Goal: Task Accomplishment & Management: Use online tool/utility

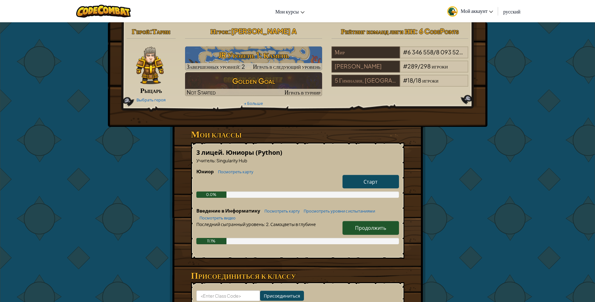
click at [371, 226] on span "Продолжить" at bounding box center [370, 227] width 31 height 7
select select "ru"
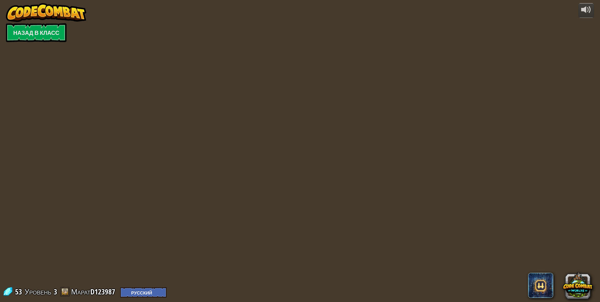
select select "ru"
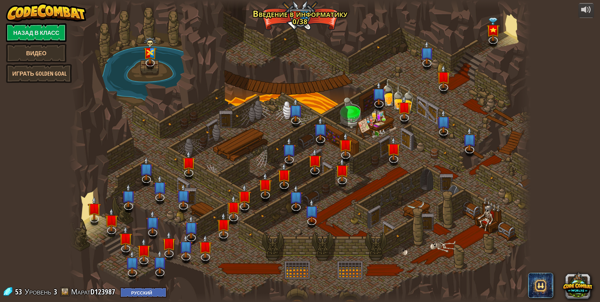
select select "ru"
click at [26, 31] on link "Назад в класс" at bounding box center [36, 32] width 61 height 19
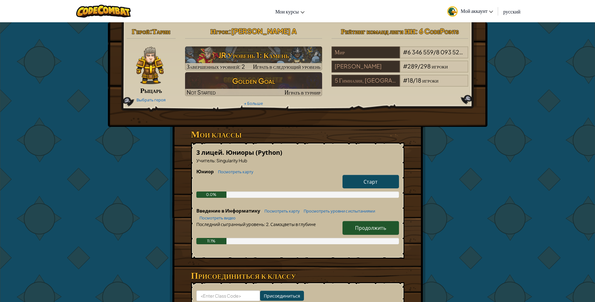
click at [372, 183] on span "Старт" at bounding box center [371, 181] width 14 height 7
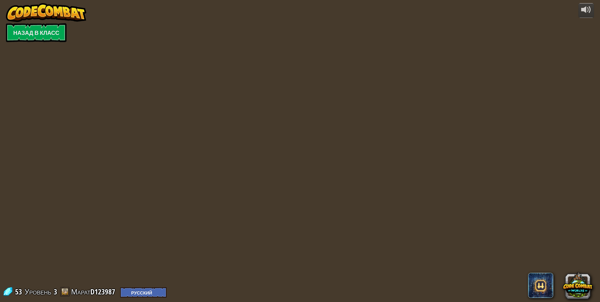
select select "ru"
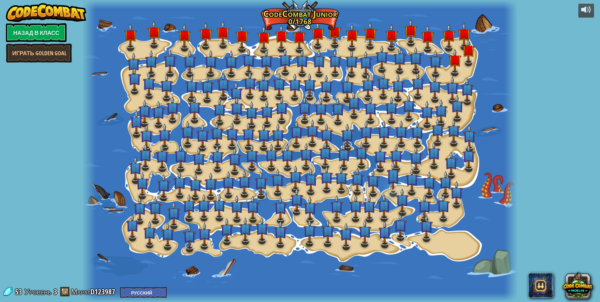
select select "ru"
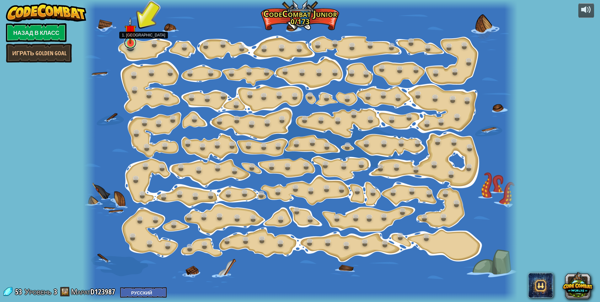
click at [135, 45] on link at bounding box center [130, 42] width 13 height 13
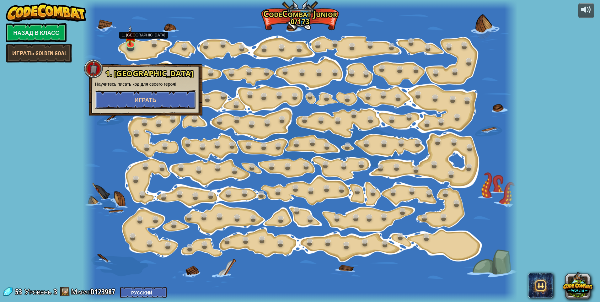
click at [144, 98] on span "Играть" at bounding box center [146, 100] width 22 height 8
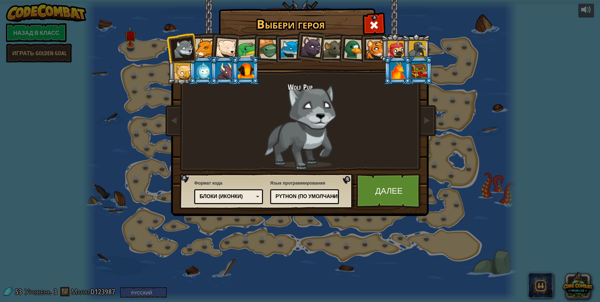
click at [261, 52] on div at bounding box center [268, 49] width 20 height 20
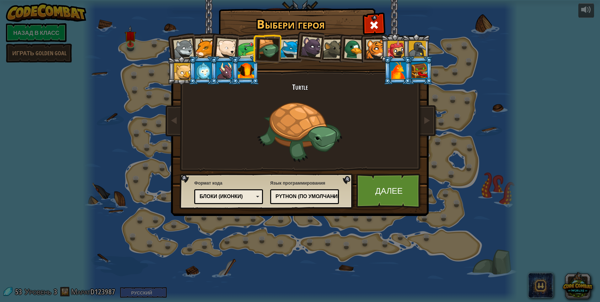
click at [351, 49] on div at bounding box center [354, 49] width 20 height 20
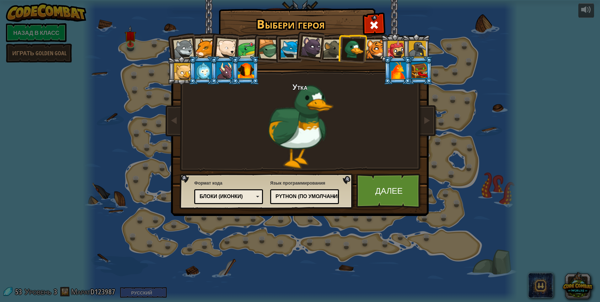
click at [239, 70] on div at bounding box center [246, 70] width 16 height 17
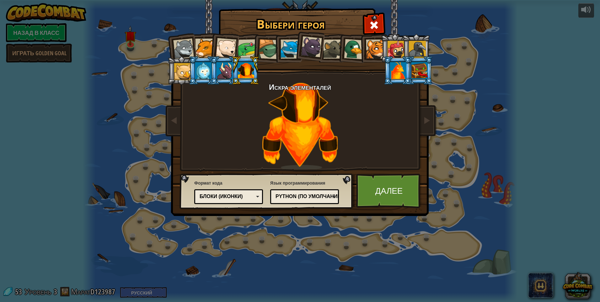
click at [419, 50] on div at bounding box center [417, 49] width 17 height 17
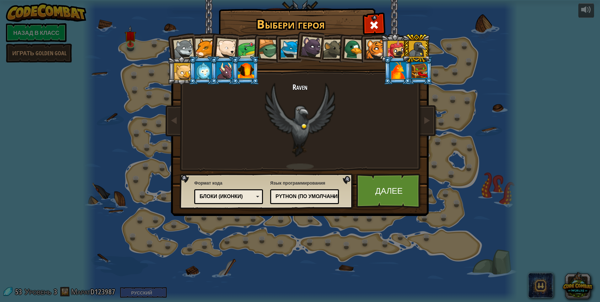
click at [186, 66] on div at bounding box center [182, 71] width 17 height 17
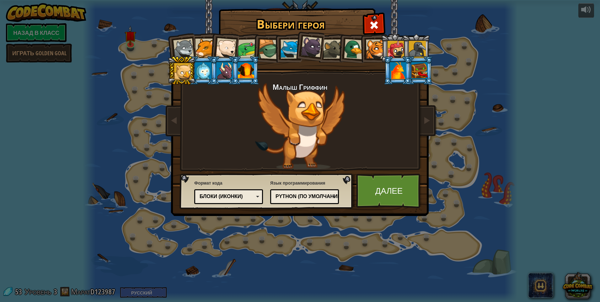
click at [377, 48] on div at bounding box center [375, 49] width 19 height 19
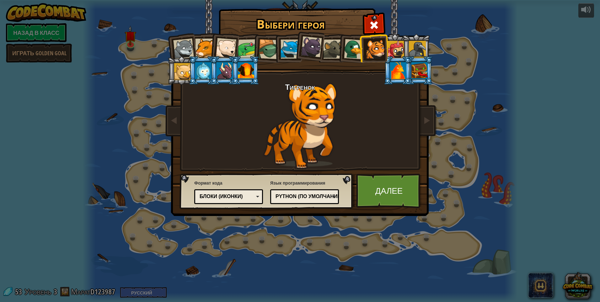
click at [356, 49] on div at bounding box center [354, 49] width 20 height 20
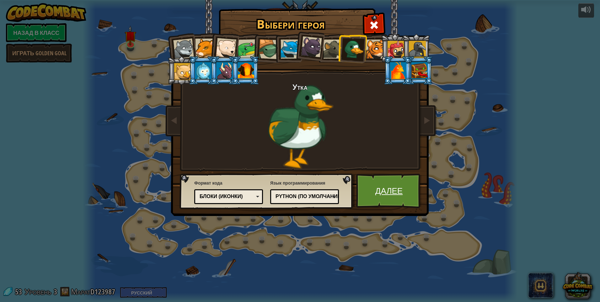
click at [396, 185] on link "Далее" at bounding box center [389, 190] width 66 height 35
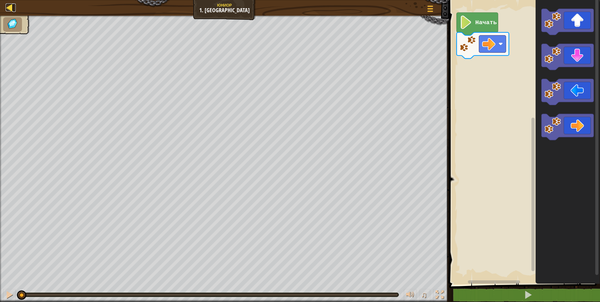
click at [8, 10] on div at bounding box center [10, 7] width 8 height 8
select select "ru"
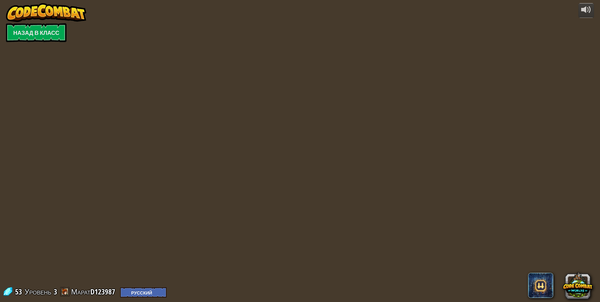
select select "ru"
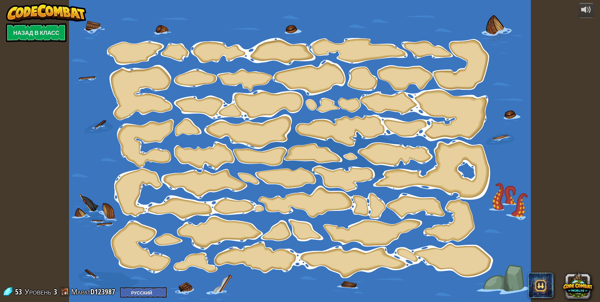
select select "ru"
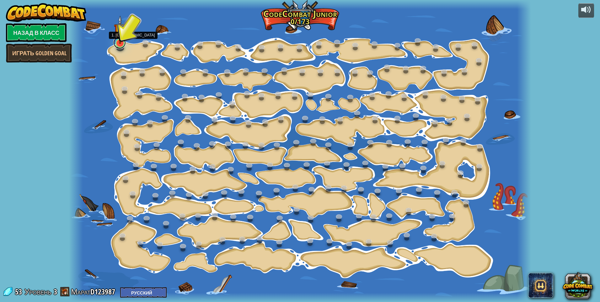
click at [120, 45] on link at bounding box center [119, 42] width 13 height 13
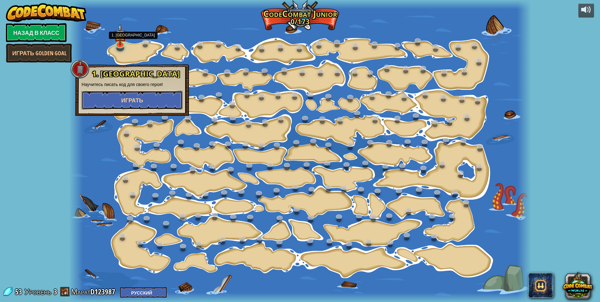
click at [142, 103] on span "Играть" at bounding box center [132, 100] width 22 height 8
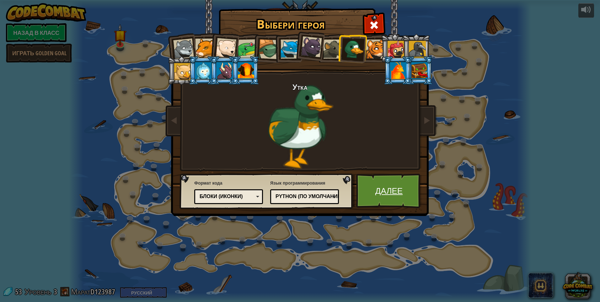
click at [396, 192] on link "Далее" at bounding box center [389, 190] width 66 height 35
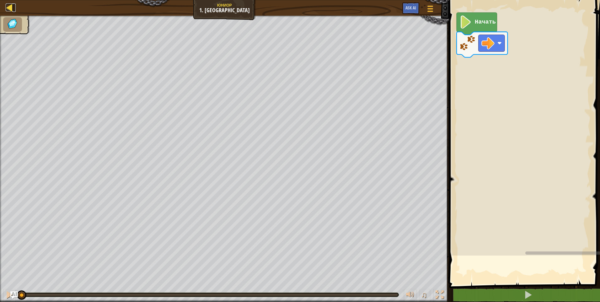
click at [8, 6] on div at bounding box center [10, 7] width 8 height 8
select select "ru"
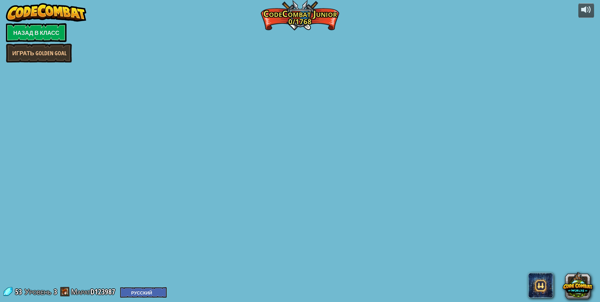
select select "ru"
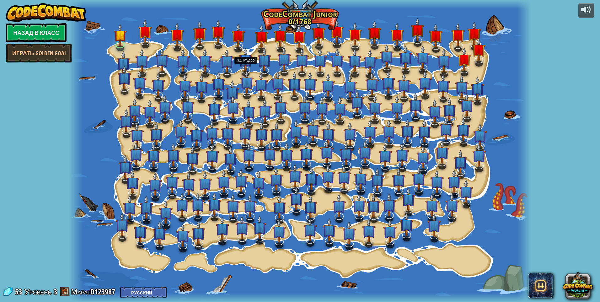
select select "ru"
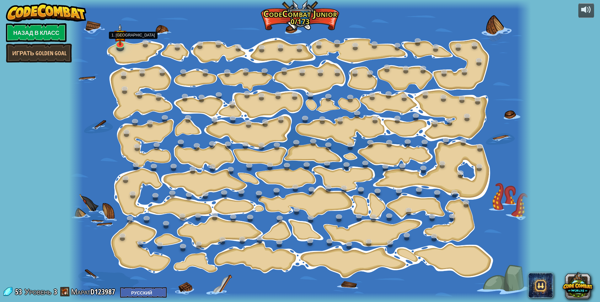
click at [119, 45] on img at bounding box center [120, 35] width 13 height 22
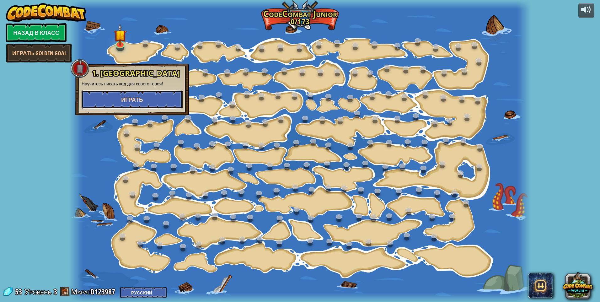
click at [153, 101] on button "Играть" at bounding box center [132, 99] width 101 height 19
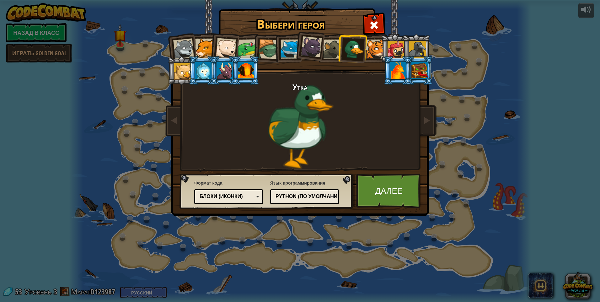
click at [220, 196] on div "Блоки (иконки)" at bounding box center [226, 196] width 54 height 7
click at [385, 195] on link "Далее" at bounding box center [389, 190] width 66 height 35
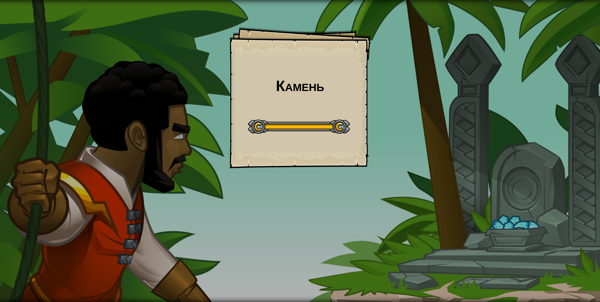
click at [436, 120] on div "Камень Goals Start Level Ошибка загрузки с сервера Чтобы пройти этот уровень, н…" at bounding box center [300, 151] width 600 height 302
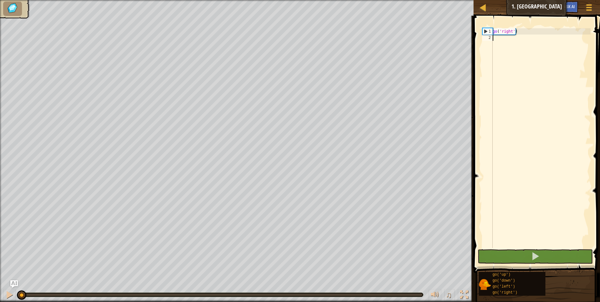
click at [493, 38] on div "go ( 'right' )" at bounding box center [540, 144] width 99 height 232
type textarea "g"
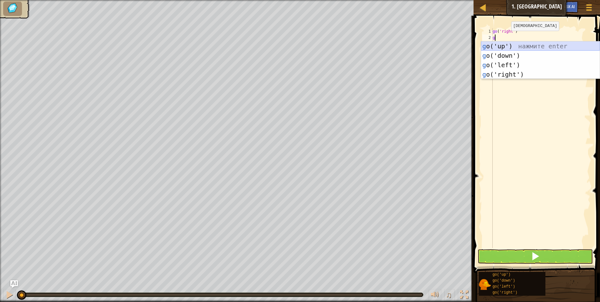
click at [503, 50] on div "g o('up') нажмите enter g o('down') нажмите enter g o('left') нажмите enter g o…" at bounding box center [540, 69] width 119 height 56
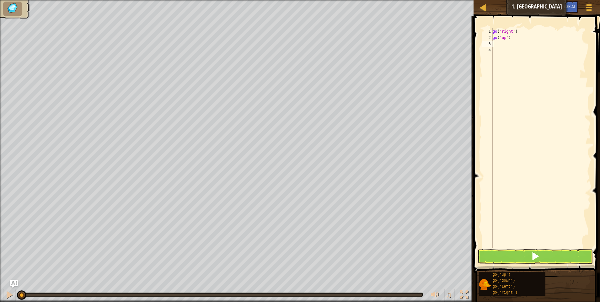
type textarea "g"
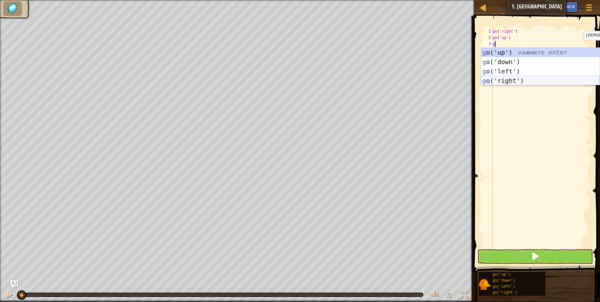
click at [503, 81] on div "g o('up') нажмите enter g o('down') нажмите enter g o('left') нажмите enter g o…" at bounding box center [540, 76] width 119 height 56
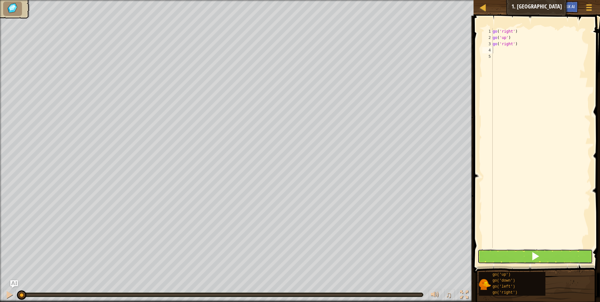
click at [527, 258] on button at bounding box center [534, 256] width 115 height 14
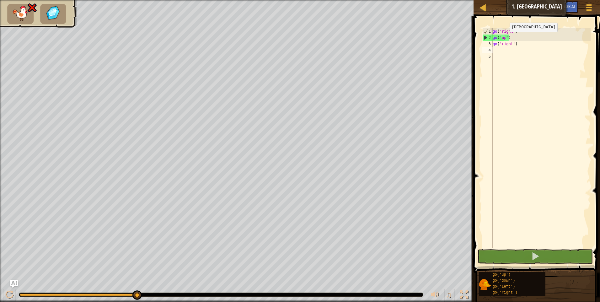
click at [504, 38] on div "go ( 'right' ) go ( 'up' ) go ( 'right' )" at bounding box center [540, 144] width 99 height 232
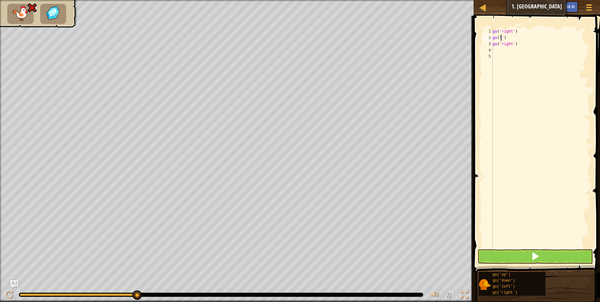
scroll to position [3, 1]
type textarea "go('doun')"
drag, startPoint x: 516, startPoint y: 247, endPoint x: 515, endPoint y: 252, distance: 4.7
click at [516, 250] on div "go('doun') 1 2 3 4 5 go ( 'right' ) go ( 'doun' ) go ( 'right' ) הההההההההההההה…" at bounding box center [535, 156] width 128 height 275
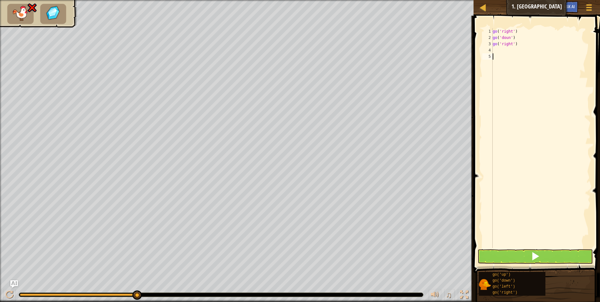
scroll to position [3, 0]
click at [515, 252] on button at bounding box center [534, 256] width 115 height 14
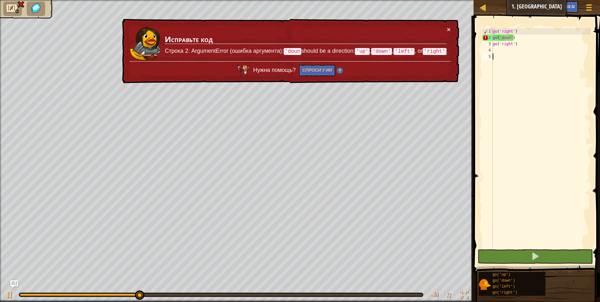
click at [522, 38] on div "go ( 'right' ) go ( 'doun' ) go ( 'right' )" at bounding box center [540, 144] width 99 height 232
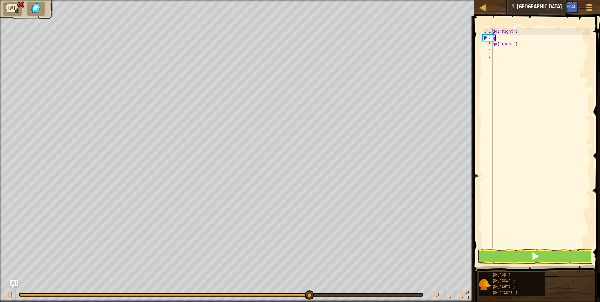
type textarea "go"
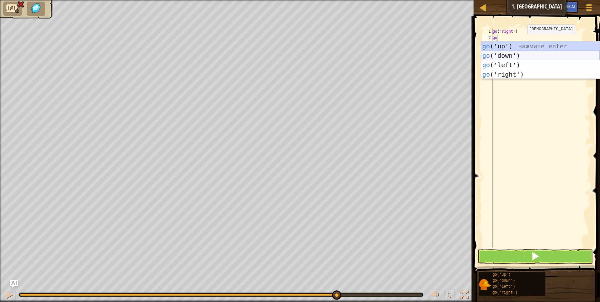
click at [502, 57] on div "go ('up') нажмите enter go ('down') нажмите enter go ('left') нажмите enter go …" at bounding box center [540, 69] width 119 height 56
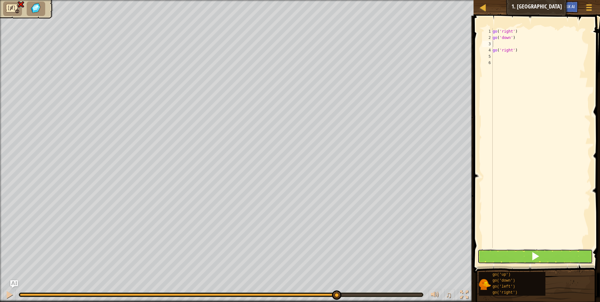
click at [522, 253] on button at bounding box center [534, 256] width 115 height 14
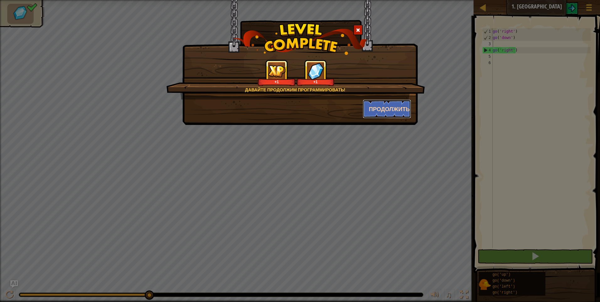
click at [393, 103] on button "Продолжить" at bounding box center [387, 108] width 49 height 19
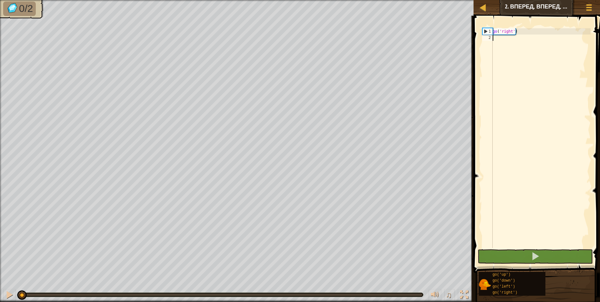
type textarea "g"
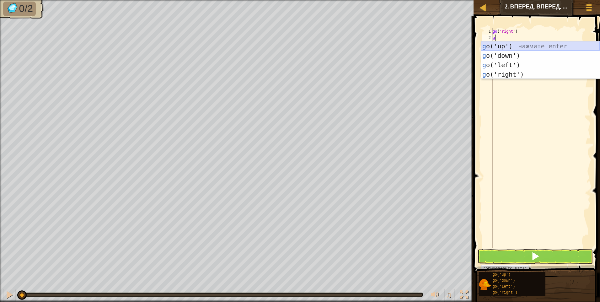
click at [506, 45] on div "g o('up') нажмите enter g o('down') нажмите enter g o('left') нажмите enter g o…" at bounding box center [540, 69] width 119 height 56
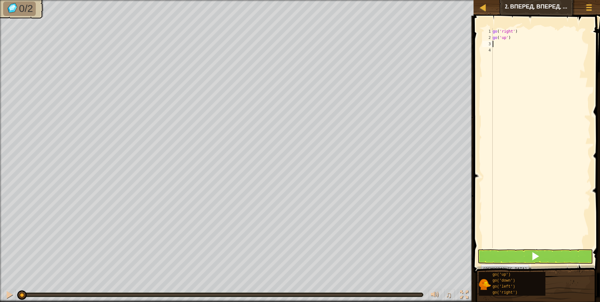
type textarea "g"
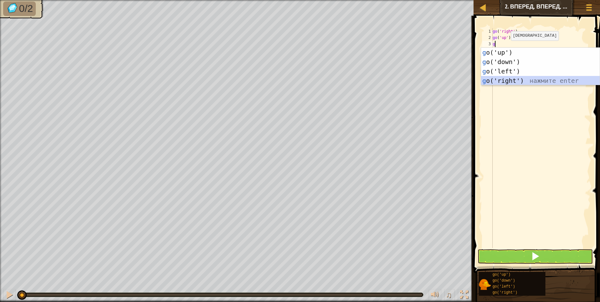
click at [513, 79] on div "g o('up') нажмите enter g o('down') нажмите enter g o('left') нажмите enter g o…" at bounding box center [540, 76] width 119 height 56
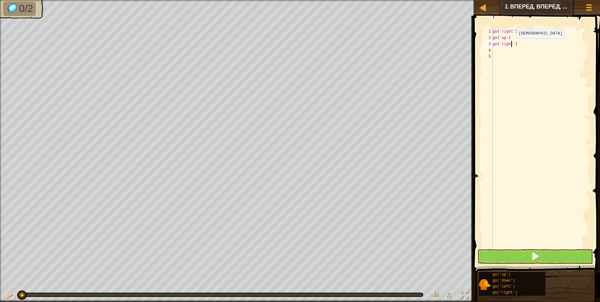
click at [511, 45] on div "go ( 'right' ) go ( 'up' ) go ( 'right' )" at bounding box center [540, 144] width 99 height 232
click at [524, 258] on button at bounding box center [534, 256] width 115 height 14
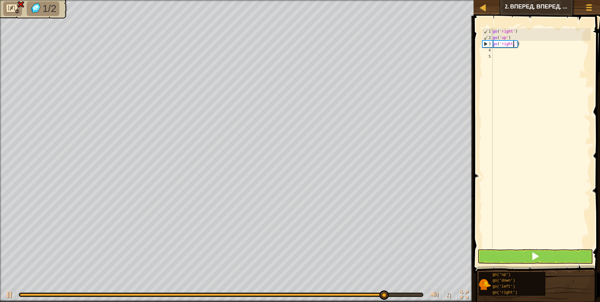
type textarea "go('right')"
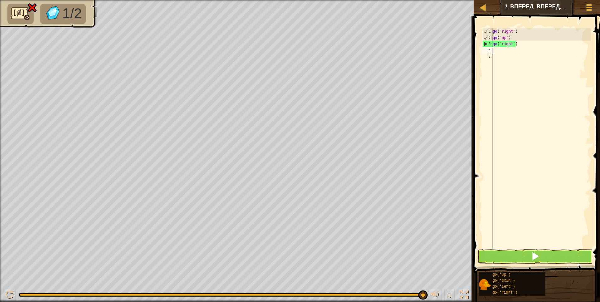
click at [495, 50] on div "go ( 'right' ) go ( 'up' ) go ( 'right' )" at bounding box center [540, 144] width 99 height 232
type textarea "п"
type textarea "g"
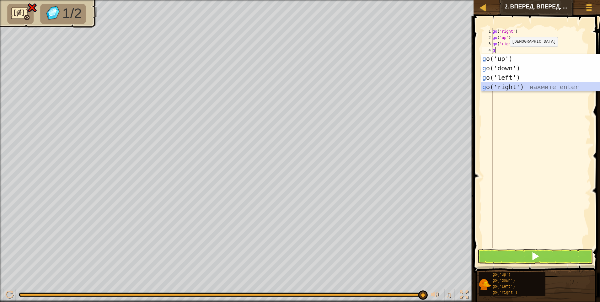
click at [512, 87] on div "g o('up') нажмите enter g o('down') нажмите enter g o('left') нажмите enter g o…" at bounding box center [540, 82] width 119 height 56
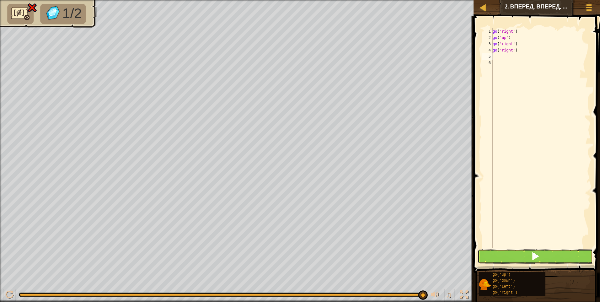
click at [519, 254] on button at bounding box center [534, 256] width 115 height 14
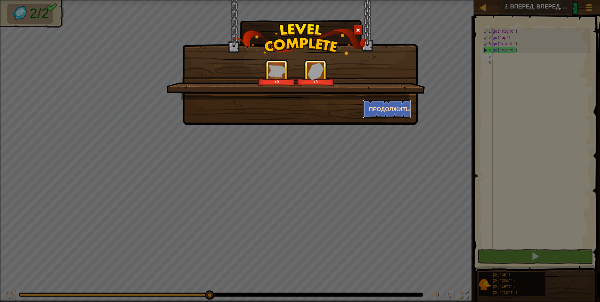
click at [390, 110] on button "Продолжить" at bounding box center [387, 108] width 49 height 19
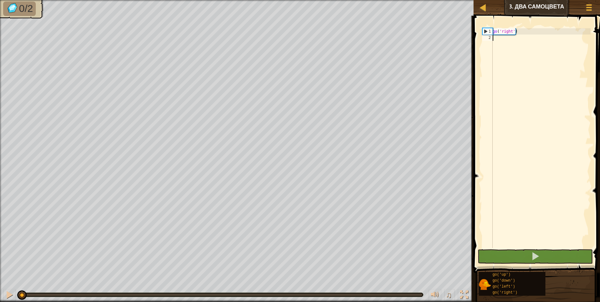
type textarea "g"
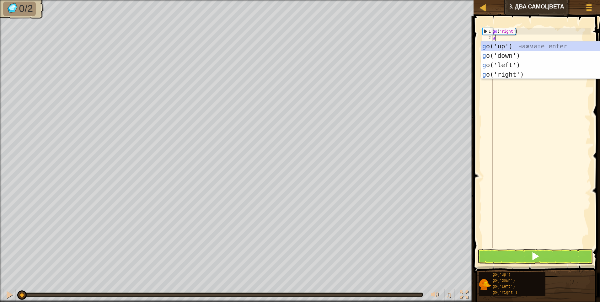
scroll to position [3, 0]
click at [507, 74] on div "g o('up') нажмите enter g o('down') нажмите enter g o('left') нажмите enter g o…" at bounding box center [540, 69] width 119 height 56
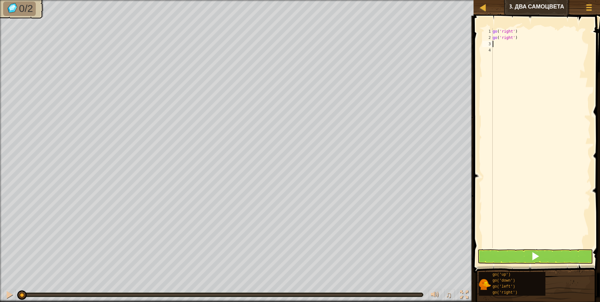
type textarea "g"
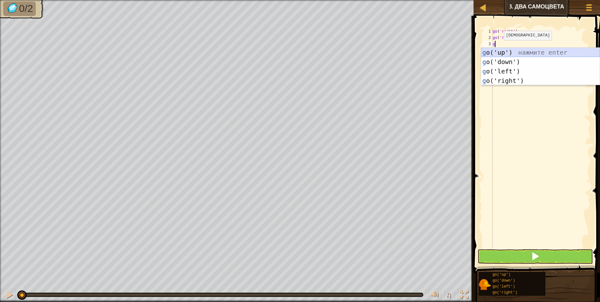
click at [497, 52] on div "g o('up') нажмите enter g o('down') нажмите enter g o('left') нажмите enter g o…" at bounding box center [540, 76] width 119 height 56
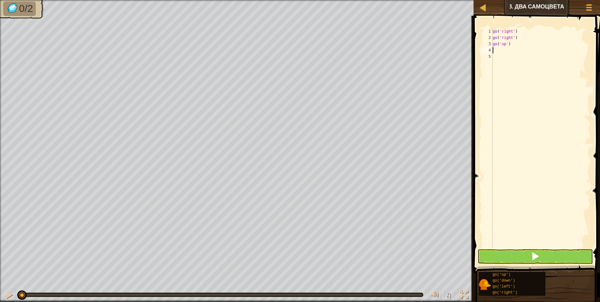
type textarea "g"
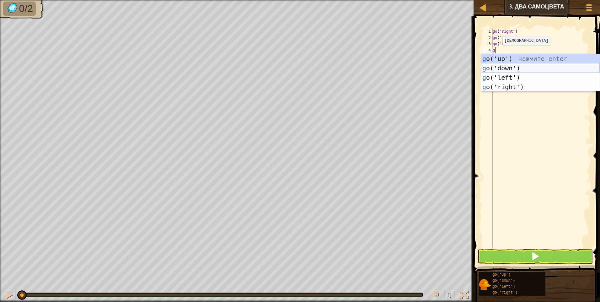
click at [503, 69] on div "g o('up') нажмите enter g o('down') нажмите enter g o('left') нажмите enter g o…" at bounding box center [540, 82] width 119 height 56
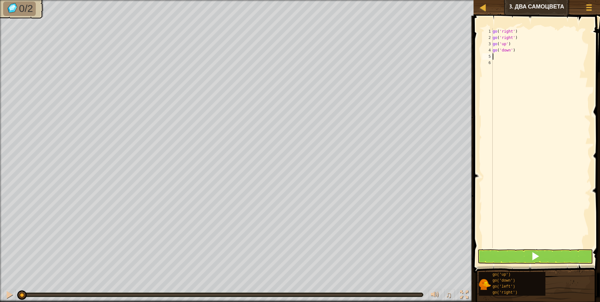
type textarea "g"
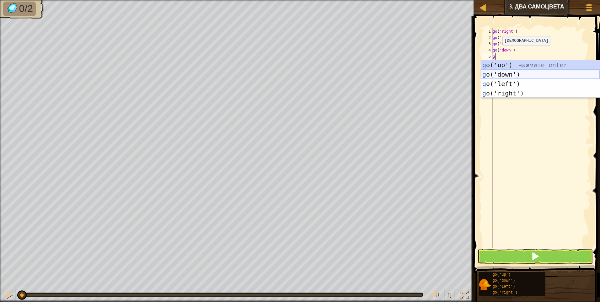
click at [502, 73] on div "g o('up') нажмите enter g o('down') нажмите enter g o('left') нажмите enter g o…" at bounding box center [540, 88] width 119 height 56
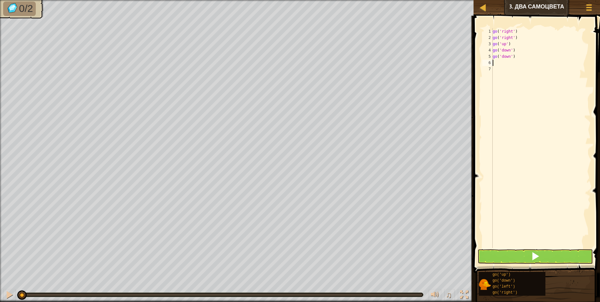
type textarea "g"
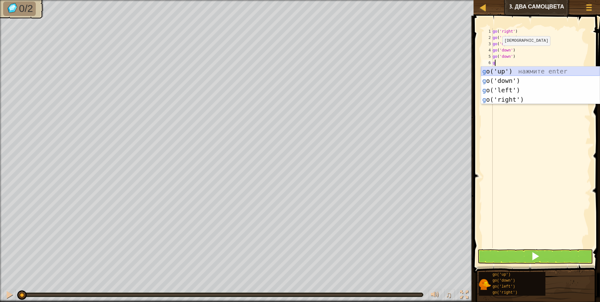
click at [501, 71] on div "g o('up') нажмите enter g o('down') нажмите enter g o('left') нажмите enter g o…" at bounding box center [540, 94] width 119 height 56
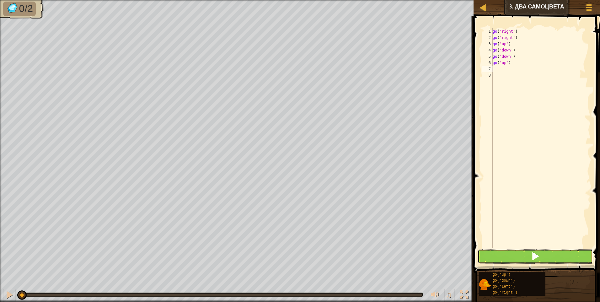
click at [502, 258] on button at bounding box center [534, 256] width 115 height 14
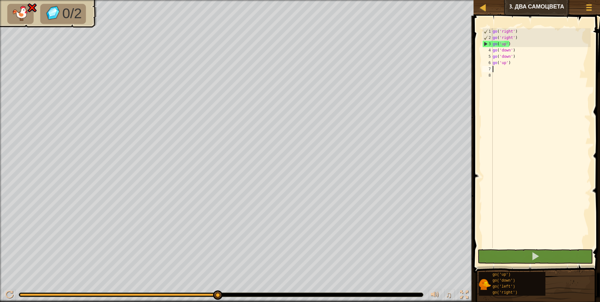
click at [516, 39] on div "go ( 'right' ) go ( 'right' ) go ( 'up' ) go ( 'down' ) go ( 'down' ) go ( 'up'…" at bounding box center [540, 144] width 99 height 232
type textarea "go('up')"
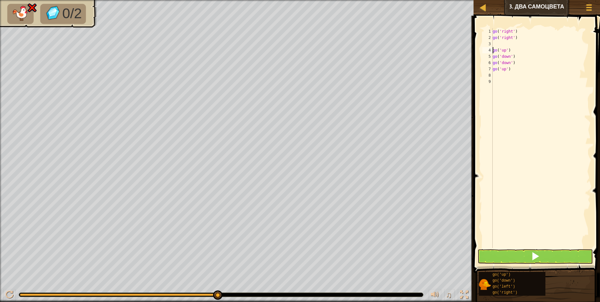
click at [493, 43] on div "go ( 'right' ) go ( 'right' ) go ( 'up' ) go ( 'down' ) go ( 'down' ) go ( 'up'…" at bounding box center [540, 144] width 99 height 232
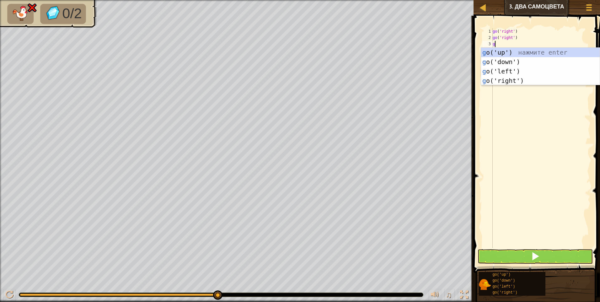
type textarea "go"
click at [517, 78] on div "go ('up') нажмите enter go ('down') нажмите enter go ('left') нажмите enter go …" at bounding box center [540, 76] width 119 height 56
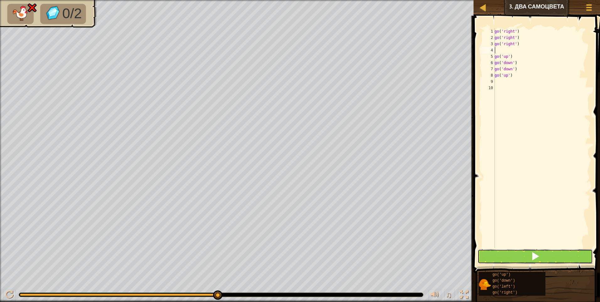
click at [535, 257] on span at bounding box center [535, 256] width 9 height 9
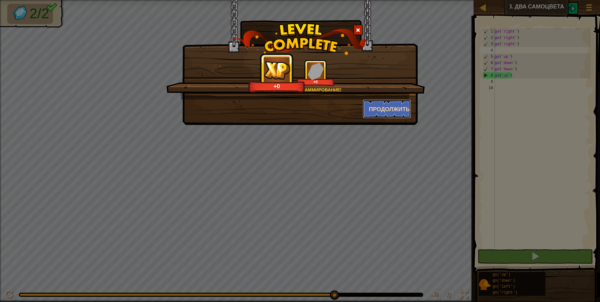
click at [407, 106] on button "Продолжить" at bounding box center [387, 108] width 49 height 19
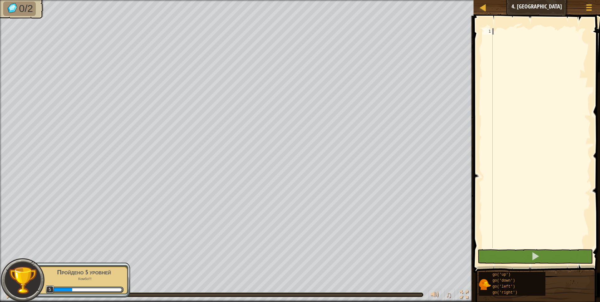
type textarea "g"
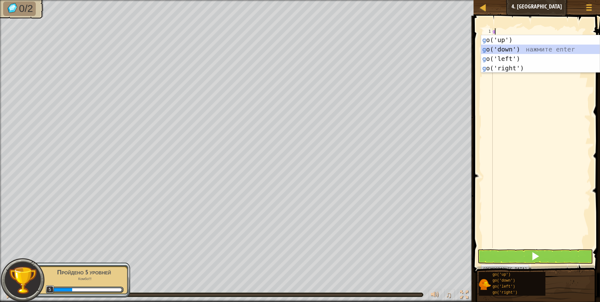
click at [509, 48] on div "g o('up') нажмите enter g o('down') нажмите enter g o('left') нажмите enter g o…" at bounding box center [540, 63] width 119 height 56
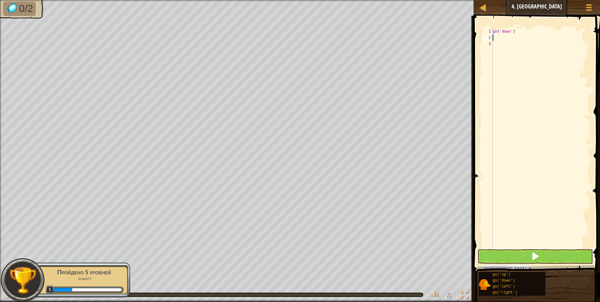
type textarea "g"
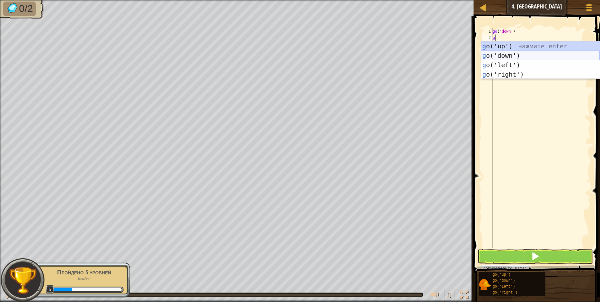
click at [507, 55] on div "g o('up') нажмите enter g o('down') нажмите enter g o('left') нажмите enter g o…" at bounding box center [540, 69] width 119 height 56
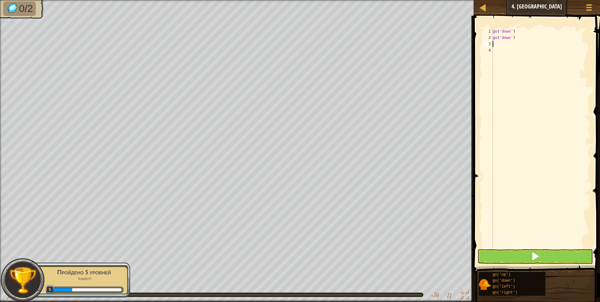
type textarea "g"
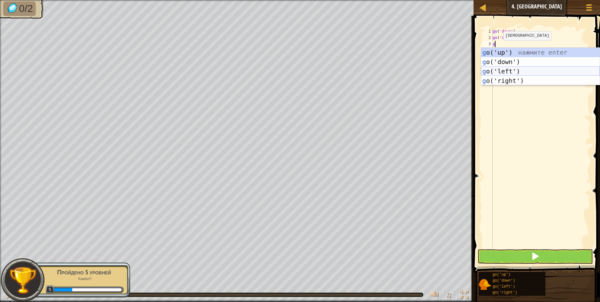
click at [505, 70] on div "g o('up') нажмите enter g o('down') нажмите enter g o('left') нажмите enter g o…" at bounding box center [540, 76] width 119 height 56
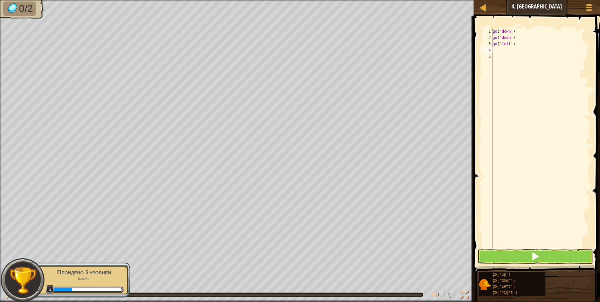
type textarea "g"
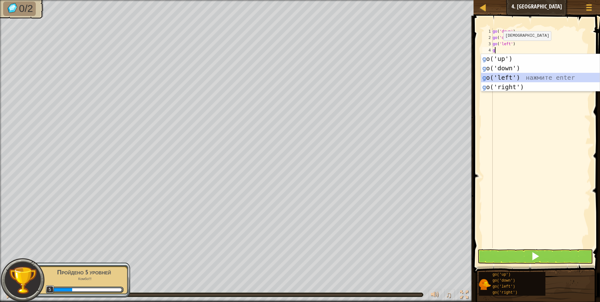
click at [506, 76] on div "g o('up') нажмите enter g o('down') нажмите enter g o('left') нажмите enter g o…" at bounding box center [540, 82] width 119 height 56
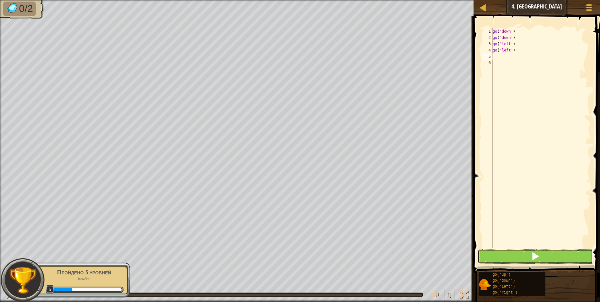
drag, startPoint x: 540, startPoint y: 256, endPoint x: 539, endPoint y: 245, distance: 11.6
click at [540, 256] on button at bounding box center [534, 256] width 115 height 14
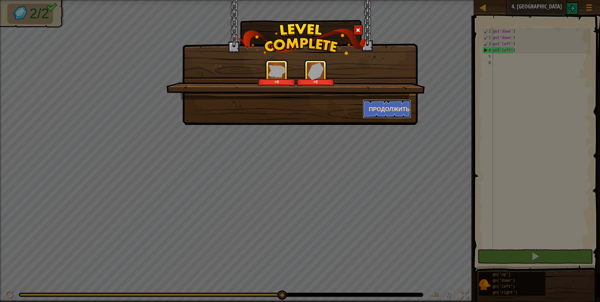
click at [387, 107] on button "Продолжить" at bounding box center [387, 108] width 49 height 19
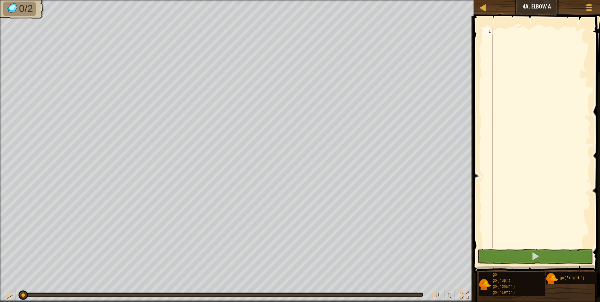
type textarea "g"
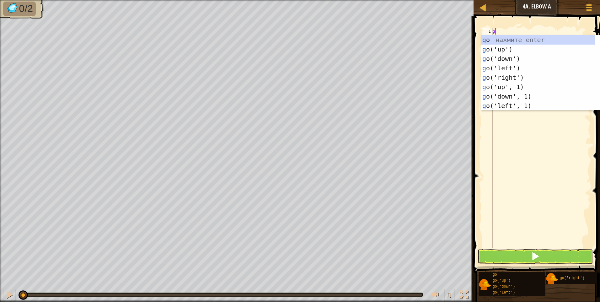
scroll to position [3, 0]
click at [517, 106] on div "g o нажмите enter g o('up') нажмите enter g o('down') нажмите enter g o('left')…" at bounding box center [538, 82] width 114 height 94
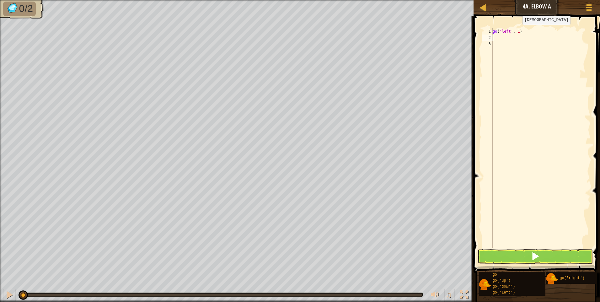
click at [517, 31] on div "go ( 'left' , 1 )" at bounding box center [540, 144] width 99 height 232
type textarea "go('left', 2)"
click at [496, 38] on div "go ( 'left' , 2 )" at bounding box center [540, 144] width 99 height 232
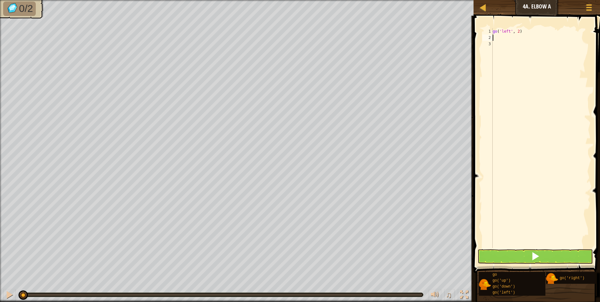
type textarea "g"
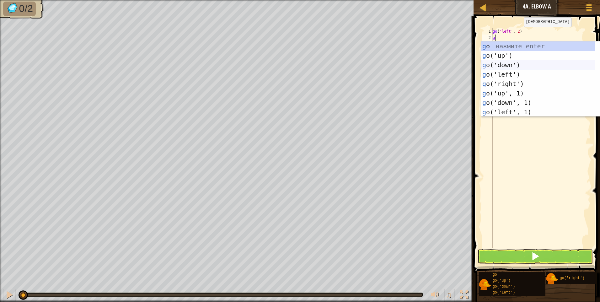
click at [506, 63] on div "g o нажмите enter g o('up') нажмите enter g o('down') нажмите enter g o('left')…" at bounding box center [538, 88] width 114 height 94
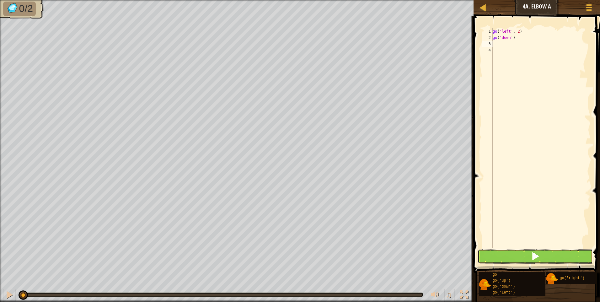
click at [534, 256] on span at bounding box center [535, 256] width 9 height 9
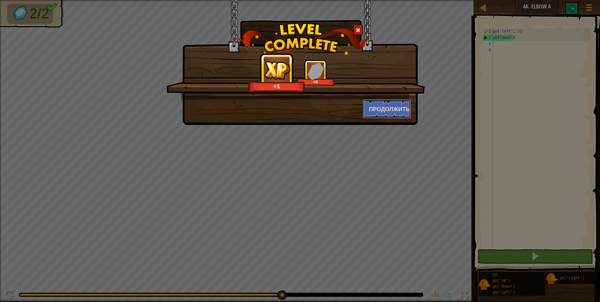
click at [377, 106] on button "Продолжить" at bounding box center [387, 108] width 49 height 19
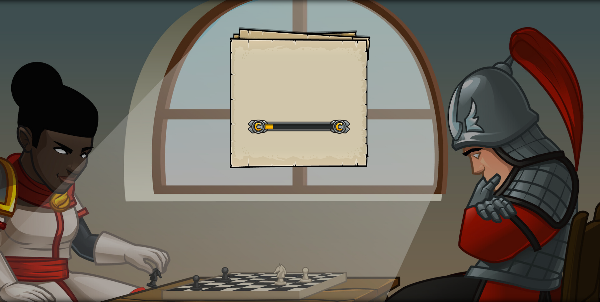
drag, startPoint x: 420, startPoint y: 118, endPoint x: 405, endPoint y: 109, distance: 17.3
click at [405, 109] on div "Goals Start Level Ошибка загрузки с сервера Чтобы пройти этот уровень, нужна по…" at bounding box center [300, 151] width 600 height 302
drag, startPoint x: 405, startPoint y: 109, endPoint x: 395, endPoint y: 109, distance: 10.4
drag, startPoint x: 395, startPoint y: 109, endPoint x: 381, endPoint y: 114, distance: 14.7
click at [381, 114] on div "Goals Start Level Ошибка загрузки с сервера Чтобы пройти этот уровень, нужна по…" at bounding box center [300, 151] width 600 height 302
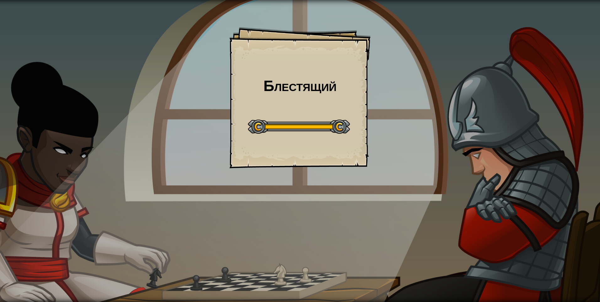
drag, startPoint x: 261, startPoint y: 126, endPoint x: 349, endPoint y: 124, distance: 88.2
click at [349, 124] on div at bounding box center [299, 127] width 102 height 14
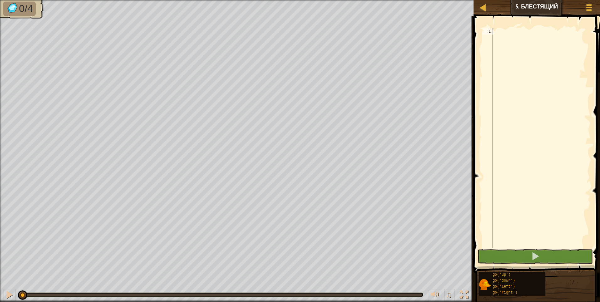
type textarea "g"
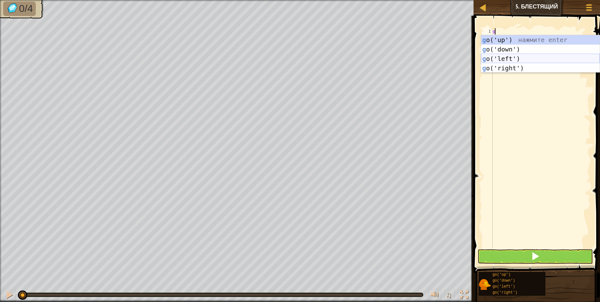
scroll to position [3, 0]
click at [512, 58] on div "g o('up') нажмите enter g o('down') нажмите enter g o('left') нажмите enter g o…" at bounding box center [540, 63] width 119 height 56
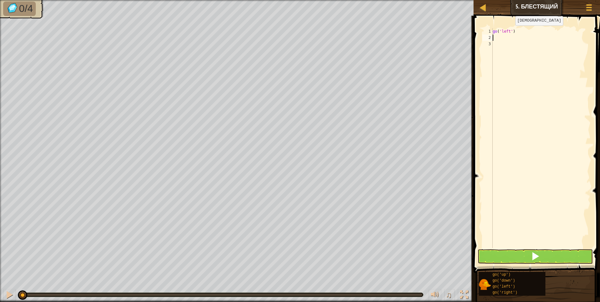
click at [510, 32] on div "go ( 'left' )" at bounding box center [540, 144] width 99 height 232
type textarea "go('left,2')"
click at [496, 37] on div "go ( 'left,2' )" at bounding box center [540, 144] width 99 height 232
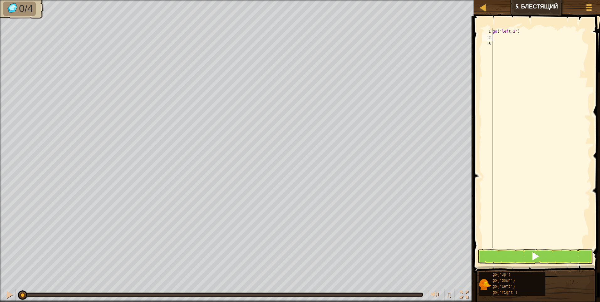
scroll to position [3, 0]
type textarea "п"
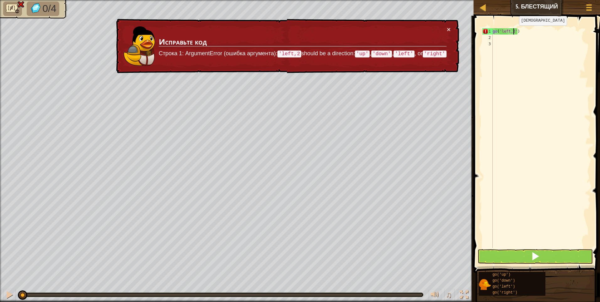
click at [513, 32] on div "go ( 'left,2' )" at bounding box center [540, 144] width 99 height 232
click at [515, 31] on div "go ( 'left,2' )" at bounding box center [540, 144] width 99 height 232
type textarea "go('left,2)"
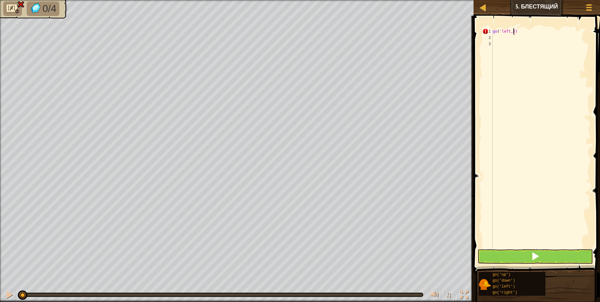
click at [497, 38] on div "go ( 'left,2)" at bounding box center [540, 144] width 99 height 232
click at [513, 31] on div "go ( 'left,2)" at bounding box center [540, 144] width 99 height 232
type textarea "go('left)"
click at [514, 52] on div "go ( 'left)" at bounding box center [540, 144] width 99 height 232
click at [501, 41] on div "go ( 'left)" at bounding box center [540, 144] width 99 height 232
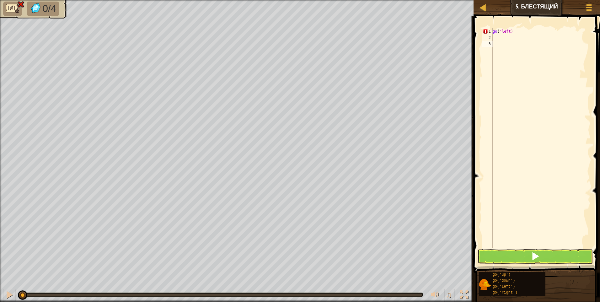
click at [510, 31] on div "go ( 'left)" at bounding box center [540, 144] width 99 height 232
type textarea "go('left')"
click at [523, 72] on div "go ( 'left' )" at bounding box center [540, 144] width 99 height 232
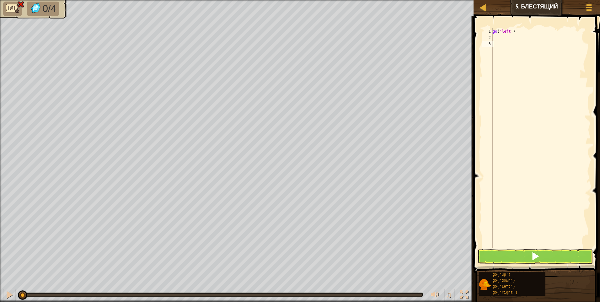
scroll to position [3, 0]
click at [496, 39] on div "go ( 'left' )" at bounding box center [540, 144] width 99 height 232
type textarea "g"
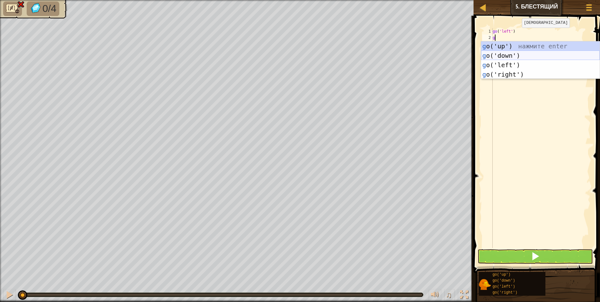
click at [508, 54] on div "g o('up') нажмите enter g o('down') нажмите enter g o('left') нажмите enter g o…" at bounding box center [540, 69] width 119 height 56
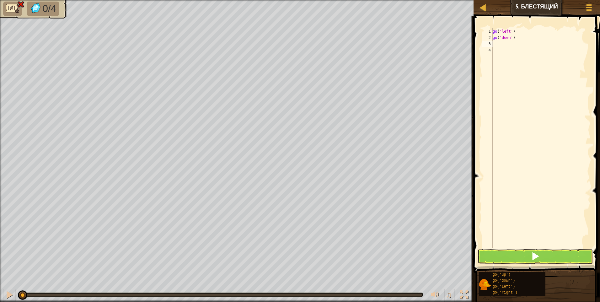
type textarea "g"
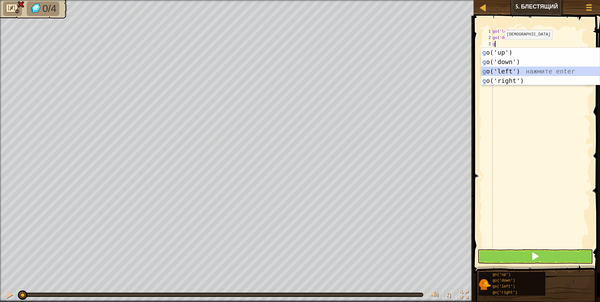
click at [512, 72] on div "g o('up') нажмите enter g o('down') нажмите enter g o('left') нажмите enter g o…" at bounding box center [540, 76] width 119 height 56
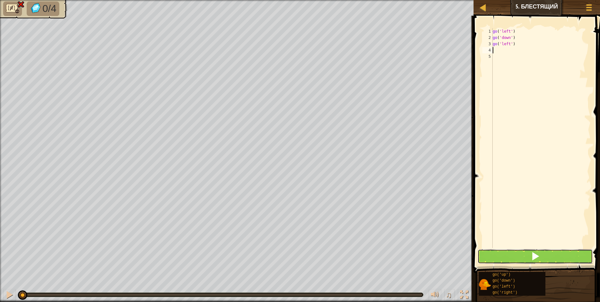
drag, startPoint x: 539, startPoint y: 263, endPoint x: 538, endPoint y: 257, distance: 6.6
click at [538, 263] on button at bounding box center [534, 256] width 115 height 14
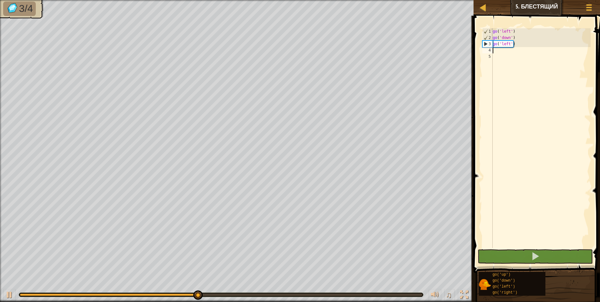
click at [495, 52] on div "go ( 'left' ) go ( 'down' ) go ( 'left' )" at bounding box center [540, 144] width 99 height 232
type textarea "g"
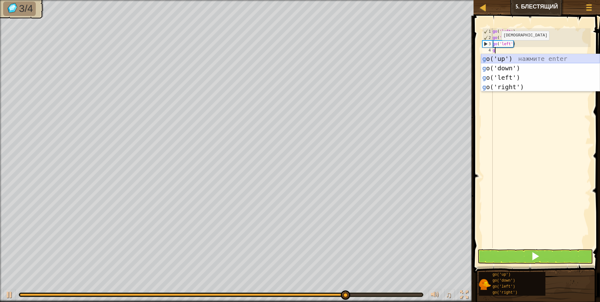
click at [509, 59] on div "g o('up') нажмите enter g o('down') нажмите enter g o('left') нажмите enter g o…" at bounding box center [540, 82] width 119 height 56
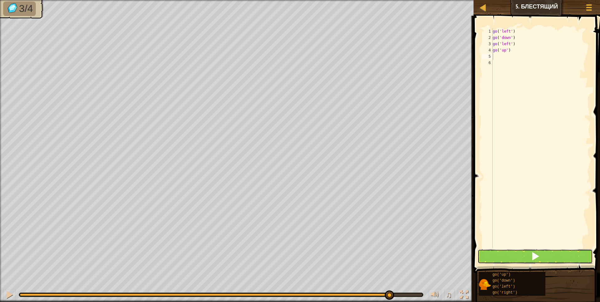
click at [517, 253] on button at bounding box center [534, 256] width 115 height 14
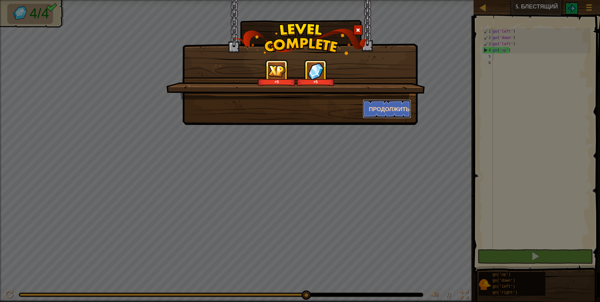
click at [396, 109] on button "Продолжить" at bounding box center [387, 108] width 49 height 19
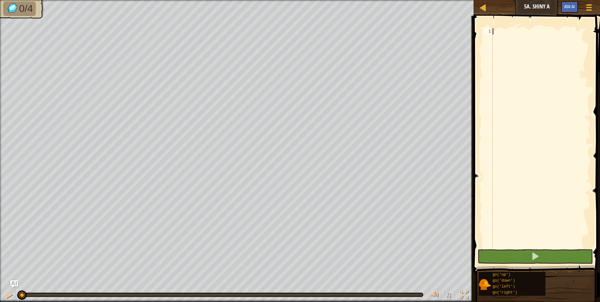
type textarea "g"
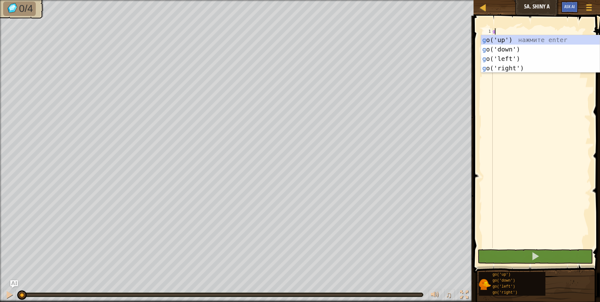
scroll to position [3, 0]
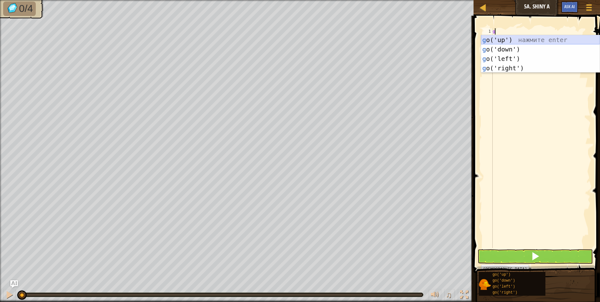
click at [504, 40] on div "g o('up') нажмите enter g o('down') нажмите enter g o('left') нажмите enter g o…" at bounding box center [540, 63] width 119 height 56
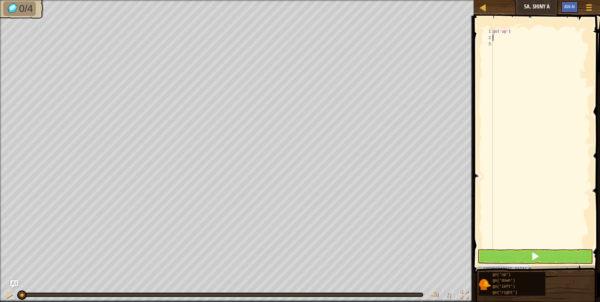
type textarea "g"
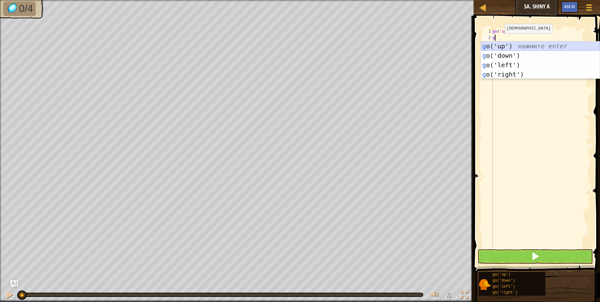
click at [503, 45] on div "g o('up') нажмите enter g o('down') нажмите enter g o('left') нажмите enter g o…" at bounding box center [540, 69] width 119 height 56
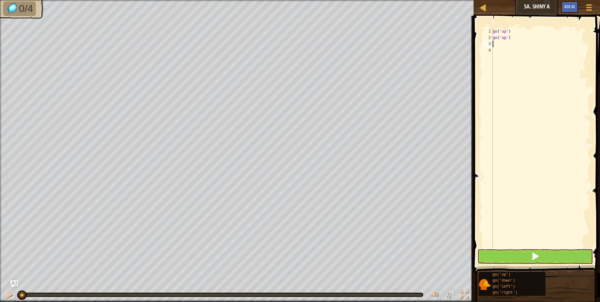
type textarea "g"
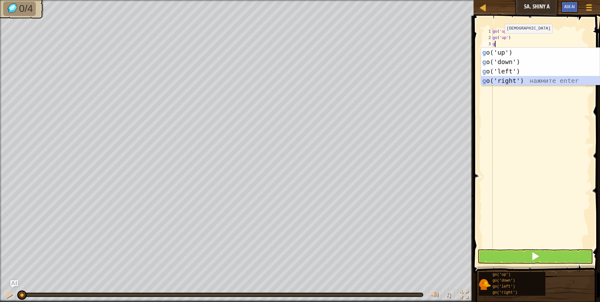
click at [507, 81] on div "g o('up') нажмите enter g o('down') нажмите enter g o('left') нажмите enter g o…" at bounding box center [540, 76] width 119 height 56
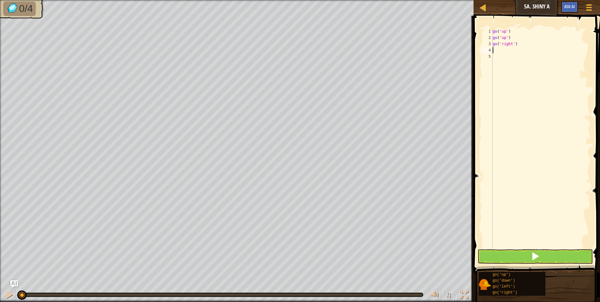
type textarea "g"
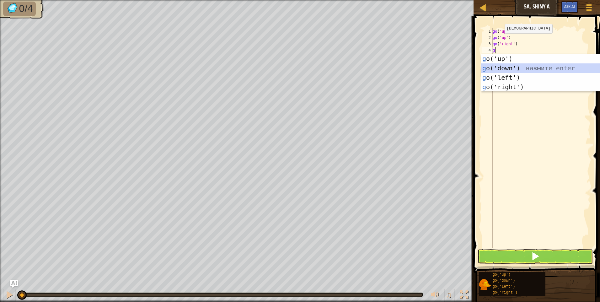
click at [505, 69] on div "g o('up') нажмите enter g o('down') нажмите enter g o('left') нажмите enter g o…" at bounding box center [540, 82] width 119 height 56
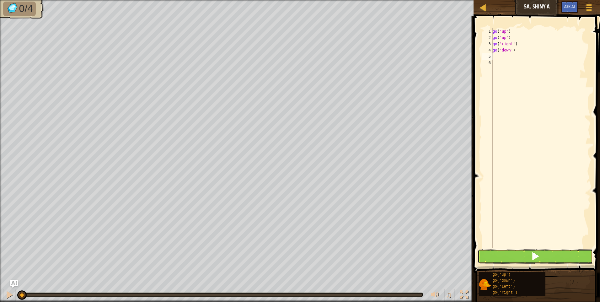
click at [520, 261] on button at bounding box center [534, 256] width 115 height 14
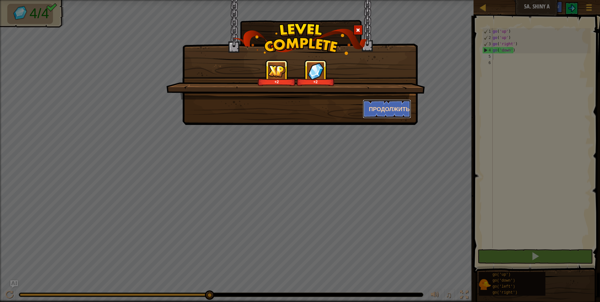
click at [399, 104] on button "Продолжить" at bounding box center [387, 108] width 49 height 19
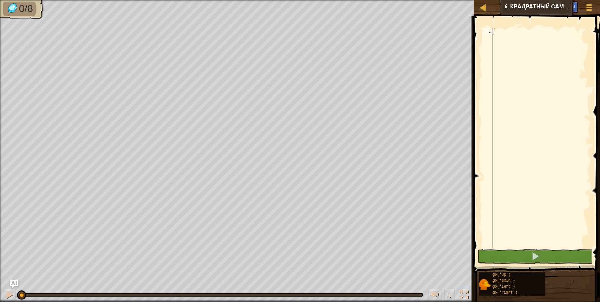
type textarea "g"
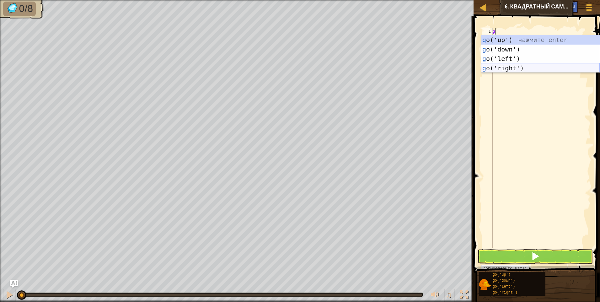
click at [513, 66] on div "g o('up') нажмите enter g o('down') нажмите enter g o('left') нажмите enter g o…" at bounding box center [540, 63] width 119 height 56
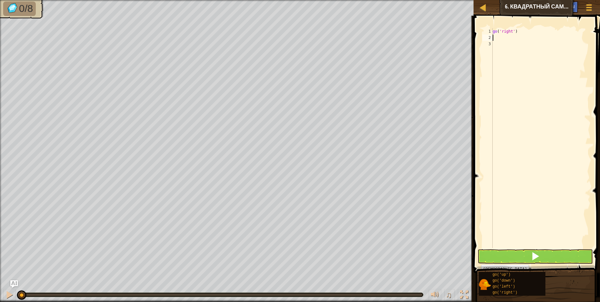
type textarea "g"
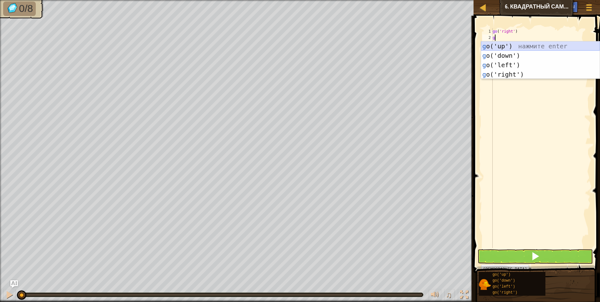
click at [511, 45] on div "g o('up') нажмите enter g o('down') нажмите enter g o('left') нажмите enter g o…" at bounding box center [540, 69] width 119 height 56
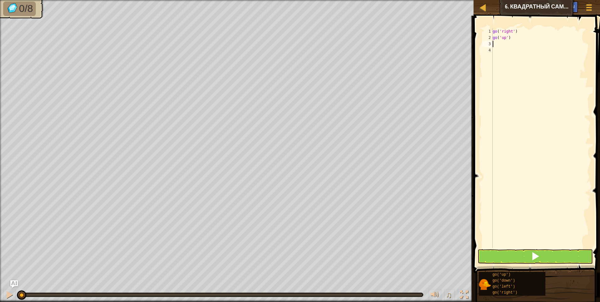
type textarea "g"
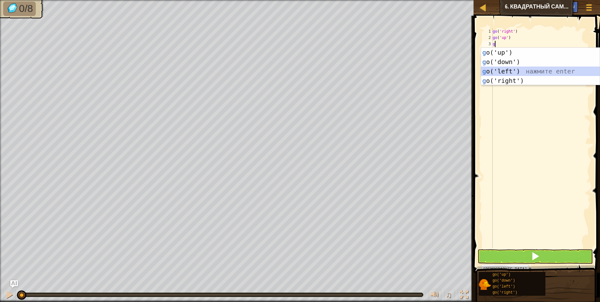
click at [506, 72] on div "g o('up') нажмите enter g o('down') нажмите enter g o('left') нажмите enter g o…" at bounding box center [540, 76] width 119 height 56
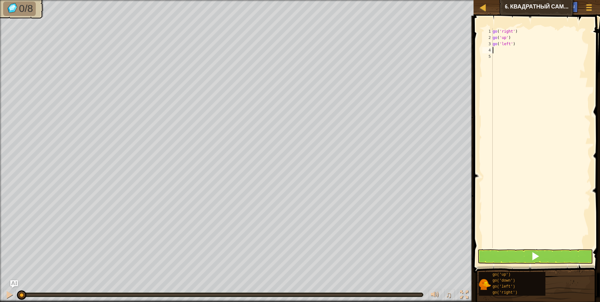
type textarea "g"
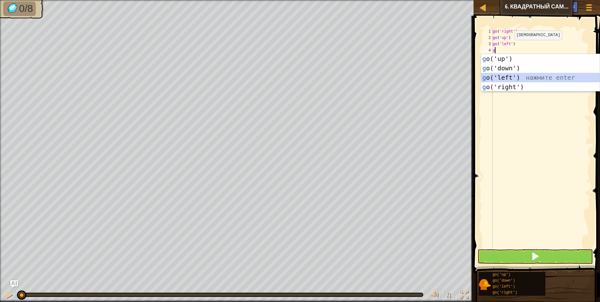
click at [508, 78] on div "g o('up') нажмите enter g o('down') нажмите enter g o('left') нажмите enter g o…" at bounding box center [540, 82] width 119 height 56
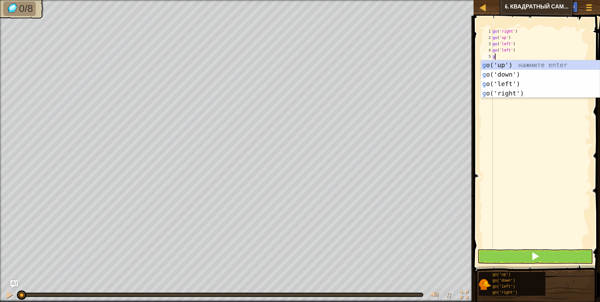
type textarea "g"
click at [507, 75] on div "g o('up') нажмите enter g o('down') нажмите enter g o('left') нажмите enter g o…" at bounding box center [540, 88] width 119 height 56
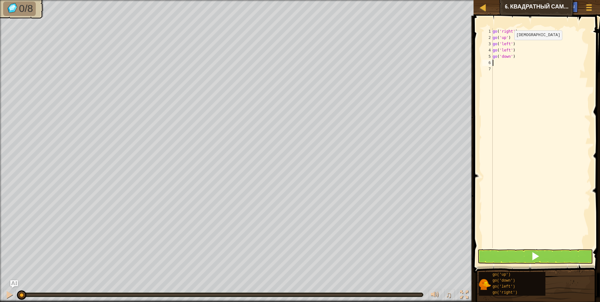
type textarea "g"
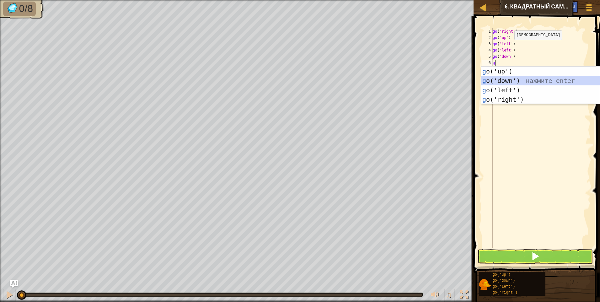
click at [506, 81] on div "g o('up') нажмите enter g o('down') нажмите enter g o('left') нажмите enter g o…" at bounding box center [540, 94] width 119 height 56
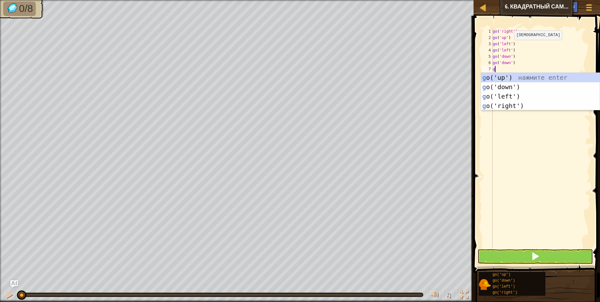
type textarea "g"
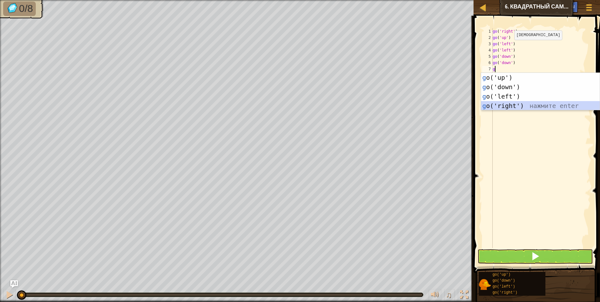
click at [507, 104] on div "g o('up') нажмите enter g o('down') нажмите enter g o('left') нажмите enter g o…" at bounding box center [540, 101] width 119 height 56
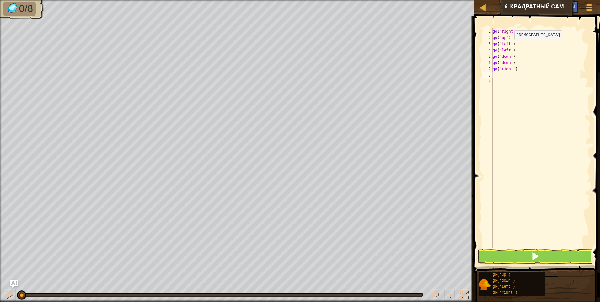
type textarea "g"
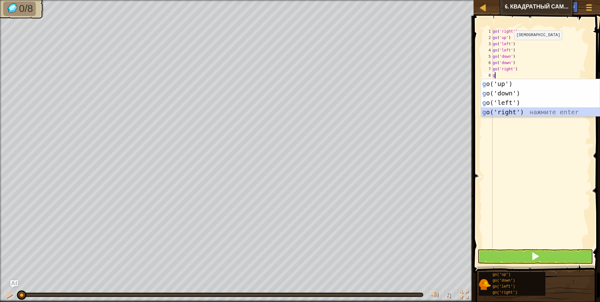
click at [507, 111] on div "g o('up') нажмите enter g o('down') нажмите enter g o('left') нажмите enter g o…" at bounding box center [540, 107] width 119 height 56
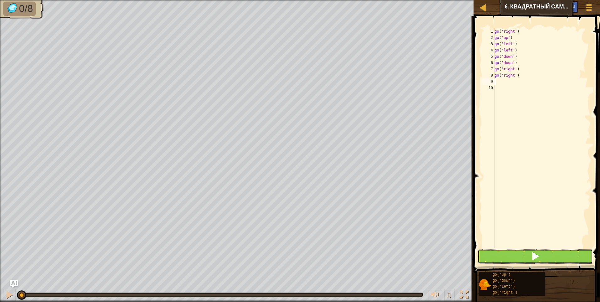
click at [518, 258] on button at bounding box center [534, 256] width 115 height 14
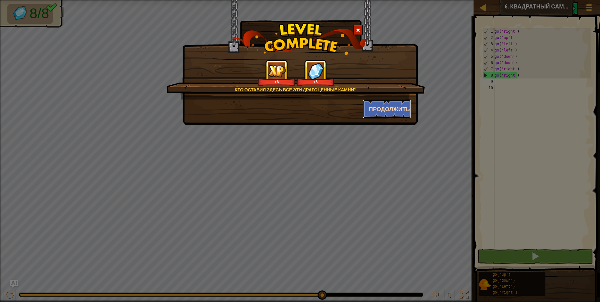
click at [395, 109] on button "Продолжить" at bounding box center [387, 108] width 49 height 19
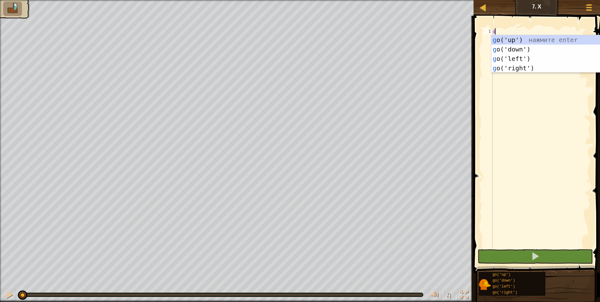
type textarea "g"
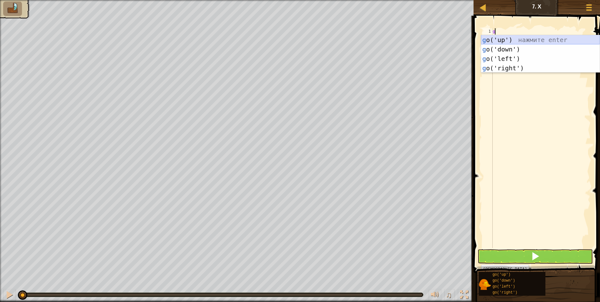
click at [506, 37] on div "g o('up') нажмите enter g o('down') нажмите enter g o('left') нажмите enter g o…" at bounding box center [540, 63] width 119 height 56
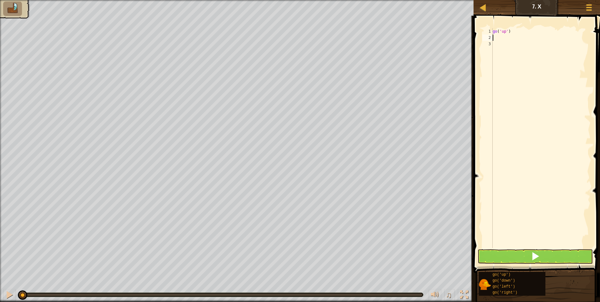
type textarea "g"
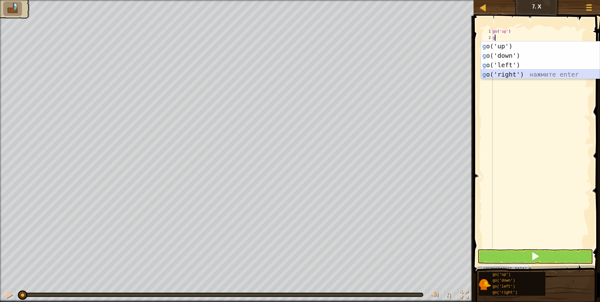
click at [510, 73] on div "g o('up') нажмите enter g o('down') нажмите enter g o('left') нажмите enter g o…" at bounding box center [540, 69] width 119 height 56
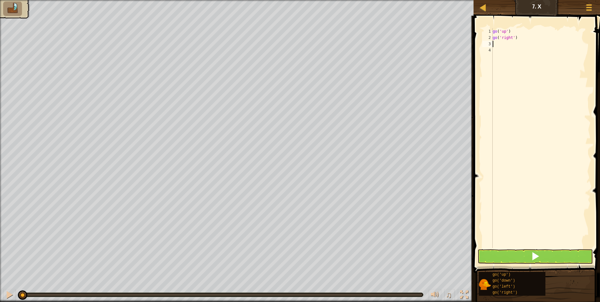
type textarea "g"
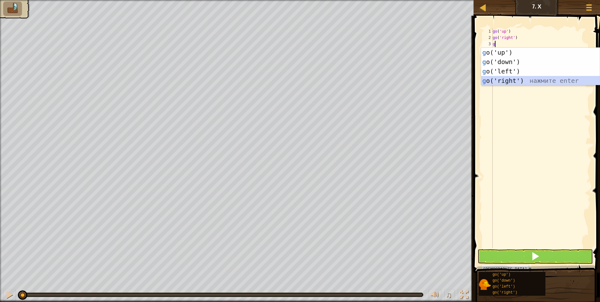
click at [506, 83] on div "g o('up') нажмите enter g o('down') нажмите enter g o('left') нажмите enter g o…" at bounding box center [540, 76] width 119 height 56
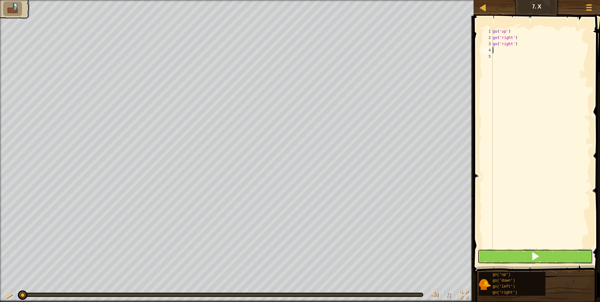
click at [527, 259] on button at bounding box center [534, 256] width 115 height 14
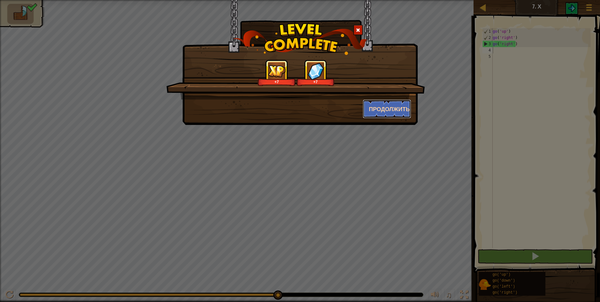
click at [399, 109] on button "Продолжить" at bounding box center [387, 108] width 49 height 19
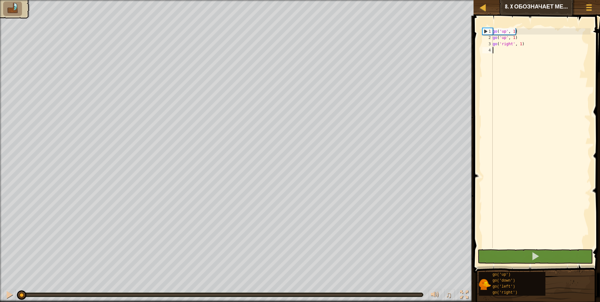
click at [500, 53] on div "go ( 'up' , 1 ) go ( 'up' , 1 ) go ( 'right' , 1 )" at bounding box center [540, 144] width 99 height 232
click at [519, 44] on div "go ( 'up' , 1 ) go ( 'up' , 1 ) go ( 'right' , 1 )" at bounding box center [540, 144] width 99 height 232
type textarea "go('right', 3)"
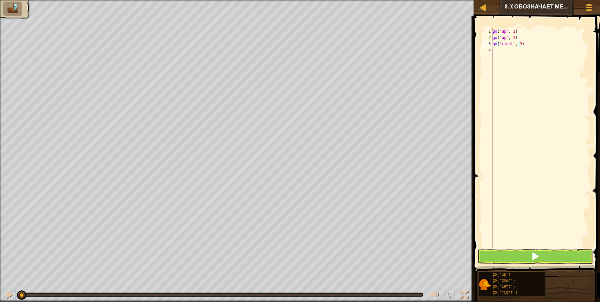
click at [494, 50] on div "go ( 'up' , 1 ) go ( 'up' , 1 ) go ( 'right' , 3 )" at bounding box center [540, 144] width 99 height 232
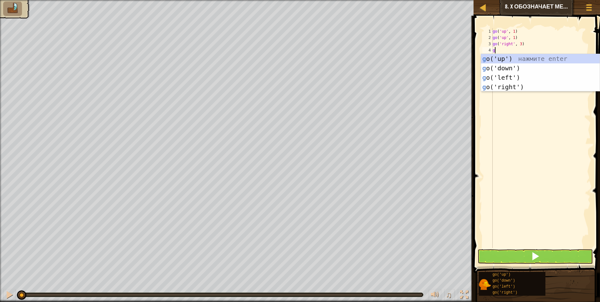
type textarea "go"
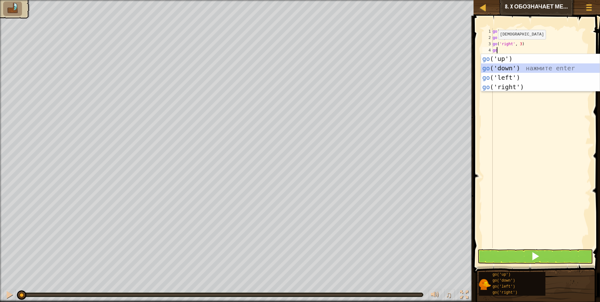
click at [504, 66] on div "go ('up') нажмите enter go ('down') нажмите enter go ('left') нажмите enter go …" at bounding box center [540, 82] width 119 height 56
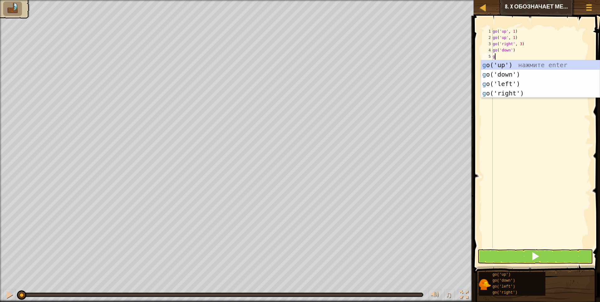
type textarea "g"
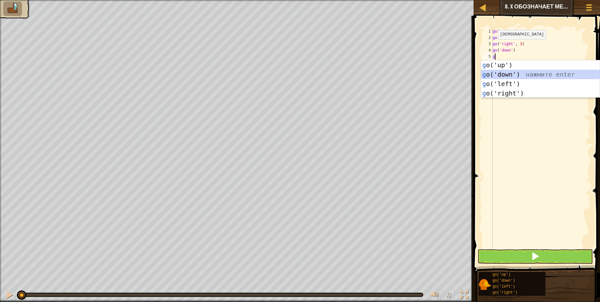
click at [501, 73] on div "g o('up') нажмите enter g o('down') нажмите enter g o('left') нажмите enter g o…" at bounding box center [540, 88] width 119 height 56
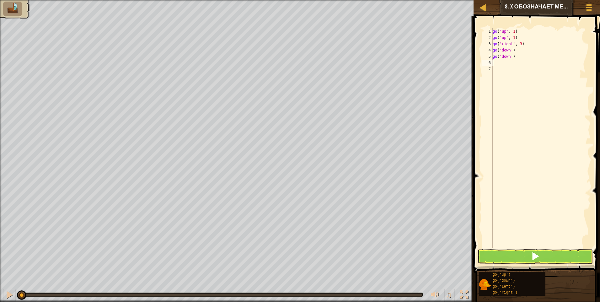
type textarea "g"
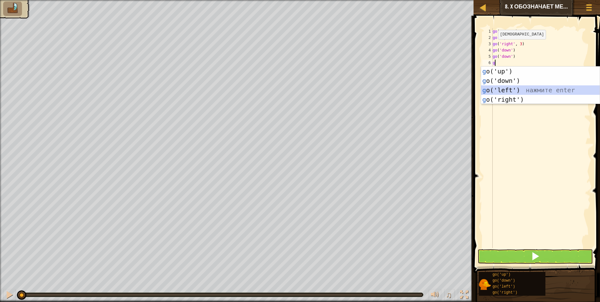
click at [505, 91] on div "g o('up') нажмите enter g o('down') нажмите enter g o('left') нажмите enter g o…" at bounding box center [540, 94] width 119 height 56
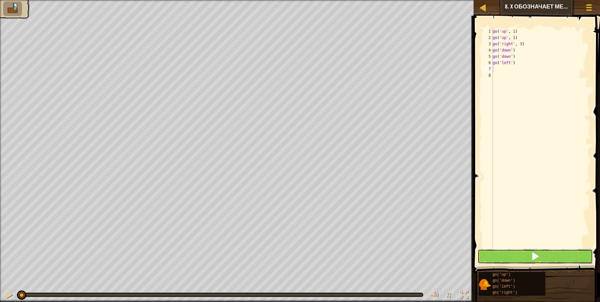
click at [524, 256] on button at bounding box center [534, 256] width 115 height 14
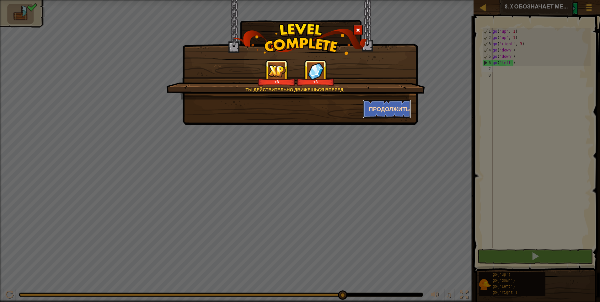
click at [383, 107] on button "Продолжить" at bounding box center [387, 108] width 49 height 19
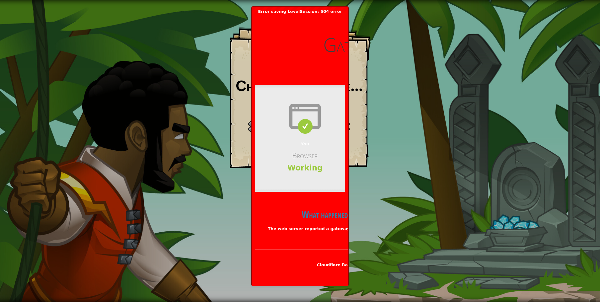
click at [408, 144] on div "Сначала самоцветы Goals Start Level Ошибка загрузки с сервера Чтобы пройти этот…" at bounding box center [300, 151] width 600 height 302
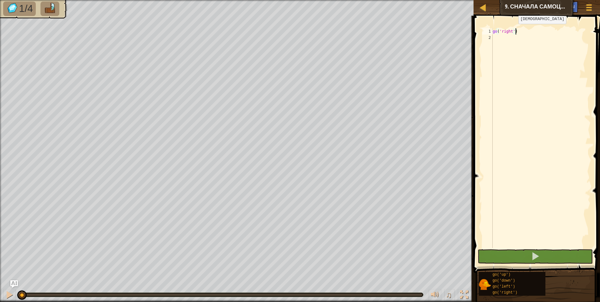
click at [513, 30] on div "go ( 'right' )" at bounding box center [540, 144] width 99 height 232
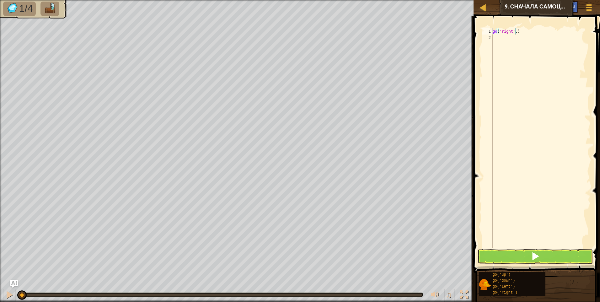
type textarea "go('right',2)"
click at [495, 37] on div "go ( 'right' , 2 )" at bounding box center [540, 144] width 99 height 232
type textarea "п"
type textarea "g"
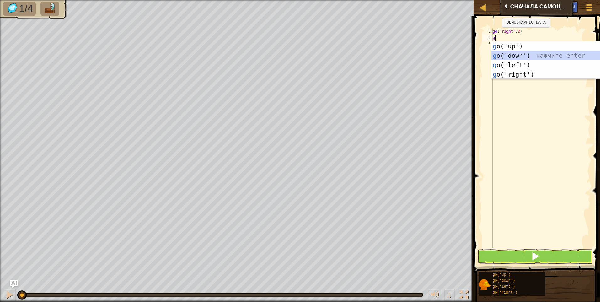
click at [524, 55] on div "g o('up') нажмите enter g o('down') нажмите enter g o('left') нажмите enter g o…" at bounding box center [550, 69] width 119 height 56
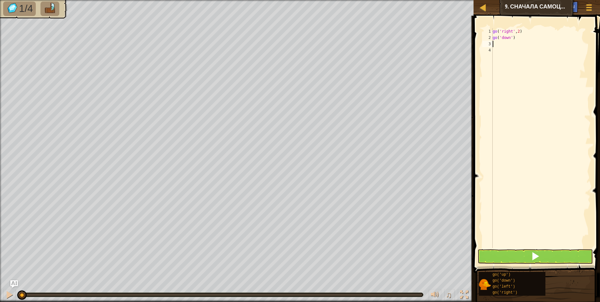
type textarea "g"
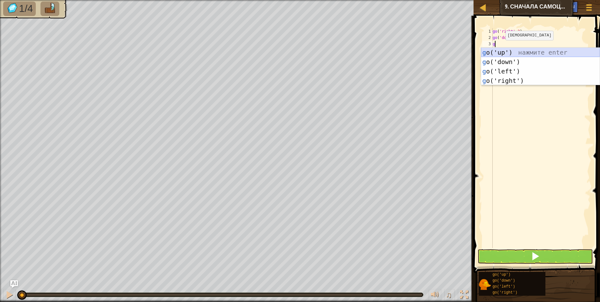
click at [512, 51] on div "g o('up') нажмите enter g o('down') нажмите enter g o('left') нажмите enter g o…" at bounding box center [540, 76] width 119 height 56
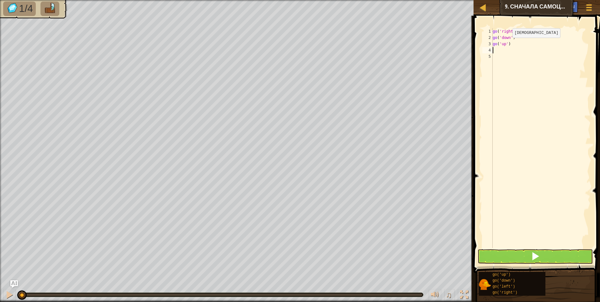
click at [507, 44] on div "go ( 'right' , 2 ) go ( 'down' ) go ( 'up' )" at bounding box center [540, 144] width 99 height 232
type textarea "go('up',2)"
click at [497, 55] on div "go ( 'right' , 2 ) go ( 'down' ) go ( 'up' , 2 )" at bounding box center [540, 144] width 99 height 232
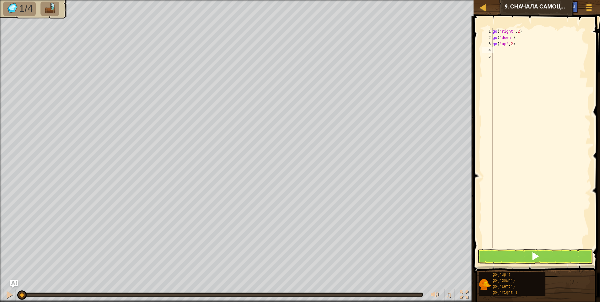
click at [497, 52] on div "go ( 'right' , 2 ) go ( 'down' ) go ( 'up' , 2 )" at bounding box center [540, 144] width 99 height 232
type textarea "g"
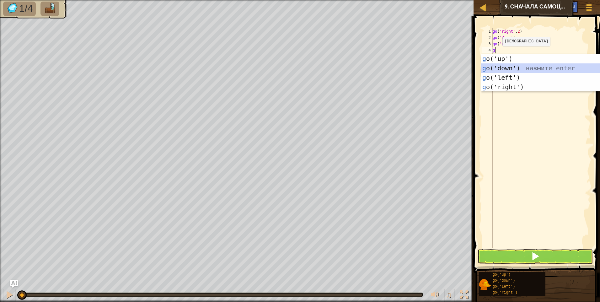
click at [506, 67] on div "g o('up') нажмите enter g o('down') нажмите enter g o('left') нажмите enter g o…" at bounding box center [540, 82] width 119 height 56
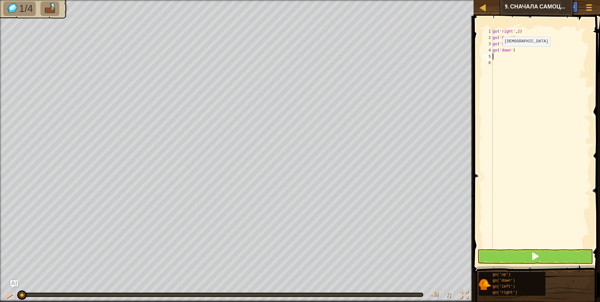
type textarea "g"
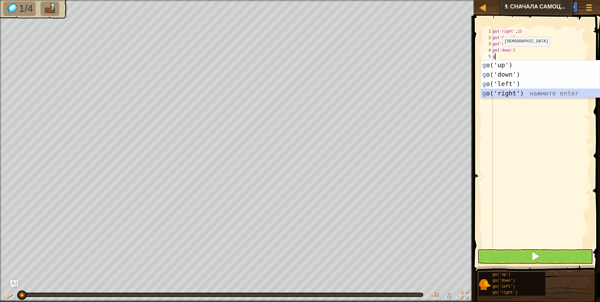
click at [509, 92] on div "g o('up') нажмите enter g o('down') нажмите enter g o('left') нажмите enter g o…" at bounding box center [540, 88] width 119 height 56
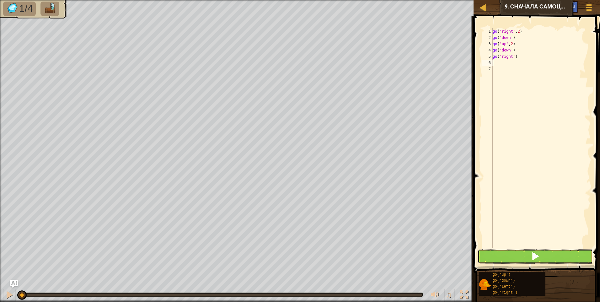
click at [523, 256] on button at bounding box center [534, 256] width 115 height 14
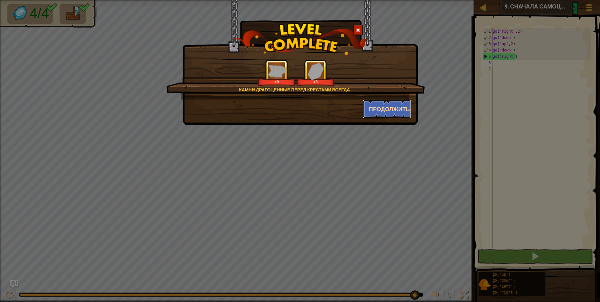
click at [394, 112] on button "Продолжить" at bounding box center [387, 108] width 49 height 19
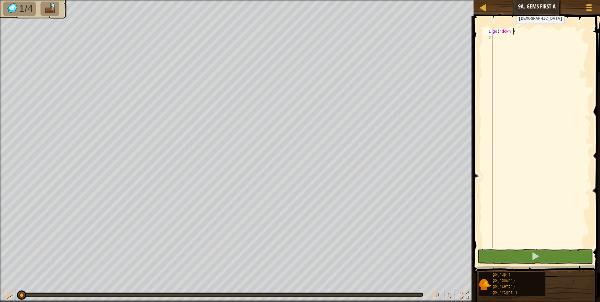
click at [511, 30] on div "go ( 'down' )" at bounding box center [540, 144] width 99 height 232
type textarea "go('down',2)"
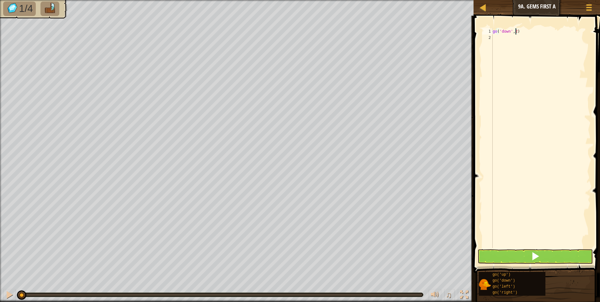
click at [495, 38] on div "go ( 'down' , 2 )" at bounding box center [540, 144] width 99 height 232
type textarea "g"
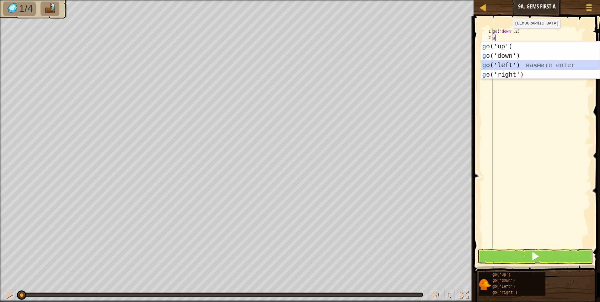
click at [513, 64] on div "g o('up') нажмите enter g o('down') нажмите enter g o('left') нажмите enter g o…" at bounding box center [540, 69] width 119 height 56
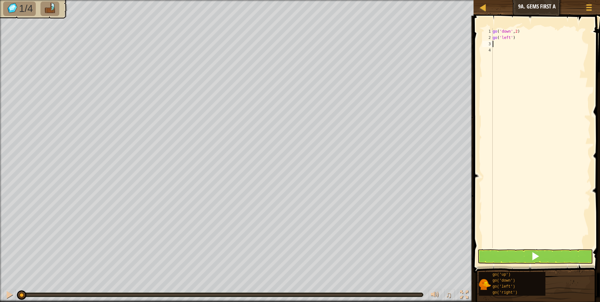
type textarea "g"
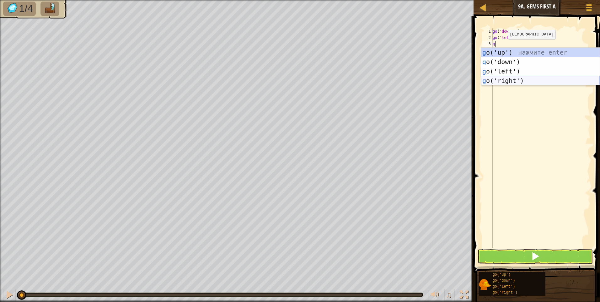
click at [511, 78] on div "g o('up') нажмите enter g o('down') нажмите enter g o('left') нажмите enter g o…" at bounding box center [540, 76] width 119 height 56
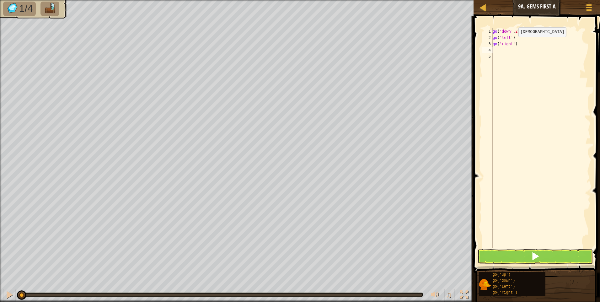
click at [513, 43] on div "go ( 'down' , 2 ) go ( 'left' ) go ( 'right' )" at bounding box center [540, 144] width 99 height 232
type textarea "go('right',2)"
click at [496, 50] on div "go ( 'down' , 2 ) go ( 'left' ) go ( 'right' , 2 )" at bounding box center [540, 144] width 99 height 232
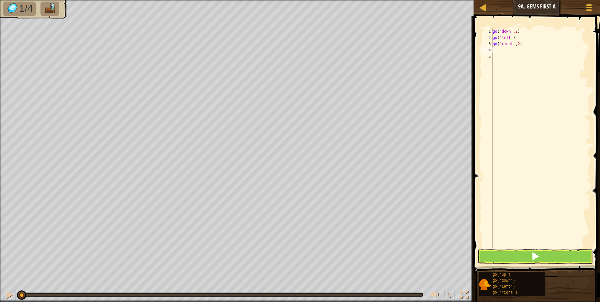
type textarea "g"
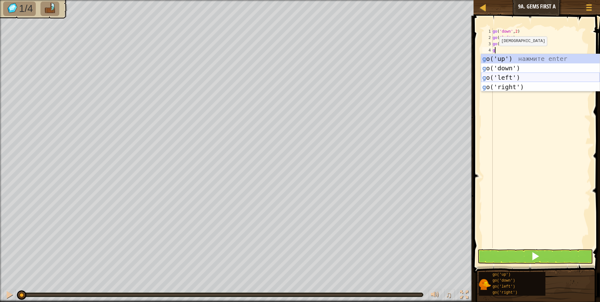
click at [507, 78] on div "g o('up') нажмите enter g o('down') нажмите enter g o('left') нажмите enter g o…" at bounding box center [540, 82] width 119 height 56
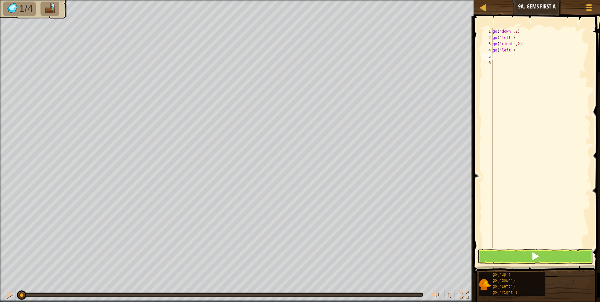
type textarea "g"
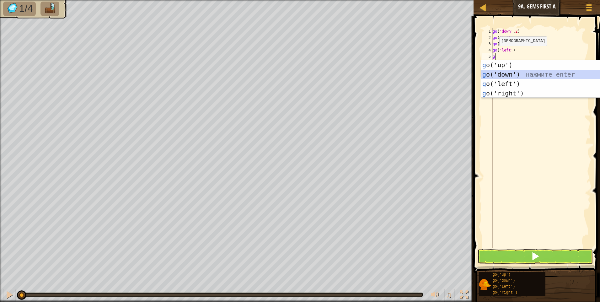
click at [505, 71] on div "g o('up') нажмите enter g o('down') нажмите enter g o('left') нажмите enter g o…" at bounding box center [540, 88] width 119 height 56
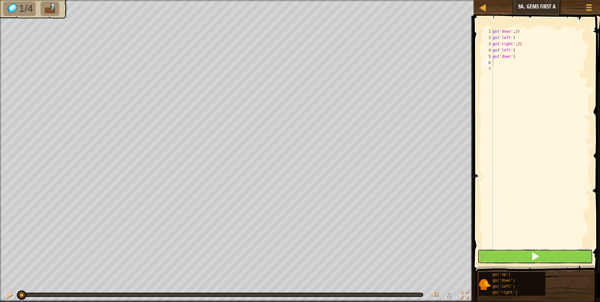
click at [533, 253] on span at bounding box center [535, 256] width 9 height 9
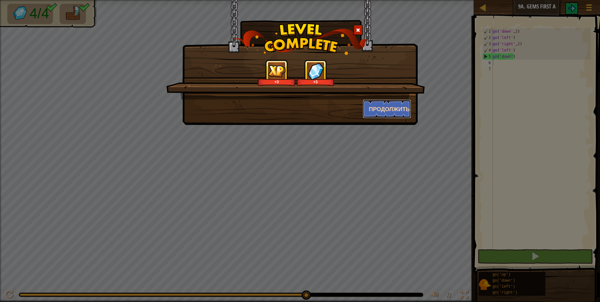
click at [386, 102] on button "Продолжить" at bounding box center [387, 108] width 49 height 19
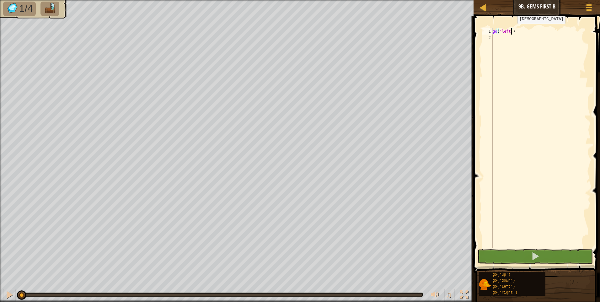
click at [512, 30] on div "go ( 'left' )" at bounding box center [540, 144] width 99 height 232
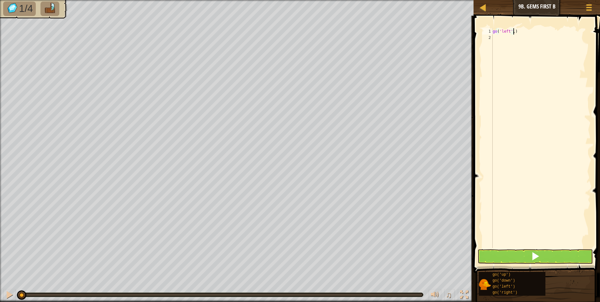
scroll to position [3, 2]
type textarea "go('left',2)"
click at [495, 40] on div "go ( 'left' , 2 )" at bounding box center [540, 144] width 99 height 232
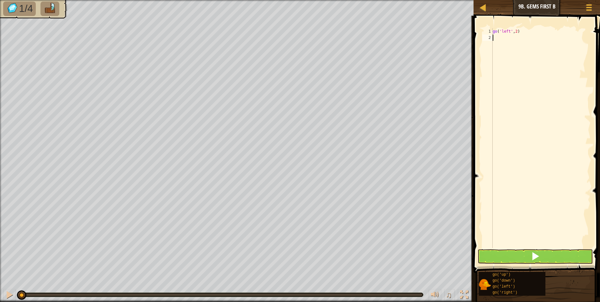
type textarea "п"
type textarea "g"
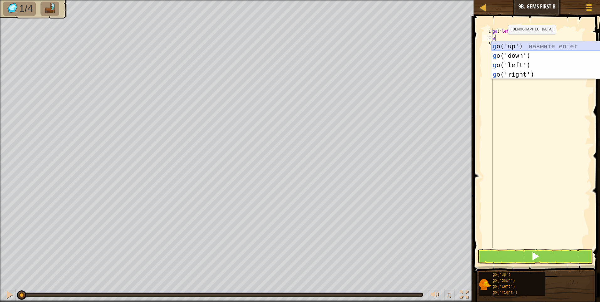
click at [513, 46] on div "g o('up') нажмите enter g o('down') нажмите enter g o('left') нажмите enter g o…" at bounding box center [550, 69] width 119 height 56
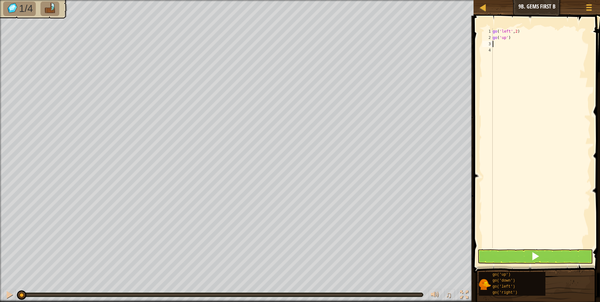
type textarea "g"
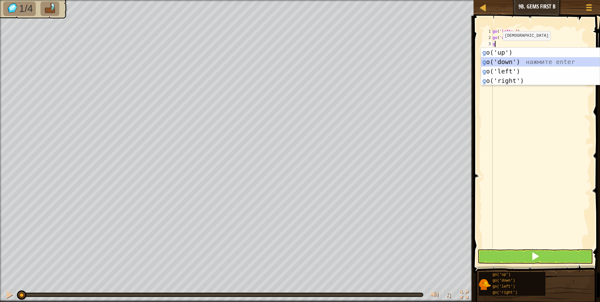
click at [507, 61] on div "g o('up') нажмите enter g o('down') нажмите enter g o('left') нажмите enter g o…" at bounding box center [540, 76] width 119 height 56
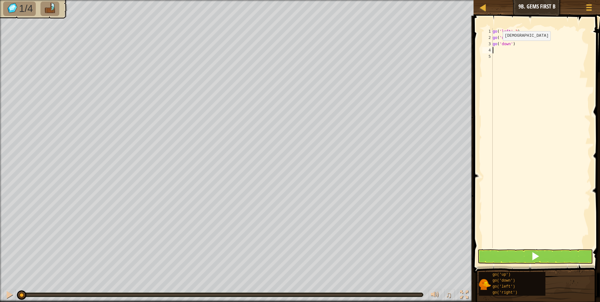
type textarea "g"
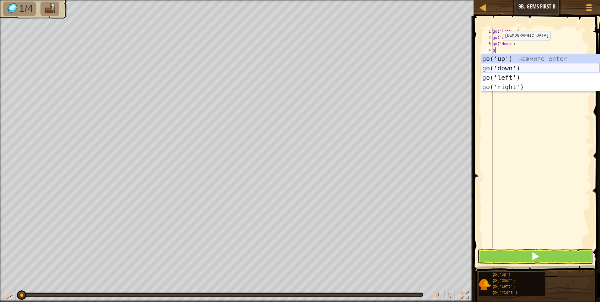
click at [503, 66] on div "g o('up') нажмите enter g o('down') нажмите enter g o('left') нажмите enter g o…" at bounding box center [540, 82] width 119 height 56
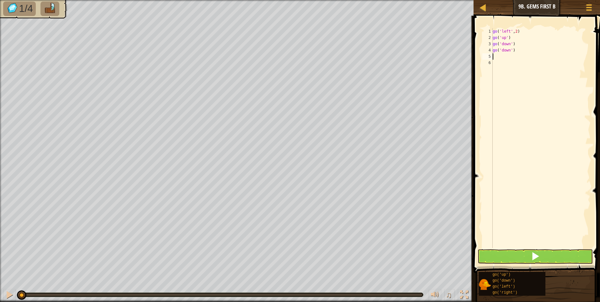
type textarea "g"
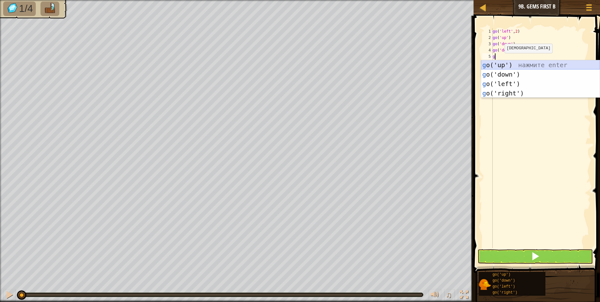
click at [498, 64] on div "g o('up') нажмите enter g o('down') нажмите enter g o('left') нажмите enter g o…" at bounding box center [540, 88] width 119 height 56
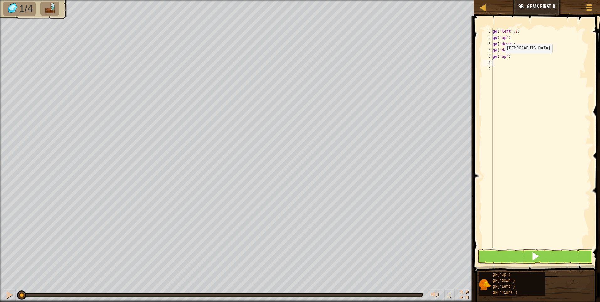
type textarea "g"
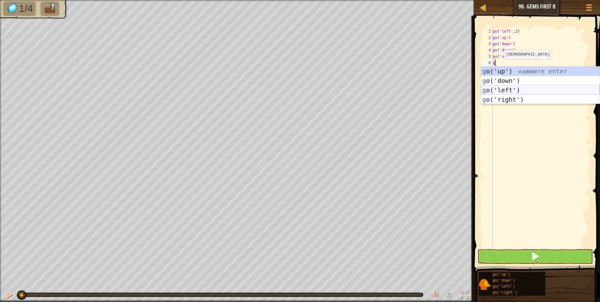
click at [500, 88] on div "g o('up') нажмите enter g o('down') нажмите enter g o('left') нажмите enter g o…" at bounding box center [540, 94] width 119 height 56
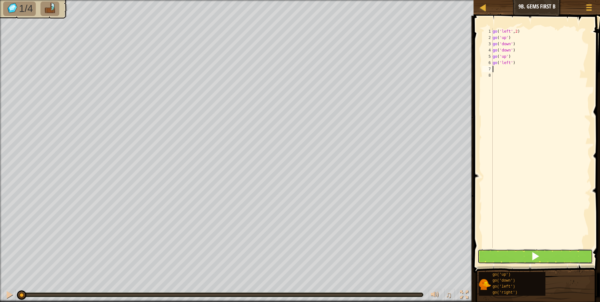
click at [513, 254] on button at bounding box center [534, 256] width 115 height 14
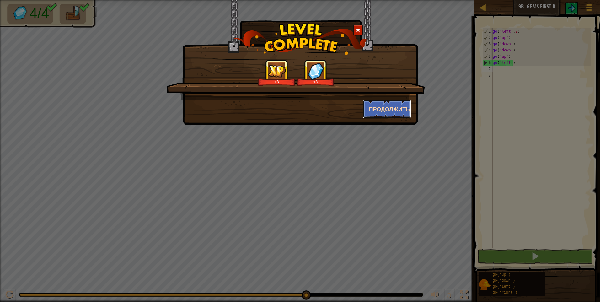
click at [385, 110] on button "Продолжить" at bounding box center [387, 108] width 49 height 19
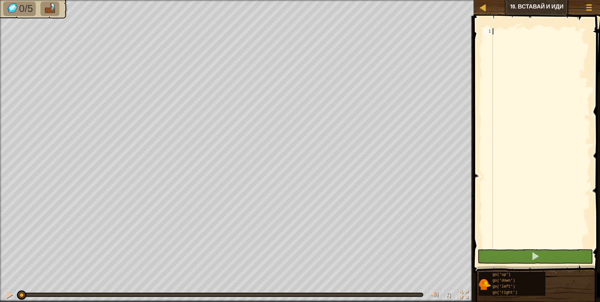
type textarea "g"
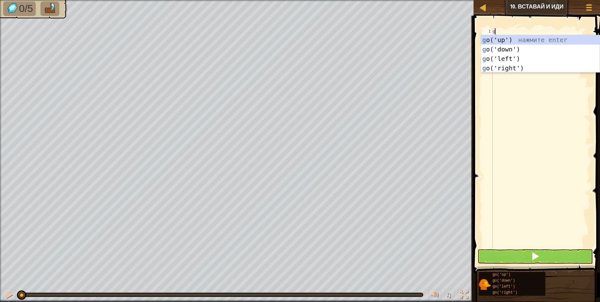
scroll to position [3, 0]
click at [497, 39] on div "g o('up') нажмите enter g o('down') нажмите enter g o('left') нажмите enter g o…" at bounding box center [540, 63] width 119 height 56
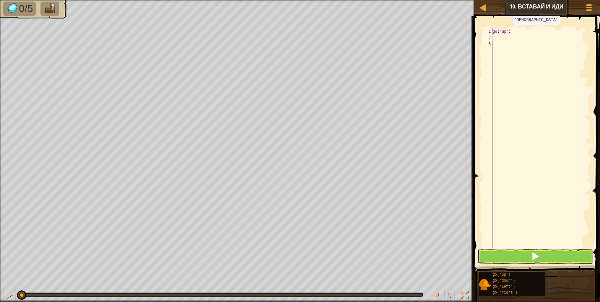
click at [507, 31] on div "go ( 'up' )" at bounding box center [540, 144] width 99 height 232
type textarea "go('up',3)"
click at [493, 38] on div "go ( 'up' , 3 )" at bounding box center [540, 144] width 99 height 232
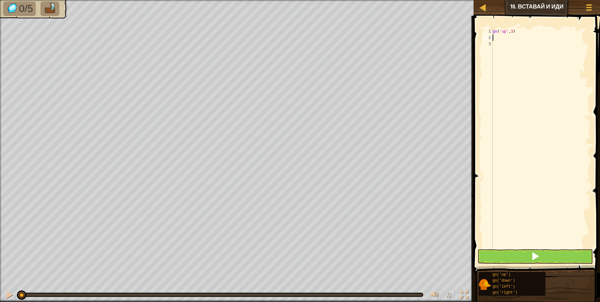
scroll to position [3, 0]
type textarea "g"
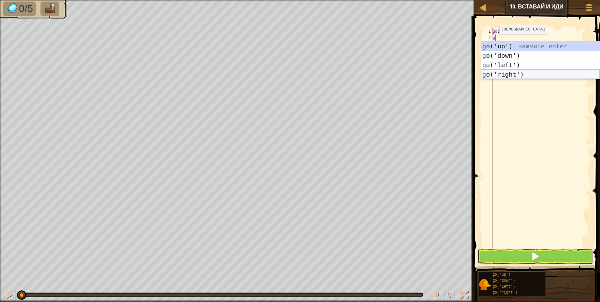
click at [506, 72] on div "g o('up') нажмите enter g o('down') нажмите enter g o('left') нажмите enter g o…" at bounding box center [540, 69] width 119 height 56
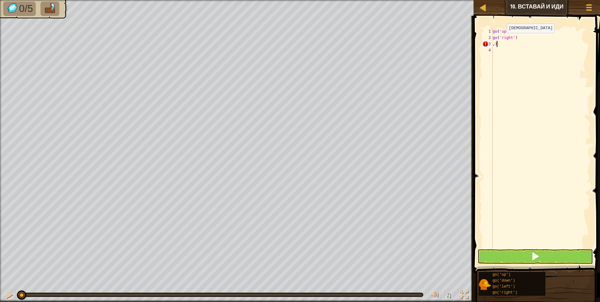
type textarea ","
click at [513, 39] on div "go ( 'up' , 3 ) go ( 'right' )" at bounding box center [540, 144] width 99 height 232
type textarea "go('right',3)"
click at [495, 44] on div "go ( 'up' , 3 ) go ( 'right' , 3 )" at bounding box center [540, 144] width 99 height 232
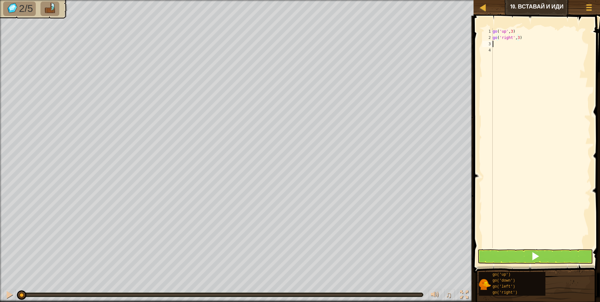
scroll to position [3, 0]
type textarea "g"
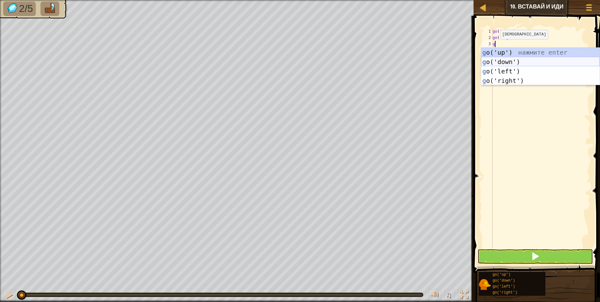
click at [502, 59] on div "g o('up') нажмите enter g o('down') нажмите enter g o('left') нажмите enter g o…" at bounding box center [540, 76] width 119 height 56
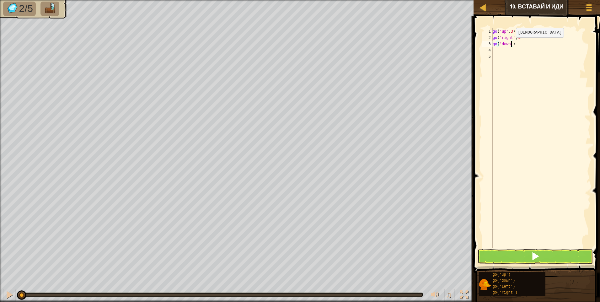
click at [510, 44] on div "go ( 'up' , 3 ) go ( 'right' , 3 ) go ( 'down' )" at bounding box center [540, 144] width 99 height 232
type textarea "go('down',3)"
click at [496, 49] on div "go ( 'up' , 3 ) go ( 'right' , 3 ) go ( 'down' , 3 )" at bounding box center [540, 144] width 99 height 232
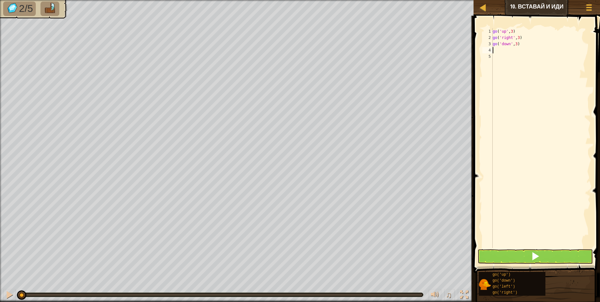
scroll to position [3, 0]
type textarea "п"
type textarea "g"
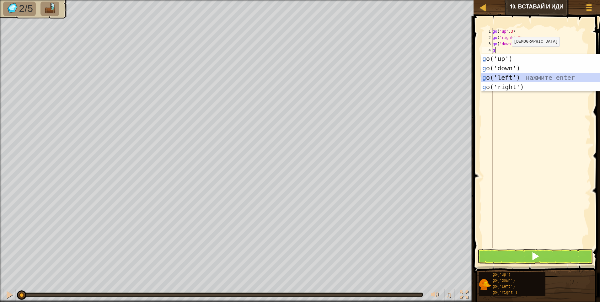
click at [507, 77] on div "g o('up') нажмите enter g o('down') нажмите enter g o('left') нажмите enter g o…" at bounding box center [540, 82] width 119 height 56
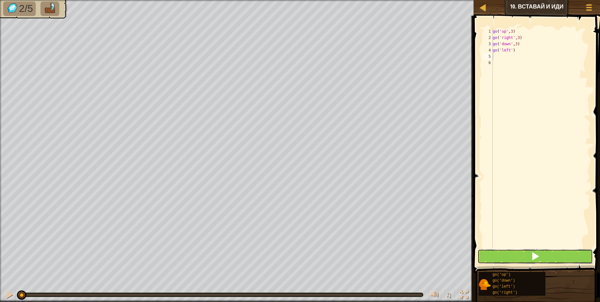
click at [529, 251] on button at bounding box center [534, 256] width 115 height 14
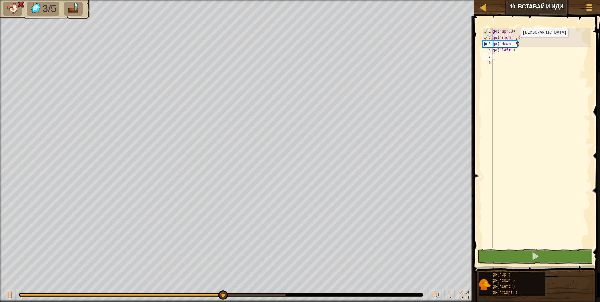
drag, startPoint x: 515, startPoint y: 44, endPoint x: 517, endPoint y: 60, distance: 16.1
click at [515, 44] on div "go ( 'up' , 3 ) go ( 'right' , 3 ) go ( 'down' , 3 ) go ( 'left' )" at bounding box center [540, 144] width 99 height 232
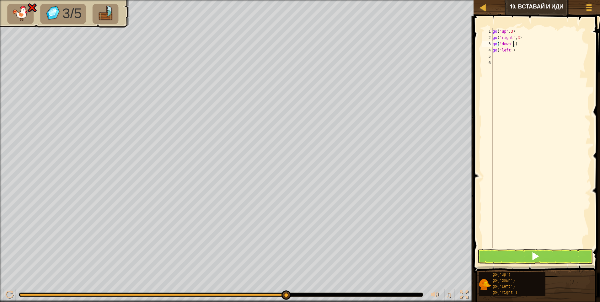
scroll to position [3, 2]
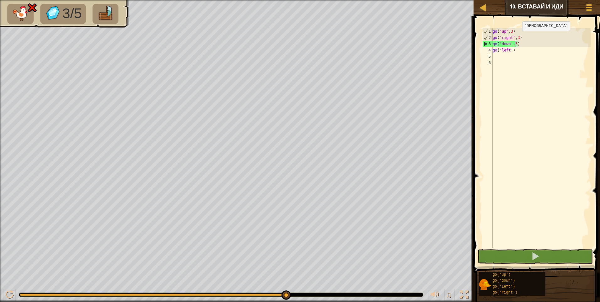
click at [517, 37] on div "go ( 'up' , 3 ) go ( 'right' , 3 ) go ( 'down' , 3 ) go ( 'left' )" at bounding box center [540, 144] width 99 height 232
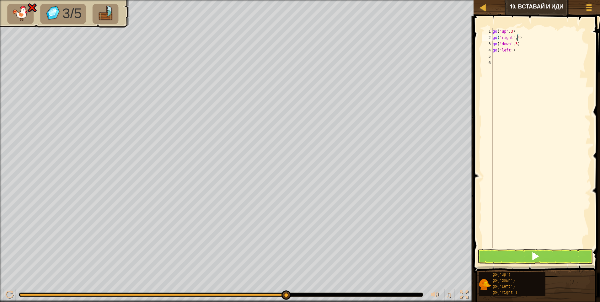
type textarea "go('right',4)"
click at [543, 253] on button at bounding box center [534, 256] width 115 height 14
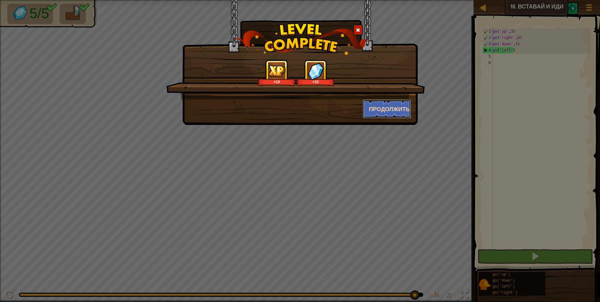
click at [372, 104] on button "Продолжить" at bounding box center [387, 108] width 49 height 19
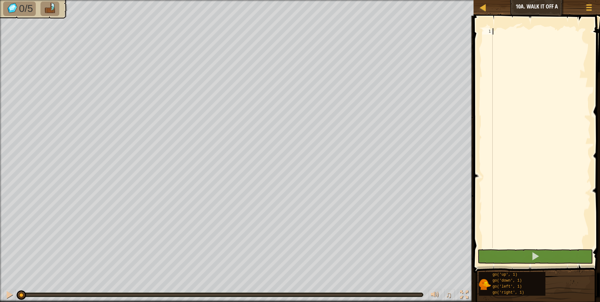
type textarea "g"
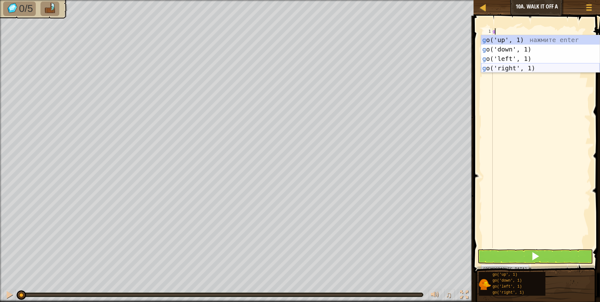
click at [512, 67] on div "g o('up', 1) нажмите enter g o('down', 1) нажмите enter g o('left', 1) нажмите …" at bounding box center [540, 63] width 119 height 56
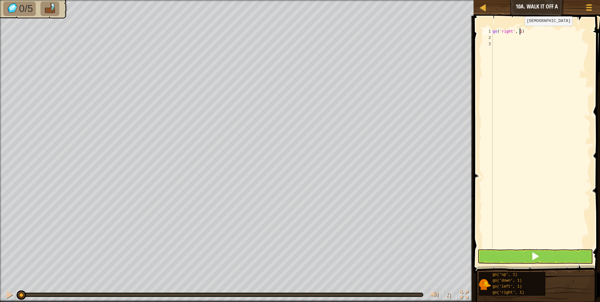
click at [519, 32] on div "go ( 'right' , 1 )" at bounding box center [540, 144] width 99 height 232
type textarea "go('right', 3)"
click at [494, 38] on div "go ( 'right' , 3 )" at bounding box center [540, 144] width 99 height 232
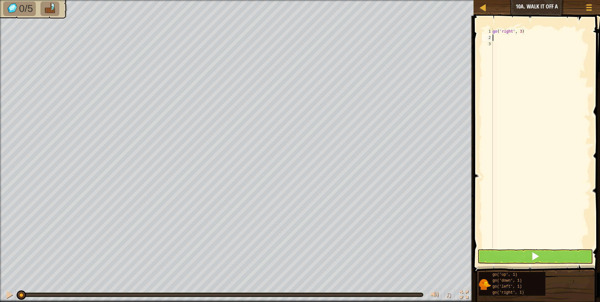
type textarea "g"
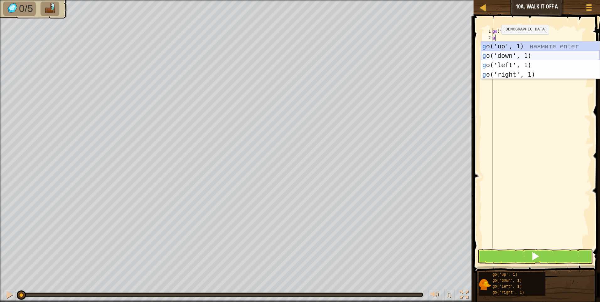
click at [515, 56] on div "g o('up', 1) нажмите enter g o('down', 1) нажмите enter g o('left', 1) нажмите …" at bounding box center [540, 69] width 119 height 56
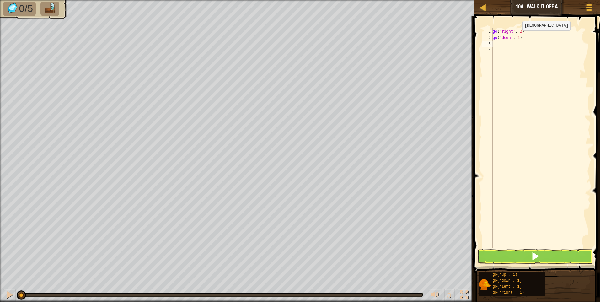
click at [517, 37] on div "go ( 'right' , 3 ) go ( 'down' , 1 )" at bounding box center [540, 144] width 99 height 232
type textarea "go('down', 4)"
click at [493, 45] on div "go ( 'right' , 3 ) go ( 'down' , 4 )" at bounding box center [540, 144] width 99 height 232
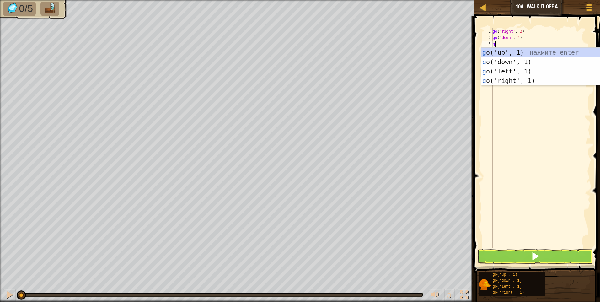
type textarea "go"
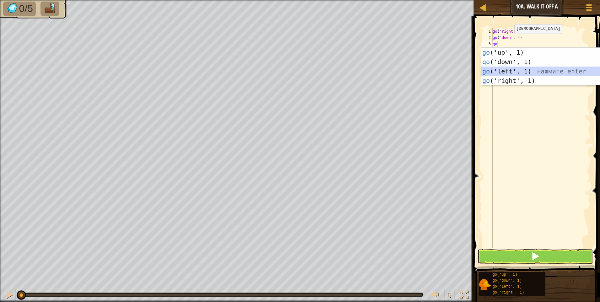
click at [515, 71] on div "go ('up', 1) нажмите enter go ('down', 1) нажмите enter go ('left', 1) нажмите …" at bounding box center [540, 76] width 119 height 56
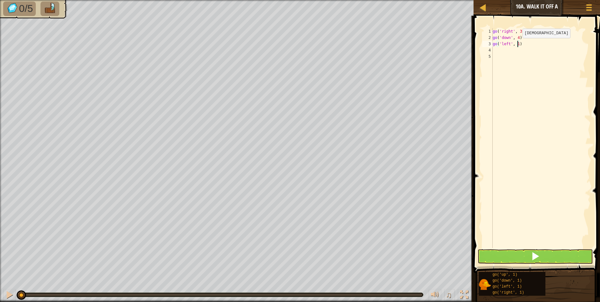
click at [517, 44] on div "go ( 'right' , 3 ) go ( 'down' , 4 ) go ( 'left' , 1 )" at bounding box center [540, 144] width 99 height 232
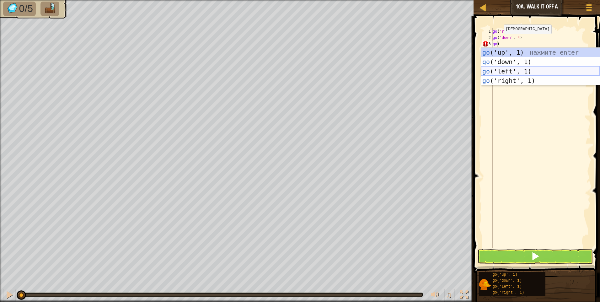
click at [512, 71] on div "go ('up', 1) нажмите enter go ('down', 1) нажмите enter go ('left', 1) нажмите …" at bounding box center [540, 76] width 119 height 56
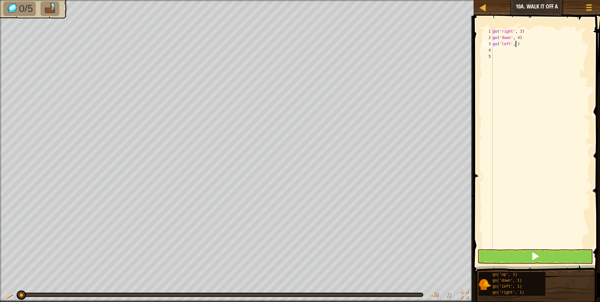
type textarea "go('left', 3)"
click at [495, 54] on div "go ( 'right' , 3 ) go ( 'down' , 4 ) go ( 'left' , 3 )" at bounding box center [540, 144] width 99 height 232
click at [495, 51] on div "go ( 'right' , 3 ) go ( 'down' , 4 ) go ( 'left' , 3 )" at bounding box center [540, 144] width 99 height 232
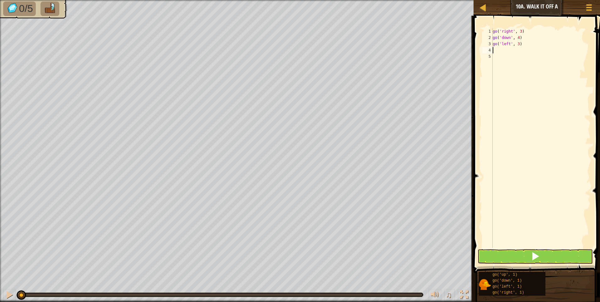
type textarea "g"
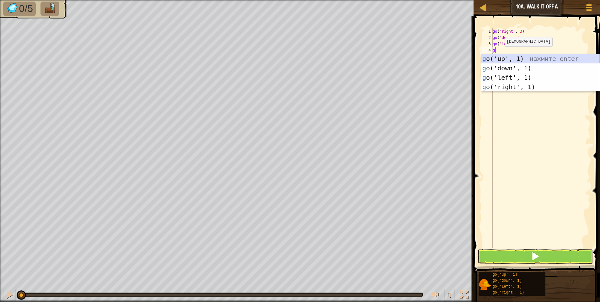
click at [497, 58] on div "g o('up', 1) нажмите enter g o('down', 1) нажмите enter g o('left', 1) нажмите …" at bounding box center [540, 82] width 119 height 56
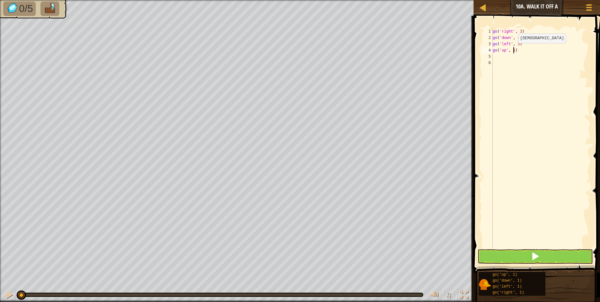
click at [513, 49] on div "go ( 'right' , 3 ) go ( 'down' , 4 ) go ( 'left' , 3 ) go ( 'up' , 1 )" at bounding box center [540, 144] width 99 height 232
type textarea "go('up', 12)"
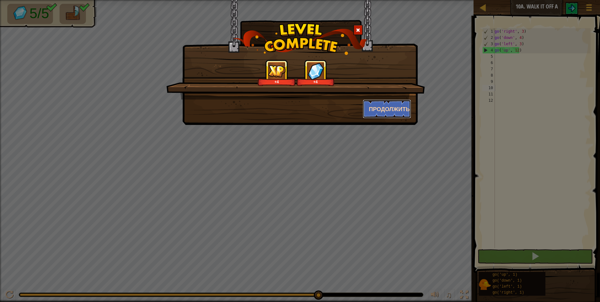
click at [382, 106] on button "Продолжить" at bounding box center [387, 108] width 49 height 19
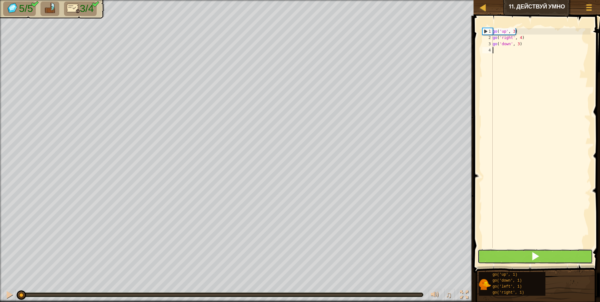
click at [503, 255] on button at bounding box center [534, 256] width 115 height 14
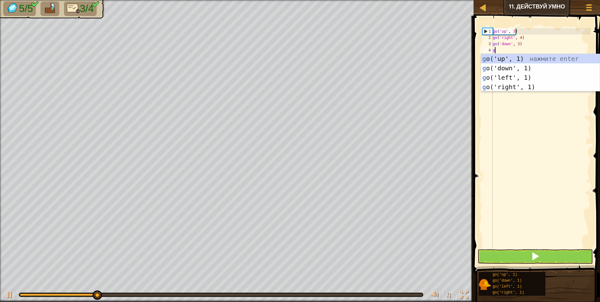
scroll to position [3, 0]
type textarea "go"
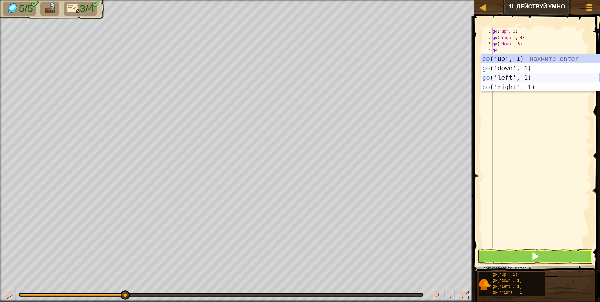
click at [519, 79] on div "go ('up', 1) нажмите enter go ('down', 1) нажмите enter go ('left', 1) нажмите …" at bounding box center [540, 82] width 119 height 56
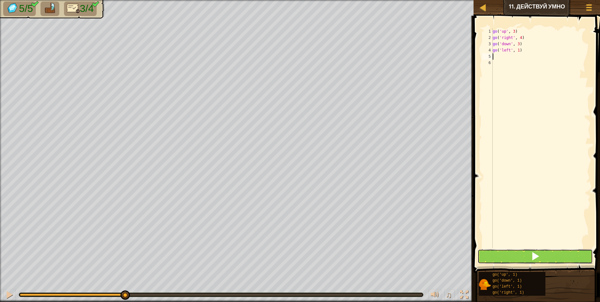
click at [511, 255] on button at bounding box center [534, 256] width 115 height 14
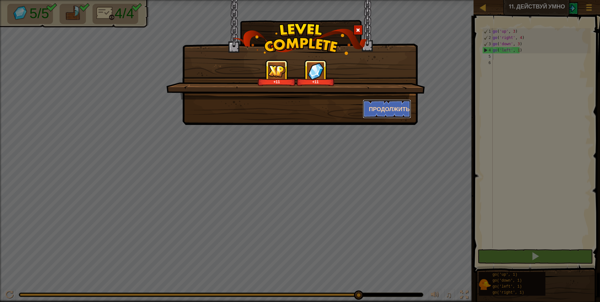
click at [390, 105] on button "Продолжить" at bounding box center [387, 108] width 49 height 19
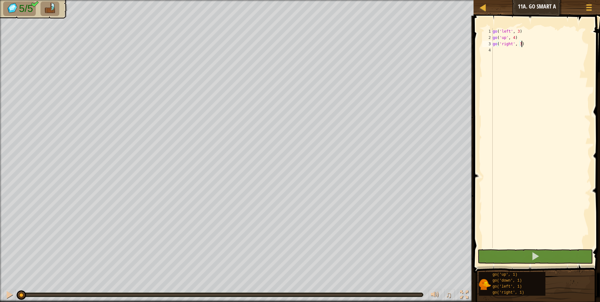
click at [498, 51] on div "go ( 'left' , 3 ) go ( 'up' , 4 ) go ( 'right' , 3 )" at bounding box center [540, 144] width 99 height 232
type textarea "g"
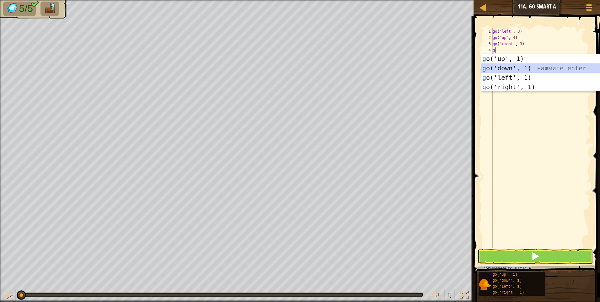
click at [517, 69] on div "g o('up', 1) нажмите enter g o('down', 1) нажмите enter g o('left', 1) нажмите …" at bounding box center [540, 82] width 119 height 56
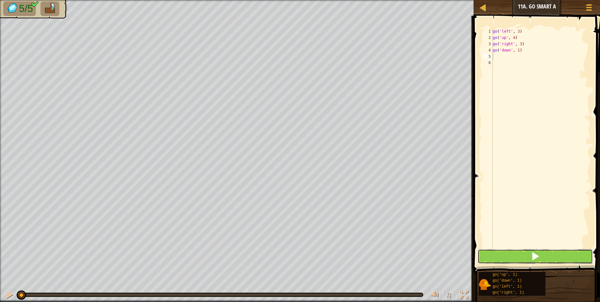
click at [523, 256] on button at bounding box center [534, 256] width 115 height 14
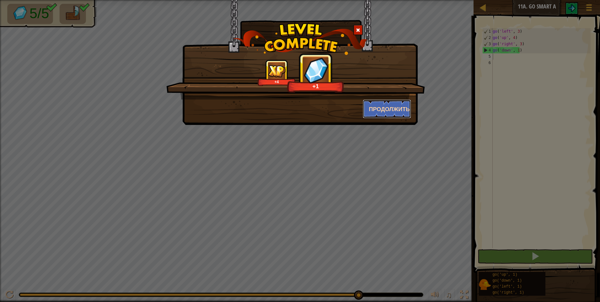
click at [398, 104] on button "Продолжить" at bounding box center [387, 108] width 49 height 19
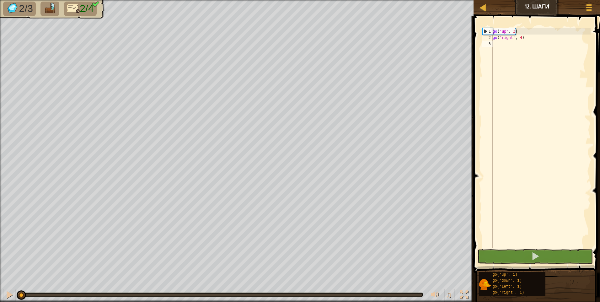
type textarea "g"
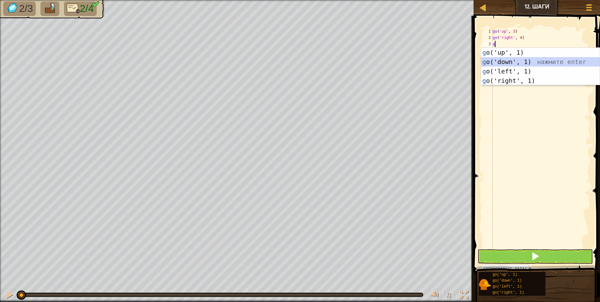
click at [522, 63] on div "g o('up', 1) нажмите enter g o('down', 1) нажмите enter g o('left', 1) нажмите …" at bounding box center [540, 76] width 119 height 56
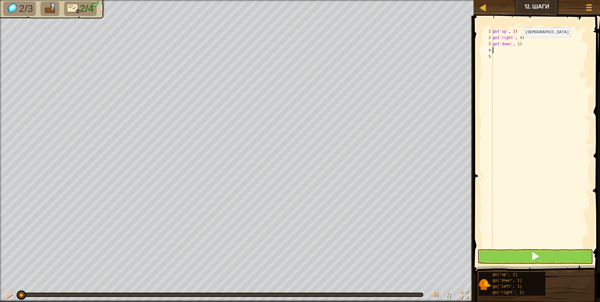
click at [518, 43] on div "go ( 'up' , 3 ) go ( 'right' , 4 ) go ( 'down' , 1 )" at bounding box center [540, 144] width 99 height 232
type textarea "go('down', 3)"
click at [495, 49] on div "go ( 'up' , 3 ) go ( 'right' , 4 ) go ( 'down' , 3 )" at bounding box center [540, 144] width 99 height 232
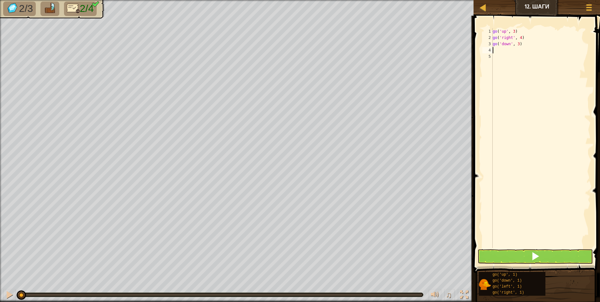
type textarea "g"
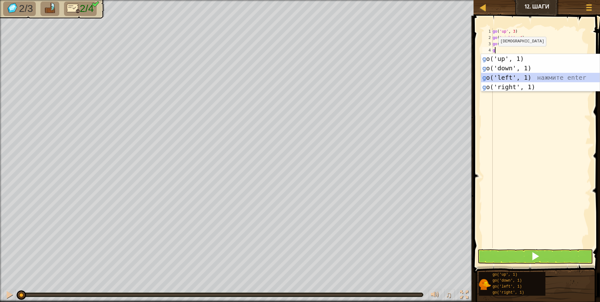
drag, startPoint x: 509, startPoint y: 75, endPoint x: 504, endPoint y: 61, distance: 14.1
click at [504, 61] on div "g o('up', 1) нажмите enter g o('down', 1) нажмите enter g o('left', 1) нажмите …" at bounding box center [540, 82] width 119 height 56
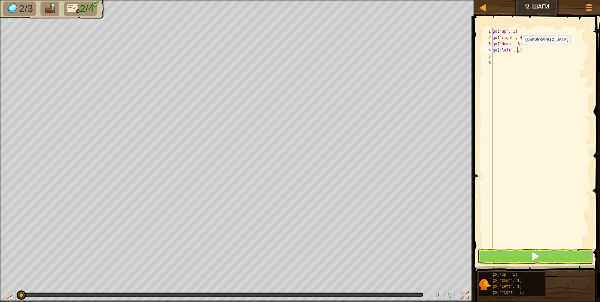
click at [517, 51] on div "go ( 'up' , 3 ) go ( 'right' , 4 ) go ( 'down' , 3 ) go ( 'left' , 1 )" at bounding box center [540, 144] width 99 height 232
type textarea "go('left', 3)"
click at [529, 254] on button at bounding box center [534, 256] width 115 height 14
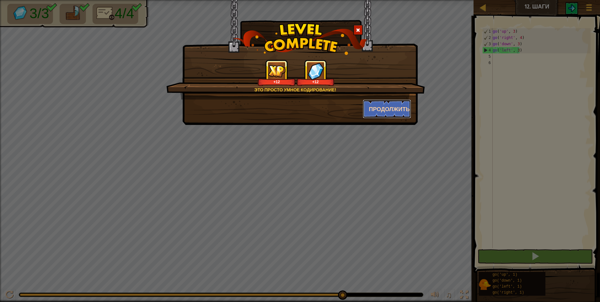
click at [375, 106] on button "Продолжить" at bounding box center [387, 108] width 49 height 19
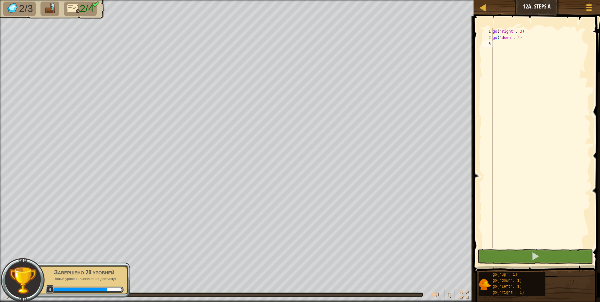
click at [494, 42] on div "go ( 'right' , 3 ) go ( 'down' , 4 )" at bounding box center [540, 144] width 99 height 232
type textarea "g"
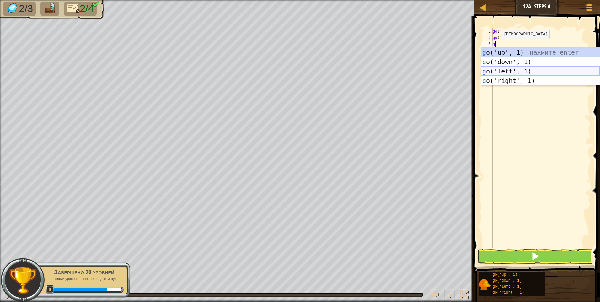
click at [511, 71] on div "g o('up', 1) нажмите enter g o('down', 1) нажмите enter g o('left', 1) нажмите …" at bounding box center [540, 76] width 119 height 56
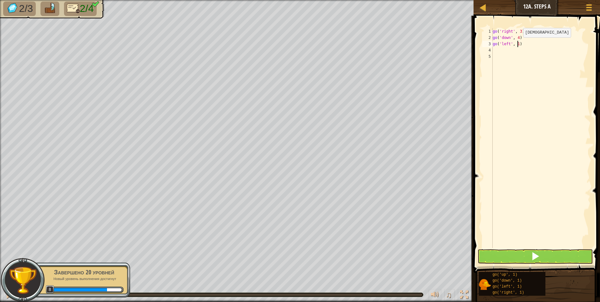
click at [518, 44] on div "go ( 'right' , 3 ) go ( 'down' , 4 ) go ( 'left' , 1 )" at bounding box center [540, 144] width 99 height 232
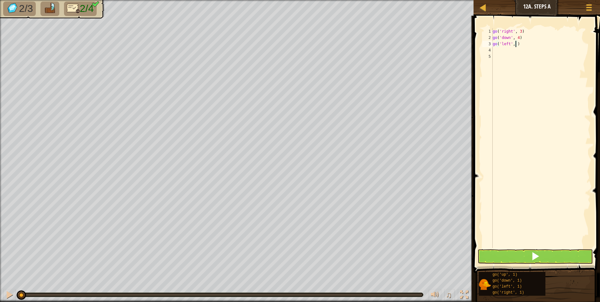
type textarea "go('left', 3)"
click at [494, 49] on div "go ( 'right' , 3 ) go ( 'down' , 4 ) go ( 'left' , 3 )" at bounding box center [540, 144] width 99 height 232
type textarea "g"
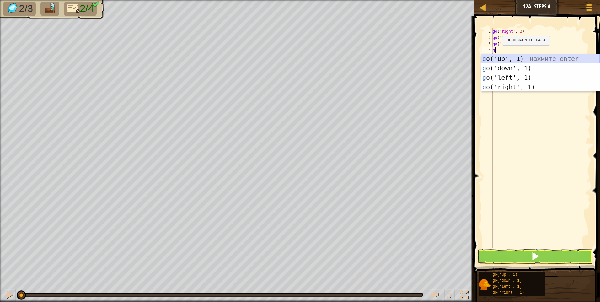
click at [508, 58] on div "g o('up', 1) нажмите enter g o('down', 1) нажмите enter g o('left', 1) нажмите …" at bounding box center [540, 82] width 119 height 56
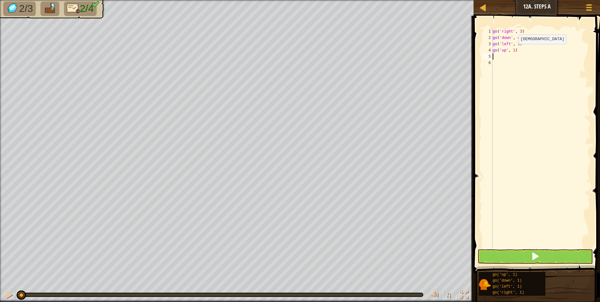
click at [513, 50] on div "go ( 'right' , 3 ) go ( 'down' , 4 ) go ( 'left' , 3 ) go ( 'up' , 1 )" at bounding box center [540, 144] width 99 height 232
type textarea "go('up', 2)"
click at [524, 254] on button at bounding box center [534, 256] width 115 height 14
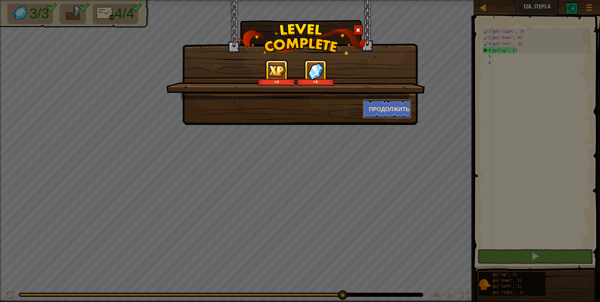
click at [383, 114] on button "Продолжить" at bounding box center [387, 108] width 49 height 19
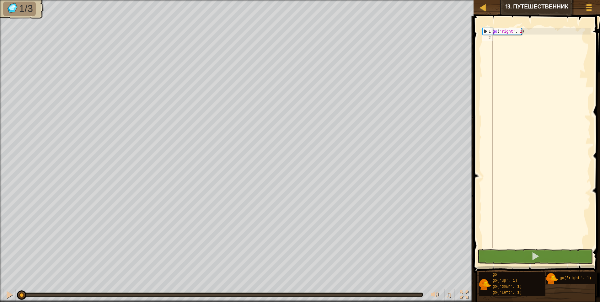
click at [496, 39] on div "go ( 'right' , 2 )" at bounding box center [540, 144] width 99 height 232
type textarea "g"
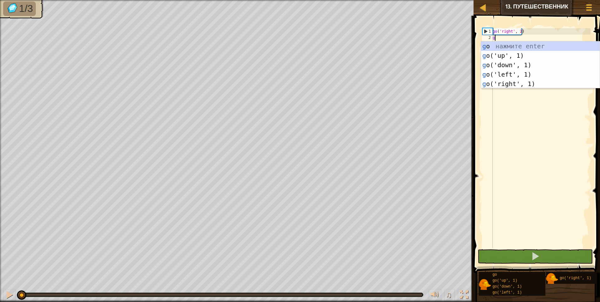
scroll to position [3, 0]
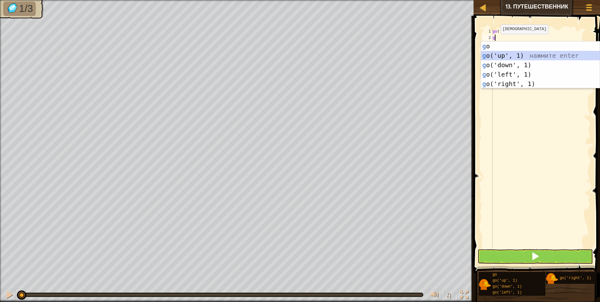
click at [513, 56] on div "g o нажмите enter g o('up', 1) нажмите enter g o('down', 1) нажмите enter g o('…" at bounding box center [540, 74] width 119 height 66
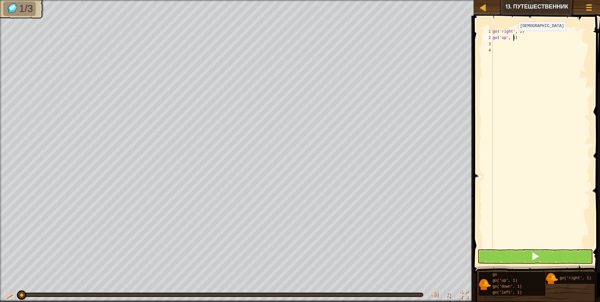
click at [513, 37] on div "go ( 'right' , 2 ) go ( 'up' , 1 )" at bounding box center [540, 144] width 99 height 232
type textarea "go('up', 3)"
click at [496, 46] on div "go ( 'right' , 2 ) go ( 'up' , 3 )" at bounding box center [540, 144] width 99 height 232
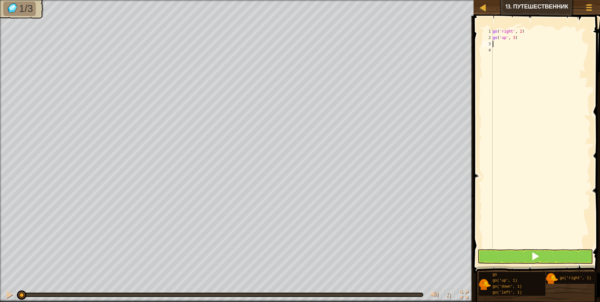
type textarea "g"
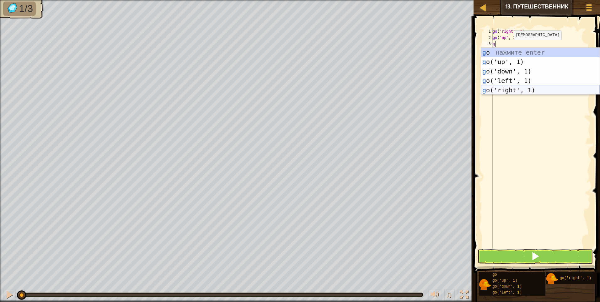
click at [514, 89] on div "g o нажмите enter g o('up', 1) нажмите enter g o('down', 1) нажмите enter g o('…" at bounding box center [540, 81] width 119 height 66
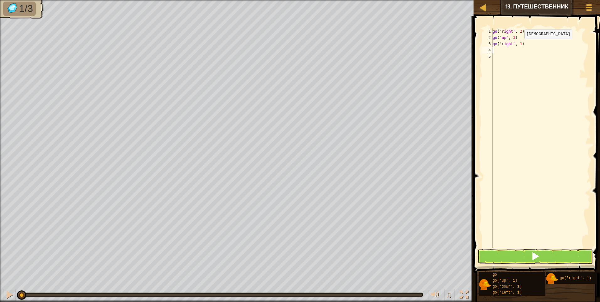
click at [519, 45] on div "go ( 'right' , 2 ) go ( 'up' , 3 ) go ( 'right' , 1 )" at bounding box center [540, 144] width 99 height 232
type textarea "go('right', 5)"
click at [513, 256] on button at bounding box center [534, 256] width 115 height 14
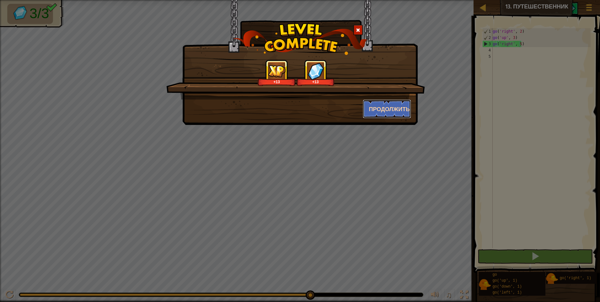
click at [392, 107] on button "Продолжить" at bounding box center [387, 108] width 49 height 19
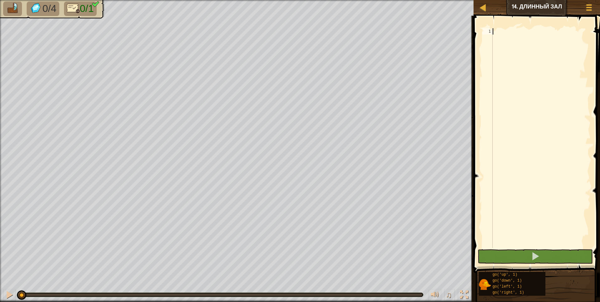
type textarea "g"
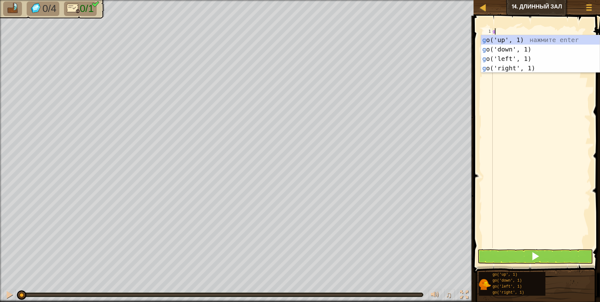
scroll to position [3, 0]
click at [514, 67] on div "g o('up', 1) нажмите enter g o('down', 1) нажмите enter g o('left', 1) нажмите …" at bounding box center [540, 63] width 119 height 56
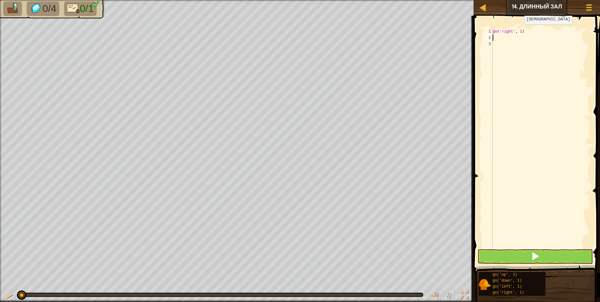
click at [519, 30] on div "go ( 'right' , 1 )" at bounding box center [540, 144] width 99 height 232
type textarea "go('right', 5)"
click at [520, 258] on button at bounding box center [534, 256] width 115 height 14
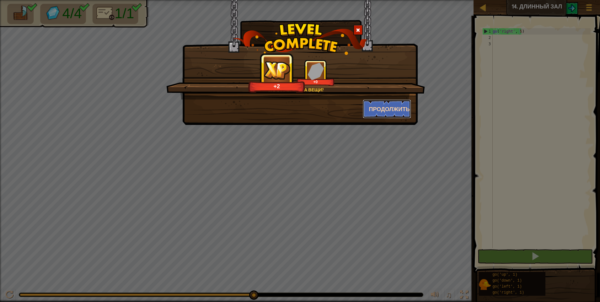
click at [376, 111] on button "Продолжить" at bounding box center [387, 108] width 49 height 19
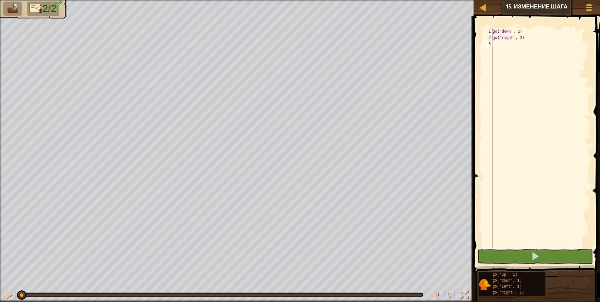
click at [494, 43] on div "go ( 'down' , 2 ) go ( 'right' , 2 )" at bounding box center [540, 144] width 99 height 232
click at [519, 37] on div "go ( 'down' , 2 ) go ( 'right' , 2 )" at bounding box center [540, 144] width 99 height 232
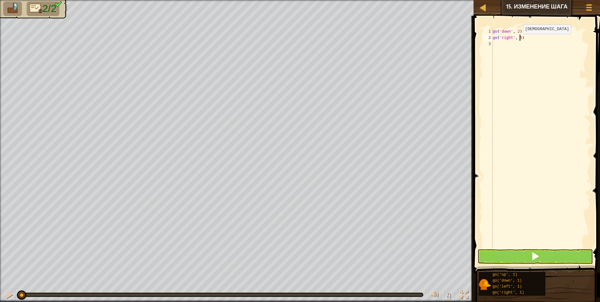
scroll to position [3, 2]
type textarea "go('right', 5)"
click at [499, 257] on button at bounding box center [534, 256] width 115 height 14
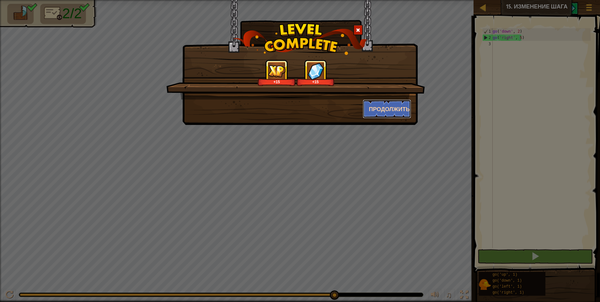
click at [383, 109] on button "Продолжить" at bounding box center [387, 108] width 49 height 19
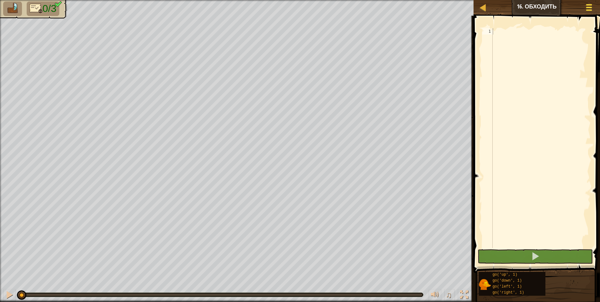
click at [586, 7] on span at bounding box center [589, 7] width 6 height 1
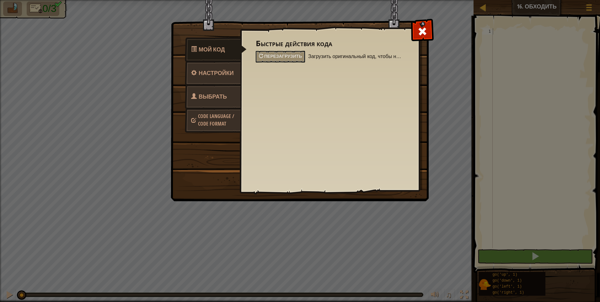
click at [221, 95] on span "Выбрать героя" at bounding box center [209, 105] width 36 height 24
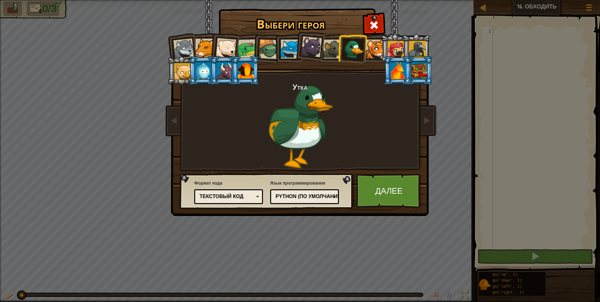
click at [327, 50] on div at bounding box center [332, 49] width 19 height 19
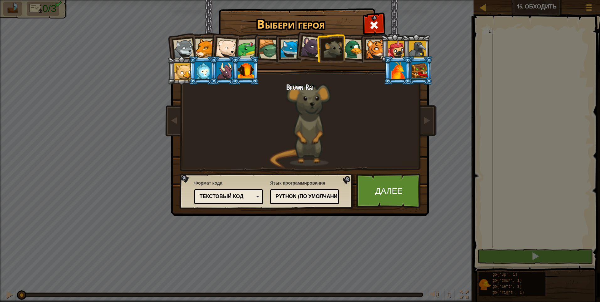
click at [308, 47] on div at bounding box center [311, 46] width 21 height 21
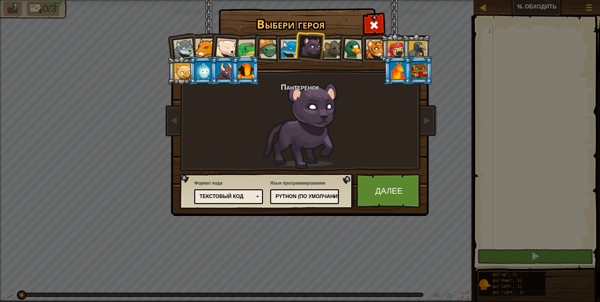
drag, startPoint x: 277, startPoint y: 43, endPoint x: 281, endPoint y: 44, distance: 5.0
click at [279, 44] on li at bounding box center [288, 48] width 28 height 29
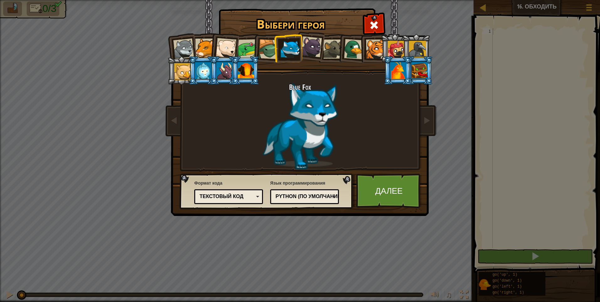
click at [273, 44] on div at bounding box center [268, 49] width 20 height 20
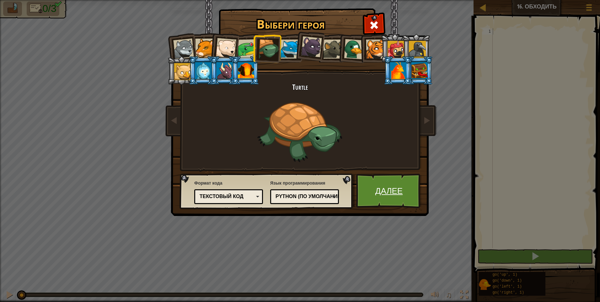
click at [399, 190] on link "Далее" at bounding box center [389, 190] width 66 height 35
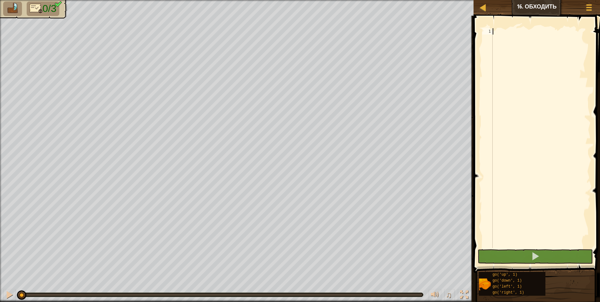
type textarea "g"
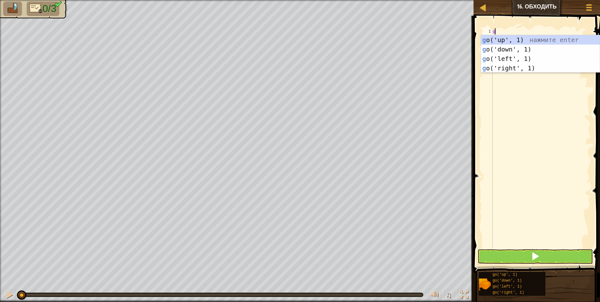
scroll to position [3, 0]
click at [513, 38] on div "g o('up', 1) нажмите enter g o('down', 1) нажмите enter g o('left', 1) нажмите …" at bounding box center [540, 63] width 119 height 56
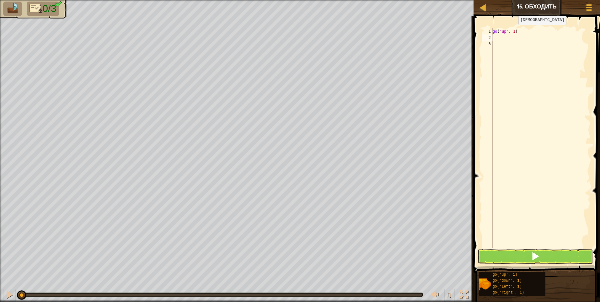
click at [513, 31] on div "go ( 'up' , 1 )" at bounding box center [540, 144] width 99 height 232
type textarea "go('up', 2)"
click at [494, 37] on div "go ( 'up' , 2 )" at bounding box center [540, 144] width 99 height 232
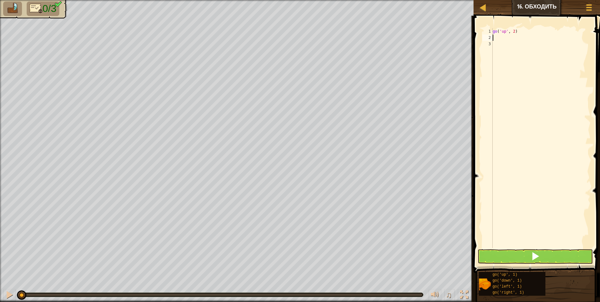
type textarea "g"
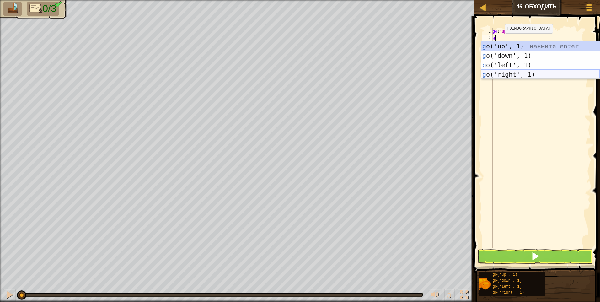
click at [518, 72] on div "g o('up', 1) нажмите enter g o('down', 1) нажмите enter g o('left', 1) нажмите …" at bounding box center [540, 69] width 119 height 56
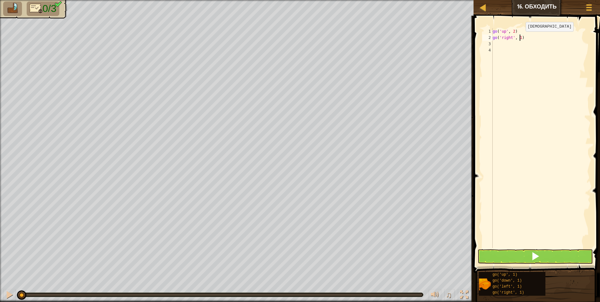
click at [520, 38] on div "go ( 'up' , 2 ) go ( 'right' , 1 )" at bounding box center [540, 144] width 99 height 232
type textarea "go('right', 3)"
click at [495, 47] on div "go ( 'up' , 2 ) go ( 'right' , 3 )" at bounding box center [540, 144] width 99 height 232
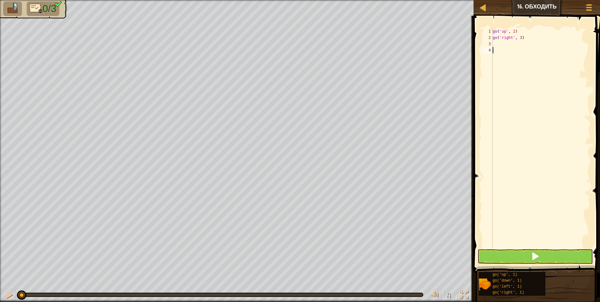
type textarea "g"
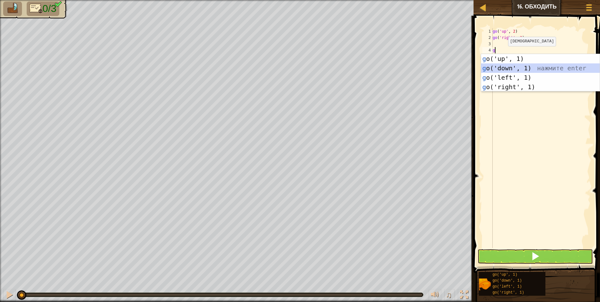
click at [513, 67] on div "g o('up', 1) нажмите enter g o('down', 1) нажмите enter g o('left', 1) нажмите …" at bounding box center [540, 82] width 119 height 56
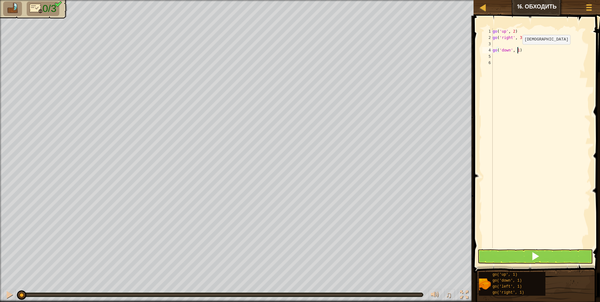
click at [517, 50] on div "go ( 'up' , 2 ) go ( 'right' , 3 ) go ( 'down' , 1 )" at bounding box center [540, 144] width 99 height 232
type textarea "go('down', 3)"
click at [500, 253] on button at bounding box center [534, 256] width 115 height 14
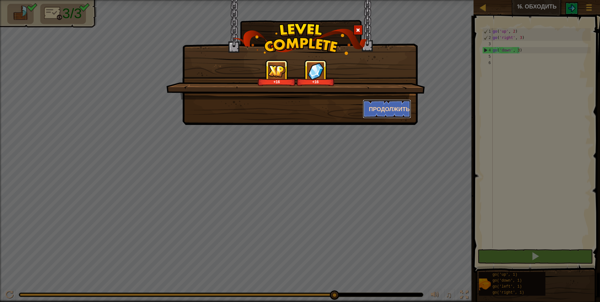
click at [399, 108] on button "Продолжить" at bounding box center [387, 108] width 49 height 19
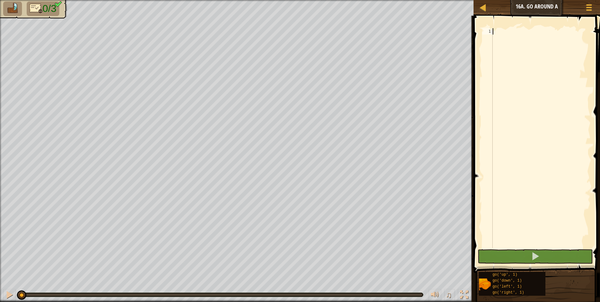
type textarea "g"
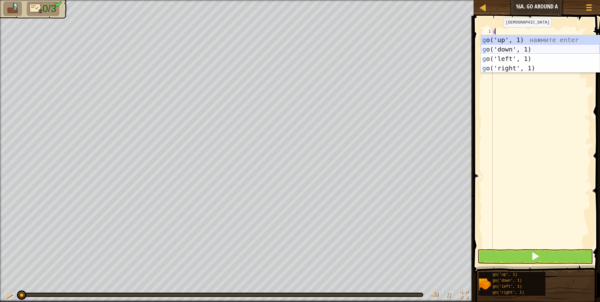
click at [507, 48] on div "g o('up', 1) нажмите enter g o('down', 1) нажмите enter g o('left', 1) нажмите …" at bounding box center [540, 63] width 119 height 56
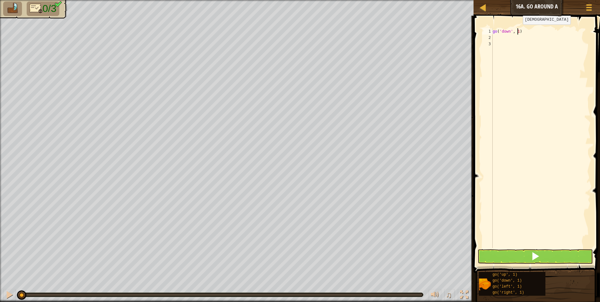
click at [517, 31] on div "go ( 'down' , 1 )" at bounding box center [540, 144] width 99 height 232
type textarea "go('down', 2)"
click at [497, 39] on div "go ( 'down' , 2 )" at bounding box center [540, 144] width 99 height 232
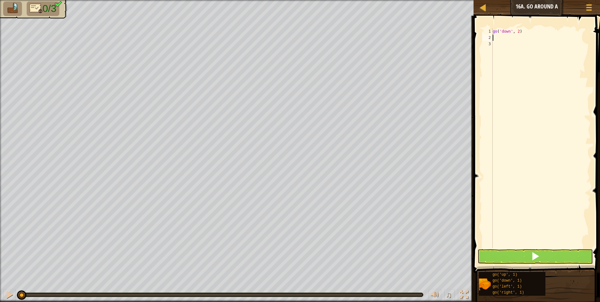
type textarea "g"
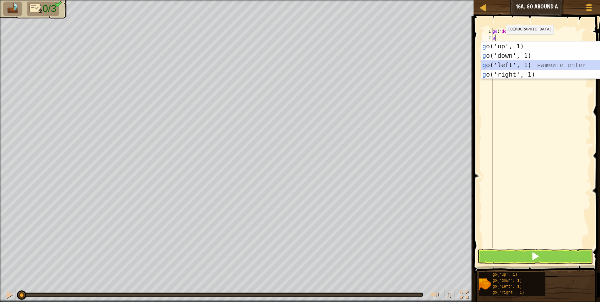
click at [512, 65] on div "g o('up', 1) нажмите enter g o('down', 1) нажмите enter g o('left', 1) нажмите …" at bounding box center [540, 69] width 119 height 56
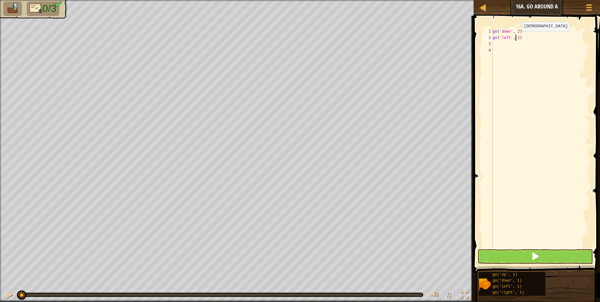
click at [516, 37] on div "go ( 'down' , 2 ) go ( 'left' , 1 )" at bounding box center [540, 144] width 99 height 232
click at [517, 37] on div "go ( 'down' , 2 ) go ( 'left' , 1 )" at bounding box center [540, 144] width 99 height 232
type textarea "go('left', 3)"
click at [497, 44] on div "go ( 'down' , 2 ) go ( 'left' , 3 )" at bounding box center [540, 144] width 99 height 232
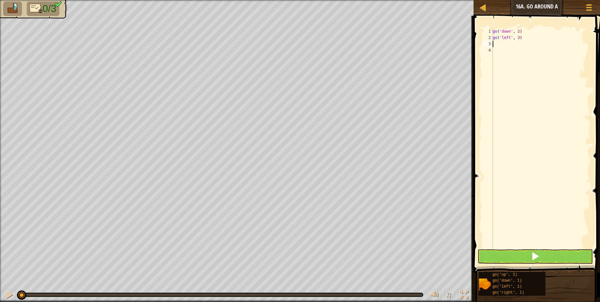
scroll to position [3, 0]
type textarea "g"
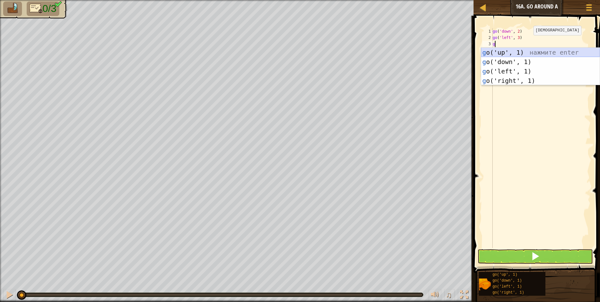
click at [517, 50] on div "g o('up', 1) нажмите enter g o('down', 1) нажмите enter g o('left', 1) нажмите …" at bounding box center [540, 76] width 119 height 56
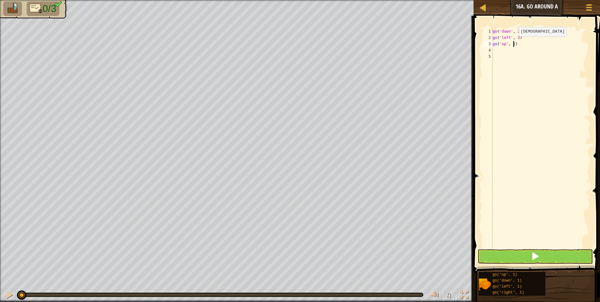
click at [513, 43] on div "go ( 'down' , 2 ) go ( 'left' , 3 ) go ( 'up' , 1 )" at bounding box center [540, 144] width 99 height 232
type textarea "go('up', 2)"
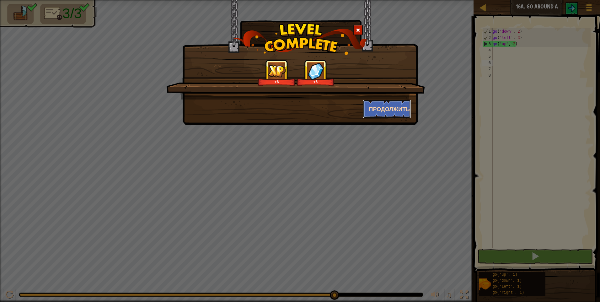
click at [381, 106] on button "Продолжить" at bounding box center [387, 108] width 49 height 19
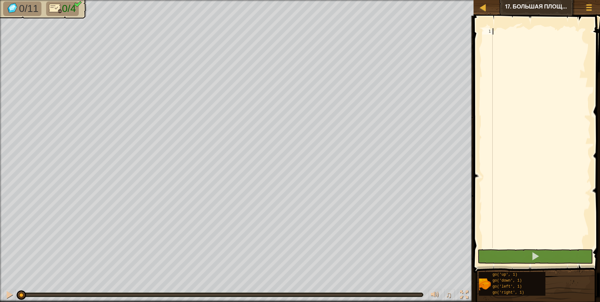
type textarea "g"
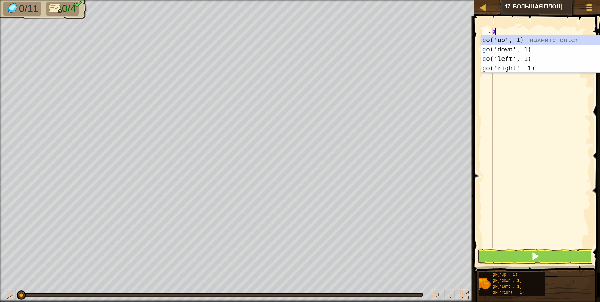
scroll to position [3, 0]
click at [501, 39] on div "g o('up', 1) нажмите enter g o('down', 1) нажмите enter g o('left', 1) нажмите …" at bounding box center [540, 63] width 119 height 56
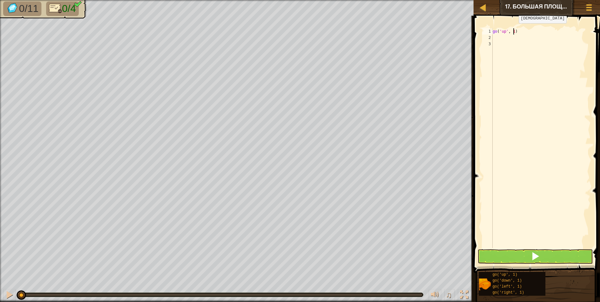
click at [513, 29] on div "go ( 'up' , 1 )" at bounding box center [540, 144] width 99 height 232
type textarea "go('up', 3)"
click at [496, 39] on div "go ( 'up' , 3 )" at bounding box center [540, 144] width 99 height 232
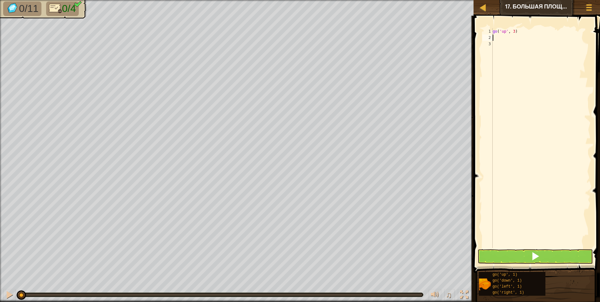
type textarea "g"
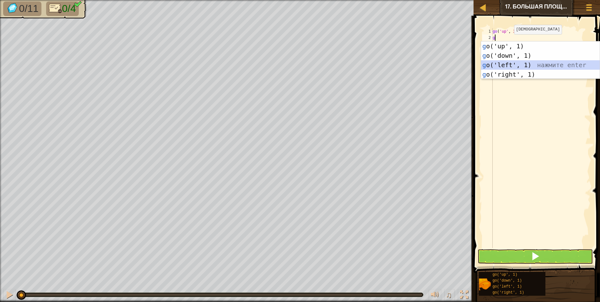
click at [517, 65] on div "g o('up', 1) нажмите enter g o('down', 1) нажмите enter g o('left', 1) нажмите …" at bounding box center [540, 69] width 119 height 56
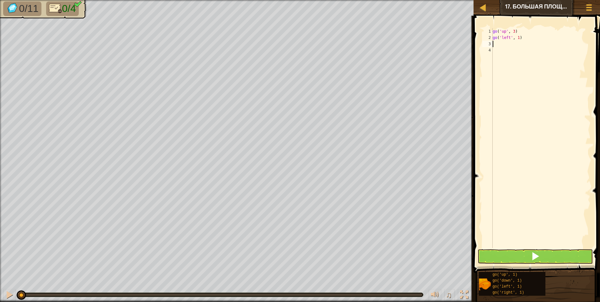
click at [495, 45] on div "go ( 'up' , 3 ) go ( 'left' , 1 )" at bounding box center [540, 144] width 99 height 232
click at [517, 38] on div "go ( 'up' , 3 ) go ( 'left' , 1 )" at bounding box center [540, 144] width 99 height 232
click at [519, 37] on div "go ( 'up' , 3 ) go ( 'left' , 1 )" at bounding box center [540, 144] width 99 height 232
type textarea "go"
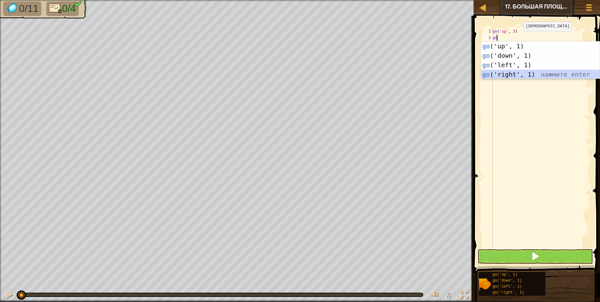
click at [513, 74] on div "go ('up', 1) нажмите enter go ('down', 1) нажмите enter go ('left', 1) нажмите …" at bounding box center [540, 69] width 119 height 56
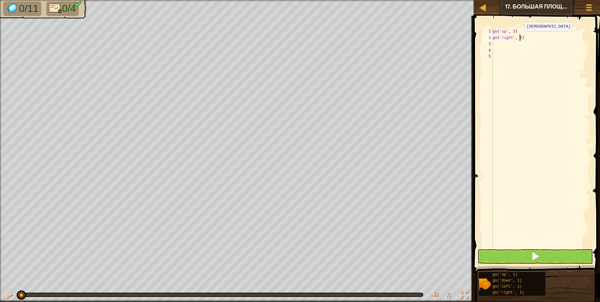
click at [519, 38] on div "go ( 'up' , 3 ) go ( 'right' , 1 )" at bounding box center [540, 144] width 99 height 232
click at [496, 40] on div "go ( 'up' , 3 ) go ( 'right' , 3 )" at bounding box center [540, 144] width 99 height 232
type textarea "gog('right', 3)"
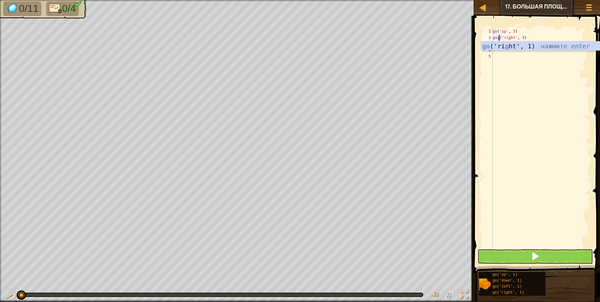
scroll to position [3, 1]
click at [513, 57] on div "go ( 'up' , 3 ) gog ( 'right' , 3 )" at bounding box center [540, 144] width 99 height 232
click at [499, 38] on div "go ( 'up' , 3 ) gog ( 'right' , 3 )" at bounding box center [540, 144] width 99 height 232
type textarea "go('right', 3)"
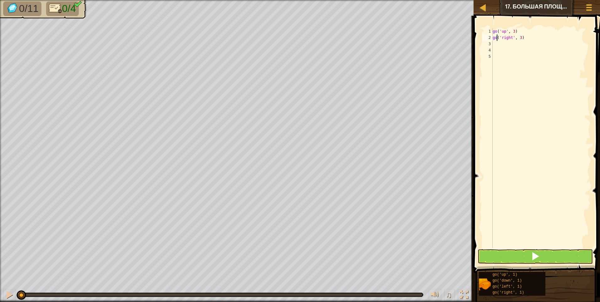
click at [493, 43] on div "go ( 'up' , 3 ) go ( 'right' , 3 )" at bounding box center [540, 144] width 99 height 232
type textarea "g"
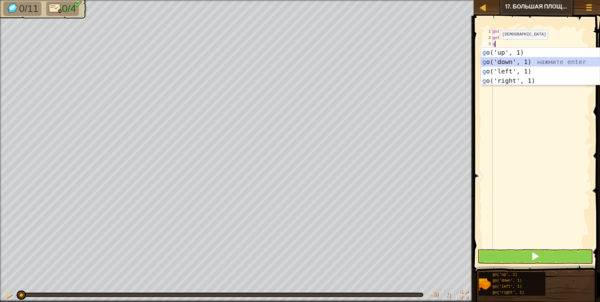
click at [519, 59] on div "g o('up', 1) нажмите enter g o('down', 1) нажмите enter g o('left', 1) нажмите …" at bounding box center [540, 76] width 119 height 56
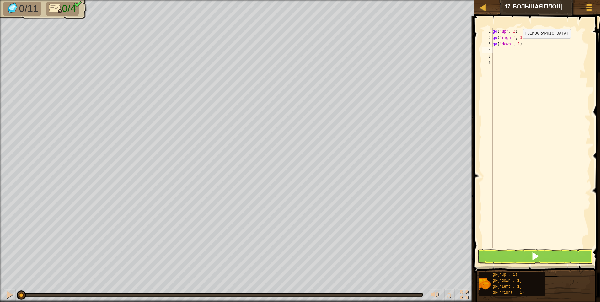
click at [517, 45] on div "go ( 'up' , 3 ) go ( 'right' , 3 ) go ( 'down' , 1 )" at bounding box center [540, 144] width 99 height 232
type textarea "go('down', 3)"
click at [496, 51] on div "go ( 'up' , 3 ) go ( 'right' , 3 ) go ( 'down' , 3 )" at bounding box center [540, 144] width 99 height 232
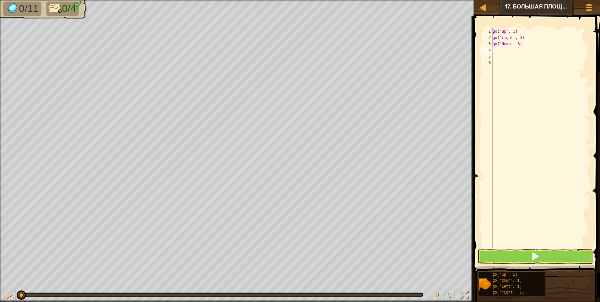
type textarea "g"
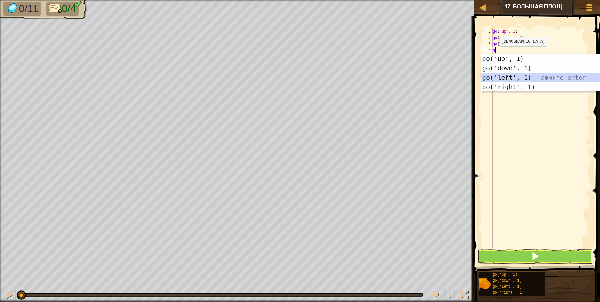
click at [508, 77] on div "g o('up', 1) нажмите enter g o('down', 1) нажмите enter g o('left', 1) нажмите …" at bounding box center [540, 82] width 119 height 56
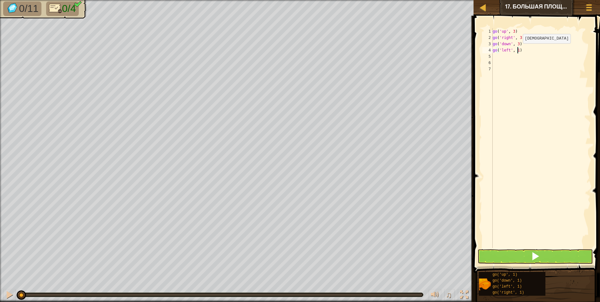
click at [517, 50] on div "go ( 'up' , 3 ) go ( 'right' , 3 ) go ( 'down' , 3 ) go ( 'left' , 1 )" at bounding box center [540, 144] width 99 height 232
type textarea "go(2)"
click at [517, 50] on div "go ( 'up' , 3 ) go ( 'right' , 3 ) go ( 'down' , 3 ) go ( 'left' , 1 )" at bounding box center [540, 144] width 99 height 232
type textarea "g"
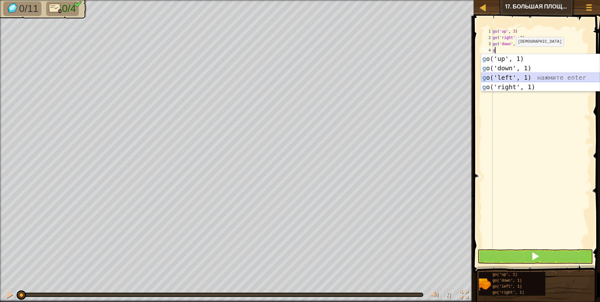
click at [505, 77] on div "g o('up', 1) нажмите enter g o('down', 1) нажмите enter g o('left', 1) нажмите …" at bounding box center [540, 82] width 119 height 56
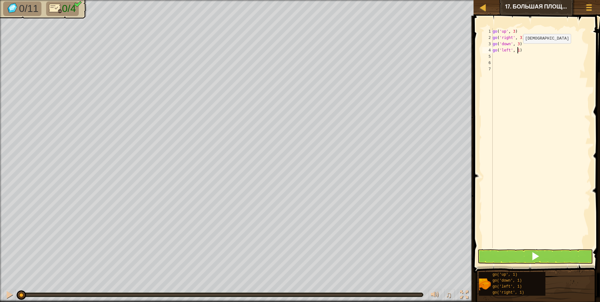
click at [518, 50] on div "go ( 'up' , 3 ) go ( 'right' , 3 ) go ( 'down' , 3 ) go ( 'left' , 1 )" at bounding box center [540, 144] width 99 height 232
type textarea "go('left', 2)"
click at [502, 251] on button at bounding box center [534, 256] width 115 height 14
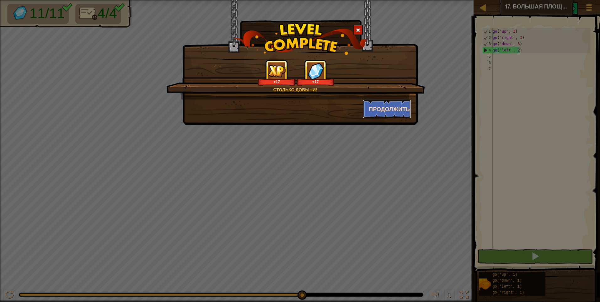
click at [404, 105] on button "Продолжить" at bounding box center [387, 108] width 49 height 19
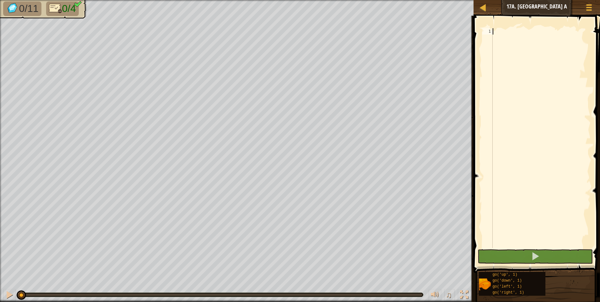
type textarea "g"
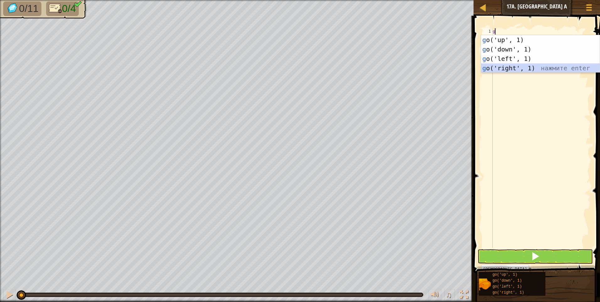
click at [512, 67] on div "g o('up', 1) нажмите enter g o('down', 1) нажмите enter g o('left', 1) нажмите …" at bounding box center [540, 63] width 119 height 56
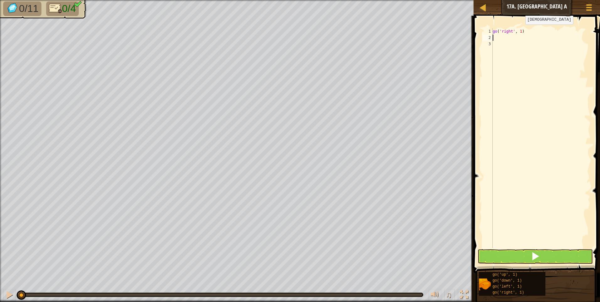
click at [520, 31] on div "go ( 'right' , 1 )" at bounding box center [540, 144] width 99 height 232
type textarea "go('right', 3)"
click at [497, 38] on div "go ( 'right' , 3 )" at bounding box center [540, 144] width 99 height 232
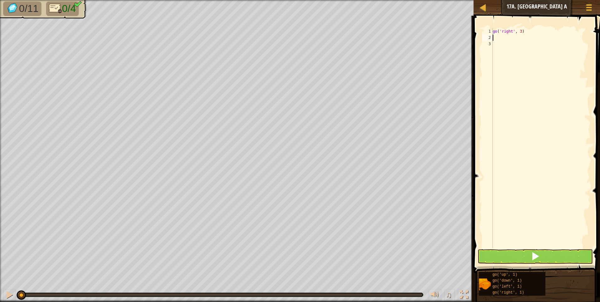
type textarea "g"
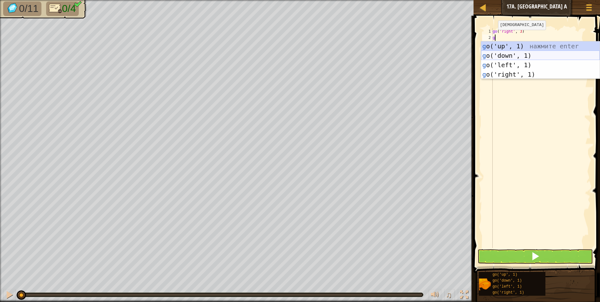
click at [511, 55] on div "g o('up', 1) нажмите enter g o('down', 1) нажмите enter g o('left', 1) нажмите …" at bounding box center [540, 69] width 119 height 56
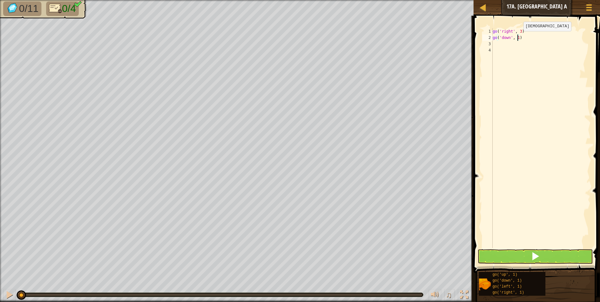
click at [518, 37] on div "go ( 'right' , 3 ) go ( 'down' , 1 )" at bounding box center [540, 144] width 99 height 232
type textarea "go('down', 3)"
click at [497, 44] on div "go ( 'right' , 3 ) go ( 'down' , 3 )" at bounding box center [540, 144] width 99 height 232
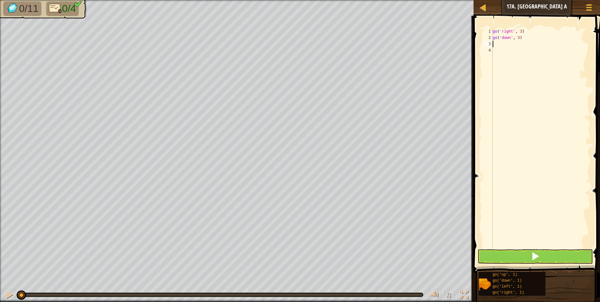
type textarea "g"
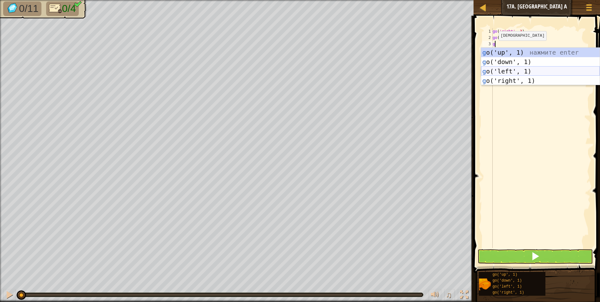
click at [516, 72] on div "g o('up', 1) нажмите enter g o('down', 1) нажмите enter g o('left', 1) нажмите …" at bounding box center [540, 76] width 119 height 56
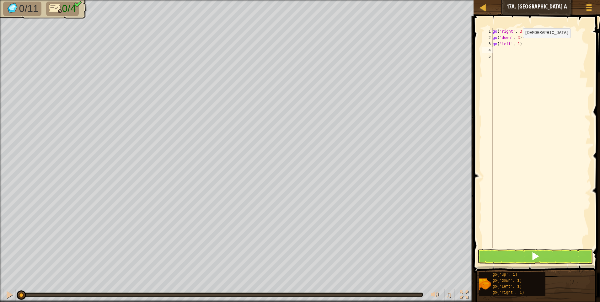
click at [517, 44] on div "go ( 'right' , 3 ) go ( 'down' , 3 ) go ( 'left' , 1 )" at bounding box center [540, 144] width 99 height 232
type textarea "go('left', 3)"
click at [493, 50] on div "go ( 'right' , 3 ) go ( 'down' , 3 ) go ( 'left' , 3 )" at bounding box center [540, 144] width 99 height 232
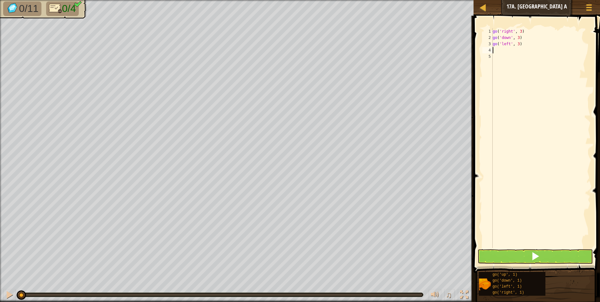
type textarea "g"
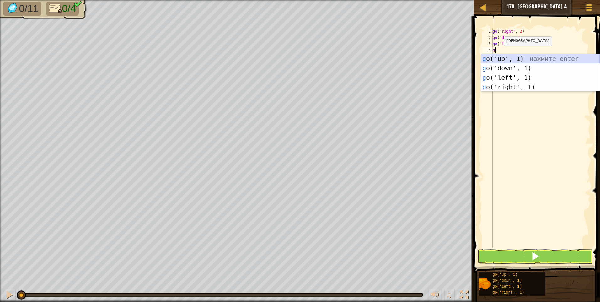
click at [514, 58] on div "g o('up', 1) нажмите enter g o('down', 1) нажмите enter g o('left', 1) нажмите …" at bounding box center [540, 82] width 119 height 56
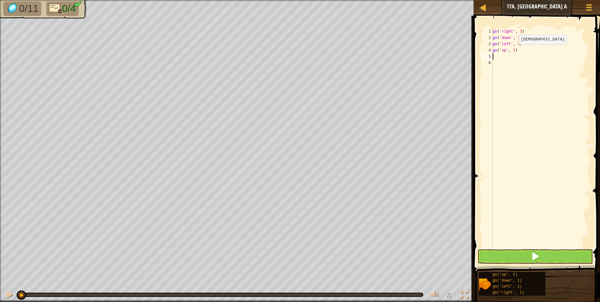
click at [513, 50] on div "go ( 'right' , 3 ) go ( 'down' , 3 ) go ( 'left' , 3 ) go ( 'up' , 1 )" at bounding box center [540, 144] width 99 height 232
type textarea "go('up', 14)"
click at [514, 258] on button at bounding box center [534, 256] width 115 height 14
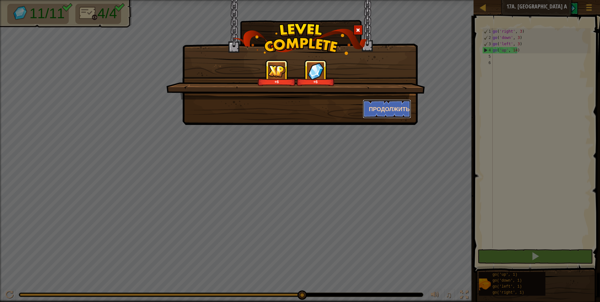
click at [377, 105] on button "Продолжить" at bounding box center [387, 108] width 49 height 19
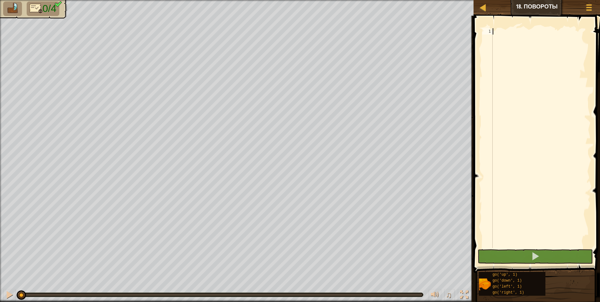
type textarea "g"
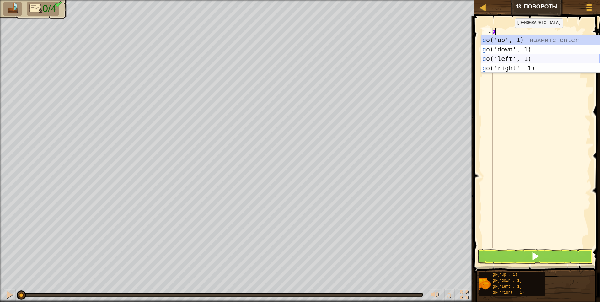
click at [520, 59] on div "g o('up', 1) нажмите enter g o('down', 1) нажмите enter g o('left', 1) нажмите …" at bounding box center [540, 63] width 119 height 56
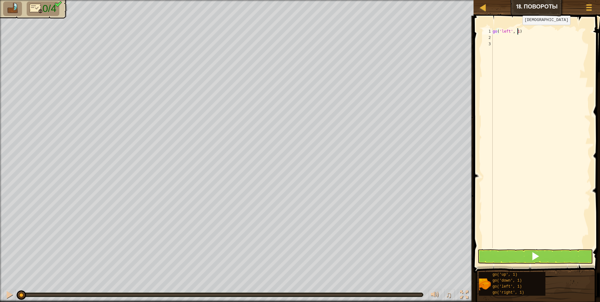
click at [517, 31] on div "go ( 'left' , 1 )" at bounding box center [540, 144] width 99 height 232
type textarea "go('left', 2)"
click at [499, 38] on div "go ( 'left' , 2 )" at bounding box center [540, 144] width 99 height 232
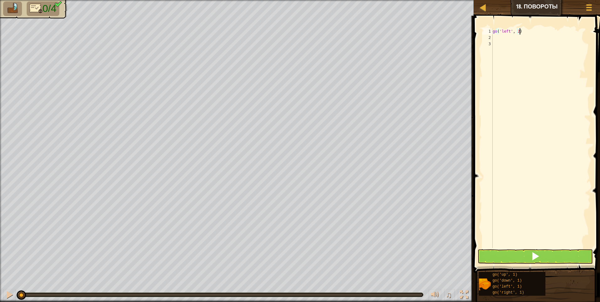
click at [523, 31] on div "go ( 'left' , 2 )" at bounding box center [540, 144] width 99 height 232
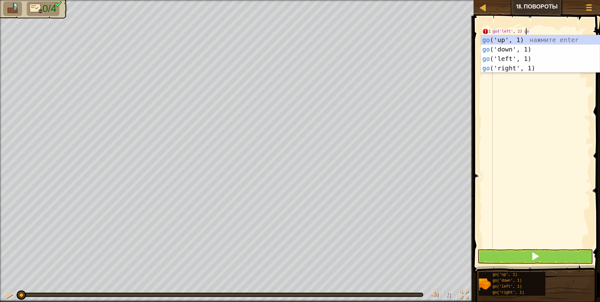
scroll to position [3, 3]
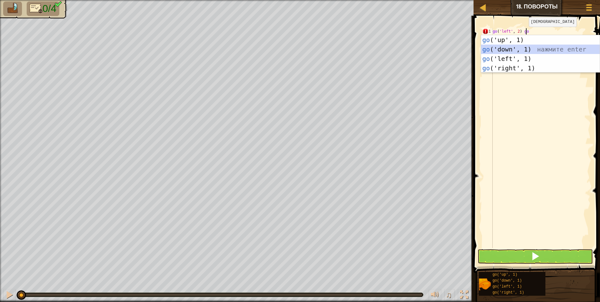
click at [517, 47] on div "go ('up', 1) нажмите enter go ('down', 1) нажмите enter go ('left', 1) нажмите …" at bounding box center [540, 63] width 119 height 56
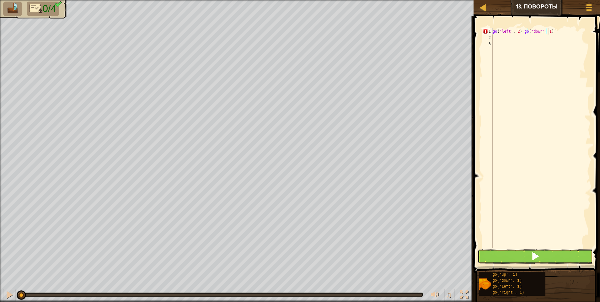
click at [526, 255] on button at bounding box center [534, 256] width 115 height 14
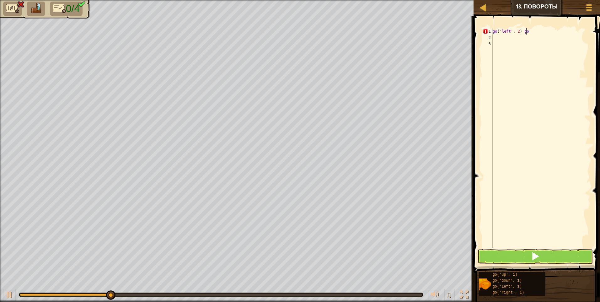
scroll to position [3, 2]
type textarea "go('left', 2)"
click at [495, 38] on div "go ( 'left' , 2 )" at bounding box center [540, 144] width 99 height 232
type textarea "g"
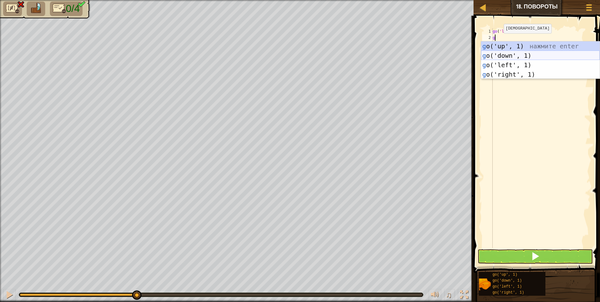
click at [508, 53] on div "g o('up', 1) нажмите enter g o('down', 1) нажмите enter g o('left', 1) нажмите …" at bounding box center [540, 69] width 119 height 56
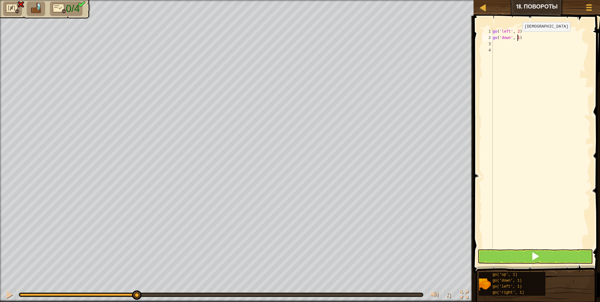
click at [517, 38] on div "go ( 'left' , 2 ) go ( 'down' , 1 )" at bounding box center [540, 144] width 99 height 232
type textarea "go('down', 2)"
click at [498, 45] on div "go ( 'left' , 2 ) go ( 'down' , 2 )" at bounding box center [540, 144] width 99 height 232
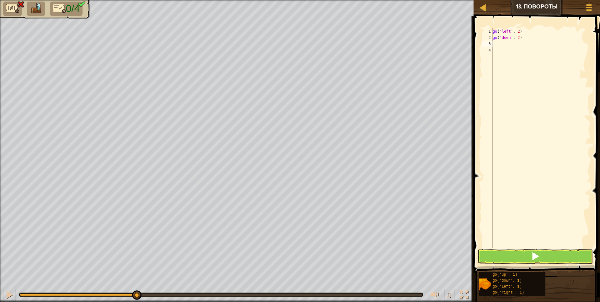
type textarea "g"
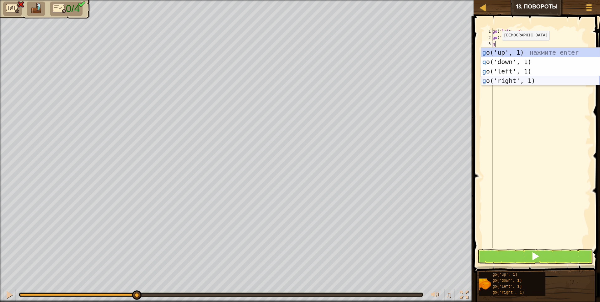
click at [517, 78] on div "g o('up', 1) нажмите enter g o('down', 1) нажмите enter g o('left', 1) нажмите …" at bounding box center [540, 76] width 119 height 56
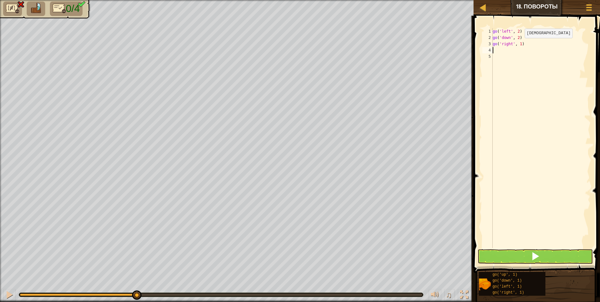
click at [519, 44] on div "go ( 'left' , 2 ) go ( 'down' , 2 ) go ( 'right' , 1 )" at bounding box center [540, 144] width 99 height 232
type textarea "go('right', 4)"
click at [492, 49] on div "go ( 'left' , 2 ) go ( 'down' , 2 ) go ( 'right' , 4 )" at bounding box center [540, 144] width 99 height 232
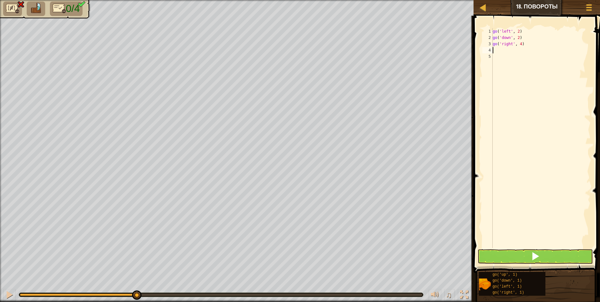
type textarea "g"
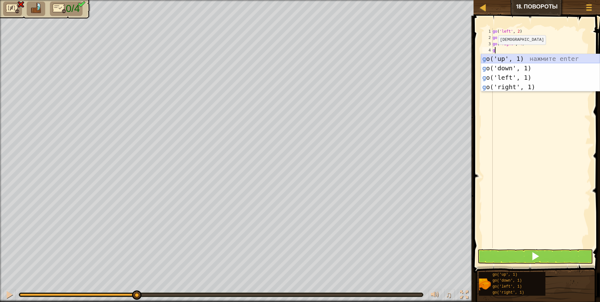
click at [507, 61] on div "g o('up', 1) нажмите enter g o('down', 1) нажмите enter g o('left', 1) нажмите …" at bounding box center [540, 82] width 119 height 56
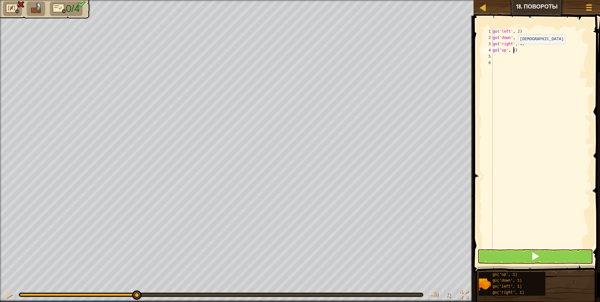
click at [512, 50] on div "go ( 'left' , 2 ) go ( 'down' , 2 ) go ( 'right' , 4 ) go ( 'up' , 1 )" at bounding box center [540, 144] width 99 height 232
type textarea "go('up', 3)"
click at [508, 259] on button at bounding box center [534, 256] width 115 height 14
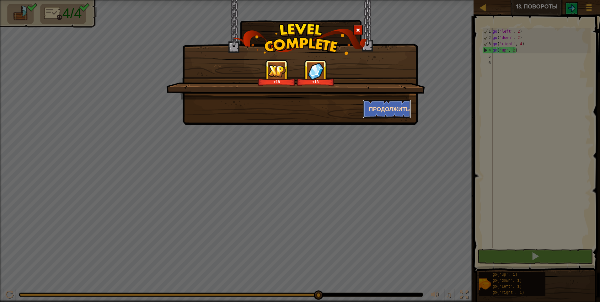
click at [383, 110] on button "Продолжить" at bounding box center [387, 108] width 49 height 19
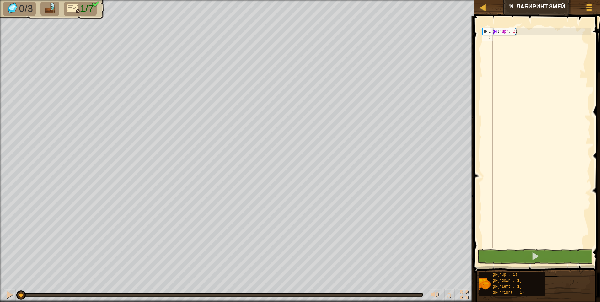
click at [497, 40] on div "go ( 'up' , 3 )" at bounding box center [540, 144] width 99 height 232
type textarea "g"
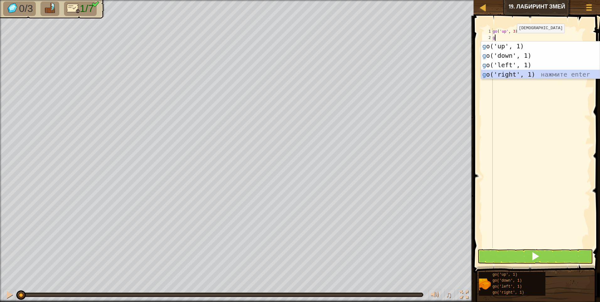
click at [515, 75] on div "g o('up', 1) нажмите enter g o('down', 1) нажмите enter g o('left', 1) нажмите …" at bounding box center [540, 69] width 119 height 56
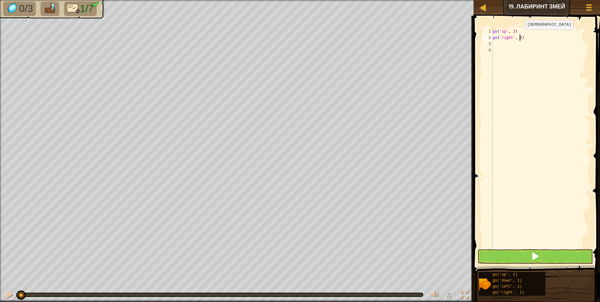
click at [520, 36] on div "go ( 'up' , 3 ) go ( 'right' , 1 )" at bounding box center [540, 144] width 99 height 232
type textarea "go('right', 2)"
click at [495, 45] on div "go ( 'up' , 3 ) go ( 'right' , 2 )" at bounding box center [540, 144] width 99 height 232
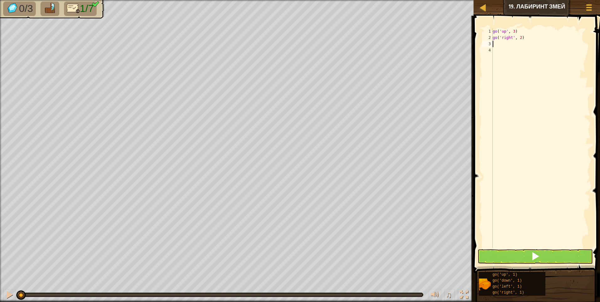
type textarea "g"
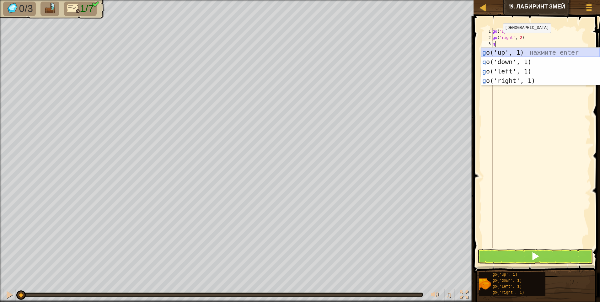
click at [502, 51] on div "g o('up', 1) нажмите enter g o('down', 1) нажмите enter g o('left', 1) нажмите …" at bounding box center [540, 76] width 119 height 56
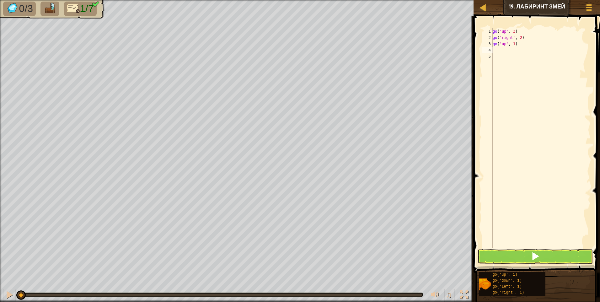
type textarea "g"
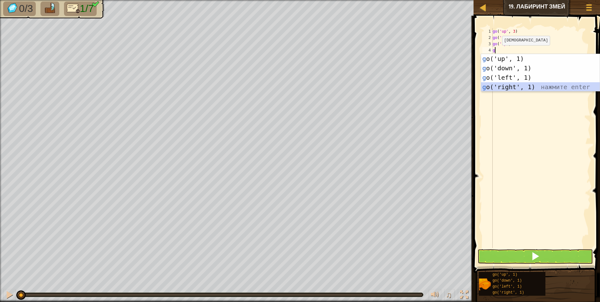
click at [511, 87] on div "g o('up', 1) нажмите enter g o('down', 1) нажмите enter g o('left', 1) нажмите …" at bounding box center [540, 82] width 119 height 56
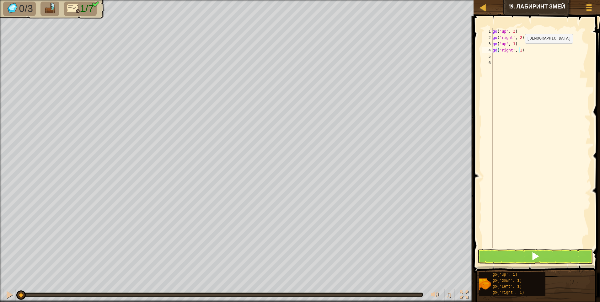
click at [519, 50] on div "go ( 'up' , 3 ) go ( 'right' , 2 ) go ( 'up' , 1 ) go ( 'right' , 1 )" at bounding box center [540, 144] width 99 height 232
type textarea "go('right', 2)"
click at [496, 59] on div "go ( 'up' , 3 ) go ( 'right' , 2 ) go ( 'up' , 1 ) go ( 'right' , 2 )" at bounding box center [540, 144] width 99 height 232
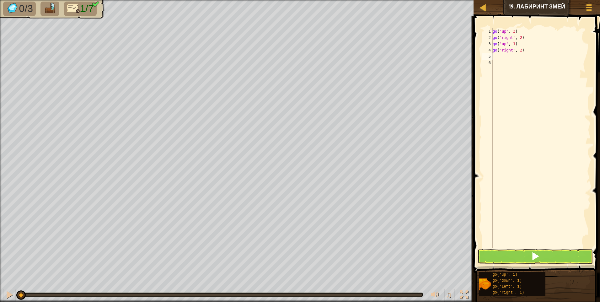
type textarea "g"
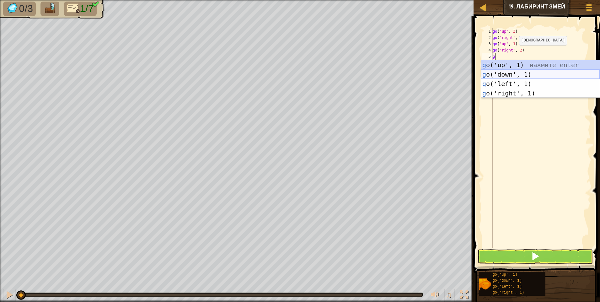
click at [505, 73] on div "g o('up', 1) нажмите enter g o('down', 1) нажмите enter g o('left', 1) нажмите …" at bounding box center [540, 88] width 119 height 56
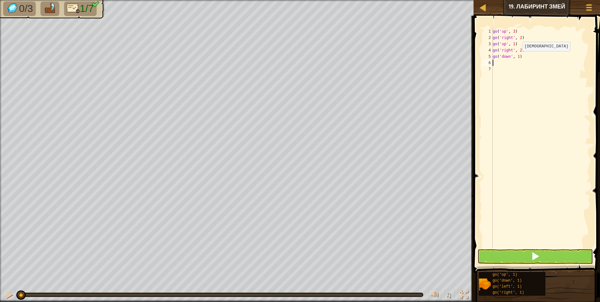
click at [517, 57] on div "go ( 'up' , 3 ) go ( 'right' , 2 ) go ( 'up' , 1 ) go ( 'right' , 2 ) go ( 'dow…" at bounding box center [540, 144] width 99 height 232
type textarea "go('down', 2)"
click at [499, 63] on div "go ( 'up' , 3 ) go ( 'right' , 2 ) go ( 'up' , 1 ) go ( 'right' , 2 ) go ( 'dow…" at bounding box center [540, 144] width 99 height 232
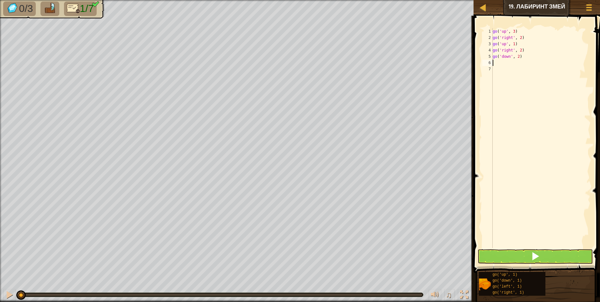
type textarea "g"
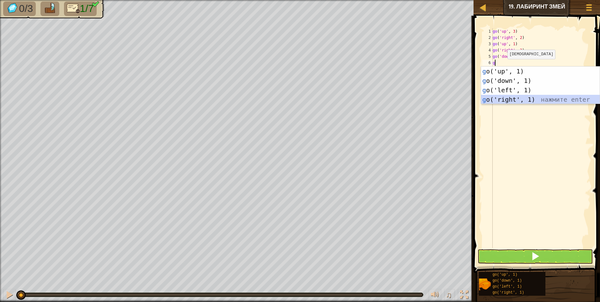
click at [520, 100] on div "g o('up', 1) нажмите enter g o('down', 1) нажмите enter g o('left', 1) нажмите …" at bounding box center [540, 94] width 119 height 56
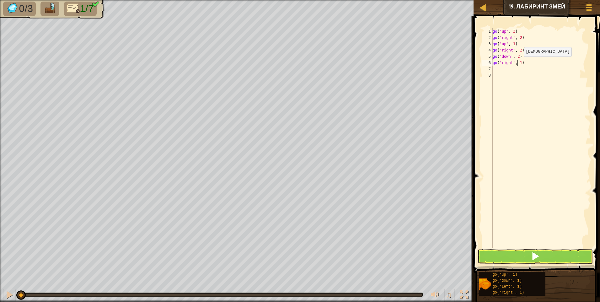
click at [518, 63] on div "go ( 'up' , 3 ) go ( 'right' , 2 ) go ( 'up' , 1 ) go ( 'right' , 2 ) go ( 'dow…" at bounding box center [540, 144] width 99 height 232
click at [519, 64] on div "go ( 'up' , 3 ) go ( 'right' , 2 ) go ( 'up' , 1 ) go ( 'right' , 2 ) go ( 'dow…" at bounding box center [540, 144] width 99 height 232
type textarea "go('right', 2)"
click at [497, 72] on div "go ( 'up' , 3 ) go ( 'right' , 2 ) go ( 'up' , 1 ) go ( 'right' , 2 ) go ( 'dow…" at bounding box center [540, 144] width 99 height 232
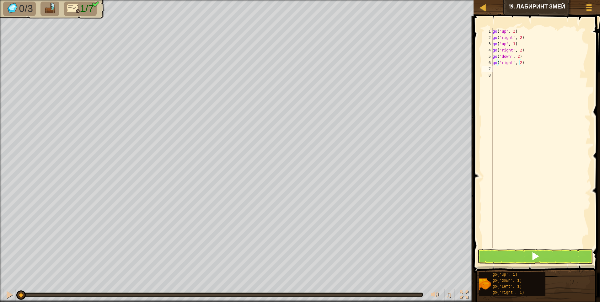
scroll to position [3, 0]
type textarea "g"
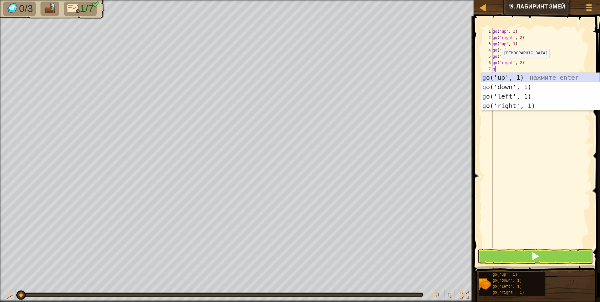
click at [509, 76] on div "g o('up', 1) нажмите enter g o('down', 1) нажмите enter g o('left', 1) нажмите …" at bounding box center [540, 101] width 119 height 56
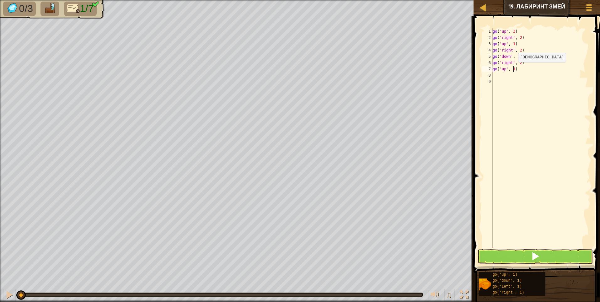
click at [513, 68] on div "go ( 'up' , 3 ) go ( 'right' , 2 ) go ( 'up' , 1 ) go ( 'right' , 2 ) go ( 'dow…" at bounding box center [540, 144] width 99 height 232
type textarea "go('up', 3)"
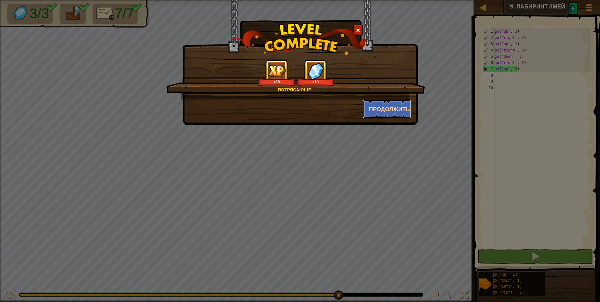
click at [376, 112] on button "Продолжить" at bounding box center [387, 108] width 49 height 19
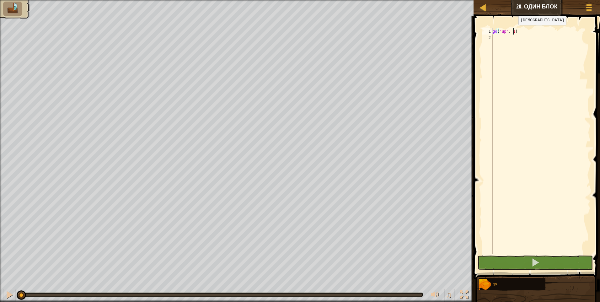
click at [513, 31] on div "go ( 'up' , 1 )" at bounding box center [540, 147] width 99 height 238
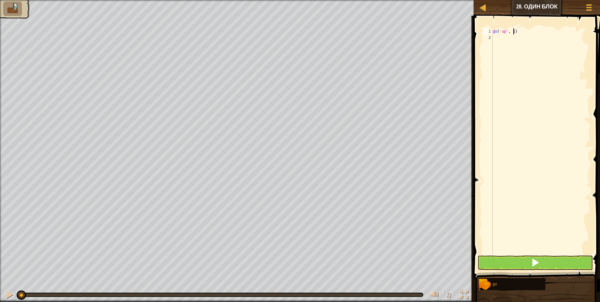
scroll to position [3, 2]
type textarea "go('up', 2)"
click at [494, 38] on div "go ( 'up' , 2 )" at bounding box center [540, 147] width 99 height 238
type textarea "g"
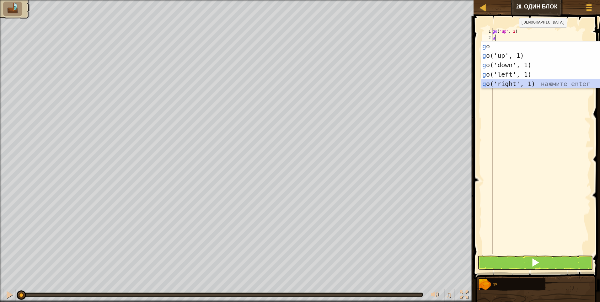
click at [515, 82] on div "g o нажмите enter g o('up', 1) нажмите enter g o('down', 1) нажмите enter g o('…" at bounding box center [540, 74] width 119 height 66
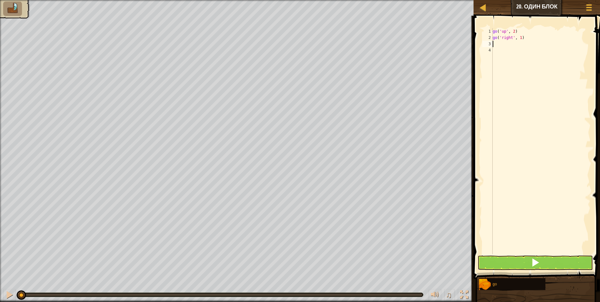
type textarea "g"
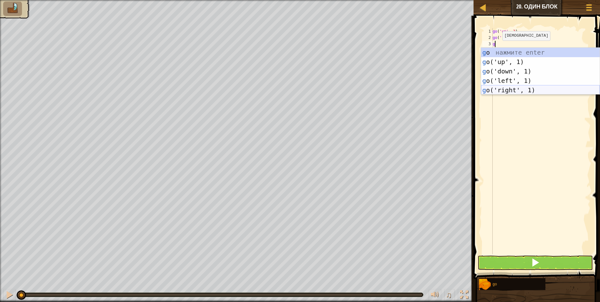
click at [515, 93] on div "g o нажмите enter g o('up', 1) нажмите enter g o('down', 1) нажмите enter g o('…" at bounding box center [540, 81] width 119 height 66
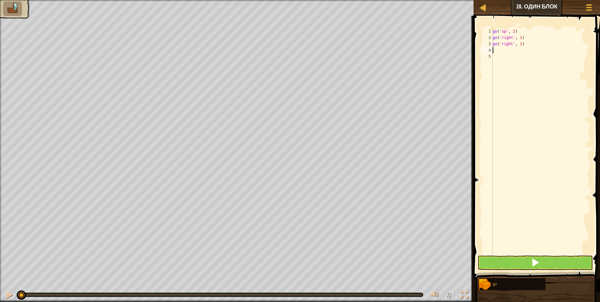
type textarea "g"
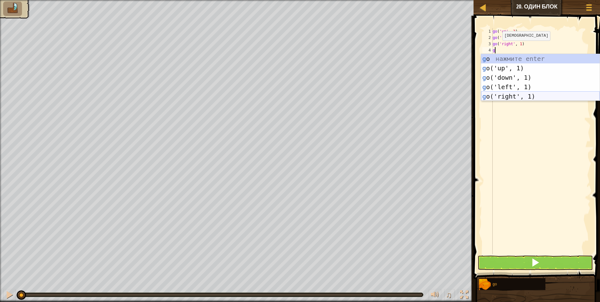
click at [510, 97] on div "g o нажмите enter g o('up', 1) нажмите enter g o('down', 1) нажмите enter g o('…" at bounding box center [540, 87] width 119 height 66
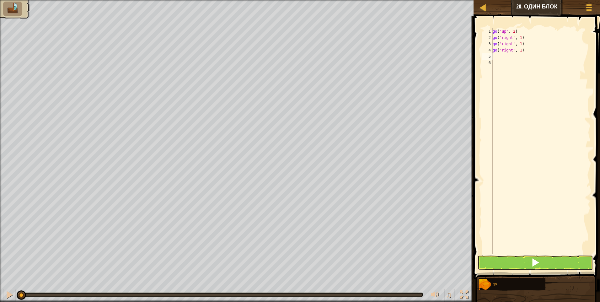
type textarea "g"
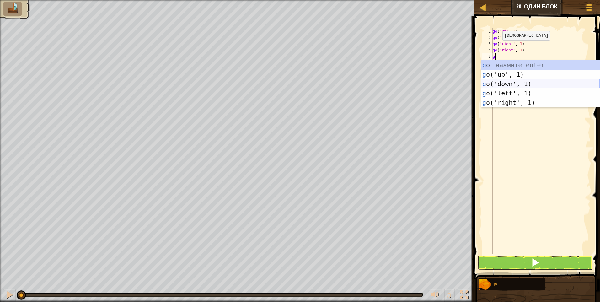
click at [510, 84] on div "g o нажмите enter g o('up', 1) нажмите enter g o('down', 1) нажмите enter g o('…" at bounding box center [540, 93] width 119 height 66
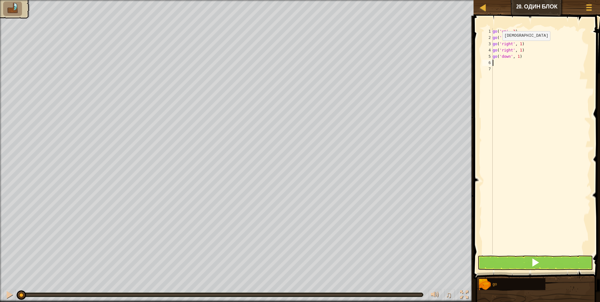
type textarea "g"
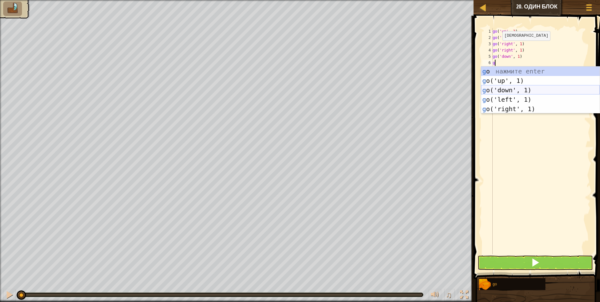
click at [509, 88] on div "g o нажмите enter g o('up', 1) нажмите enter g o('down', 1) нажмите enter g o('…" at bounding box center [540, 99] width 119 height 66
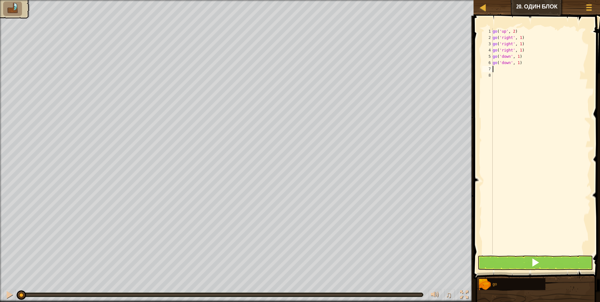
type textarea "g"
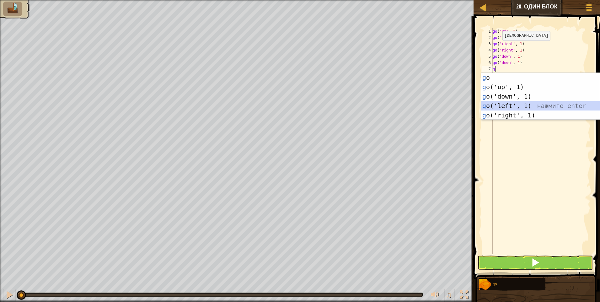
click at [507, 103] on div "g o нажмите enter g o('up', 1) нажмите enter g o('down', 1) нажмите enter g o('…" at bounding box center [540, 106] width 119 height 66
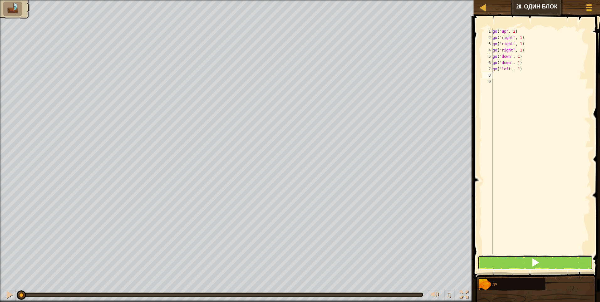
click at [521, 261] on button at bounding box center [534, 262] width 115 height 14
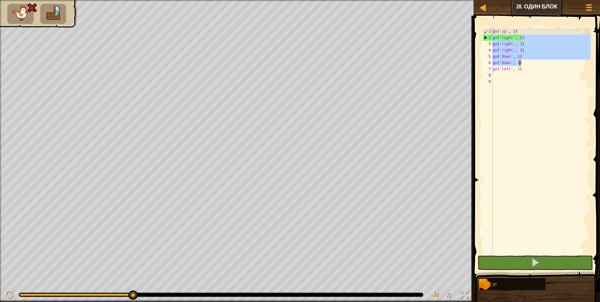
drag, startPoint x: 524, startPoint y: 37, endPoint x: 523, endPoint y: 64, distance: 27.6
click at [523, 65] on div "go ( 'up' , 2 ) go ( 'right' , 1 ) go ( 'right' , 1 ) go ( 'right' , 1 ) go ( '…" at bounding box center [540, 147] width 99 height 238
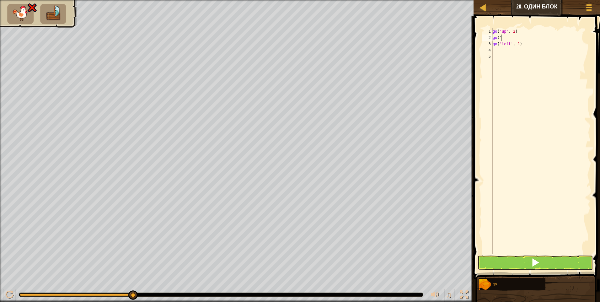
type textarea "g"
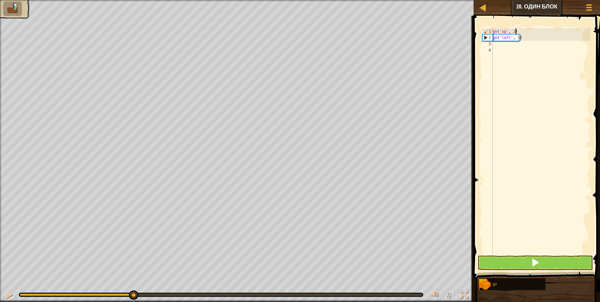
click at [522, 41] on div "go ( 'up' , 2 ) go ( 'left' , 1 )" at bounding box center [540, 147] width 99 height 238
click at [522, 37] on div "go ( 'up' , 2 ) go ( 'left' , 1 )" at bounding box center [540, 147] width 99 height 238
click at [492, 37] on div "go ( 'up' , 2 ) go ( 'left' , 1 )" at bounding box center [540, 147] width 99 height 238
click at [494, 37] on div "go ( 'up' , 2 ) go ( 'left' , 1 )" at bounding box center [540, 147] width 99 height 238
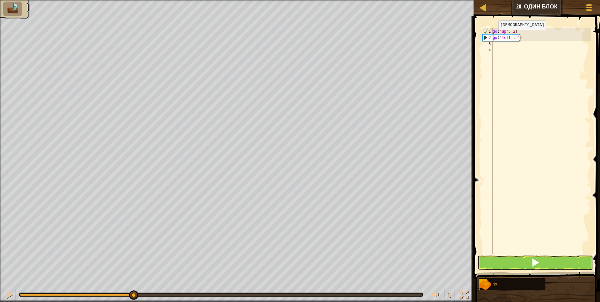
click at [493, 36] on div "go ( 'up' , 2 ) go ( 'left' , 1 )" at bounding box center [540, 147] width 99 height 238
click at [496, 38] on div "go ( 'up' , 2 ) go ( 'left' , 1 )" at bounding box center [540, 147] width 99 height 238
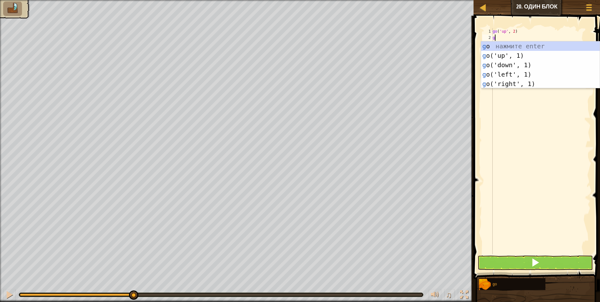
click at [524, 33] on div "go ( 'up' , 2 ) g go ( 'left' , 1 )" at bounding box center [540, 147] width 99 height 238
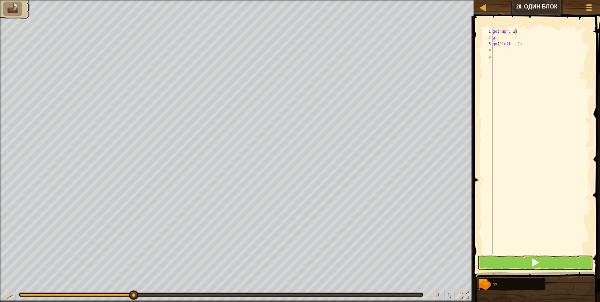
click at [498, 39] on div "go ( 'up' , 2 ) g go ( 'left' , 1 )" at bounding box center [540, 147] width 99 height 238
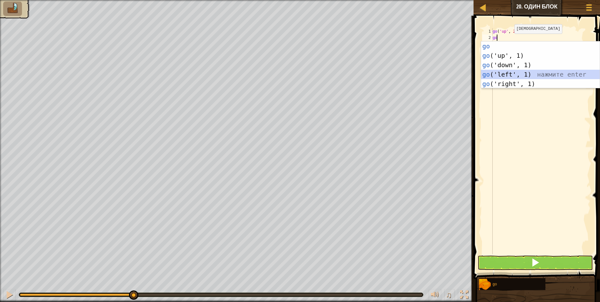
click at [512, 72] on div "go нажмите enter go ('up', 1) нажмите enter go ('down', 1) нажмите enter go ('l…" at bounding box center [540, 74] width 119 height 66
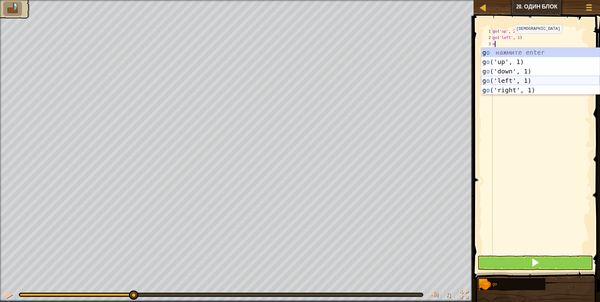
click at [510, 78] on div "g o нажмите enter g o ('up', 1) нажмите enter g o ('down', 1) нажмите enter g o…" at bounding box center [540, 81] width 119 height 66
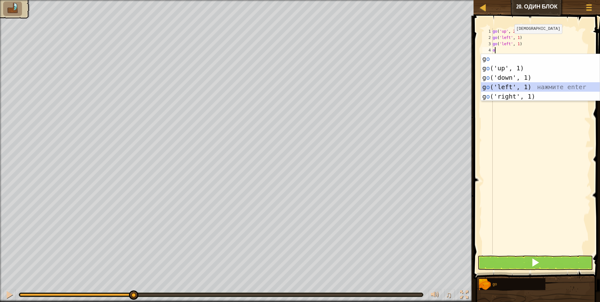
click at [509, 85] on div "g o нажмите enter g o ('up', 1) нажмите enter g o ('down', 1) нажмите enter g o…" at bounding box center [540, 87] width 119 height 66
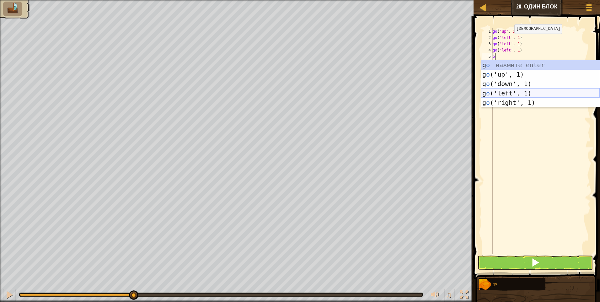
click at [509, 93] on div "g o нажмите enter g o ('up', 1) нажмите enter g o ('down', 1) нажмите enter g o…" at bounding box center [540, 93] width 119 height 66
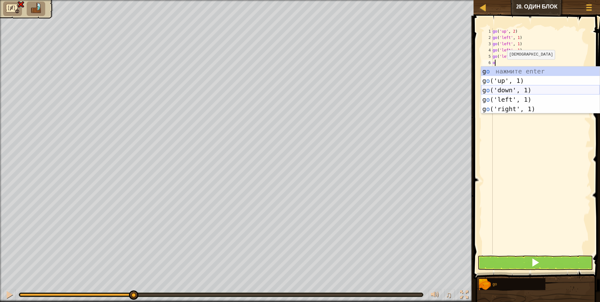
click at [512, 91] on div "g o нажмите enter g o ('up', 1) нажмите enter g o ('down', 1) нажмите enter g o…" at bounding box center [540, 99] width 119 height 66
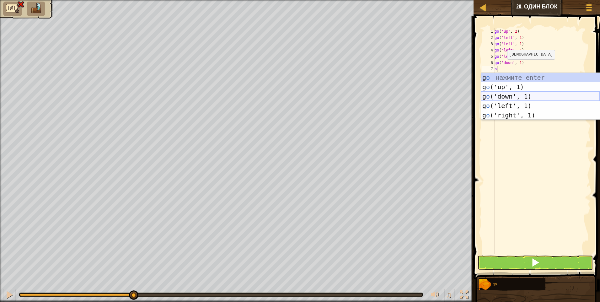
click at [510, 96] on div "g o нажмите enter g o ('up', 1) нажмите enter g o ('down', 1) нажмите enter g o…" at bounding box center [540, 106] width 119 height 66
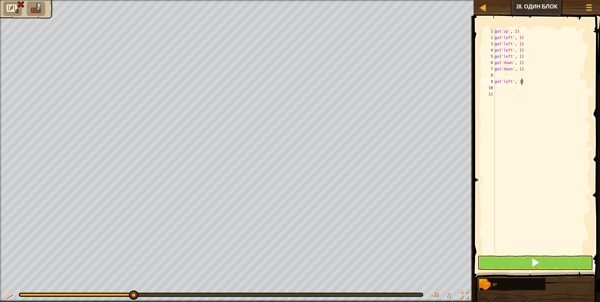
click at [523, 83] on div "go ( 'up' , 2 ) go ( 'left' , 1 ) go ( 'left' , 1 ) go ( 'left' , 1 ) go ( 'lef…" at bounding box center [541, 147] width 97 height 238
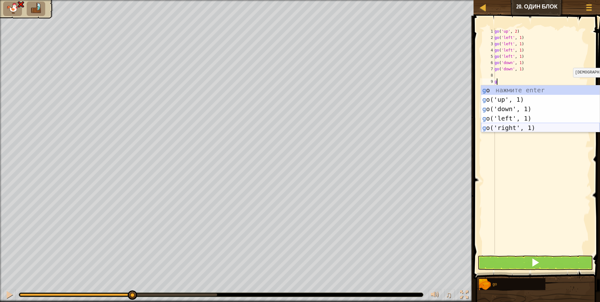
click at [517, 128] on div "g o нажмите enter g o('up', 1) нажмите enter g o('down', 1) нажмите enter g o('…" at bounding box center [540, 118] width 119 height 66
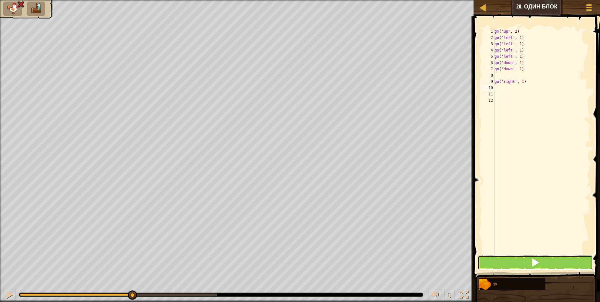
click at [524, 265] on button at bounding box center [534, 262] width 115 height 14
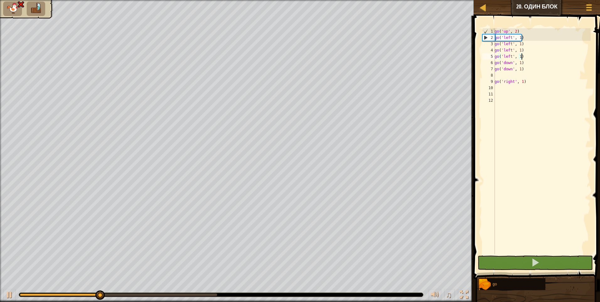
click at [523, 54] on div "go ( 'up' , 2 ) go ( 'left' , 1 ) go ( 'left' , 1 ) go ( 'left' , 1 ) go ( 'lef…" at bounding box center [541, 147] width 97 height 238
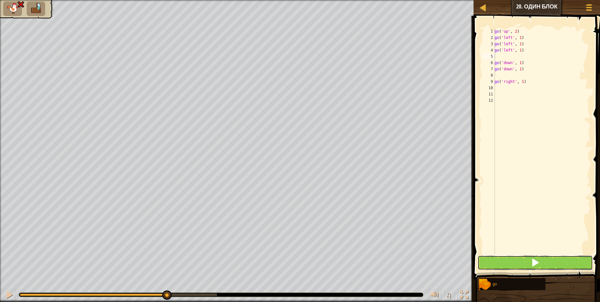
click at [514, 262] on button at bounding box center [534, 262] width 115 height 14
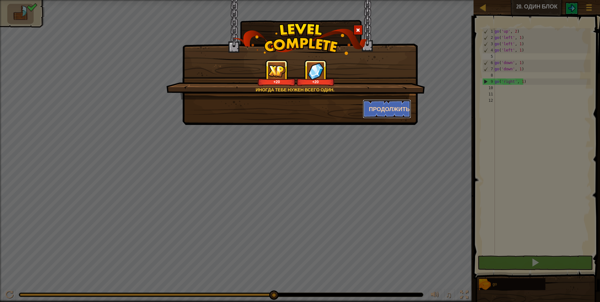
click at [389, 113] on button "Продолжить" at bounding box center [387, 108] width 49 height 19
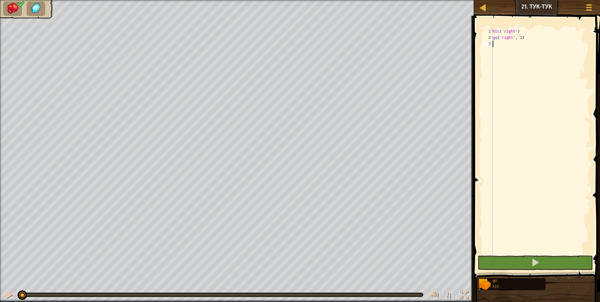
click at [494, 44] on div "hit ( 'right' ) go ( 'right' , 1 )" at bounding box center [540, 147] width 99 height 238
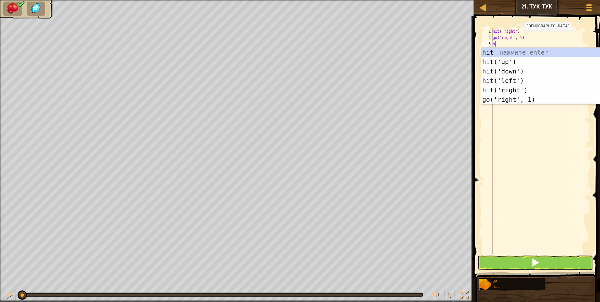
scroll to position [3, 0]
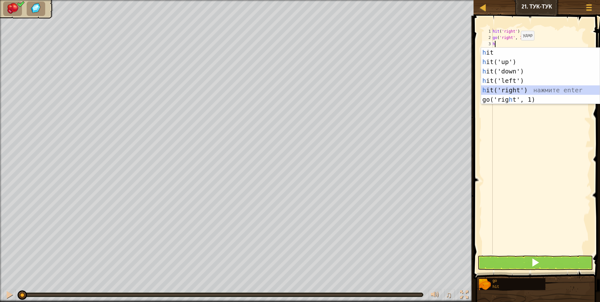
click at [515, 90] on div "h it нажмите enter h it('up') нажмите enter h it('down') нажмите enter h it('le…" at bounding box center [540, 85] width 119 height 75
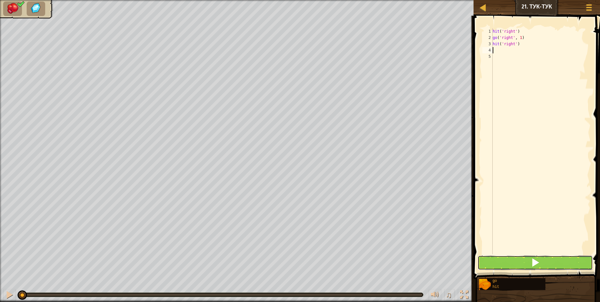
click at [505, 263] on button at bounding box center [534, 262] width 115 height 14
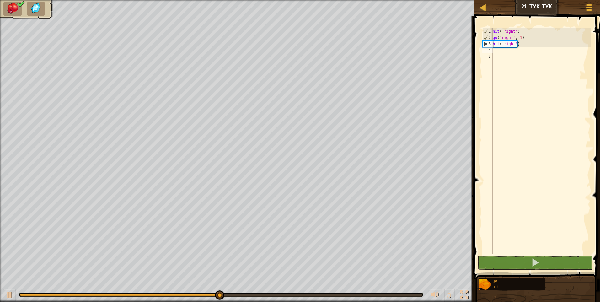
click at [518, 45] on div "hit ( 'right' ) go ( 'right' , 1 ) hit ( 'right' )" at bounding box center [540, 147] width 99 height 238
click at [521, 45] on div "hit ( 'right' ) go ( 'right' , 1 ) hit ( 'right' )" at bounding box center [540, 147] width 99 height 238
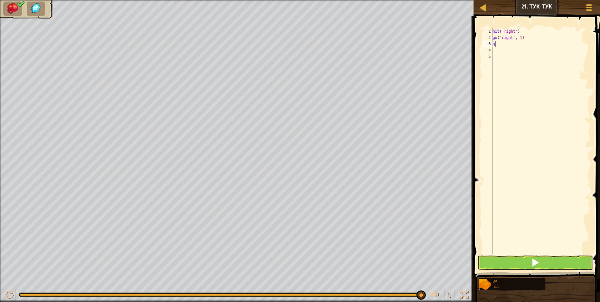
click at [519, 42] on div "hit ( 'right' ) go ( 'right' , 1 ) g" at bounding box center [540, 147] width 99 height 238
click at [518, 38] on div "hit ( 'right' ) go ( 'right' , 1 ) g" at bounding box center [540, 147] width 99 height 238
click at [534, 263] on span at bounding box center [535, 262] width 9 height 9
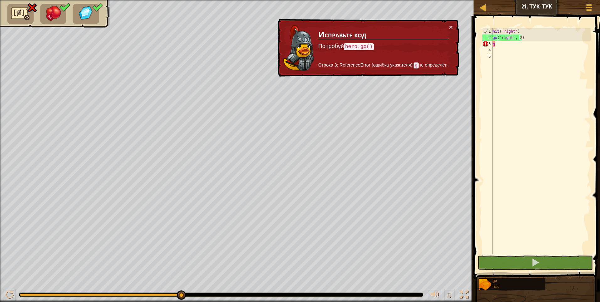
click at [495, 44] on div "hit ( 'right' ) go ( 'right' , 2 ) g" at bounding box center [540, 147] width 99 height 238
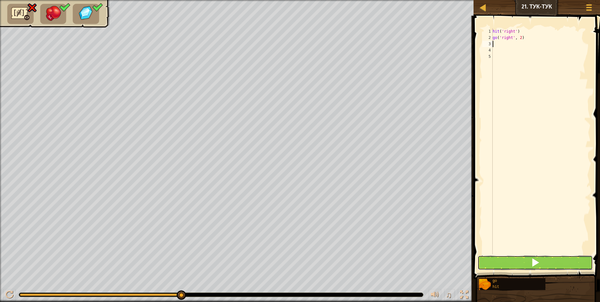
click at [511, 257] on button at bounding box center [534, 262] width 115 height 14
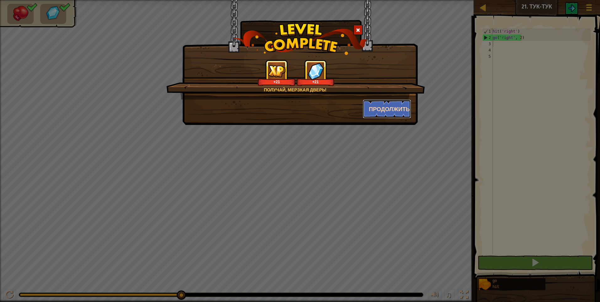
click at [376, 110] on button "Продолжить" at bounding box center [387, 108] width 49 height 19
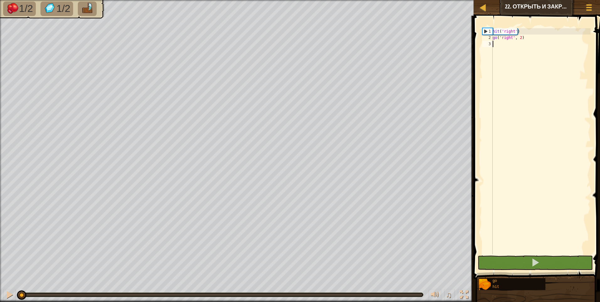
click at [497, 46] on div "hit ( 'right' ) go ( 'right' , 2 )" at bounding box center [540, 147] width 99 height 238
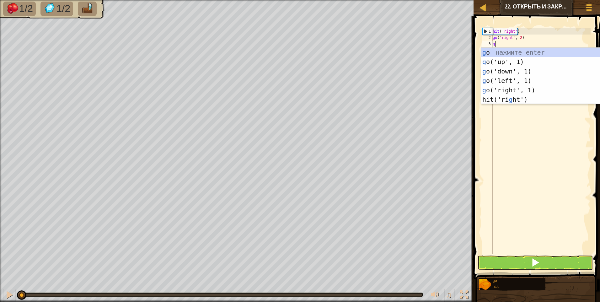
scroll to position [3, 0]
click at [510, 61] on div "g o нажмите enter g o('up', 1) нажмите enter g o('down', 1) нажмите enter g o('…" at bounding box center [540, 85] width 119 height 75
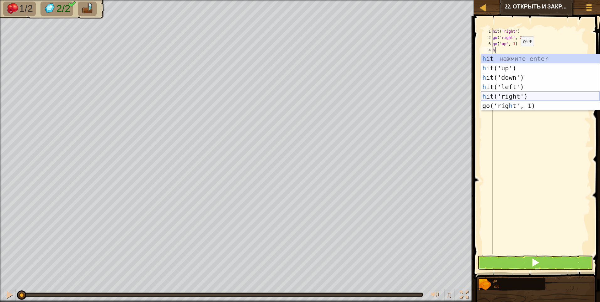
click at [512, 96] on div "h it нажмите enter h it('up') нажмите enter h it('down') нажмите enter h it('le…" at bounding box center [540, 91] width 119 height 75
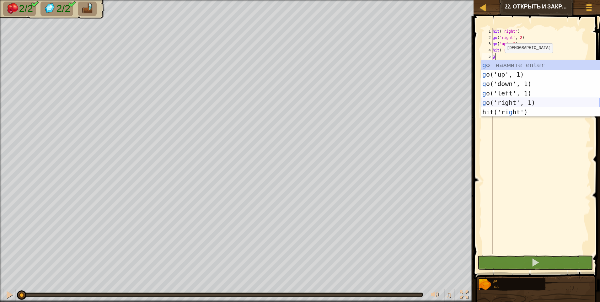
click at [502, 101] on div "g o нажмите enter g o('up', 1) нажмите enter g o('down', 1) нажмите enter g o('…" at bounding box center [540, 97] width 119 height 75
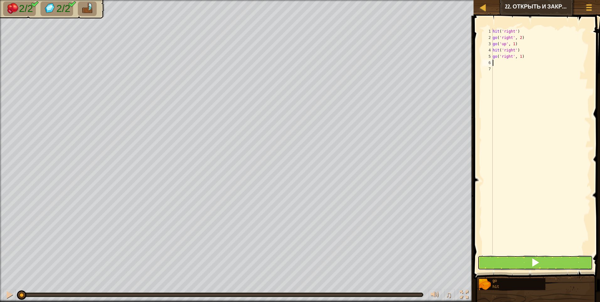
click at [518, 261] on button at bounding box center [534, 262] width 115 height 14
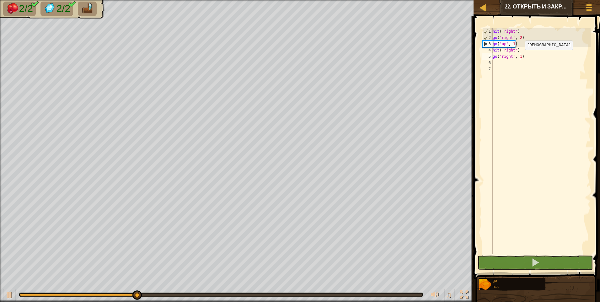
click at [519, 56] on div "hit ( 'right' ) go ( 'right' , 2 ) go ( 'up' , 1 ) hit ( 'right' ) go ( 'right'…" at bounding box center [540, 147] width 99 height 238
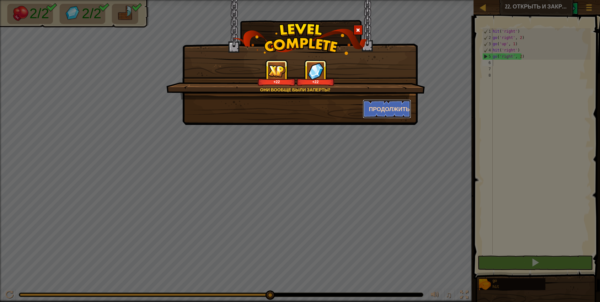
click at [387, 105] on button "Продолжить" at bounding box center [387, 108] width 49 height 19
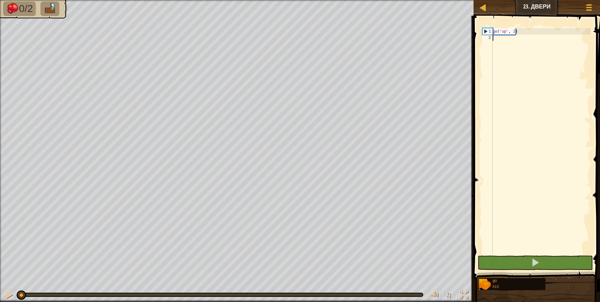
click at [501, 37] on div "go ( 'up' , 2 )" at bounding box center [540, 147] width 99 height 238
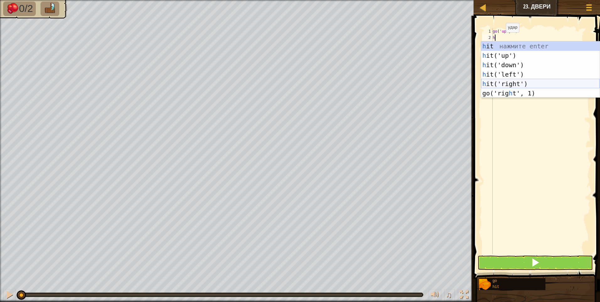
click at [517, 81] on div "h it нажмите enter h it('up') нажмите enter h it('down') нажмите enter h it('le…" at bounding box center [540, 78] width 119 height 75
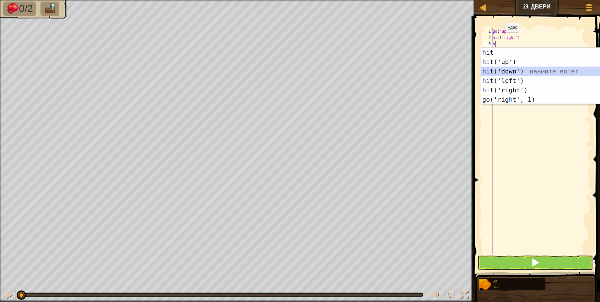
click at [510, 70] on div "h it нажмите enter h it('up') нажмите enter h it('down') нажмите enter h it('le…" at bounding box center [540, 85] width 119 height 75
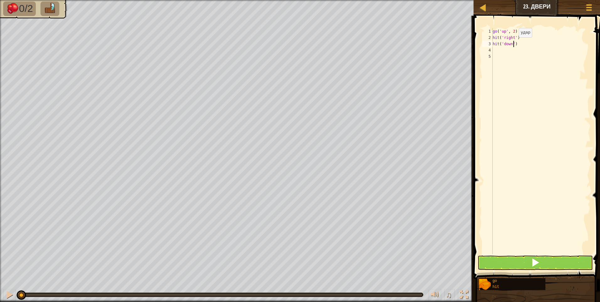
click at [513, 44] on div "go ( 'up' , 2 ) hit ( 'right' ) hit ( 'down' )" at bounding box center [540, 147] width 99 height 238
click at [493, 49] on div "go ( 'up' , 2 ) hit ( 'right' ) hit ( 'down' , 2 )" at bounding box center [540, 147] width 99 height 238
click at [498, 42] on div "go ( 'up' , 2 ) hit ( 'right' ) hit ( 'down' , 2 )" at bounding box center [540, 147] width 99 height 238
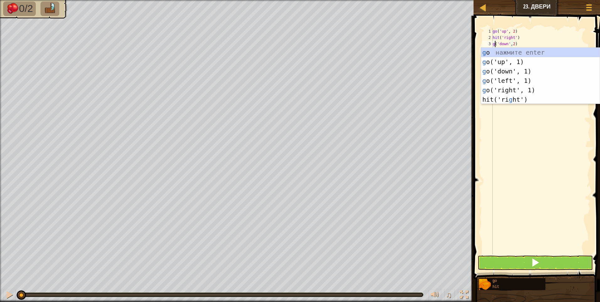
scroll to position [3, 1]
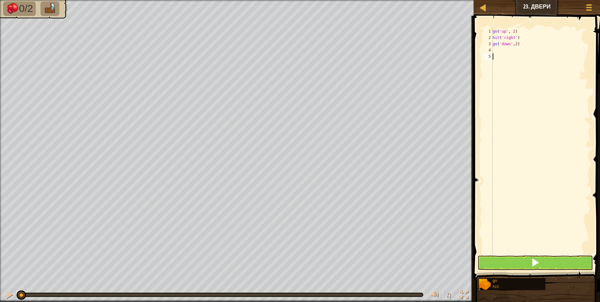
click at [499, 49] on div "go ( 'up' , 2 ) hit ( 'right' ) go ( 'down' , 2 )" at bounding box center [540, 147] width 99 height 238
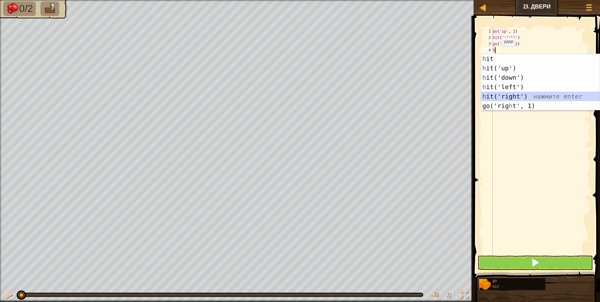
click at [511, 96] on div "h it нажмите enter h it('up') нажмите enter h it('down') нажмите enter h it('le…" at bounding box center [540, 91] width 119 height 75
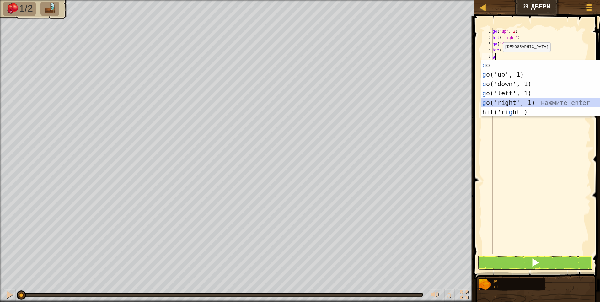
click at [506, 103] on div "g o нажмите enter g o('up', 1) нажмите enter g o('down', 1) нажмите enter g o('…" at bounding box center [540, 97] width 119 height 75
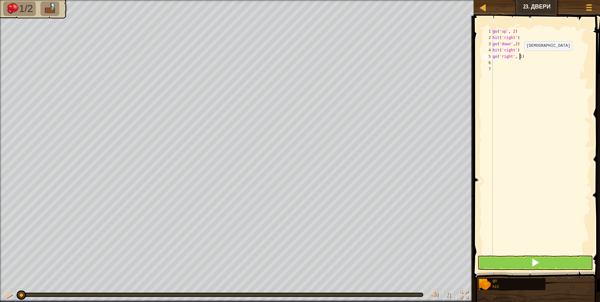
click at [519, 57] on div "go ( 'up' , 2 ) hit ( 'right' ) go ( 'down' , 2 ) hit ( 'right' ) go ( 'right' …" at bounding box center [540, 147] width 99 height 238
click at [496, 62] on div "go ( 'up' , 2 ) hit ( 'right' ) go ( 'down' , 2 ) hit ( 'right' ) go ( 'right' …" at bounding box center [540, 147] width 99 height 238
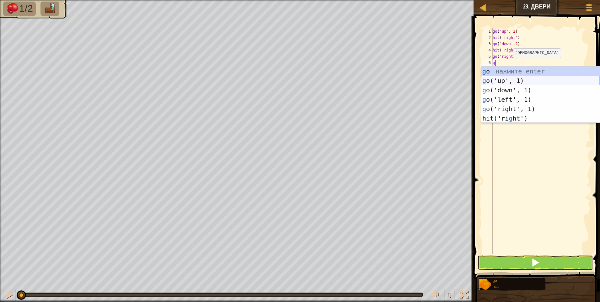
click at [506, 80] on div "g o нажмите enter g o('up', 1) нажмите enter g o('down', 1) нажмите enter g o('…" at bounding box center [540, 103] width 119 height 75
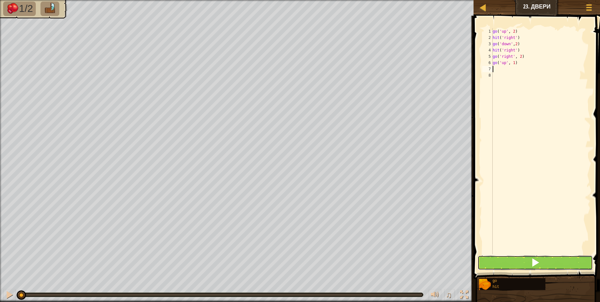
click at [511, 265] on button at bounding box center [534, 262] width 115 height 14
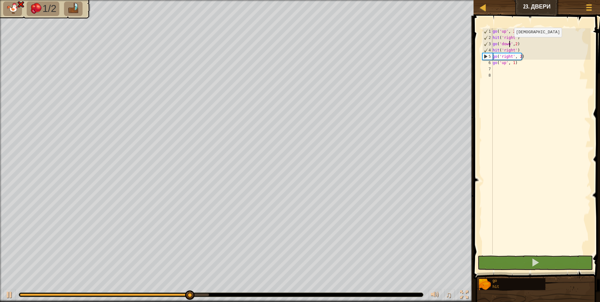
click at [508, 43] on div "go ( 'up' , 2 ) hit ( 'right' ) go ( 'down' , 2 ) hit ( 'right' ) go ( 'right' …" at bounding box center [540, 147] width 99 height 238
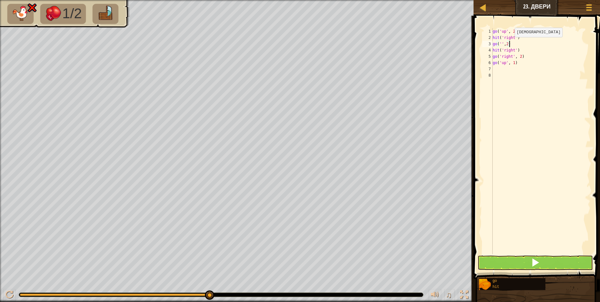
click at [509, 43] on div "go ( 'up' , 2 ) hit ( 'right' ) go ( '' , 2 ) hit ( 'right' ) go ( 'right' , 2 …" at bounding box center [540, 147] width 99 height 238
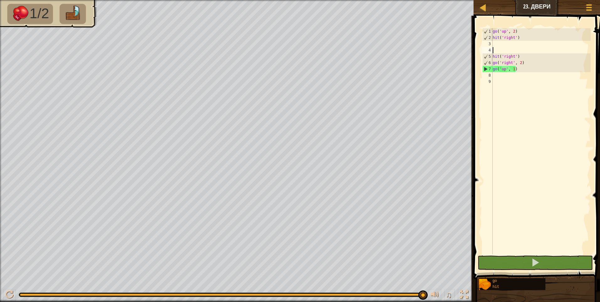
click at [519, 73] on div "go ( 'up' , 2 ) hit ( 'right' ) hit ( 'right' ) go ( 'right' , 2 ) go ( 'up' , …" at bounding box center [540, 147] width 99 height 238
click at [522, 71] on div "go ( 'up' , 2 ) hit ( 'right' ) hit ( 'right' ) go ( 'right' , 2 ) go ( 'up' , …" at bounding box center [540, 147] width 99 height 238
click at [501, 46] on div "go ( 'up' , 2 ) hit ( 'right' ) hit ( 'right' ) go ( 'right' , 2 ) go ( 'up' , …" at bounding box center [540, 147] width 99 height 238
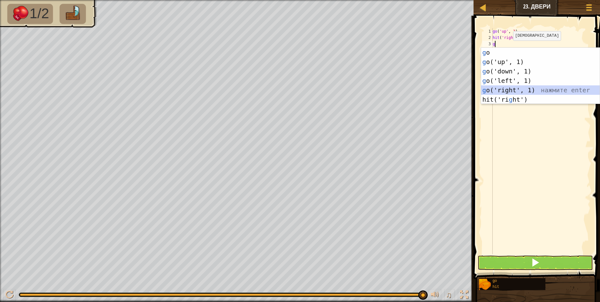
click at [518, 89] on div "g o нажмите enter g o('up', 1) нажмите enter g o('down', 1) нажмите enter g o('…" at bounding box center [540, 85] width 119 height 75
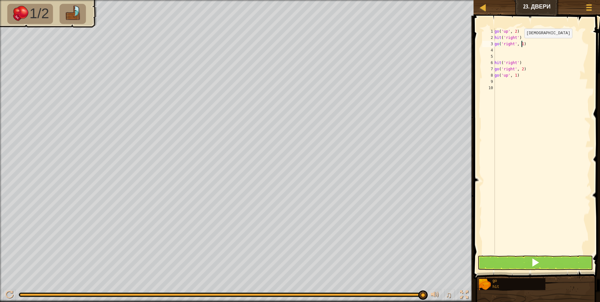
click at [521, 44] on div "go ( 'up' , 2 ) hit ( 'right' ) go ( 'right' , 1 ) hit ( 'right' ) go ( 'right'…" at bounding box center [541, 147] width 97 height 238
click at [501, 52] on div "go ( 'up' , 2 ) hit ( 'right' ) go ( 'right' , 2 ) hit ( 'right' ) go ( 'right'…" at bounding box center [541, 147] width 97 height 238
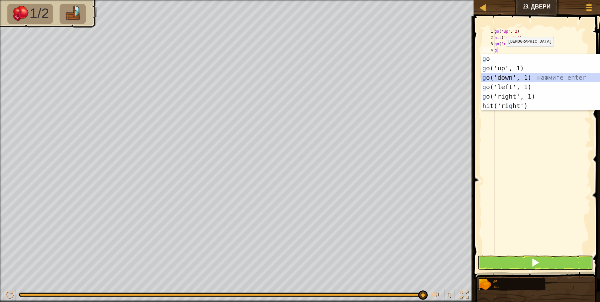
click at [507, 76] on div "g o нажмите enter g o('up', 1) нажмите enter g o('down', 1) нажмите enter g o('…" at bounding box center [540, 91] width 119 height 75
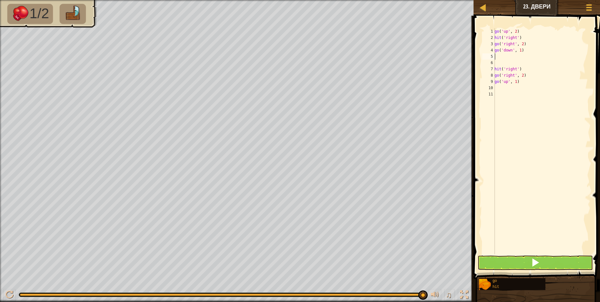
click at [501, 62] on div "go ( 'up' , 2 ) hit ( 'right' ) go ( 'right' , 2 ) go ( 'down' , 1 ) hit ( 'rig…" at bounding box center [541, 147] width 97 height 238
click at [480, 262] on button at bounding box center [534, 262] width 115 height 14
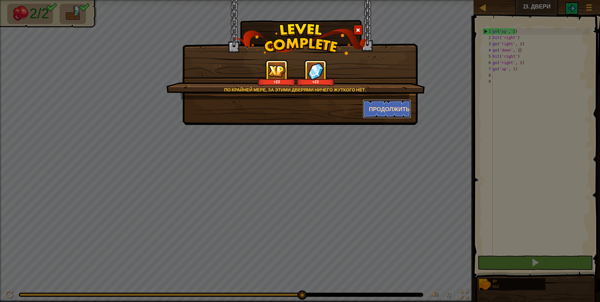
click at [380, 106] on button "Продолжить" at bounding box center [387, 108] width 49 height 19
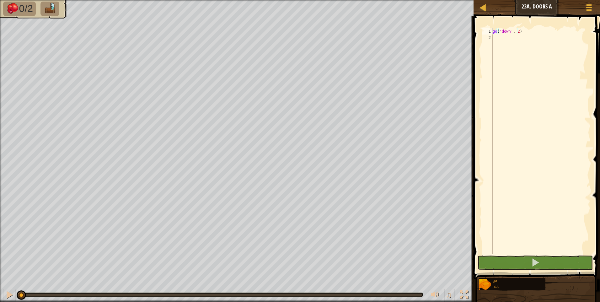
click at [495, 38] on div "go ( 'down' , 2 )" at bounding box center [540, 147] width 99 height 238
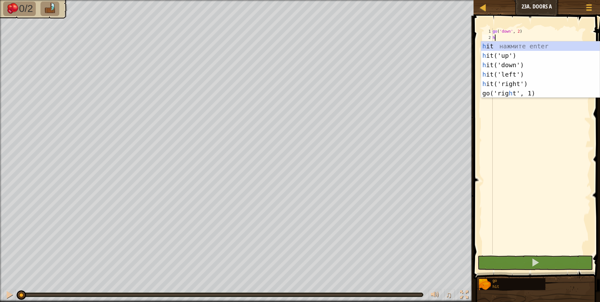
scroll to position [3, 0]
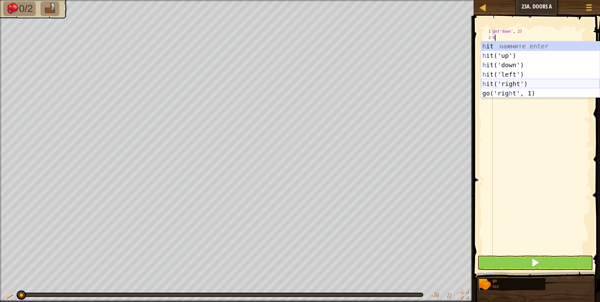
click at [514, 84] on div "h it нажмите enter h it('up') нажмите enter h it('down') нажмите enter h it('le…" at bounding box center [540, 78] width 119 height 75
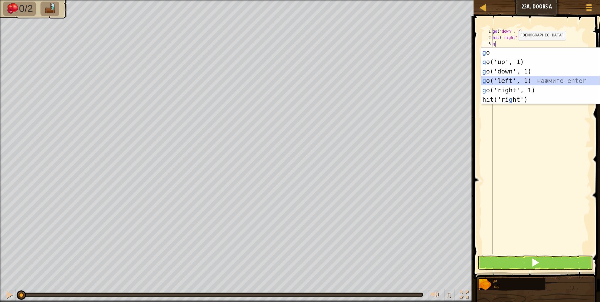
click at [511, 81] on div "g o нажмите enter g o('up', 1) нажмите enter g o('down', 1) нажмите enter g o('…" at bounding box center [540, 85] width 119 height 75
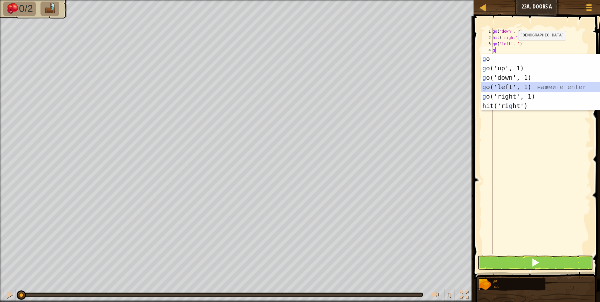
click at [514, 85] on div "g o нажмите enter g o('up', 1) нажмите enter g o('down', 1) нажмите enter g o('…" at bounding box center [540, 91] width 119 height 75
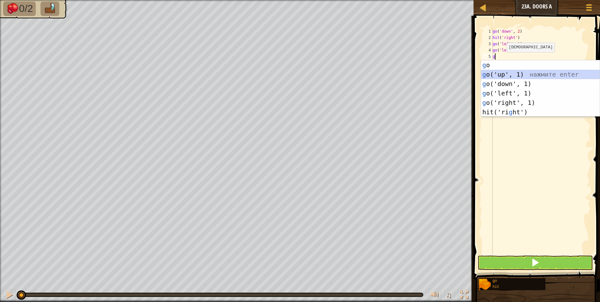
click at [503, 73] on div "g o нажмите enter g o('up', 1) нажмите enter g o('down', 1) нажмите enter g o('…" at bounding box center [540, 97] width 119 height 75
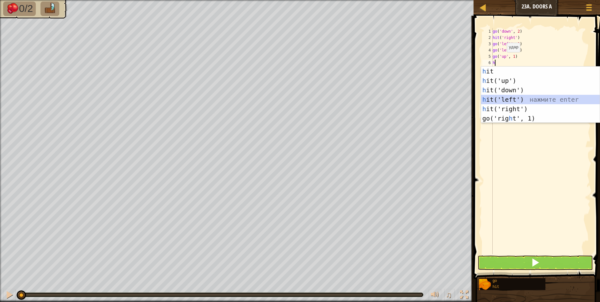
click at [497, 98] on div "h it нажмите enter h it('up') нажмите enter h it('down') нажмите enter h it('le…" at bounding box center [540, 103] width 119 height 75
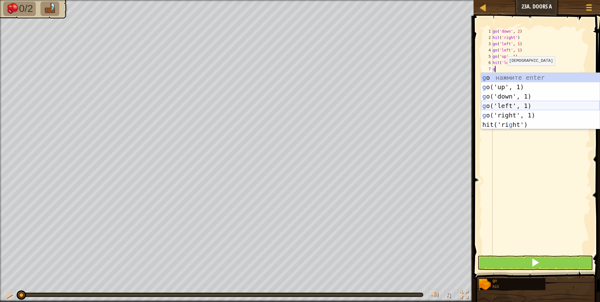
click at [505, 104] on div "g o нажмите enter g o('up', 1) нажмите enter g o('down', 1) нажмите enter g o('…" at bounding box center [540, 110] width 119 height 75
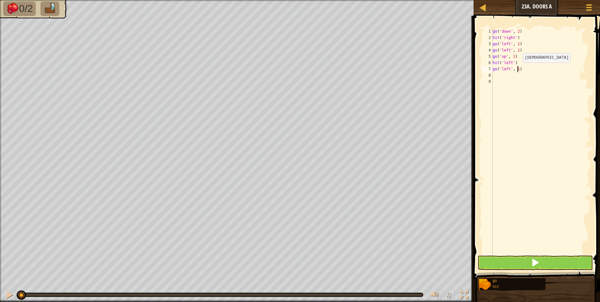
click at [517, 69] on div "go ( 'down' , 2 ) hit ( 'right' ) go ( 'left' , 1 ) go ( 'left' , 1 ) go ( 'up'…" at bounding box center [540, 147] width 99 height 238
click at [496, 77] on div "go ( 'down' , 2 ) hit ( 'right' ) go ( 'left' , 1 ) go ( 'left' , 1 ) go ( 'up'…" at bounding box center [540, 147] width 99 height 238
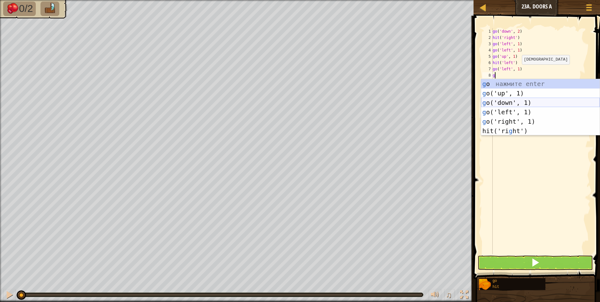
click at [500, 101] on div "g o нажмите enter g o('up', 1) нажмите enter g o('down', 1) нажмите enter g o('…" at bounding box center [540, 116] width 119 height 75
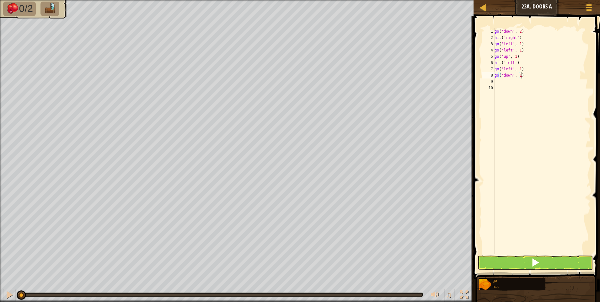
click at [523, 77] on div "go ( 'down' , 2 ) hit ( 'right' ) go ( 'left' , 1 ) go ( 'left' , 1 ) go ( 'up'…" at bounding box center [541, 147] width 97 height 238
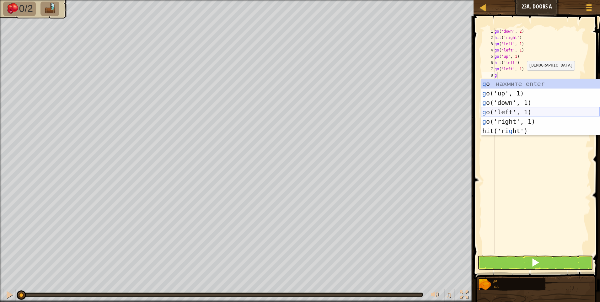
click at [507, 111] on div "g o нажмите enter g o('up', 1) нажмите enter g o('down', 1) нажмите enter g o('…" at bounding box center [540, 116] width 119 height 75
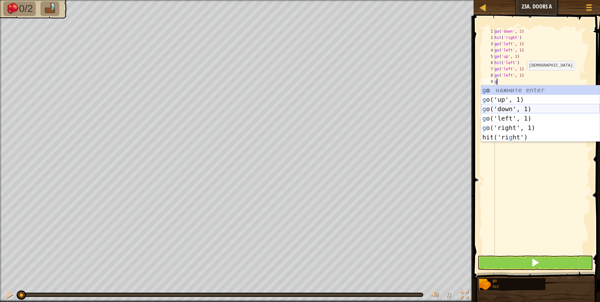
click at [509, 109] on div "g o нажмите enter g o('up', 1) нажмите enter g o('down', 1) нажмите enter g o('…" at bounding box center [540, 122] width 119 height 75
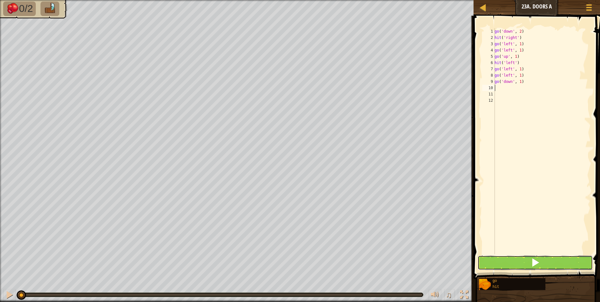
click at [512, 261] on button at bounding box center [534, 262] width 115 height 14
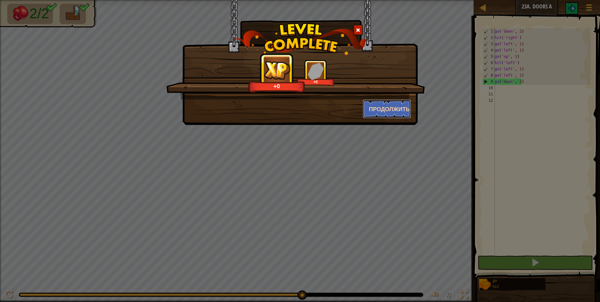
click at [384, 103] on button "Продолжить" at bounding box center [387, 108] width 49 height 19
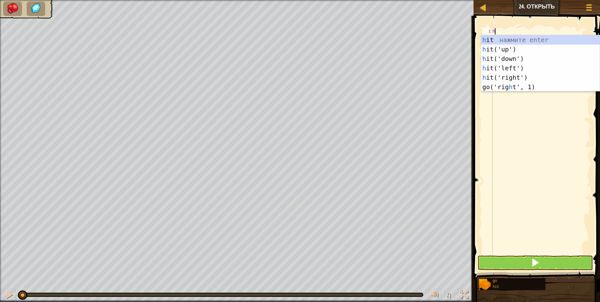
scroll to position [3, 0]
click at [512, 50] on div "h it нажмите enter h it('up') нажмите enter h it('down') нажмите enter h it('le…" at bounding box center [540, 72] width 119 height 75
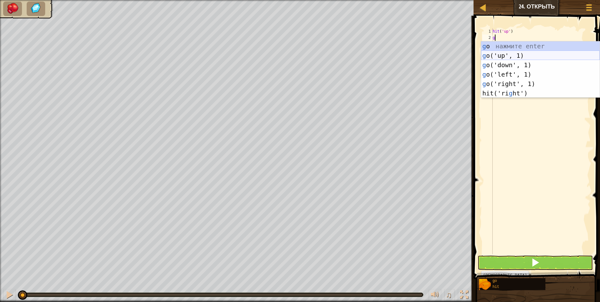
click at [506, 55] on div "g o нажмите enter g o('up', 1) нажмите enter g o('down', 1) нажмите enter g o('…" at bounding box center [540, 78] width 119 height 75
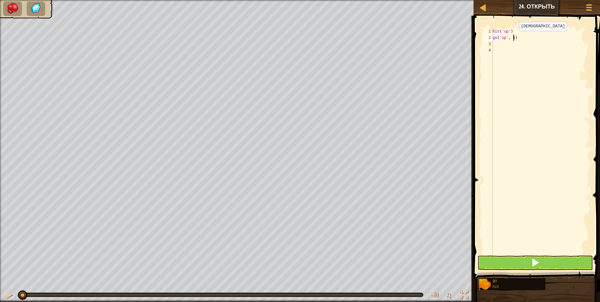
click at [513, 37] on div "hit ( 'up' ) go ( 'up' , 1 )" at bounding box center [540, 147] width 99 height 238
click at [515, 260] on button at bounding box center [534, 262] width 115 height 14
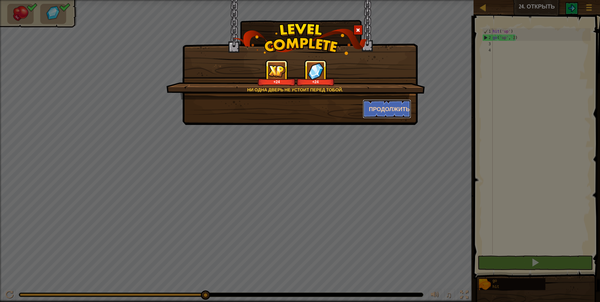
click at [387, 110] on button "Продолжить" at bounding box center [387, 108] width 49 height 19
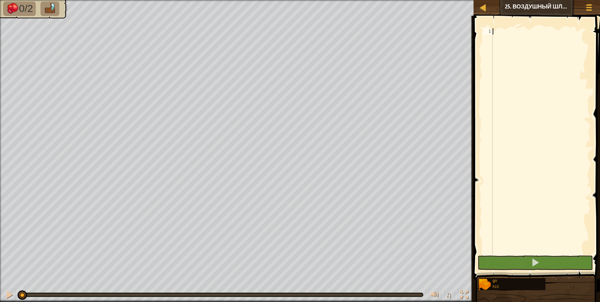
scroll to position [3, 0]
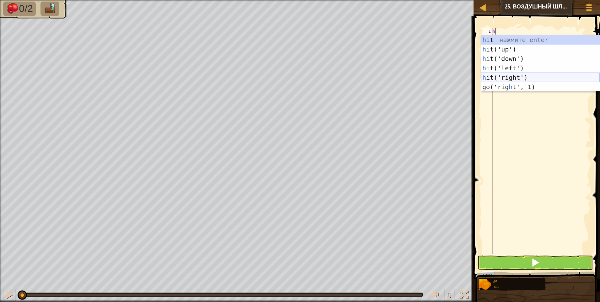
click at [511, 75] on div "h it нажмите enter h it('up') нажмите enter h it('down') нажмите enter h it('le…" at bounding box center [540, 72] width 119 height 75
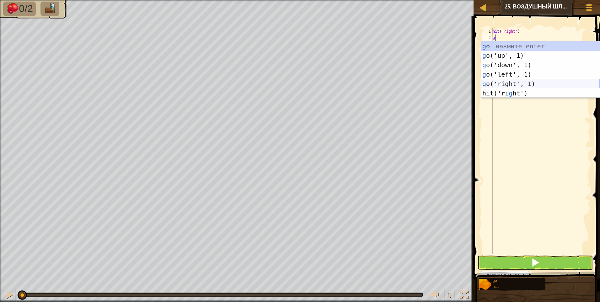
click at [507, 84] on div "g o нажмите enter g o('up', 1) нажмите enter g o('down', 1) нажмите enter g o('…" at bounding box center [540, 78] width 119 height 75
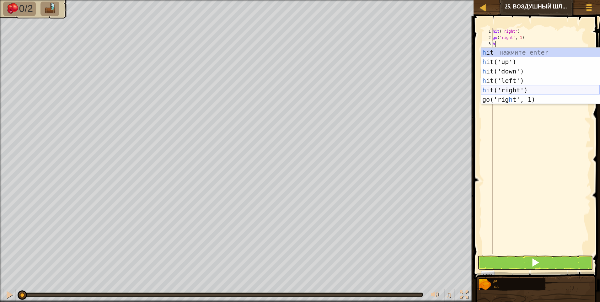
click at [511, 91] on div "h it нажмите enter h it('up') нажмите enter h it('down') нажмите enter h it('le…" at bounding box center [540, 85] width 119 height 75
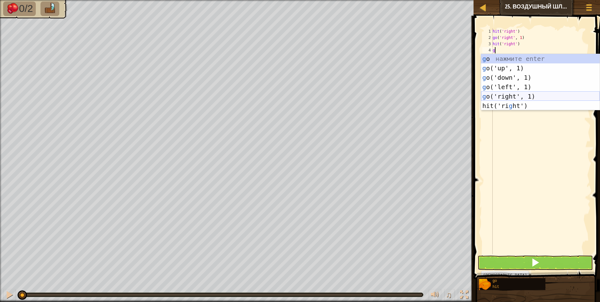
click at [510, 93] on div "g o нажмите enter g o('up', 1) нажмите enter g o('down', 1) нажмите enter g o('…" at bounding box center [540, 91] width 119 height 75
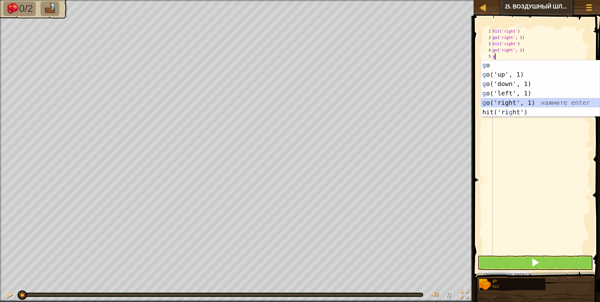
click at [512, 104] on div "g o нажмите enter g o('up', 1) нажмите enter g o('down', 1) нажмите enter g o('…" at bounding box center [540, 97] width 119 height 75
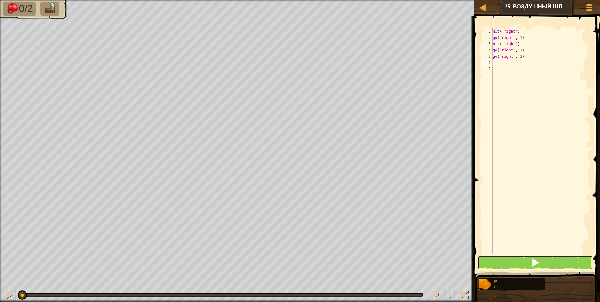
click at [522, 263] on button at bounding box center [534, 262] width 115 height 14
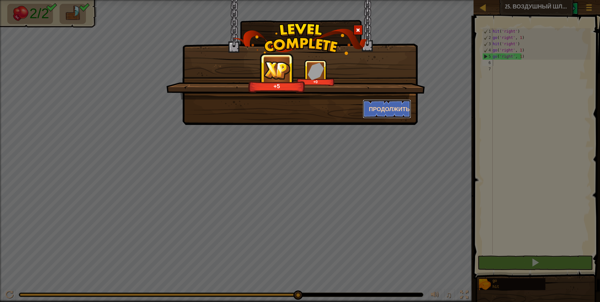
click at [382, 109] on button "Продолжить" at bounding box center [387, 108] width 49 height 19
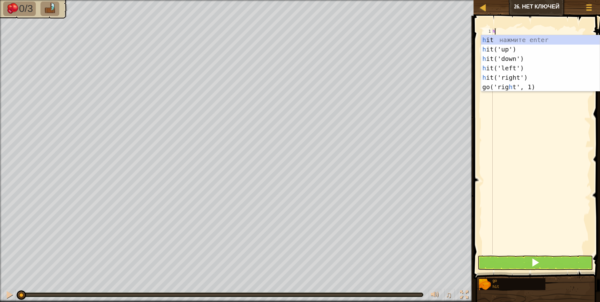
scroll to position [3, 0]
click at [509, 73] on div "h it нажмите enter h it('up') нажмите enter h it('down') нажмите enter h it('le…" at bounding box center [540, 72] width 119 height 75
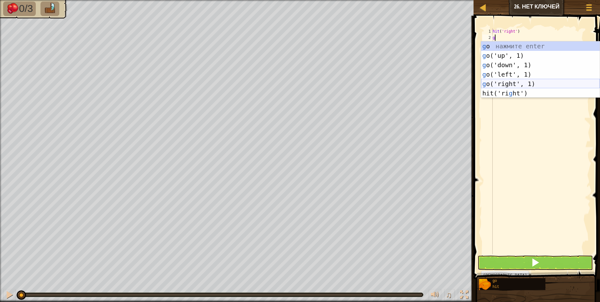
click at [515, 82] on div "g o нажмите enter g o('up', 1) нажмите enter g o('down', 1) нажмите enter g o('…" at bounding box center [540, 78] width 119 height 75
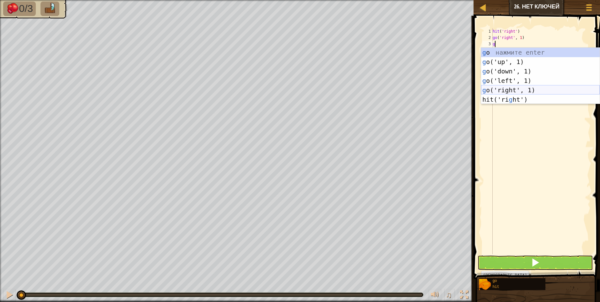
click at [514, 88] on div "g o нажмите enter g o('up', 1) нажмите enter g o('down', 1) нажмите enter g o('…" at bounding box center [540, 85] width 119 height 75
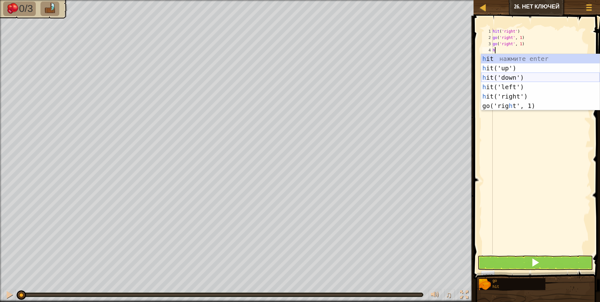
click at [510, 75] on div "h it нажмите enter h it('up') нажмите enter h it('down') нажмите enter h it('le…" at bounding box center [540, 91] width 119 height 75
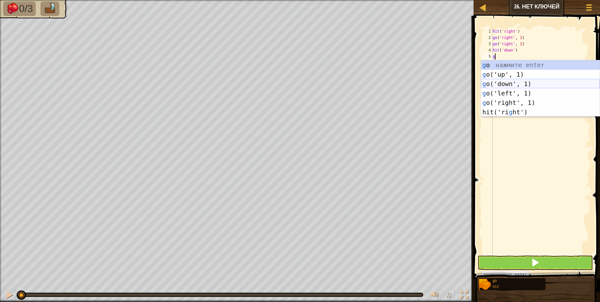
drag, startPoint x: 516, startPoint y: 83, endPoint x: 516, endPoint y: 79, distance: 3.5
click at [516, 82] on div "g o нажмите enter g o('up', 1) нажмите enter g o('down', 1) нажмите enter g o('…" at bounding box center [540, 97] width 119 height 75
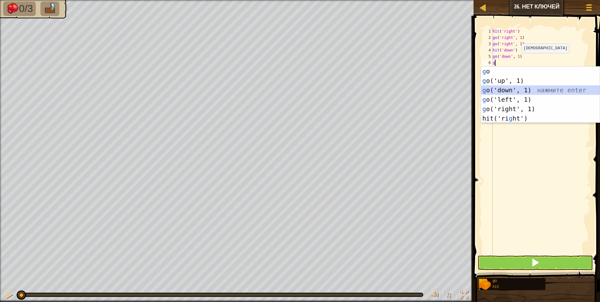
click at [513, 88] on div "g o нажмите enter g o('up', 1) нажмите enter g o('down', 1) нажмите enter g o('…" at bounding box center [540, 103] width 119 height 75
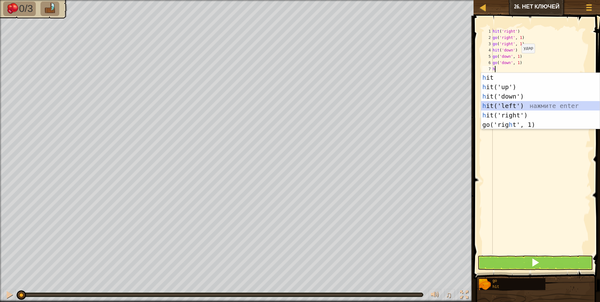
click at [510, 104] on div "h it нажмите enter h it('up') нажмите enter h it('down') нажмите enter h it('le…" at bounding box center [540, 110] width 119 height 75
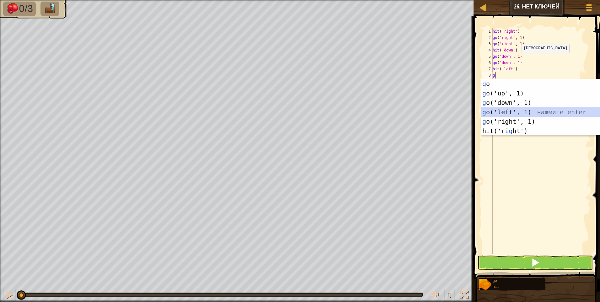
click at [508, 110] on div "g o нажмите enter g o('up', 1) нажмите enter g o('down', 1) нажмите enter g o('…" at bounding box center [540, 116] width 119 height 75
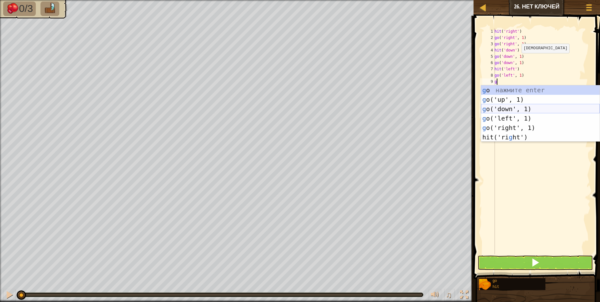
click at [506, 115] on div "g o нажмите enter g o('up', 1) нажмите enter g o('down', 1) нажмите enter g o('…" at bounding box center [540, 122] width 119 height 75
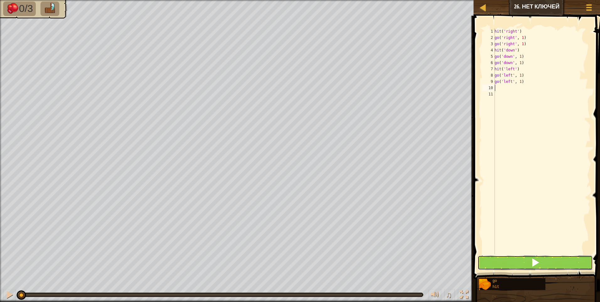
click at [507, 260] on button at bounding box center [534, 262] width 115 height 14
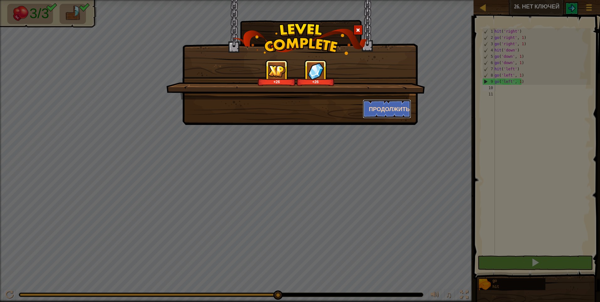
click at [385, 105] on button "Продолжить" at bounding box center [387, 108] width 49 height 19
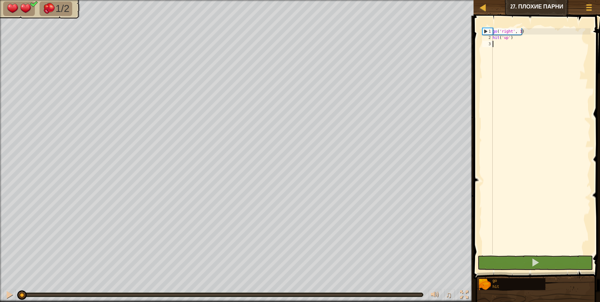
click at [496, 47] on div "go ( 'right' , 1 ) hit ( 'up' )" at bounding box center [540, 147] width 99 height 238
click at [521, 263] on button at bounding box center [534, 262] width 115 height 14
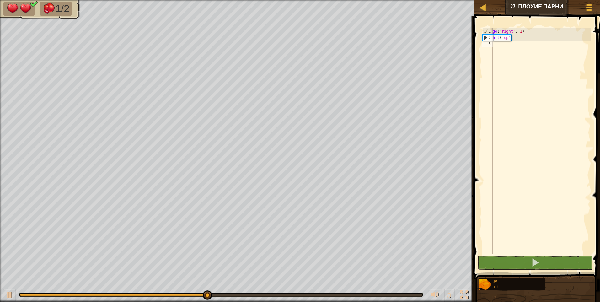
click at [498, 45] on div "go ( 'right' , 1 ) hit ( 'up' )" at bounding box center [540, 147] width 99 height 238
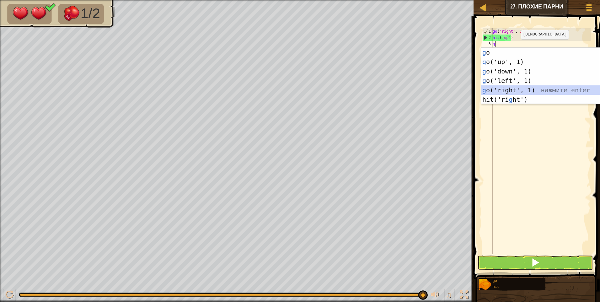
click at [513, 89] on div "g o нажмите enter g o('up', 1) нажмите enter g o('down', 1) нажмите enter g o('…" at bounding box center [540, 85] width 119 height 75
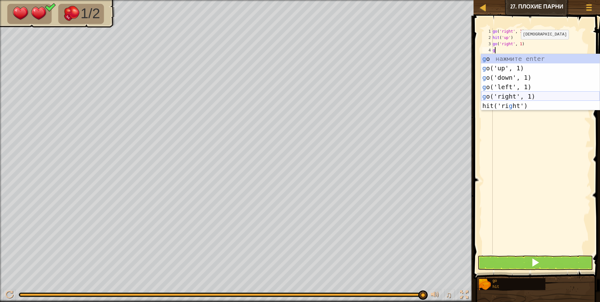
click at [511, 93] on div "g o нажмите enter g o('up', 1) нажмите enter g o('down', 1) нажмите enter g o('…" at bounding box center [540, 91] width 119 height 75
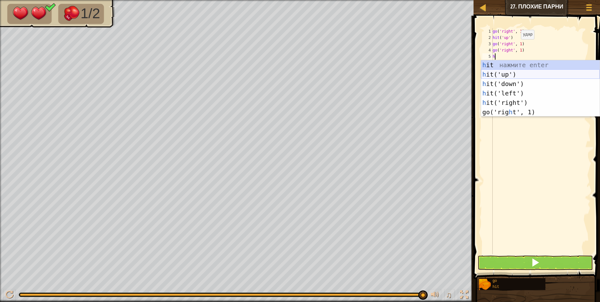
click at [504, 74] on div "h it нажмите enter h it('up') нажмите enter h it('down') нажмите enter h it('le…" at bounding box center [540, 97] width 119 height 75
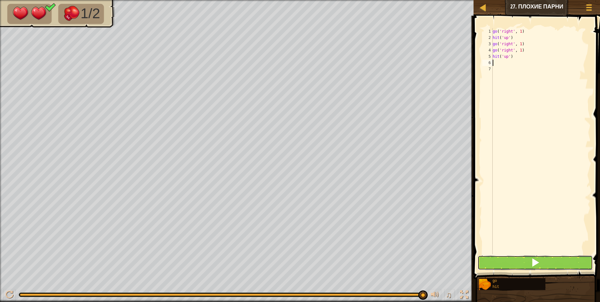
click at [543, 261] on button at bounding box center [534, 262] width 115 height 14
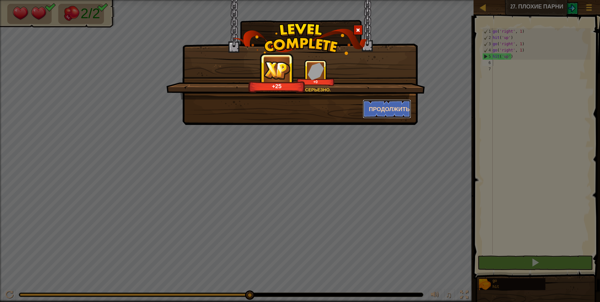
click at [381, 105] on button "Продолжить" at bounding box center [387, 108] width 49 height 19
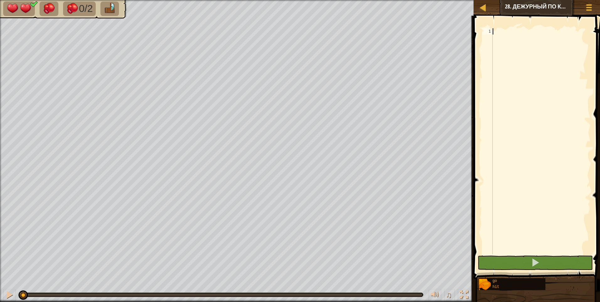
scroll to position [3, 0]
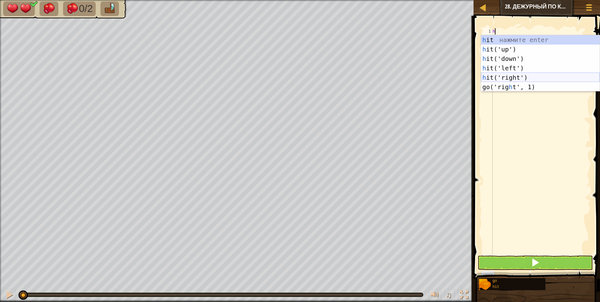
click at [506, 78] on div "h it нажмите enter h it('up') нажмите enter h it('down') нажмите enter h it('le…" at bounding box center [540, 72] width 119 height 75
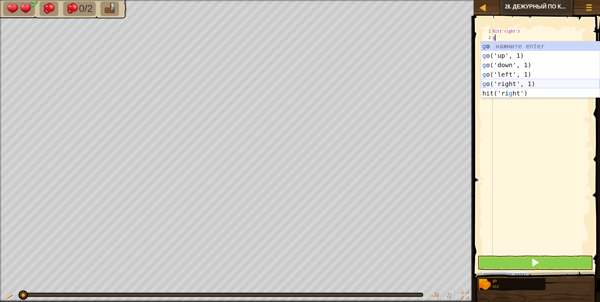
click at [507, 82] on div "g o нажмите enter g o('up', 1) нажмите enter g o('down', 1) нажмите enter g o('…" at bounding box center [540, 78] width 119 height 75
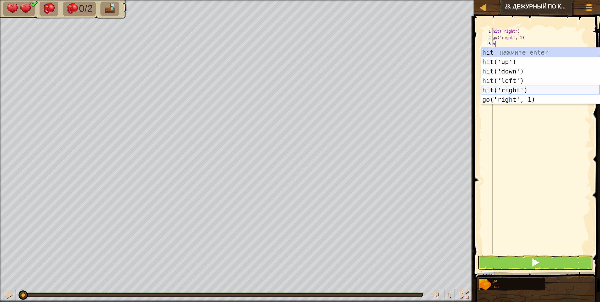
click at [509, 86] on div "h it нажмите enter h it('up') нажмите enter h it('down') нажмите enter h it('le…" at bounding box center [540, 85] width 119 height 75
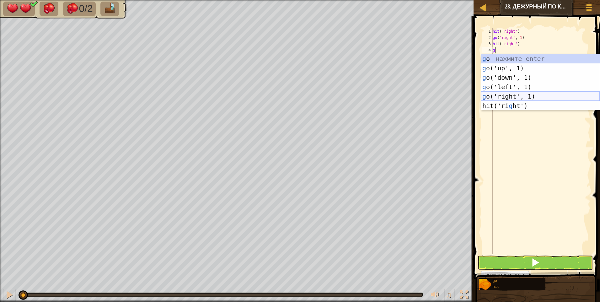
click at [506, 95] on div "g o нажмите enter g o('up', 1) нажмите enter g o('down', 1) нажмите enter g o('…" at bounding box center [540, 91] width 119 height 75
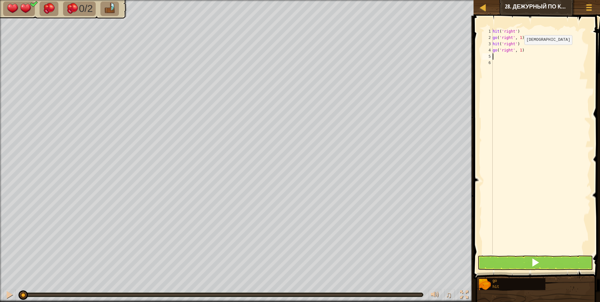
click at [519, 51] on div "hit ( 'right' ) go ( 'right' , 1 ) hit ( 'right' ) go ( 'right' , 1 )" at bounding box center [540, 147] width 99 height 238
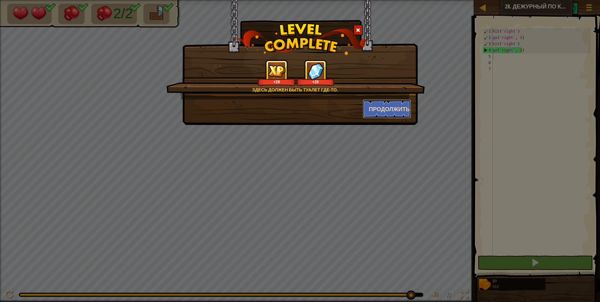
click at [396, 108] on button "Продолжить" at bounding box center [387, 108] width 49 height 19
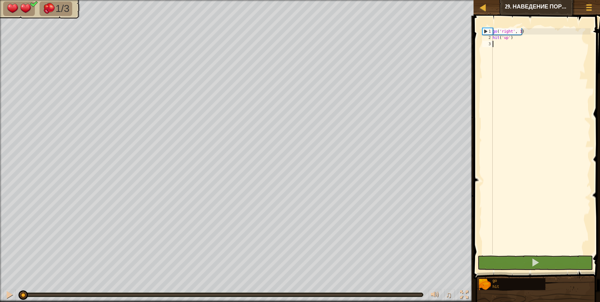
click at [501, 45] on div "go ( 'right' , 1 ) hit ( 'up' )" at bounding box center [540, 147] width 99 height 238
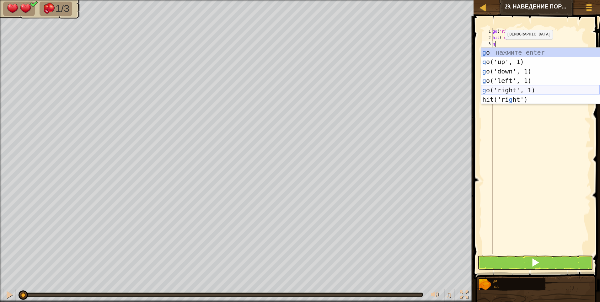
click at [516, 88] on div "g o нажмите enter g o('up', 1) нажмите enter g o('down', 1) нажмите enter g o('…" at bounding box center [540, 85] width 119 height 75
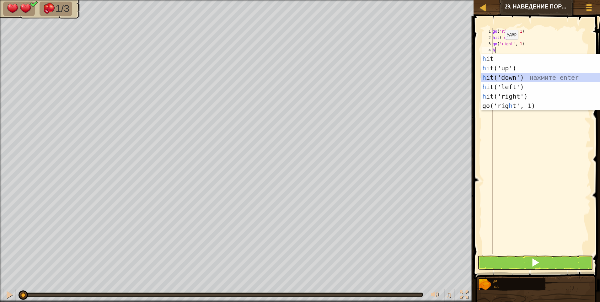
click at [508, 77] on div "h it нажмите enter h it('up') нажмите enter h it('down') нажмите enter h it('le…" at bounding box center [540, 91] width 119 height 75
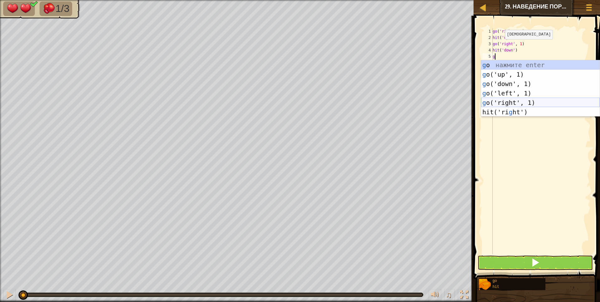
click at [506, 105] on div "g o нажмите enter g o('up', 1) нажмите enter g o('down', 1) нажмите enter g o('…" at bounding box center [540, 97] width 119 height 75
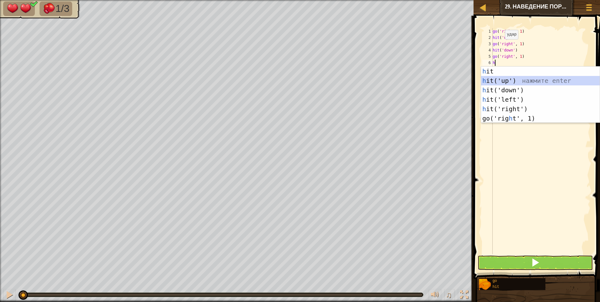
click at [513, 79] on div "h it нажмите enter h it('up') нажмите enter h it('down') нажмите enter h it('le…" at bounding box center [540, 103] width 119 height 75
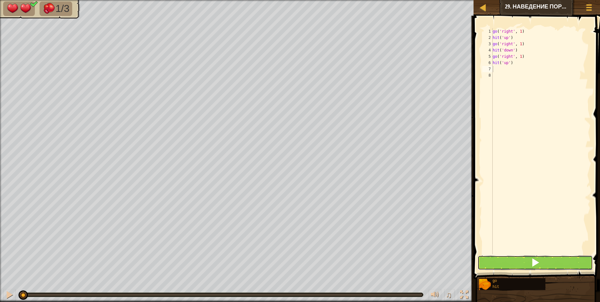
click at [533, 256] on button at bounding box center [534, 262] width 115 height 14
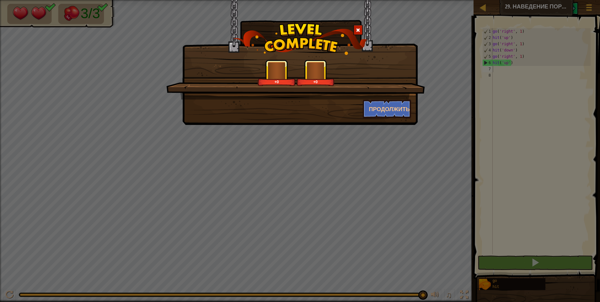
scroll to position [3, 0]
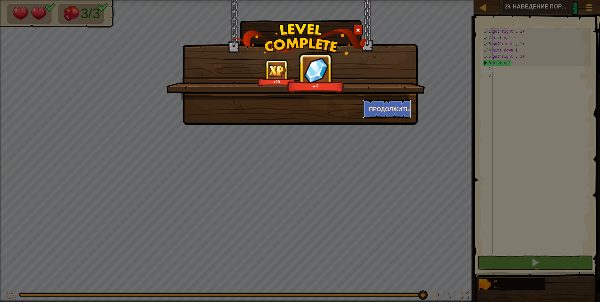
click at [383, 107] on button "Продолжить" at bounding box center [387, 108] width 49 height 19
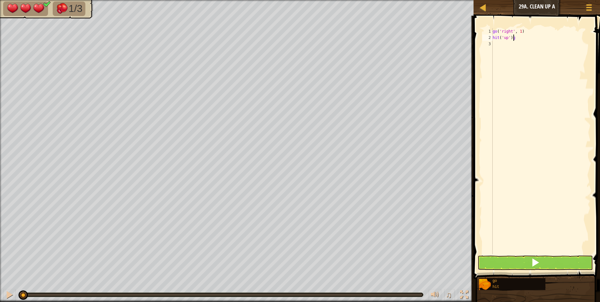
scroll to position [3, 2]
type textarea "hit('up')"
click at [495, 48] on div "go ( 'right' , 1 ) hit ( 'up' )" at bounding box center [540, 147] width 99 height 238
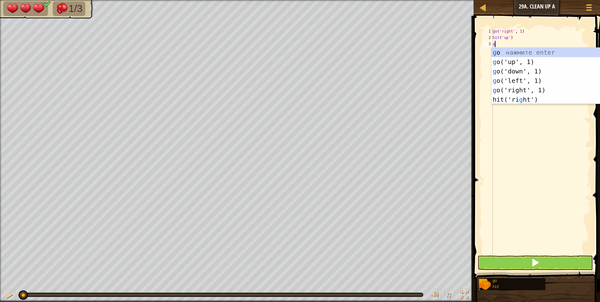
type textarea "g"
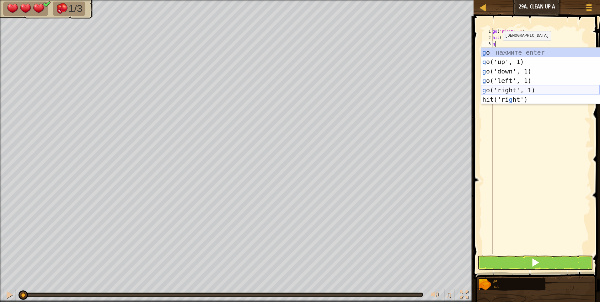
click at [513, 88] on div "g o нажмите enter g o('up', 1) нажмите enter g o('down', 1) нажмите enter g o('…" at bounding box center [540, 85] width 119 height 75
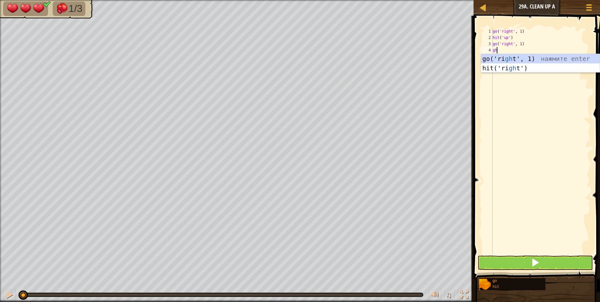
type textarea "g"
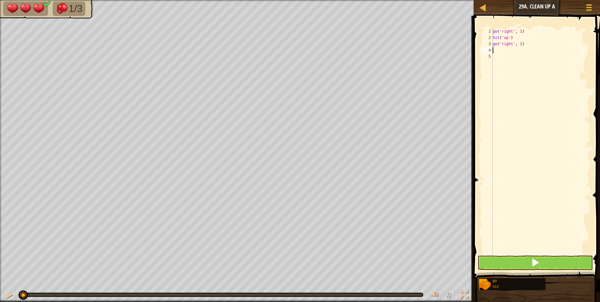
type textarea "h"
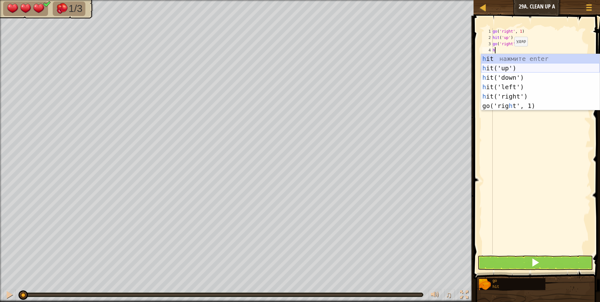
click at [504, 67] on div "h it нажмите enter h it('up') нажмите enter h it('down') нажмите enter h it('le…" at bounding box center [540, 91] width 119 height 75
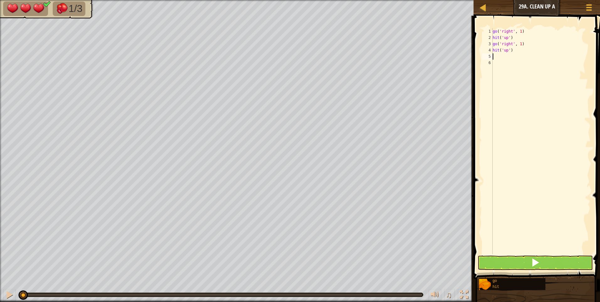
type textarea "g"
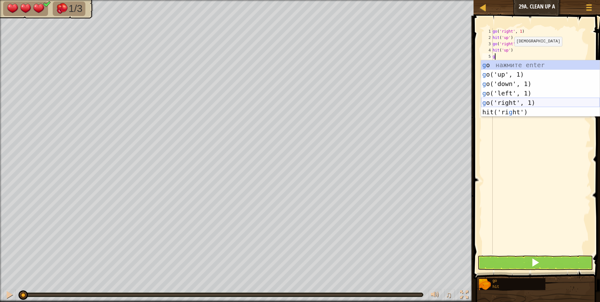
click at [513, 102] on div "g o нажмите enter g o('up', 1) нажмите enter g o('down', 1) нажмите enter g o('…" at bounding box center [540, 97] width 119 height 75
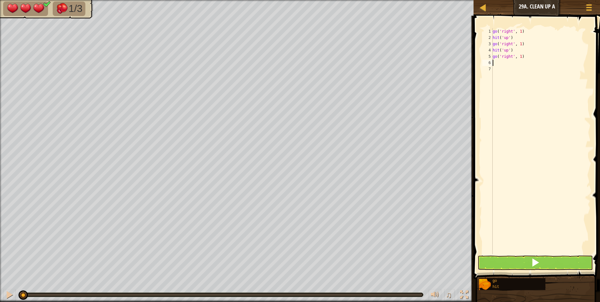
type textarea "h"
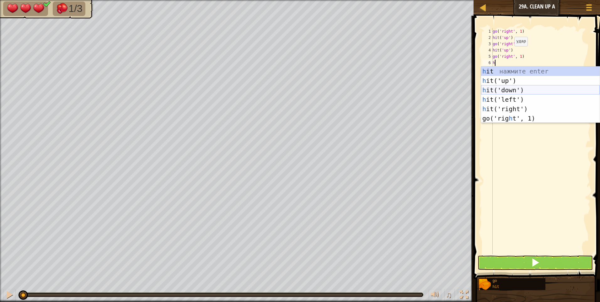
click at [510, 88] on div "h it нажмите enter h it('up') нажмите enter h it('down') нажмите enter h it('le…" at bounding box center [540, 103] width 119 height 75
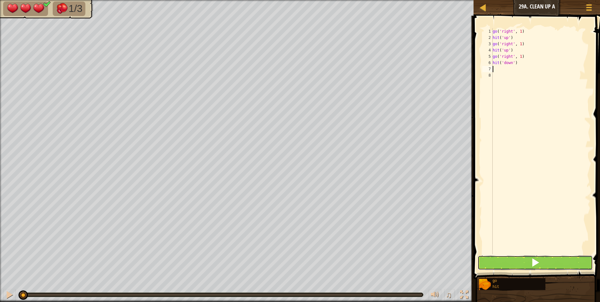
click at [528, 256] on button at bounding box center [534, 262] width 115 height 14
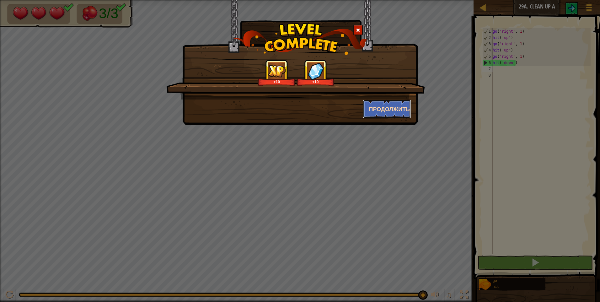
click at [387, 108] on button "Продолжить" at bounding box center [387, 108] width 49 height 19
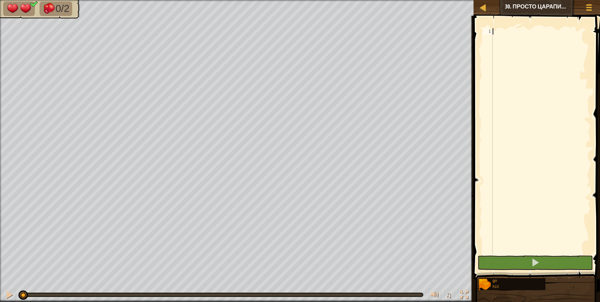
type textarea "g"
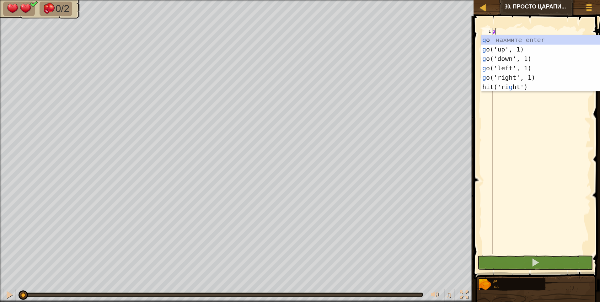
scroll to position [3, 0]
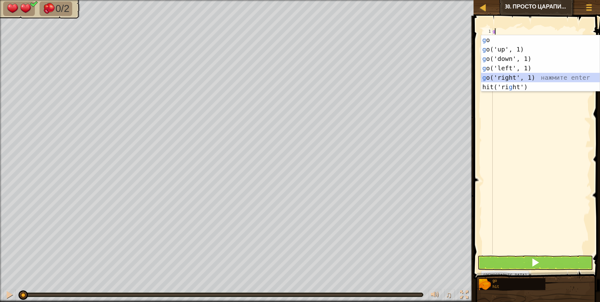
click at [509, 76] on div "g o нажмите enter g o('up', 1) нажмите enter g o('down', 1) нажмите enter g o('…" at bounding box center [540, 72] width 119 height 75
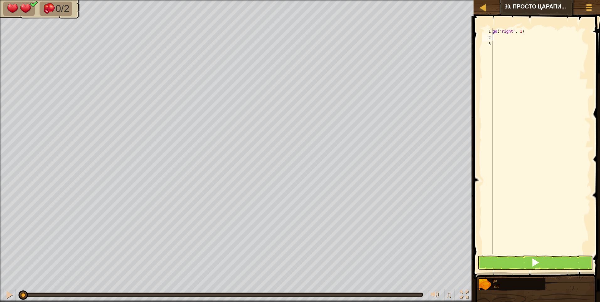
type textarea "h"
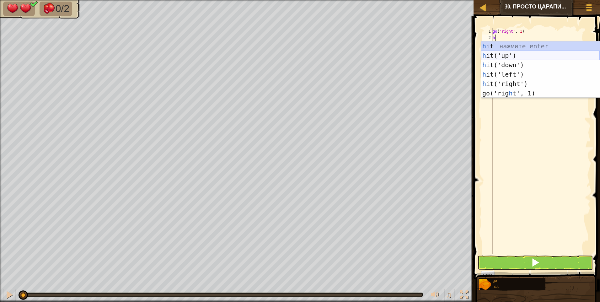
click at [514, 56] on div "h it нажмите enter h it('up') нажмите enter h it('down') нажмите enter h it('le…" at bounding box center [540, 78] width 119 height 75
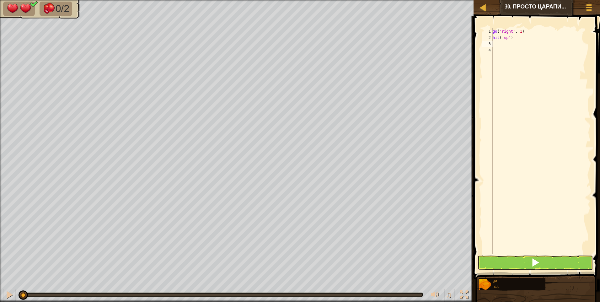
type textarea "h"
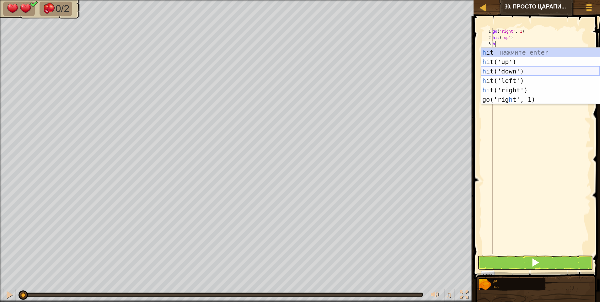
click at [498, 68] on div "h it нажмите enter h it('up') нажмите enter h it('down') нажмите enter h it('le…" at bounding box center [540, 85] width 119 height 75
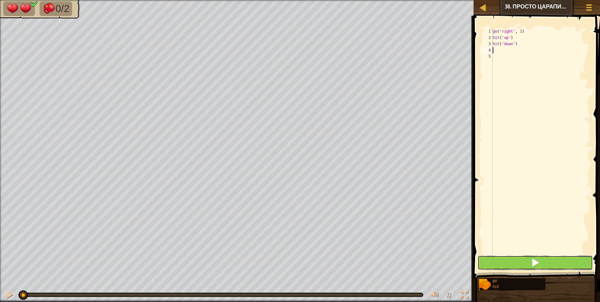
click at [537, 262] on span at bounding box center [535, 262] width 9 height 9
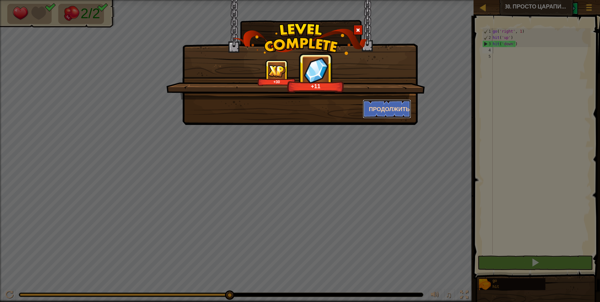
click at [387, 108] on button "Продолжить" at bounding box center [387, 108] width 49 height 19
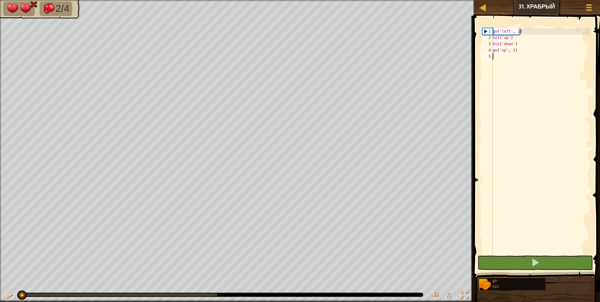
type textarea "g"
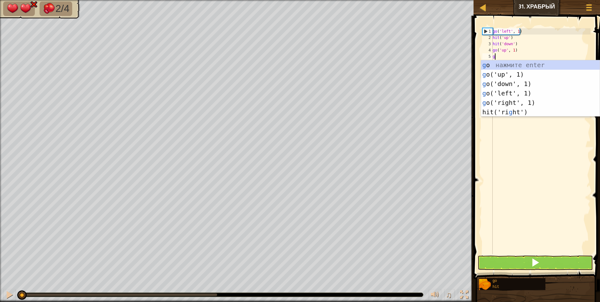
scroll to position [3, 0]
click at [515, 58] on div "go ( 'left' , 1 ) hit ( 'up' ) hit ( 'down' ) go ( 'up' , 1 ) g" at bounding box center [540, 147] width 99 height 238
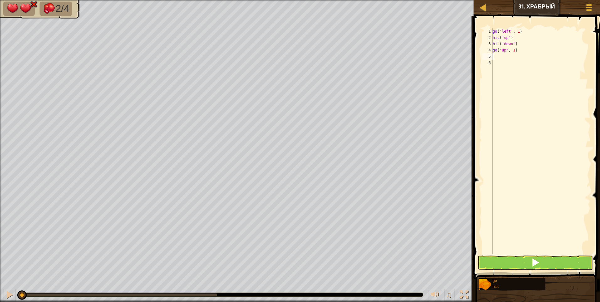
type textarea "h"
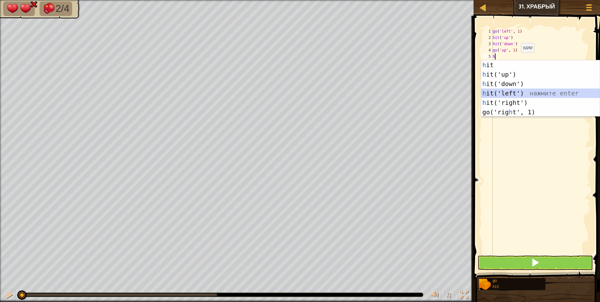
click at [511, 93] on div "h it нажмите enter h it('up') нажмите enter h it('down') нажмите enter h it('le…" at bounding box center [540, 97] width 119 height 75
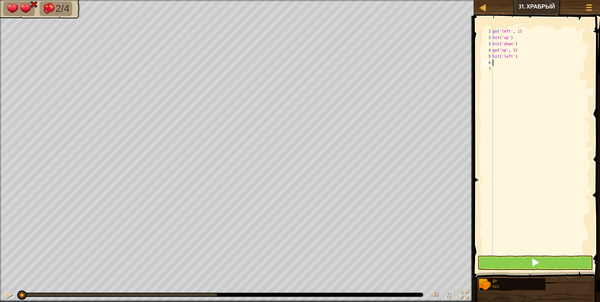
type textarea "g"
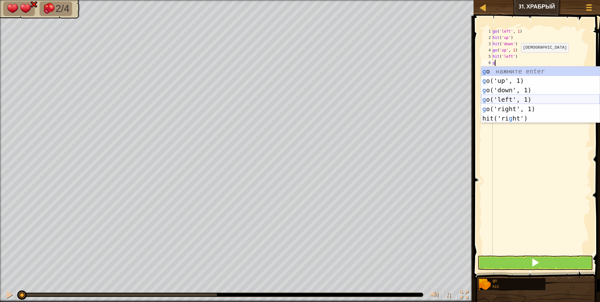
click at [509, 99] on div "g o нажмите enter g o('up', 1) нажмите enter g o('down', 1) нажмите enter g o('…" at bounding box center [540, 103] width 119 height 75
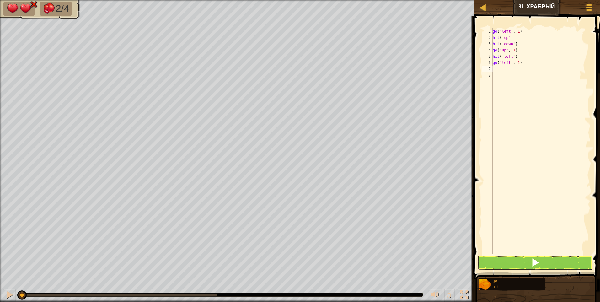
type textarea "h"
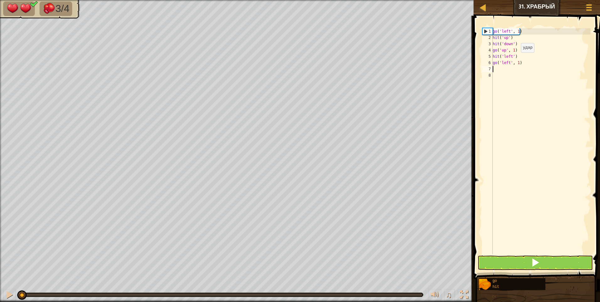
type textarea "g"
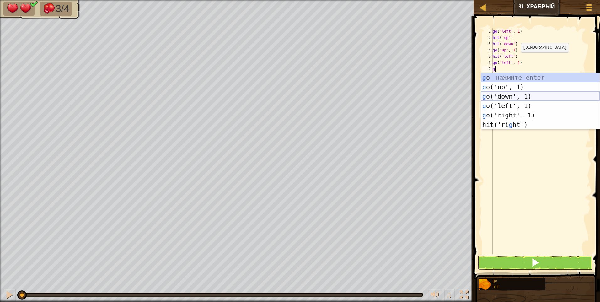
click at [509, 96] on div "g o нажмите enter g o('up', 1) нажмите enter g o('down', 1) нажмите enter g o('…" at bounding box center [540, 110] width 119 height 75
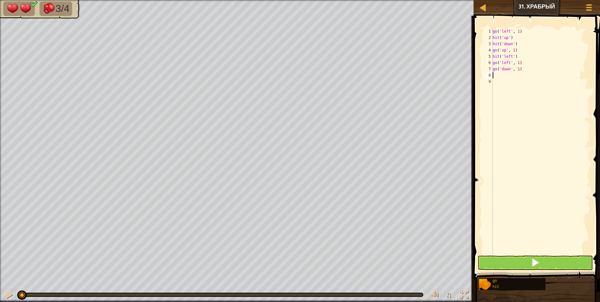
type textarea "h"
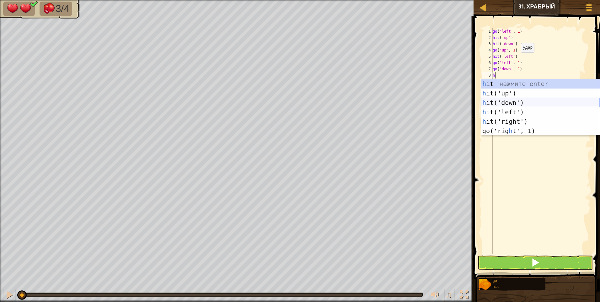
click at [507, 104] on div "h it нажмите enter h it('up') нажмите enter h it('down') нажмите enter h it('le…" at bounding box center [540, 116] width 119 height 75
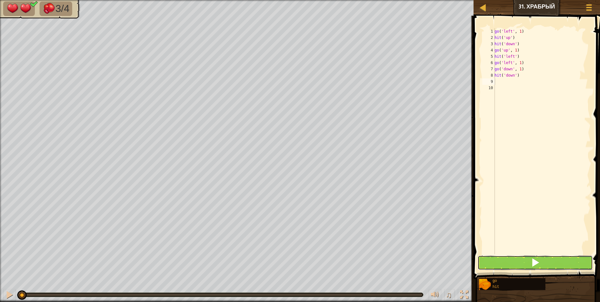
click at [523, 266] on button at bounding box center [534, 262] width 115 height 14
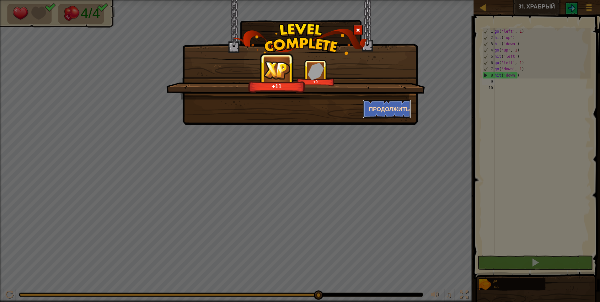
click at [380, 107] on button "Продолжить" at bounding box center [387, 108] width 49 height 19
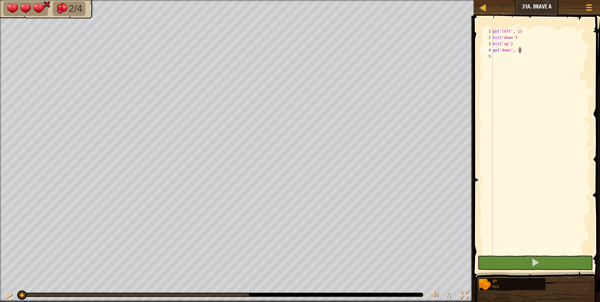
click at [496, 58] on div "go ( 'left' , 1 ) hit ( 'down' ) hit ( 'up' ) go ( 'down' , 1 )" at bounding box center [540, 147] width 99 height 238
type textarea "h"
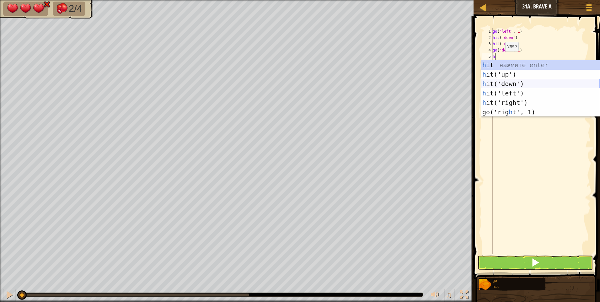
click at [507, 83] on div "h it нажмите enter h it('up') нажмите enter h it('down') нажмите enter h it('le…" at bounding box center [540, 97] width 119 height 75
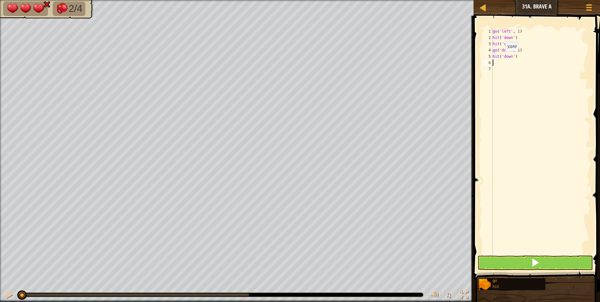
click at [507, 83] on div "go ( 'left' , 1 ) hit ( 'down' ) hit ( 'up' ) go ( 'down' , 1 ) hit ( 'down' )" at bounding box center [540, 147] width 99 height 238
type textarea "g"
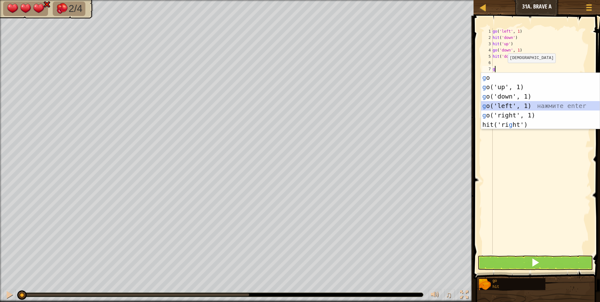
click at [498, 104] on div "g o нажмите enter g o('up', 1) нажмите enter g o('down', 1) нажмите enter g o('…" at bounding box center [540, 110] width 119 height 75
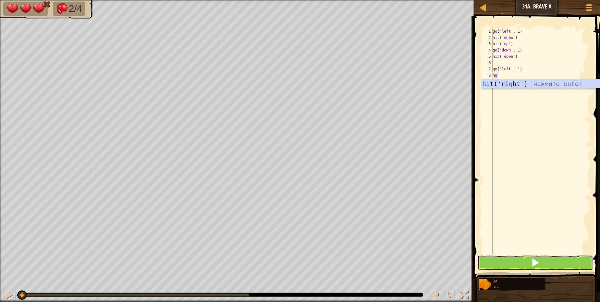
type textarea "h"
type textarea "g"
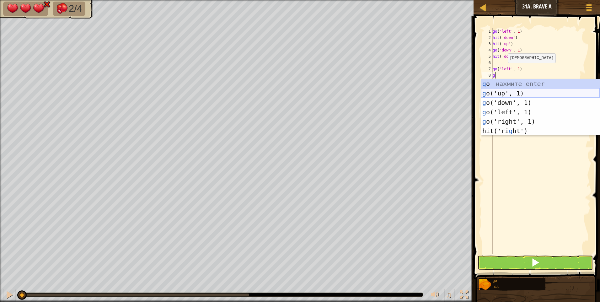
click at [508, 93] on div "g o нажмите enter g o('up', 1) нажмите enter g o('down', 1) нажмите enter g o('…" at bounding box center [540, 116] width 119 height 75
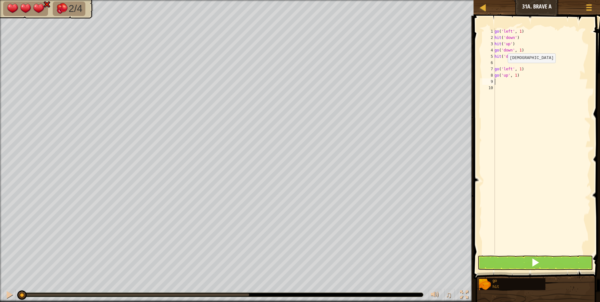
type textarea "h"
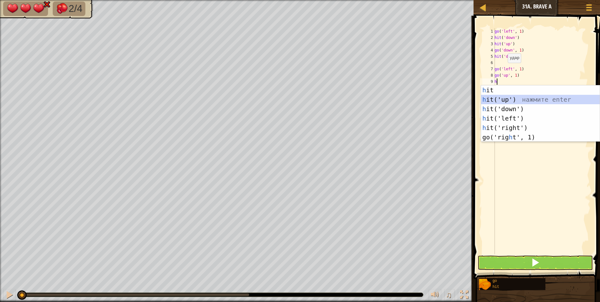
click at [505, 98] on div "h it нажмите enter h it('up') нажмите enter h it('down') нажмите enter h it('le…" at bounding box center [540, 122] width 119 height 75
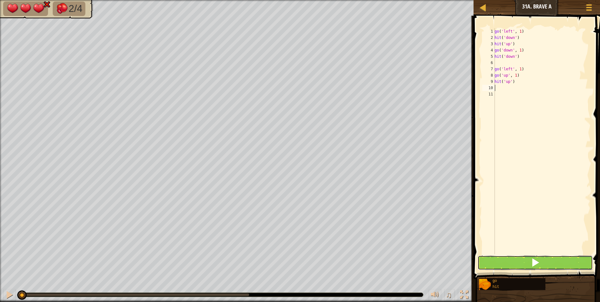
click at [533, 266] on span at bounding box center [535, 262] width 9 height 9
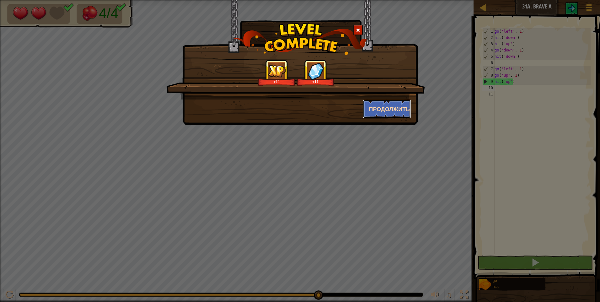
click at [382, 109] on button "Продолжить" at bounding box center [387, 108] width 49 height 19
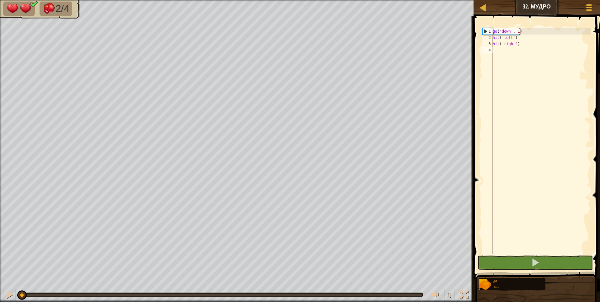
type textarea "g"
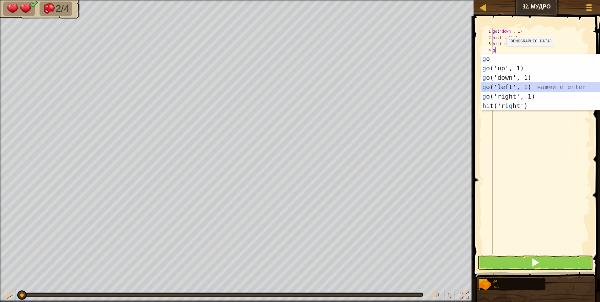
click at [510, 85] on div "g o нажмите enter g o('up', 1) нажмите enter g o('down', 1) нажмите enter g o('…" at bounding box center [540, 91] width 119 height 75
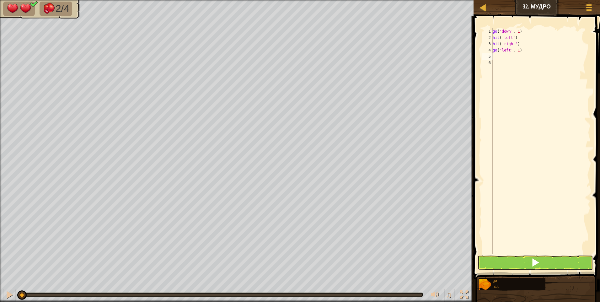
type textarea "h"
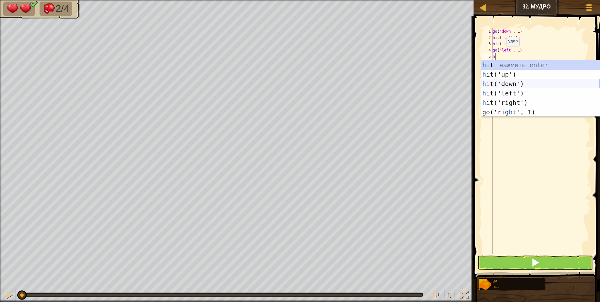
click at [504, 86] on div "h it нажмите enter h it('up') нажмите enter h it('down') нажмите enter h it('le…" at bounding box center [540, 97] width 119 height 75
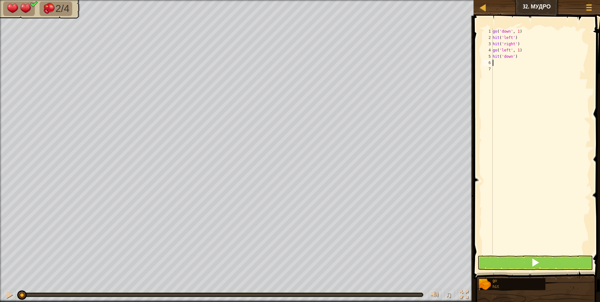
type textarea "g"
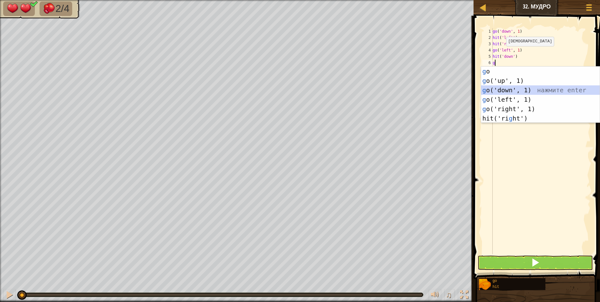
click at [507, 91] on div "g o нажмите enter g o('up', 1) нажмите enter g o('down', 1) нажмите enter g o('…" at bounding box center [540, 103] width 119 height 75
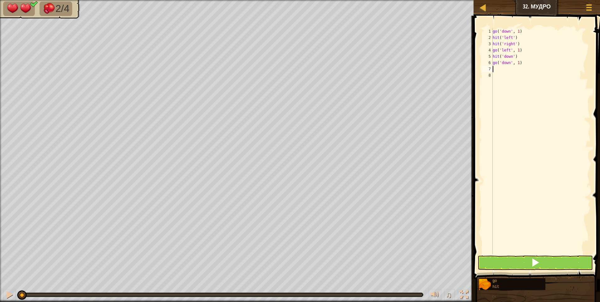
type textarea "g"
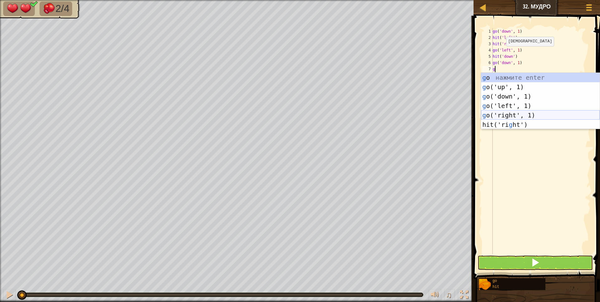
click at [510, 112] on div "g o нажмите enter g o('up', 1) нажмите enter g o('down', 1) нажмите enter g o('…" at bounding box center [540, 110] width 119 height 75
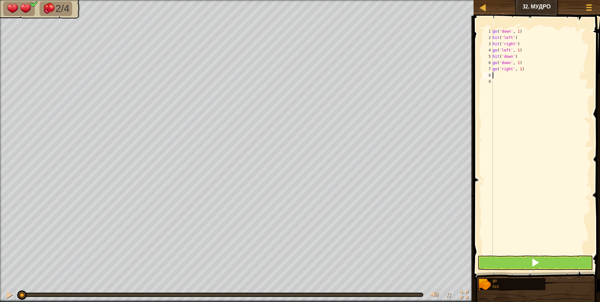
type textarea "h"
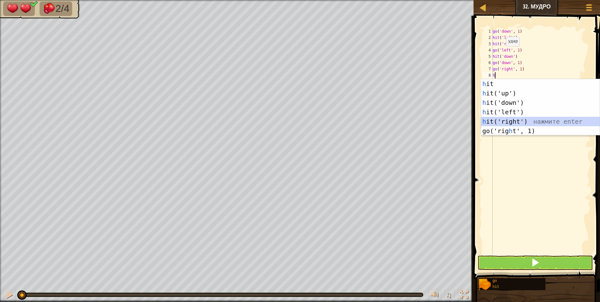
click at [510, 122] on div "h it нажмите enter h it('up') нажмите enter h it('down') нажмите enter h it('le…" at bounding box center [540, 116] width 119 height 75
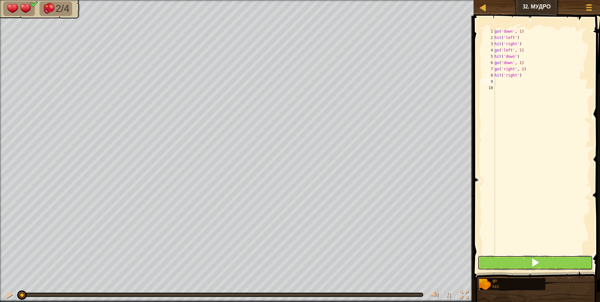
click at [546, 260] on button at bounding box center [534, 262] width 115 height 14
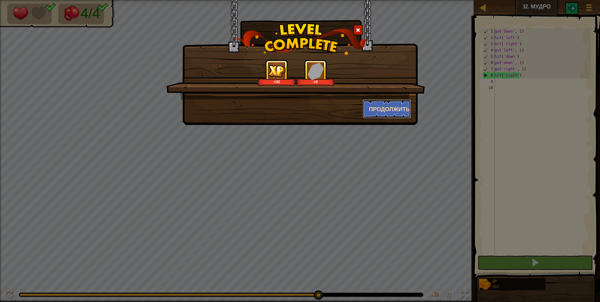
click at [401, 108] on button "Продолжить" at bounding box center [387, 108] width 49 height 19
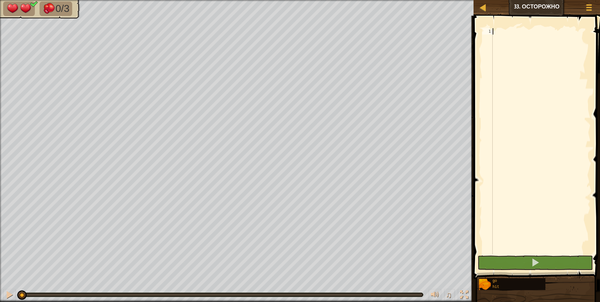
type textarea "g"
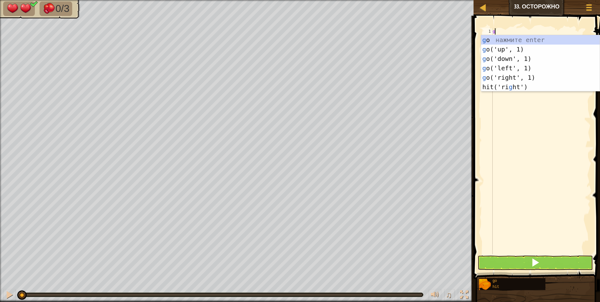
scroll to position [3, 0]
click at [514, 75] on div "g o нажмите enter g o('up', 1) нажмите enter g o('down', 1) нажмите enter g o('…" at bounding box center [540, 72] width 119 height 75
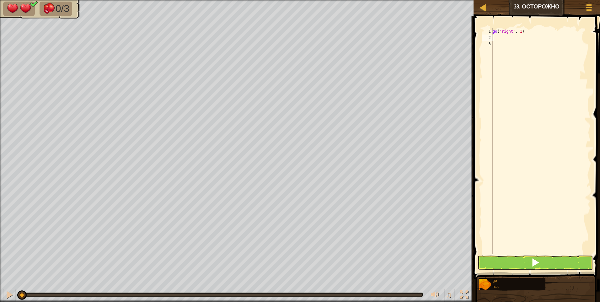
type textarea "h"
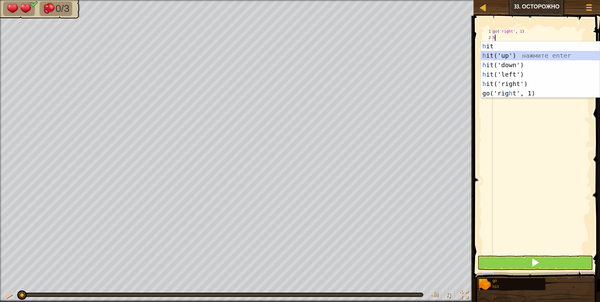
click at [504, 55] on div "h it нажмите enter h it('up') нажмите enter h it('down') нажмите enter h it('le…" at bounding box center [540, 78] width 119 height 75
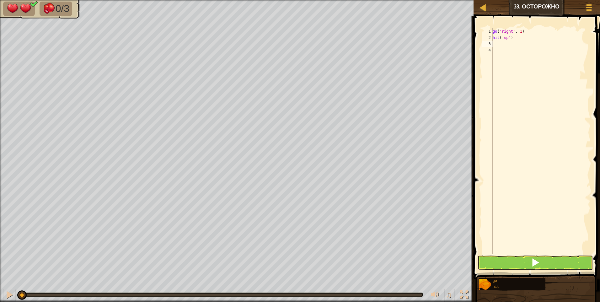
type textarea "h"
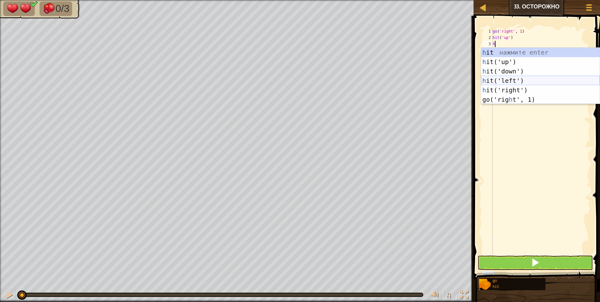
click at [510, 81] on div "h it нажмите enter h it('up') нажмите enter h it('down') нажмите enter h it('le…" at bounding box center [540, 85] width 119 height 75
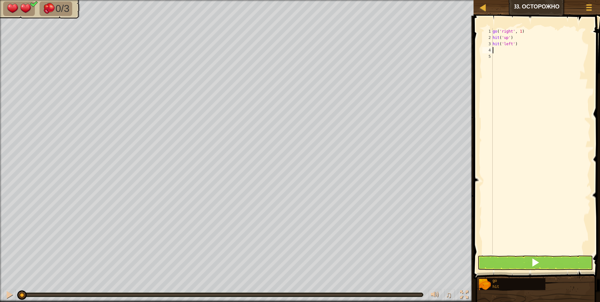
type textarea "h"
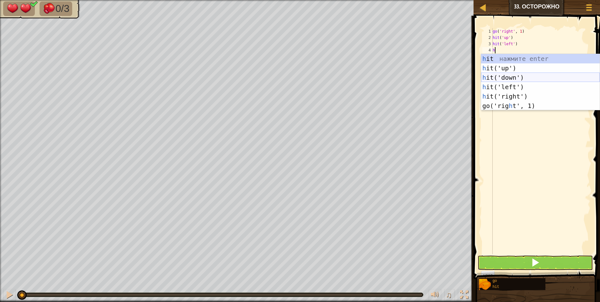
click at [507, 80] on div "h it нажмите enter h it('up') нажмите enter h it('down') нажмите enter h it('le…" at bounding box center [540, 91] width 119 height 75
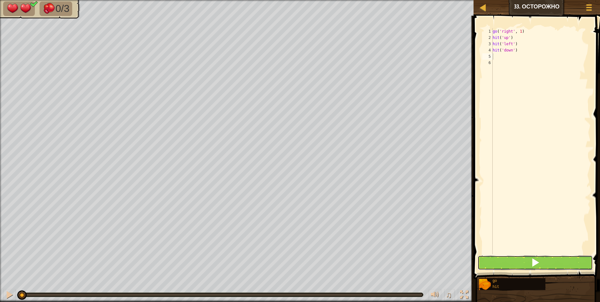
click at [528, 257] on button at bounding box center [534, 262] width 115 height 14
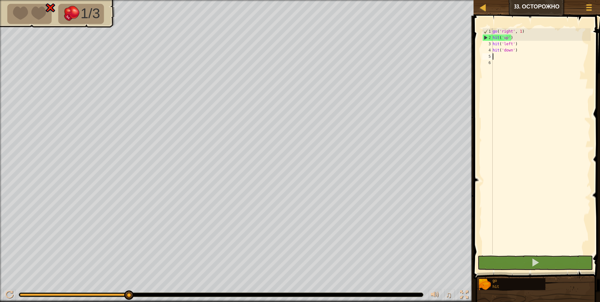
click at [521, 50] on div "go ( 'right' , 1 ) hit ( 'up' ) hit ( 'left' ) hit ( 'down' )" at bounding box center [540, 147] width 99 height 238
type textarea "h"
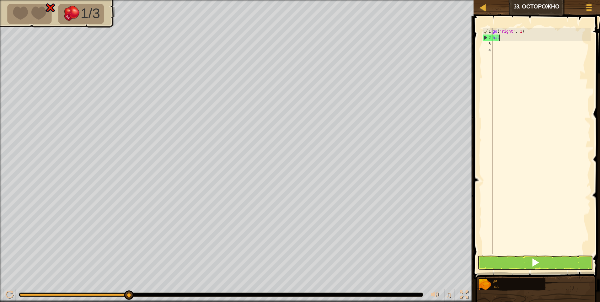
type textarea "h"
type textarea "g"
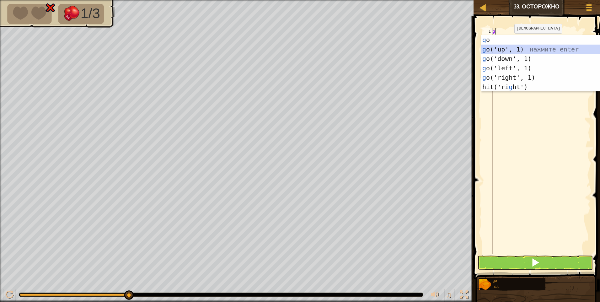
click at [518, 49] on div "g o нажмите enter g o('up', 1) нажмите enter g o('down', 1) нажмите enter g o('…" at bounding box center [540, 72] width 119 height 75
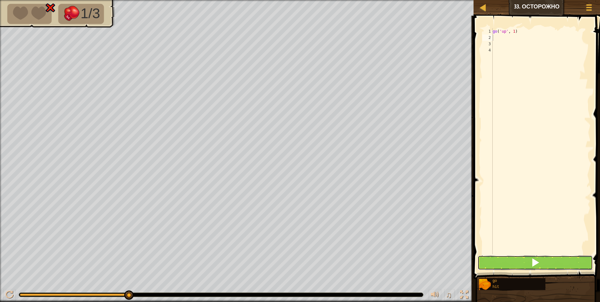
click at [524, 266] on button at bounding box center [534, 262] width 115 height 14
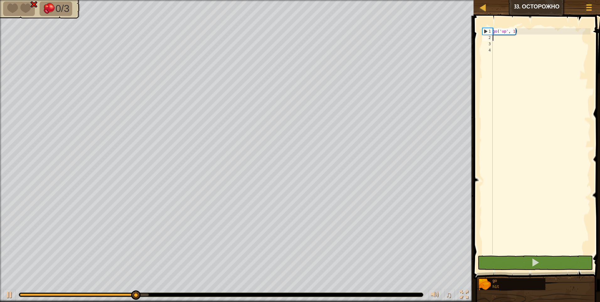
type textarea "g"
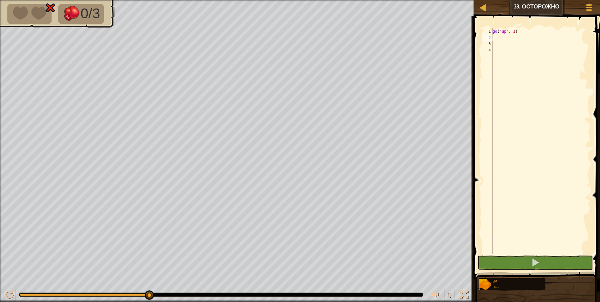
type textarea "h"
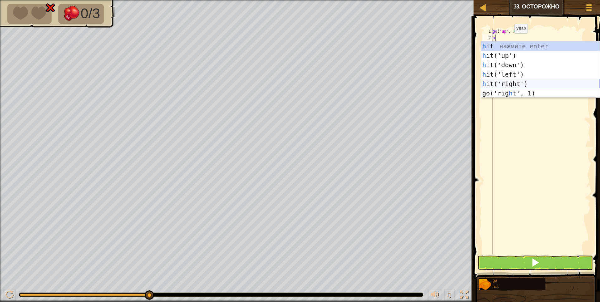
click at [519, 84] on div "h it нажмите enter h it('up') нажмите enter h it('down') нажмите enter h it('le…" at bounding box center [540, 78] width 119 height 75
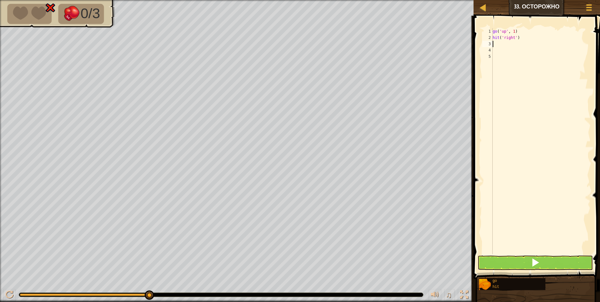
type textarea "g"
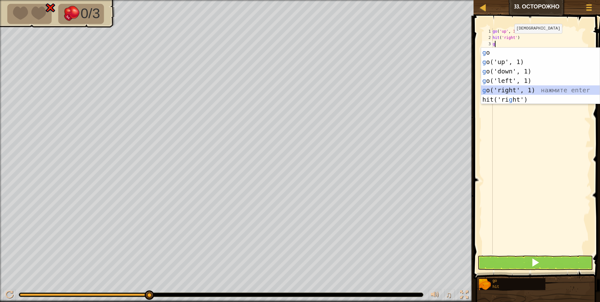
click at [518, 87] on div "g o нажмите enter g o('up', 1) нажмите enter g o('down', 1) нажмите enter g o('…" at bounding box center [540, 85] width 119 height 75
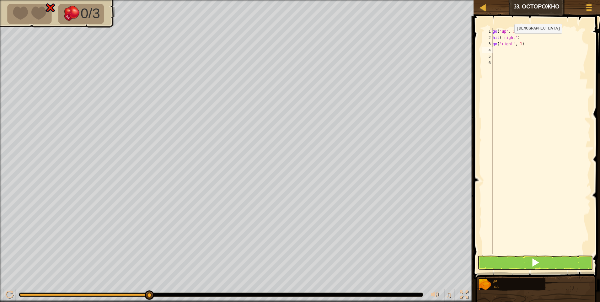
type textarea "g"
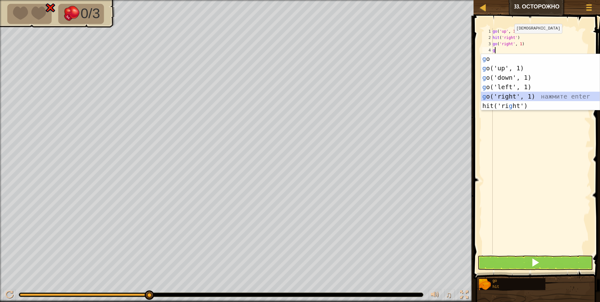
click at [511, 94] on div "g o нажмите enter g o('up', 1) нажмите enter g o('down', 1) нажмите enter g o('…" at bounding box center [540, 91] width 119 height 75
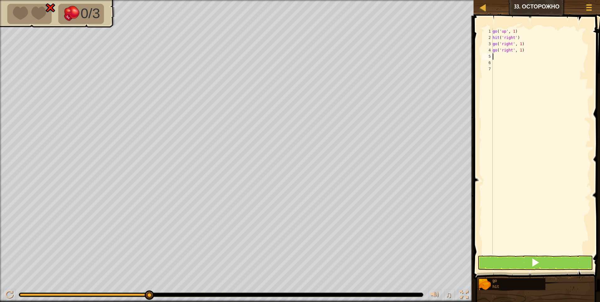
type textarea "h"
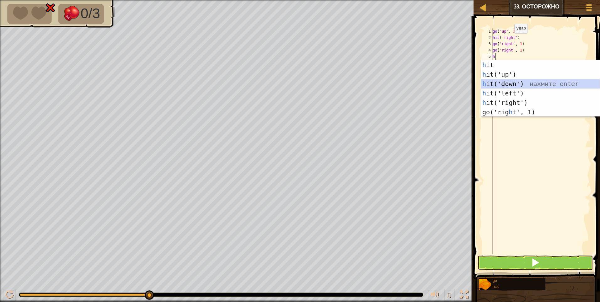
click at [509, 86] on div "h it нажмите enter h it('up') нажмите enter h it('down') нажмите enter h it('le…" at bounding box center [540, 97] width 119 height 75
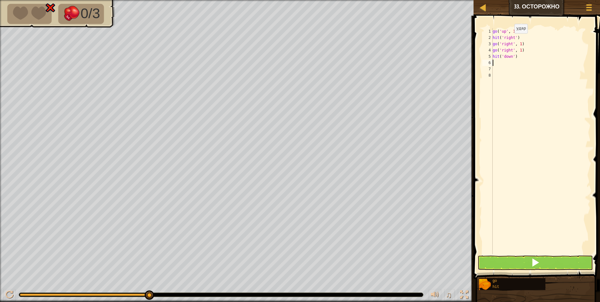
type textarea "g"
type textarea "h"
type textarea "g"
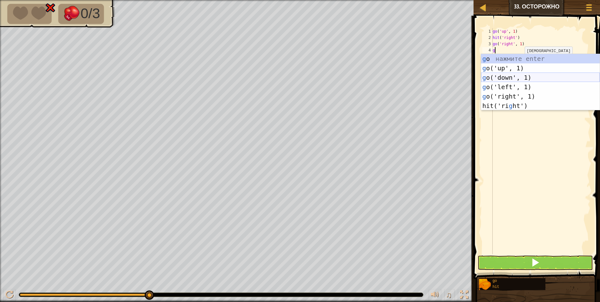
click at [513, 76] on div "g o нажмите enter g o('up', 1) нажмите enter g o('down', 1) нажмите enter g o('…" at bounding box center [540, 91] width 119 height 75
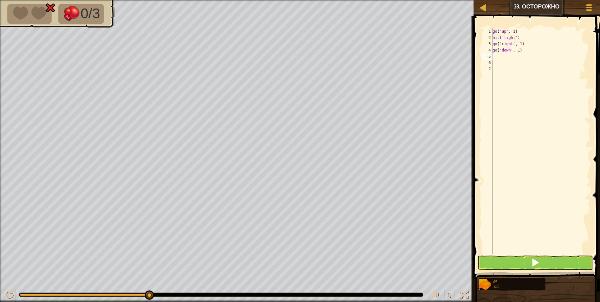
type textarea "h"
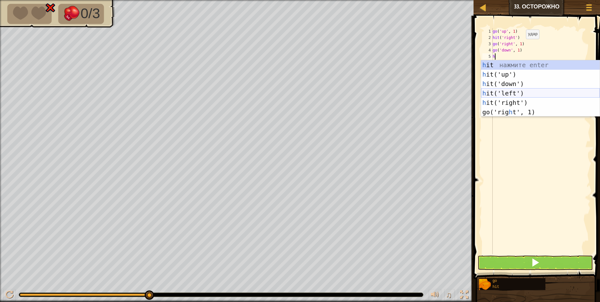
click at [516, 91] on div "h it нажмите enter h it('up') нажмите enter h it('down') нажмите enter h it('le…" at bounding box center [540, 97] width 119 height 75
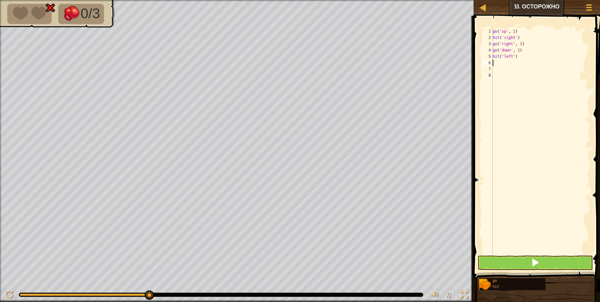
type textarea "h"
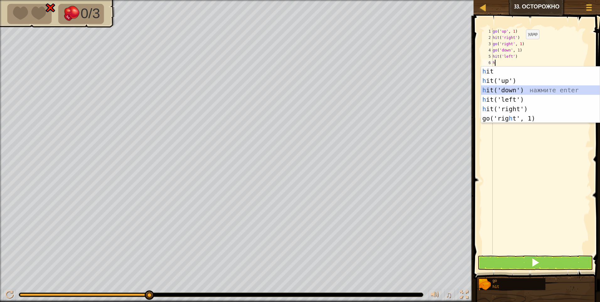
drag, startPoint x: 504, startPoint y: 89, endPoint x: 507, endPoint y: 104, distance: 15.4
click at [504, 89] on div "h it нажмите enter h it('up') нажмите enter h it('down') нажмите enter h it('le…" at bounding box center [540, 103] width 119 height 75
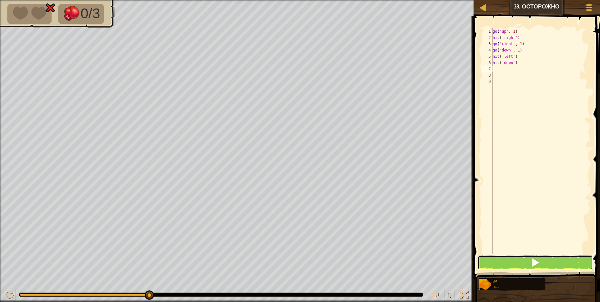
click at [555, 264] on button at bounding box center [534, 262] width 115 height 14
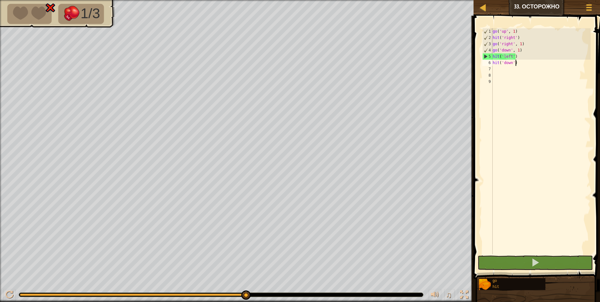
click at [516, 62] on div "go ( 'up' , 1 ) hit ( 'right' ) go ( 'right' , 1 ) go ( 'down' , 1 ) hit ( 'lef…" at bounding box center [540, 147] width 99 height 238
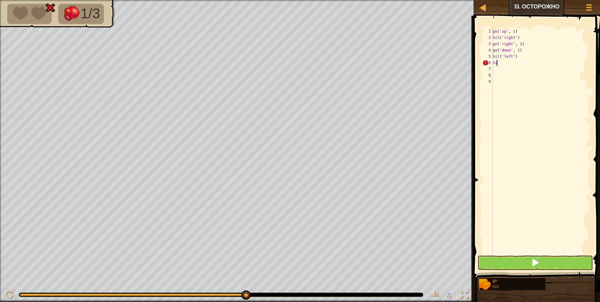
type textarea "h"
type textarea "g"
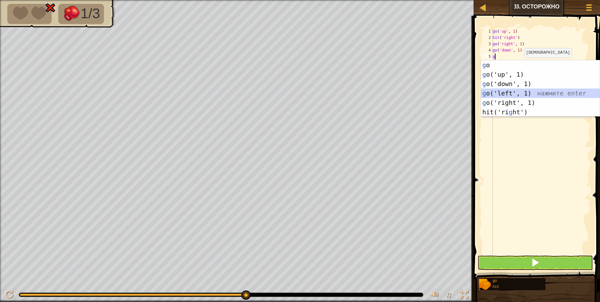
click at [516, 92] on div "g o нажмите enter g o('up', 1) нажмите enter g o('down', 1) нажмите enter g o('…" at bounding box center [540, 97] width 119 height 75
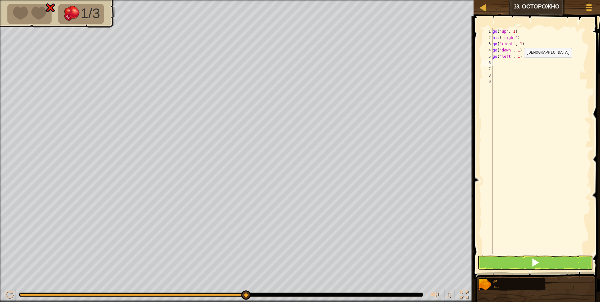
type textarea "g"
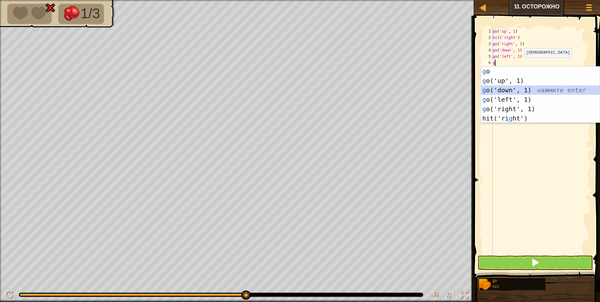
click at [513, 90] on div "g o нажмите enter g o('up', 1) нажмите enter g o('down', 1) нажмите enter g o('…" at bounding box center [540, 103] width 119 height 75
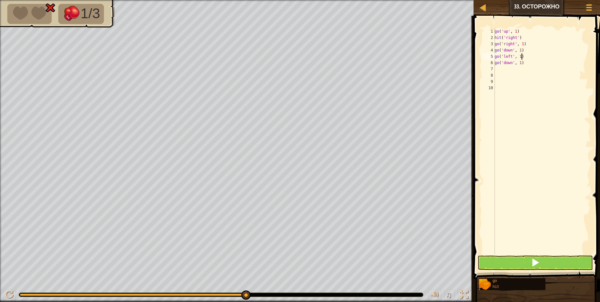
click at [524, 57] on div "go ( 'up' , 1 ) hit ( 'right' ) go ( 'right' , 1 ) go ( 'down' , 1 ) go ( 'left…" at bounding box center [541, 147] width 97 height 238
type textarea "g"
click at [526, 60] on div "go ( 'up' , 1 ) hit ( 'right' ) go ( 'right' , 1 ) go ( 'down' , 1 ) go ( 'down…" at bounding box center [541, 147] width 97 height 238
type textarea "g"
click at [528, 59] on div "go ( 'up' , 1 ) hit ( 'right' ) go ( 'right' , 1 ) go ( 'down' , 1 )" at bounding box center [541, 147] width 97 height 238
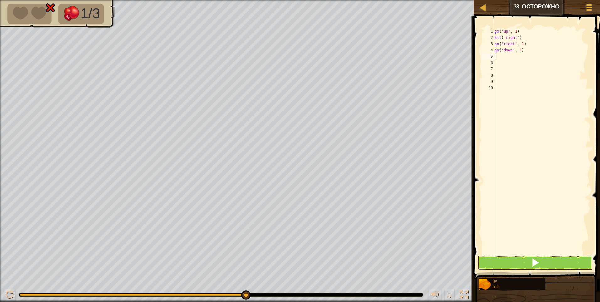
type textarea "h"
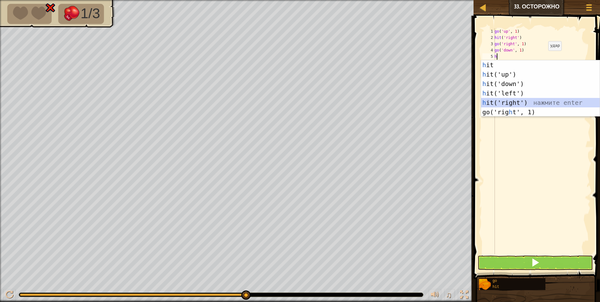
click at [511, 99] on div "h it нажмите enter h it('up') нажмите enter h it('down') нажмите enter h it('le…" at bounding box center [540, 97] width 119 height 75
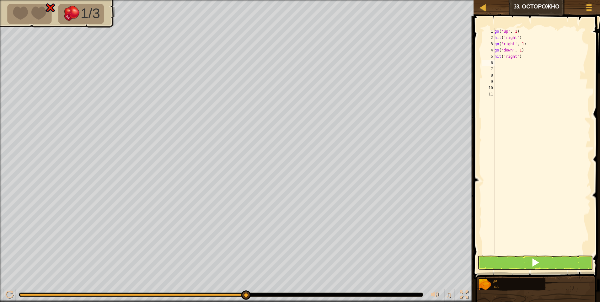
type textarea "h"
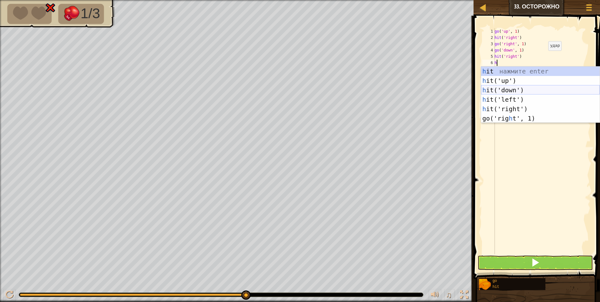
click at [509, 92] on div "h it нажмите enter h it('up') нажмите enter h it('down') нажмите enter h it('le…" at bounding box center [540, 103] width 119 height 75
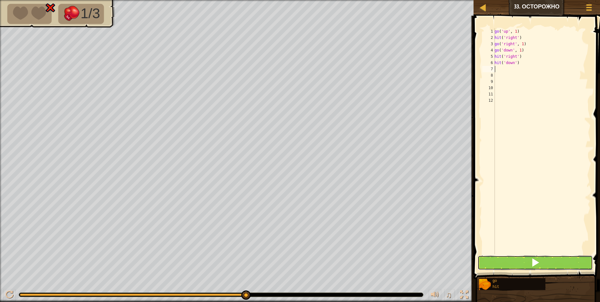
click at [520, 265] on button at bounding box center [534, 262] width 115 height 14
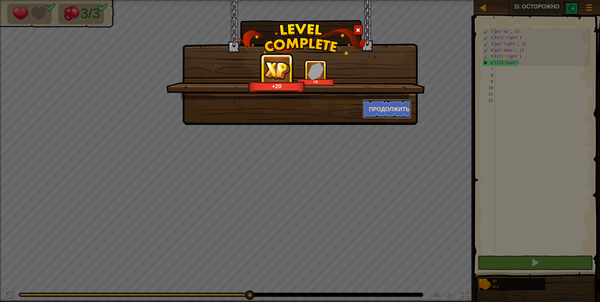
click at [382, 109] on button "Продолжить" at bounding box center [387, 108] width 49 height 19
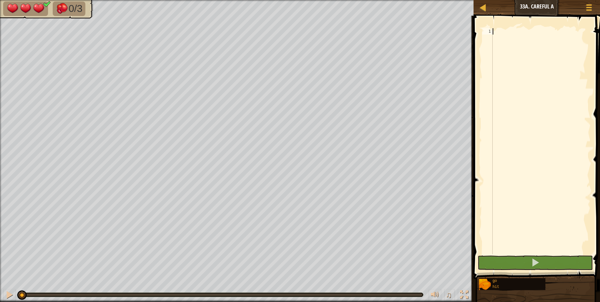
type textarea "g"
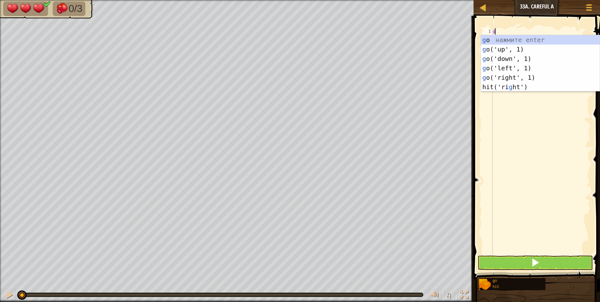
scroll to position [3, 0]
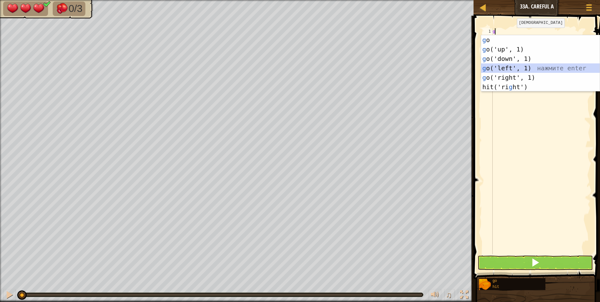
click at [515, 72] on div "g o нажмите enter g o('up', 1) нажмите enter g o('down', 1) нажмите enter g o('…" at bounding box center [540, 72] width 119 height 75
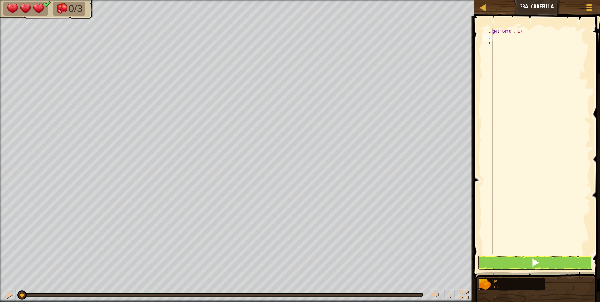
click at [523, 33] on div "go ( 'left' , 1 )" at bounding box center [540, 147] width 99 height 238
type textarea "g"
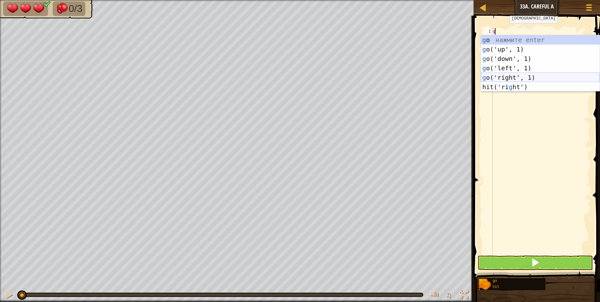
click at [509, 79] on div "g o нажмите enter g o('up', 1) нажмите enter g o('down', 1) нажмите enter g o('…" at bounding box center [540, 72] width 119 height 75
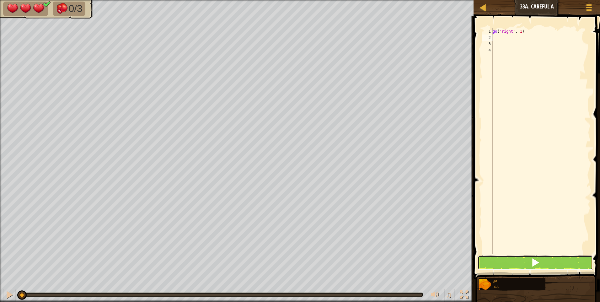
click at [526, 262] on button at bounding box center [534, 262] width 115 height 14
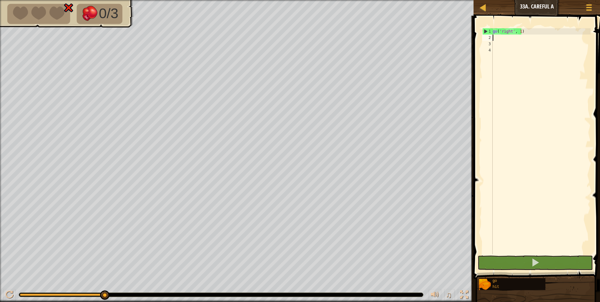
click at [534, 31] on div "go ( 'right' , 1 )" at bounding box center [540, 147] width 99 height 238
type textarea "g"
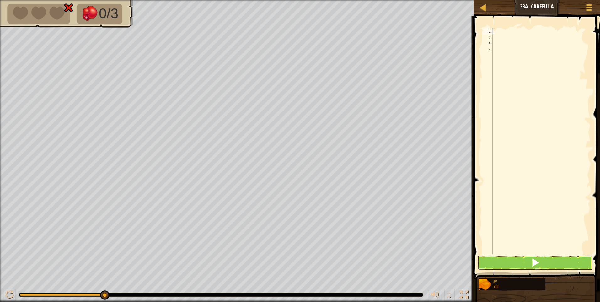
type textarea "g"
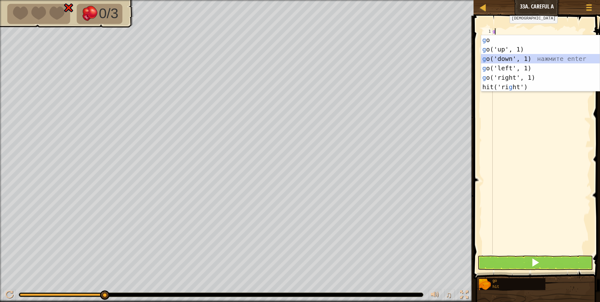
click at [507, 59] on div "g o нажмите enter g o('up', 1) нажмите enter g o('down', 1) нажмите enter g o('…" at bounding box center [540, 72] width 119 height 75
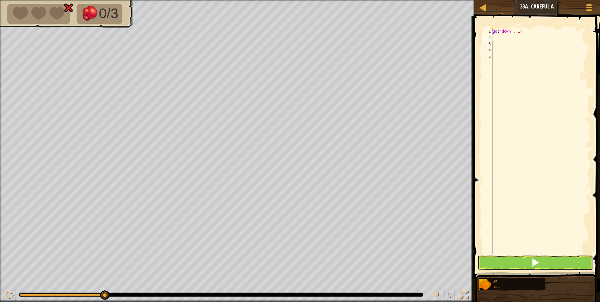
type textarea "h"
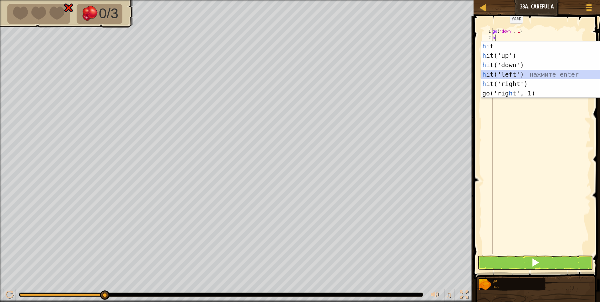
click at [513, 75] on div "h it нажмите enter h it('up') нажмите enter h it('down') нажмите enter h it('le…" at bounding box center [540, 78] width 119 height 75
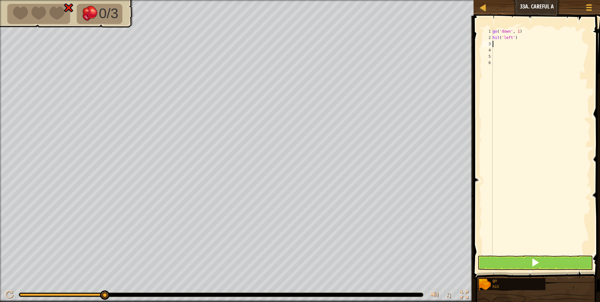
type textarea "g"
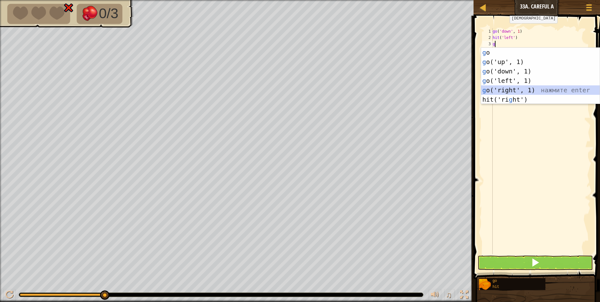
click at [516, 91] on div "g o нажмите enter g o('up', 1) нажмите enter g o('down', 1) нажмите enter g o('…" at bounding box center [540, 85] width 119 height 75
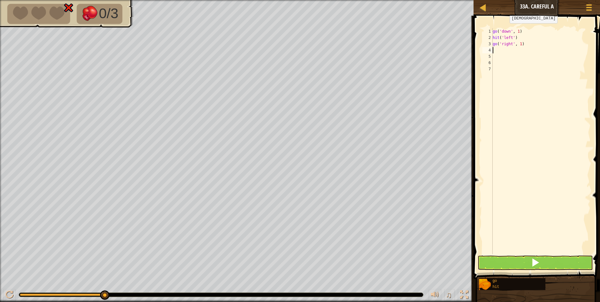
type textarea "g"
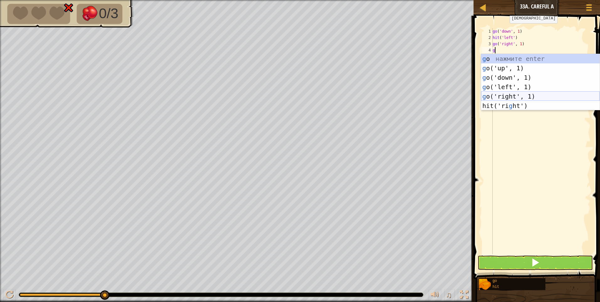
click at [514, 93] on div "g o нажмите enter g o('up', 1) нажмите enter g o('down', 1) нажмите enter g o('…" at bounding box center [540, 91] width 119 height 75
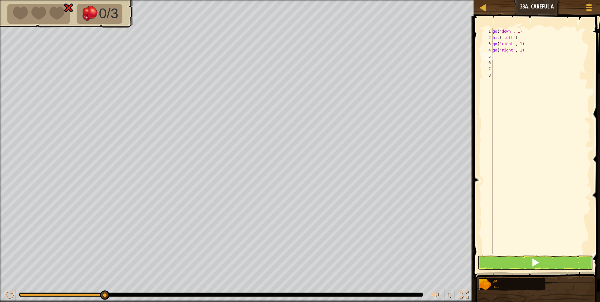
type textarea "h"
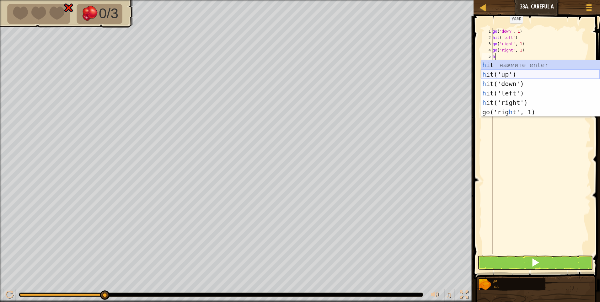
click at [507, 75] on div "h it нажмите enter h it('up') нажмите enter h it('down') нажмите enter h it('le…" at bounding box center [540, 97] width 119 height 75
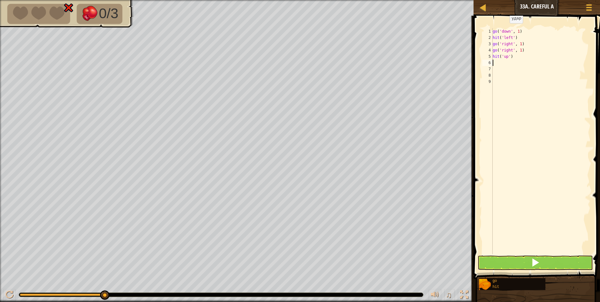
type textarea "g"
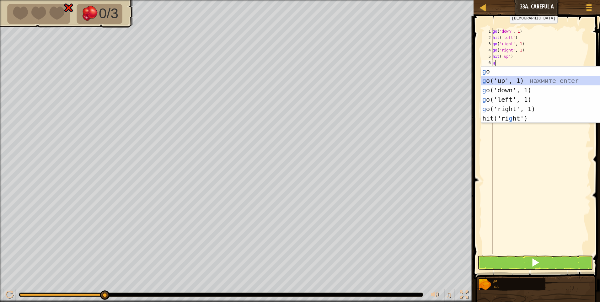
click at [511, 81] on div "g o нажмите enter g o('up', 1) нажмите enter g o('down', 1) нажмите enter g o('…" at bounding box center [540, 103] width 119 height 75
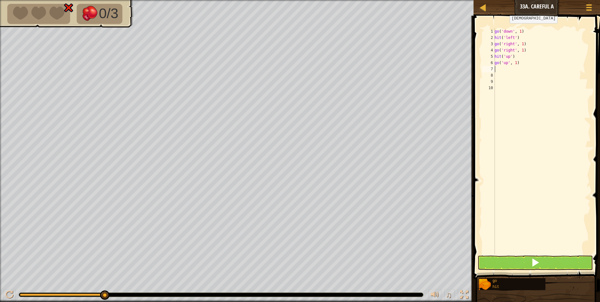
type textarea "g"
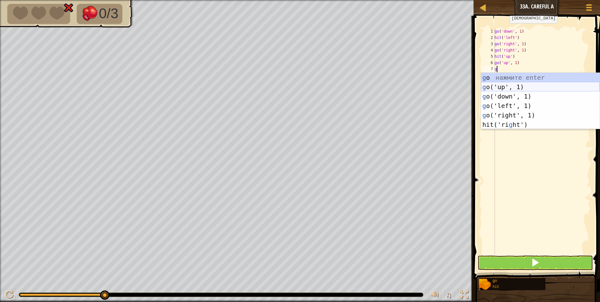
click at [506, 83] on div "g o нажмите enter g o('up', 1) нажмите enter g o('down', 1) нажмите enter g o('…" at bounding box center [540, 110] width 119 height 75
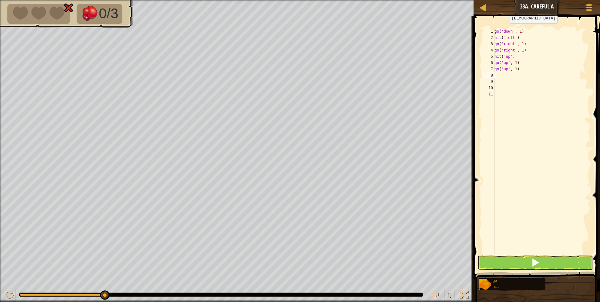
type textarea "h"
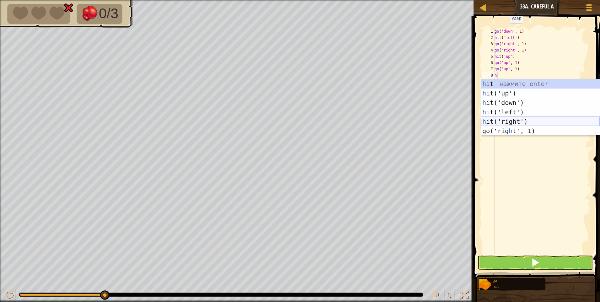
click at [503, 118] on div "h it нажмите enter h it('up') нажмите enter h it('down') нажмите enter h it('le…" at bounding box center [540, 116] width 119 height 75
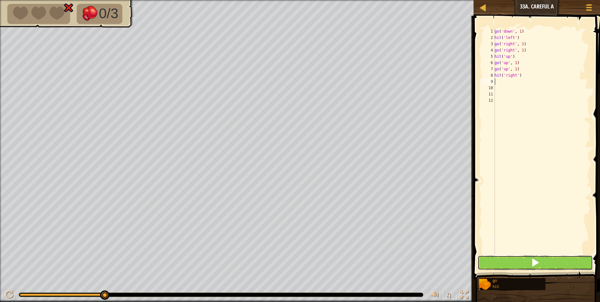
click at [552, 258] on button at bounding box center [534, 262] width 115 height 14
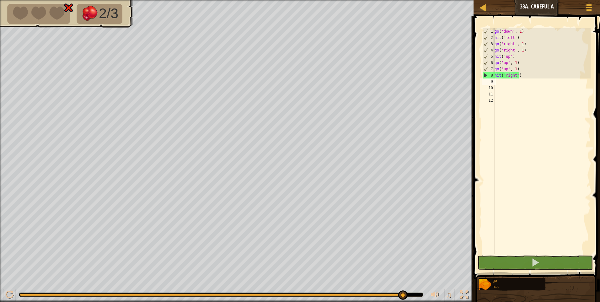
click at [527, 77] on div "go ( 'down' , 1 ) hit ( 'left' ) go ( 'right' , 1 ) go ( 'right' , 1 ) hit ( 'u…" at bounding box center [541, 147] width 97 height 238
type textarea "h"
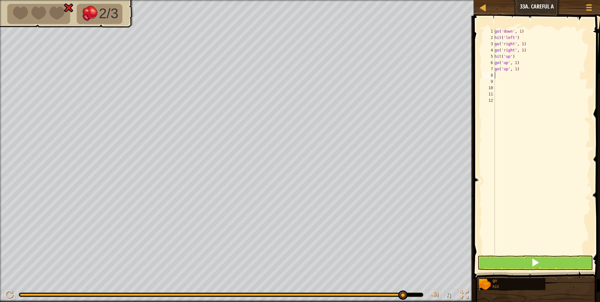
type textarea "h"
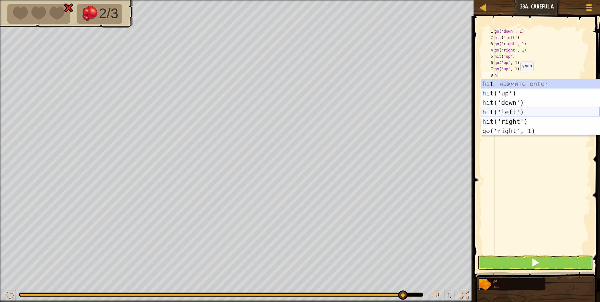
click at [510, 111] on div "h it нажмите enter h it('up') нажмите enter h it('down') нажмите enter h it('le…" at bounding box center [540, 116] width 119 height 75
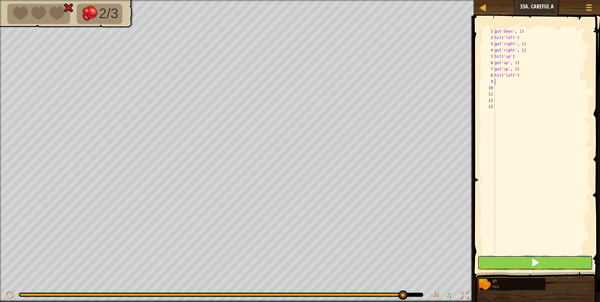
click at [516, 262] on button at bounding box center [534, 262] width 115 height 14
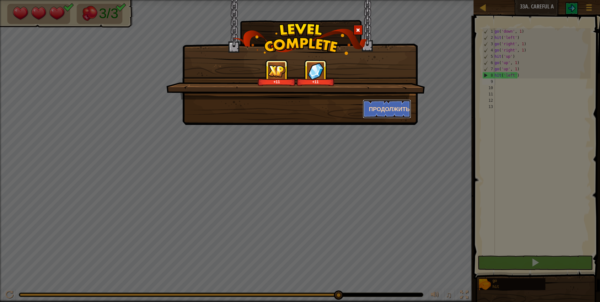
click at [380, 107] on button "Продолжить" at bounding box center [387, 108] width 49 height 19
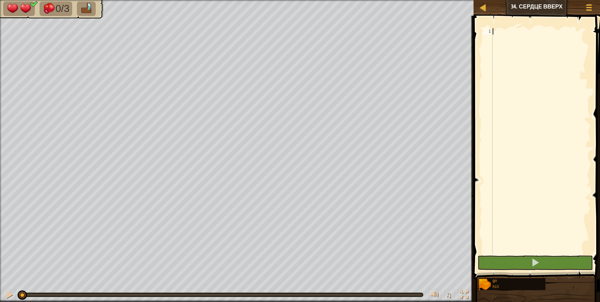
type textarea "f"
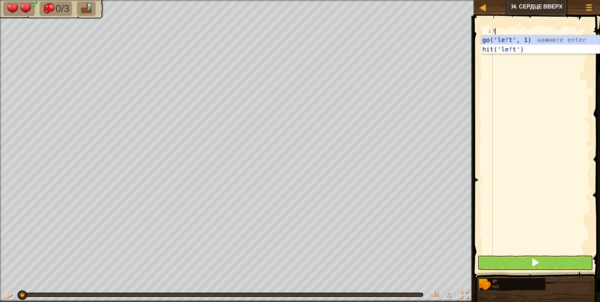
scroll to position [3, 0]
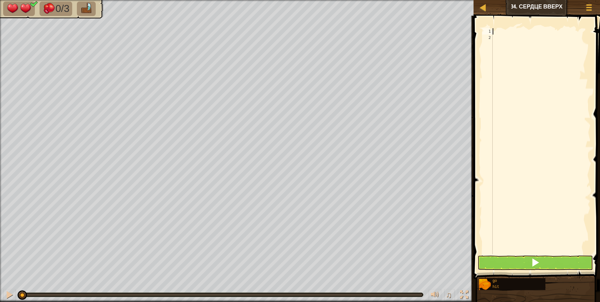
type textarea "h"
type textarea "g"
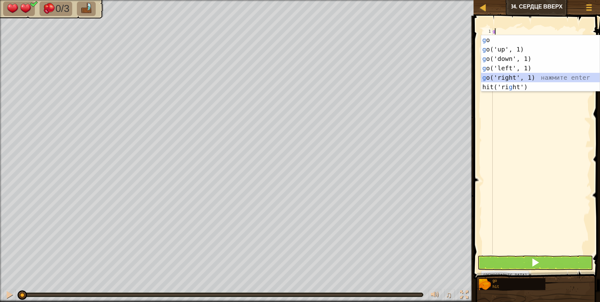
click at [518, 79] on div "g o нажмите enter g o('up', 1) нажмите enter g o('down', 1) нажмите enter g o('…" at bounding box center [540, 72] width 119 height 75
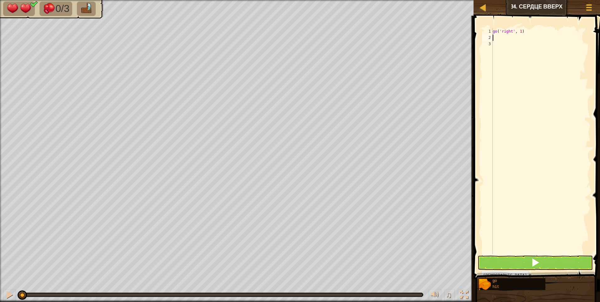
type textarea "h"
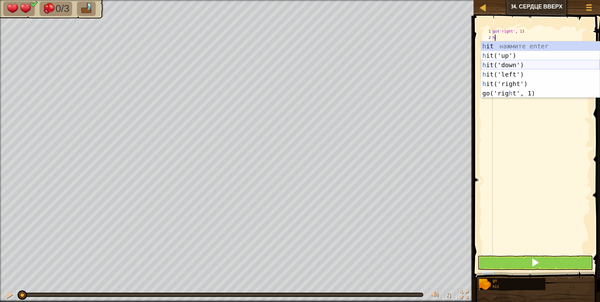
click at [512, 63] on div "h it нажмите enter h it('up') нажмите enter h it('down') нажмите enter h it('le…" at bounding box center [540, 78] width 119 height 75
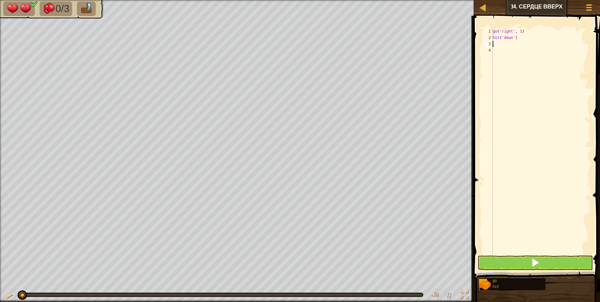
type textarea "h"
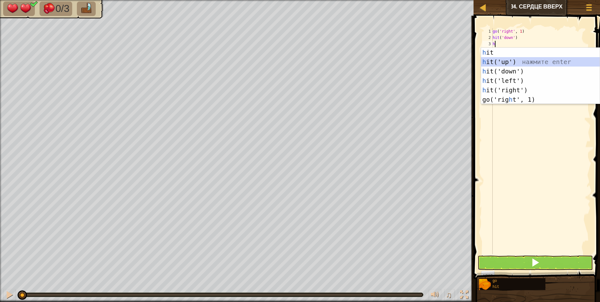
click at [510, 60] on div "h it нажмите enter h it('up') нажмите enter h it('down') нажмите enter h it('le…" at bounding box center [540, 85] width 119 height 75
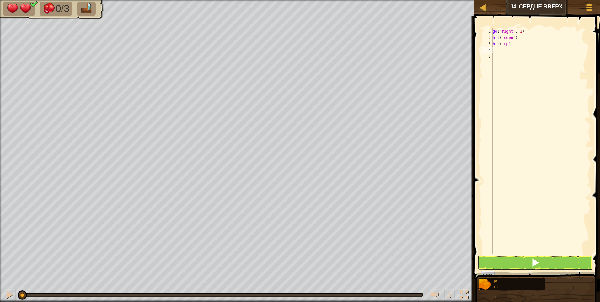
type textarea "h"
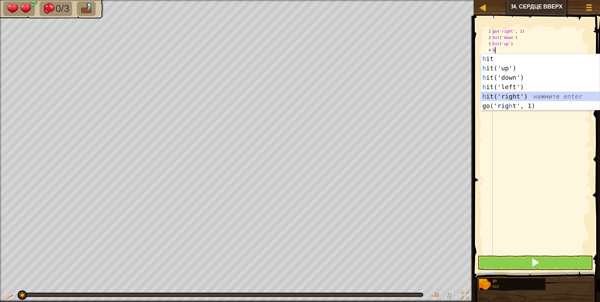
click at [508, 99] on div "h it нажмите enter h it('up') нажмите enter h it('down') нажмите enter h it('le…" at bounding box center [540, 91] width 119 height 75
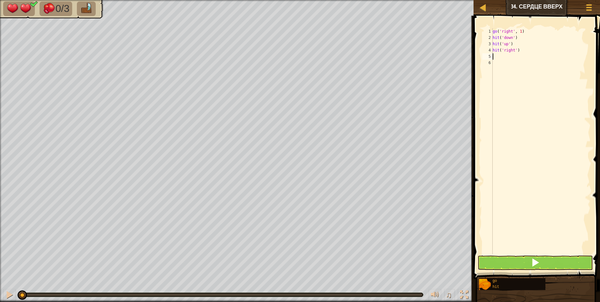
type textarea "h"
type textarea "g"
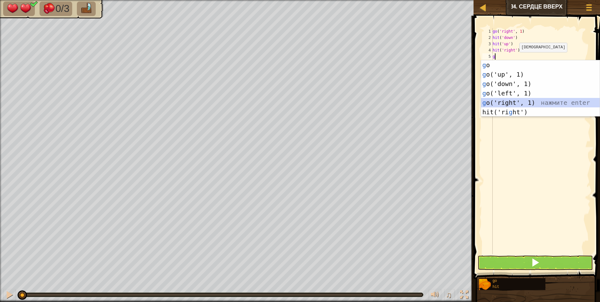
click at [511, 101] on div "g o нажмите enter g o('up', 1) нажмите enter g o('down', 1) нажмите enter g o('…" at bounding box center [540, 97] width 119 height 75
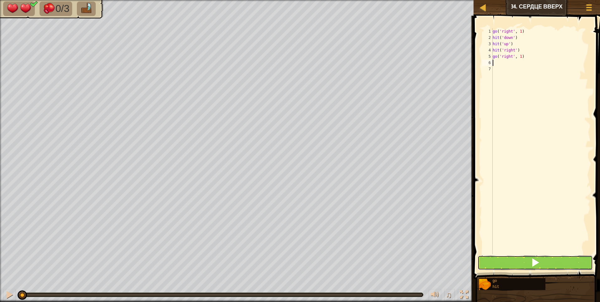
click at [512, 261] on button at bounding box center [534, 262] width 115 height 14
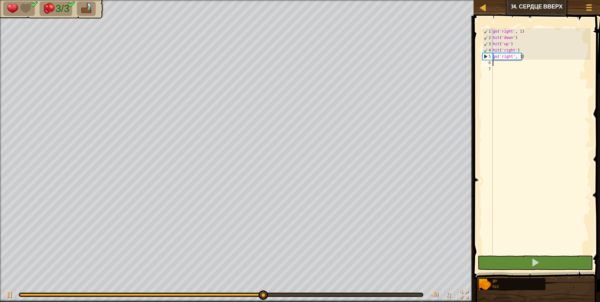
click at [506, 67] on div "go ( 'right' , 1 ) hit ( 'down' ) hit ( 'up' ) hit ( 'right' ) go ( 'right' , 1…" at bounding box center [540, 147] width 99 height 238
click at [501, 61] on div "go ( 'right' , 1 ) hit ( 'down' ) hit ( 'up' ) hit ( 'right' ) go ( 'right' , 1…" at bounding box center [540, 147] width 99 height 238
type textarea "h"
type textarea "g"
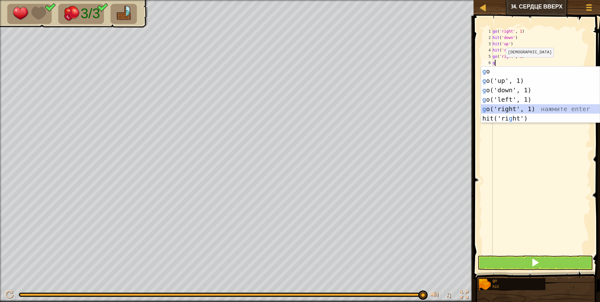
click at [508, 107] on div "g o нажмите enter g o('up', 1) нажмите enter g o('down', 1) нажмите enter g o('…" at bounding box center [540, 103] width 119 height 75
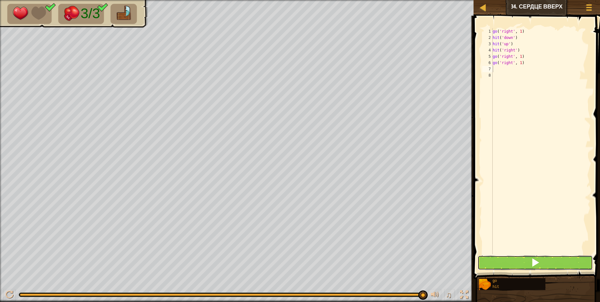
click at [525, 264] on button at bounding box center [534, 262] width 115 height 14
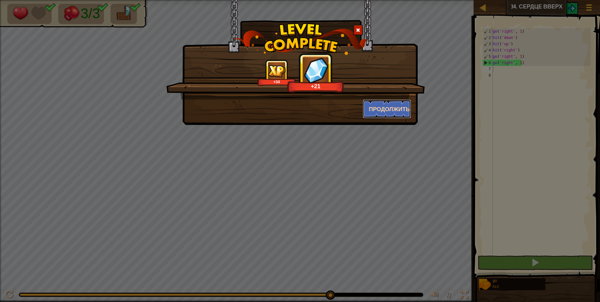
click at [372, 107] on button "Продолжить" at bounding box center [387, 108] width 49 height 19
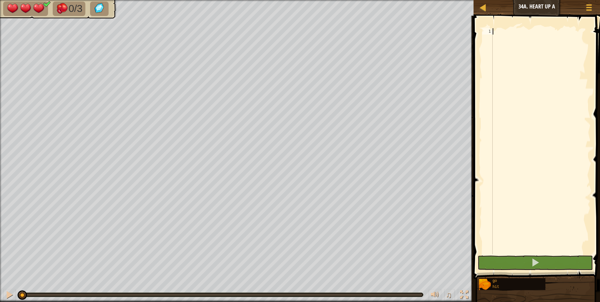
type textarea "g"
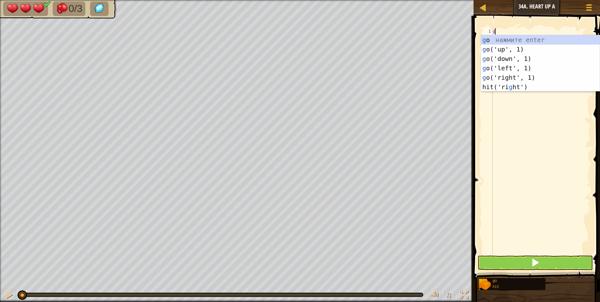
scroll to position [3, 0]
click at [513, 55] on div "g o нажмите enter g o('up', 1) нажмите enter g o('down', 1) нажмите enter g o('…" at bounding box center [540, 72] width 119 height 75
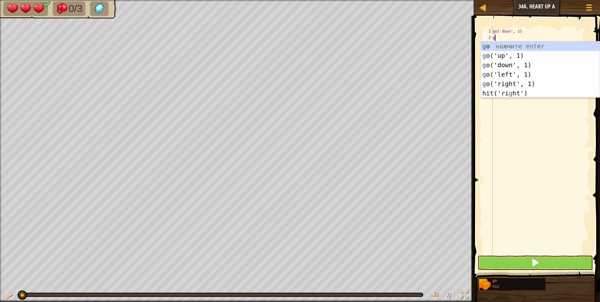
type textarea "g"
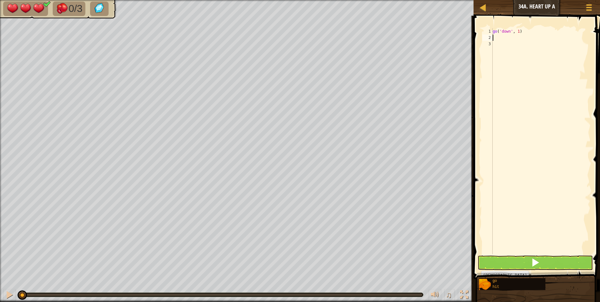
type textarea "h"
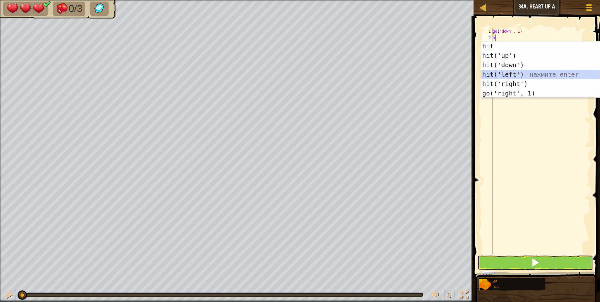
click at [514, 72] on div "h it нажмите enter h it('up') нажмите enter h it('down') нажмите enter h it('le…" at bounding box center [540, 78] width 119 height 75
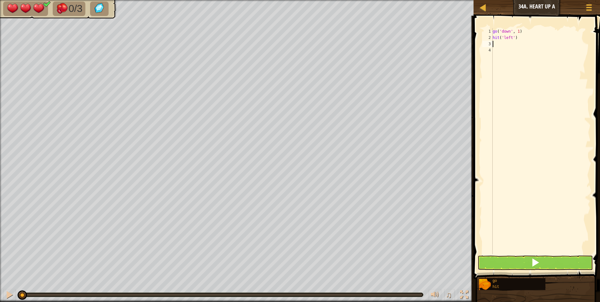
type textarea "h"
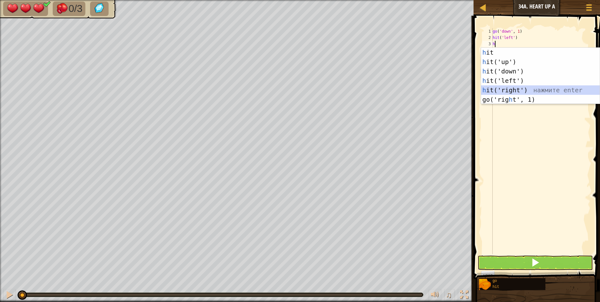
click at [506, 88] on div "h it нажмите enter h it('up') нажмите enter h it('down') нажмите enter h it('le…" at bounding box center [540, 85] width 119 height 75
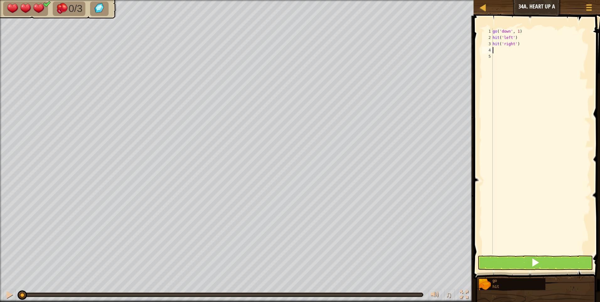
type textarea "h"
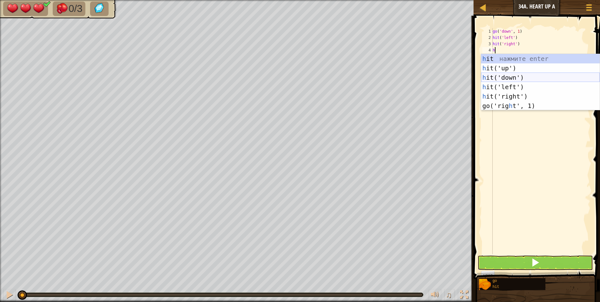
click at [507, 78] on div "h it нажмите enter h it('up') нажмите enter h it('down') нажмите enter h it('le…" at bounding box center [540, 91] width 119 height 75
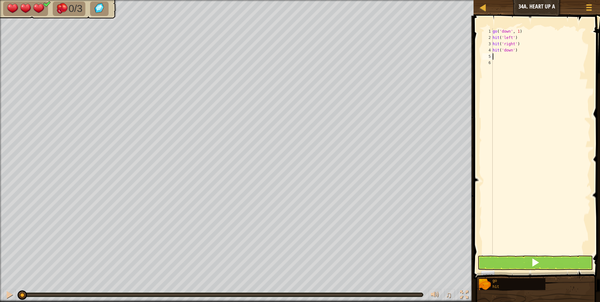
type textarea "g"
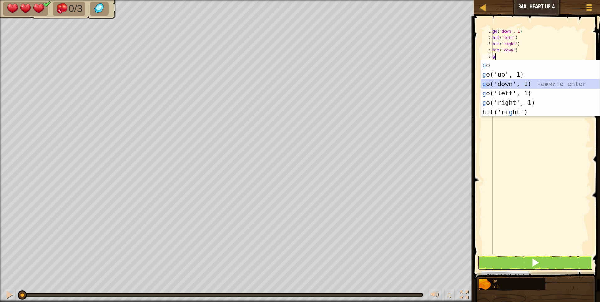
click at [507, 83] on div "g o нажмите enter g o('up', 1) нажмите enter g o('down', 1) нажмите enter g o('…" at bounding box center [540, 97] width 119 height 75
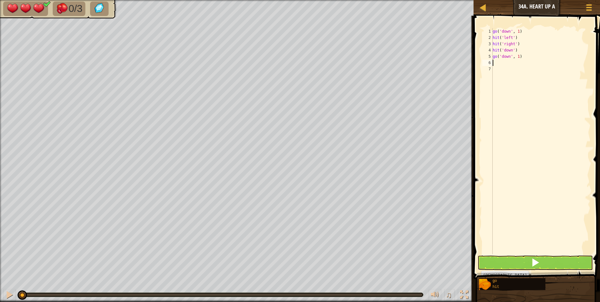
type textarea "g"
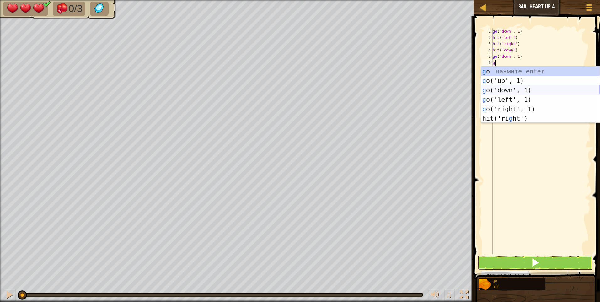
click at [504, 90] on div "g o нажмите enter g o('up', 1) нажмите enter g o('down', 1) нажмите enter g o('…" at bounding box center [540, 103] width 119 height 75
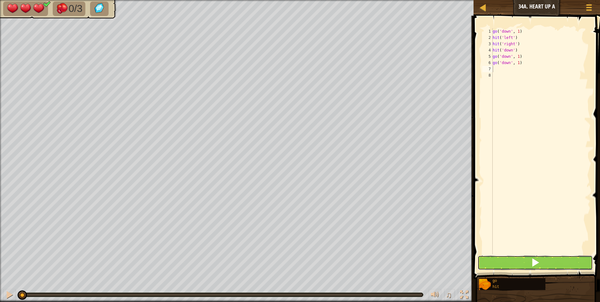
click at [515, 263] on button at bounding box center [534, 262] width 115 height 14
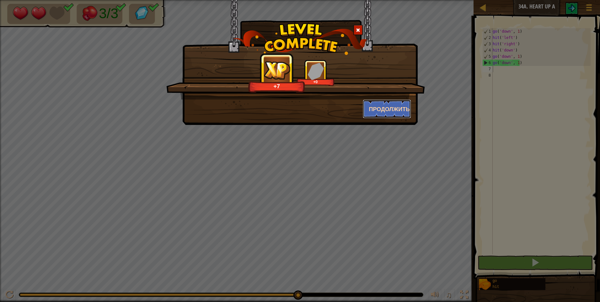
click at [373, 108] on button "Продолжить" at bounding box center [387, 108] width 49 height 19
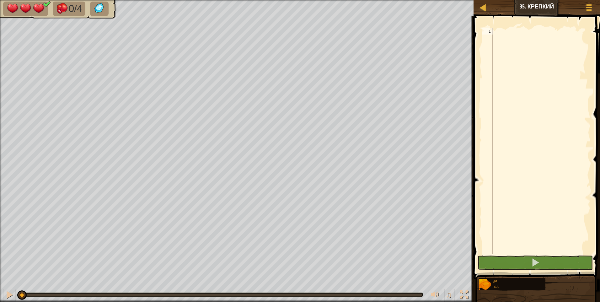
type textarea "g"
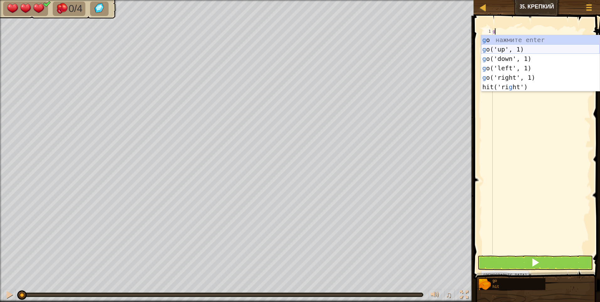
click at [500, 47] on div "g o нажмите enter g o('up', 1) нажмите enter g o('down', 1) нажмите enter g o('…" at bounding box center [540, 72] width 119 height 75
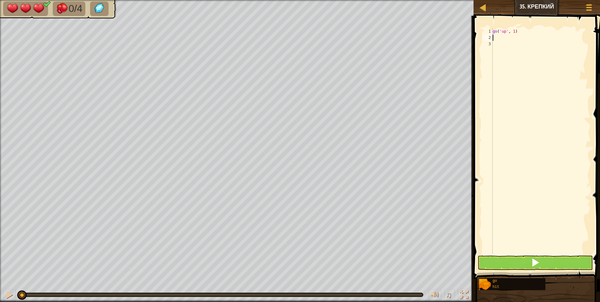
type textarea "h"
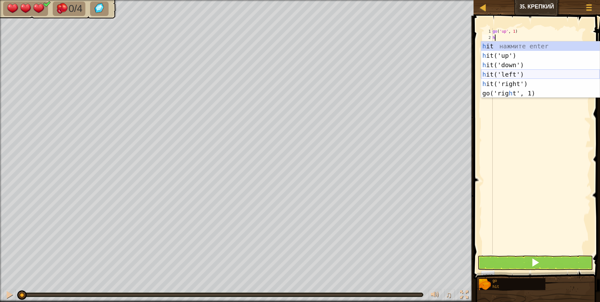
click at [513, 75] on div "h it нажмите enter h it('up') нажмите enter h it('down') нажмите enter h it('le…" at bounding box center [540, 78] width 119 height 75
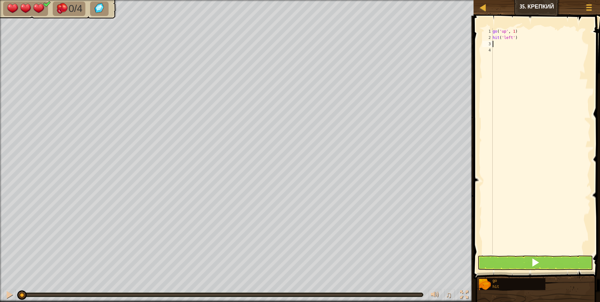
type textarea "h"
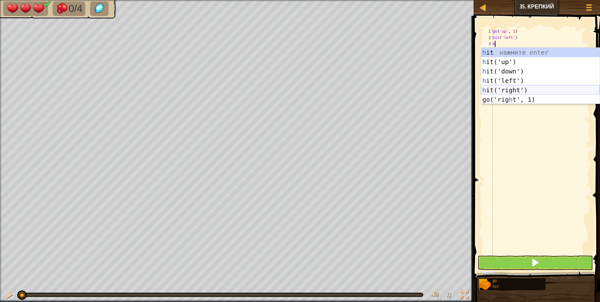
click at [506, 87] on div "h it нажмите enter h it('up') нажмите enter h it('down') нажмите enter h it('le…" at bounding box center [540, 85] width 119 height 75
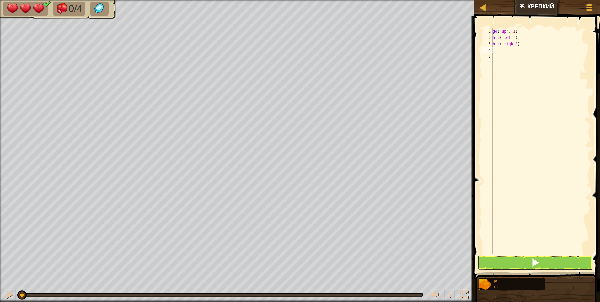
type textarea "g"
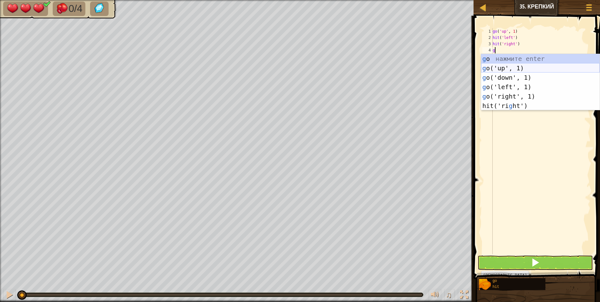
click at [503, 66] on div "g o нажмите enter g o('up', 1) нажмите enter g o('down', 1) нажмите enter g o('…" at bounding box center [540, 91] width 119 height 75
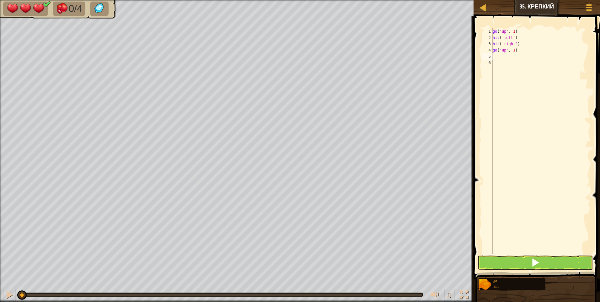
type textarea "h"
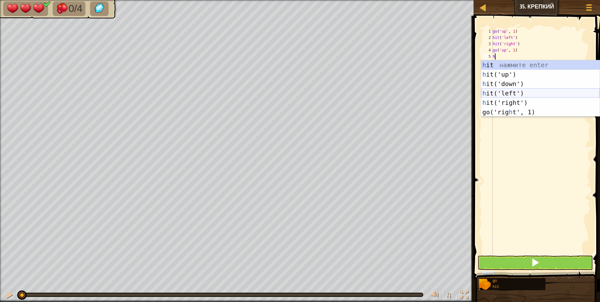
click at [514, 92] on div "h it нажмите enter h it('up') нажмите enter h it('down') нажмите enter h it('le…" at bounding box center [540, 97] width 119 height 75
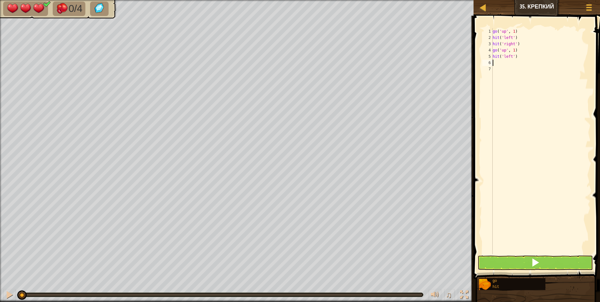
type textarea "h"
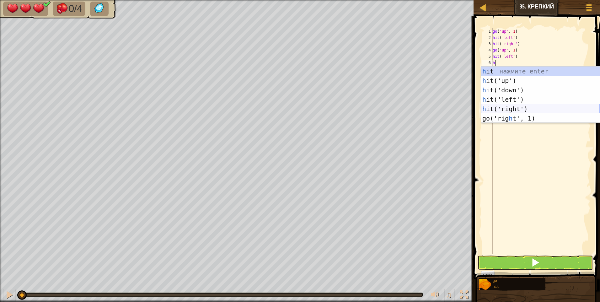
click at [511, 106] on div "h it нажмите enter h it('up') нажмите enter h it('down') нажмите enter h it('le…" at bounding box center [540, 103] width 119 height 75
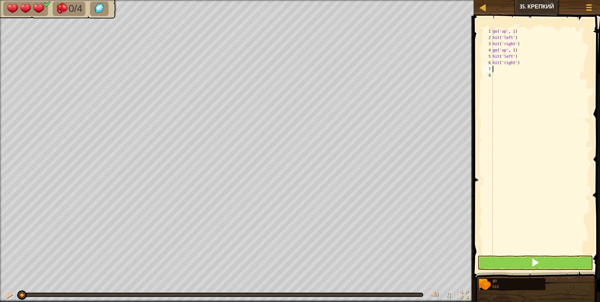
type textarea "g"
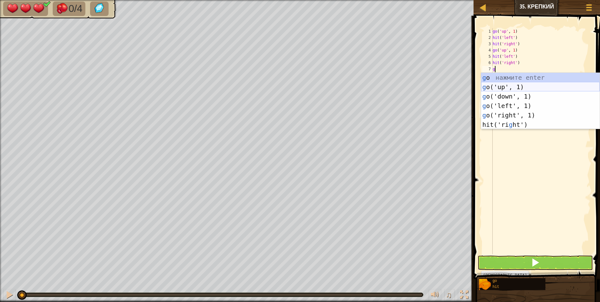
click at [505, 89] on div "g o нажмите enter g o('up', 1) нажмите enter g o('down', 1) нажмите enter g o('…" at bounding box center [540, 110] width 119 height 75
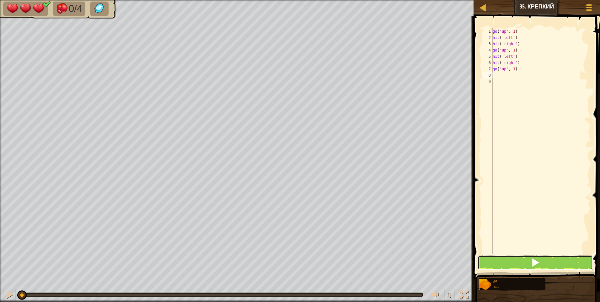
click at [522, 260] on button at bounding box center [534, 262] width 115 height 14
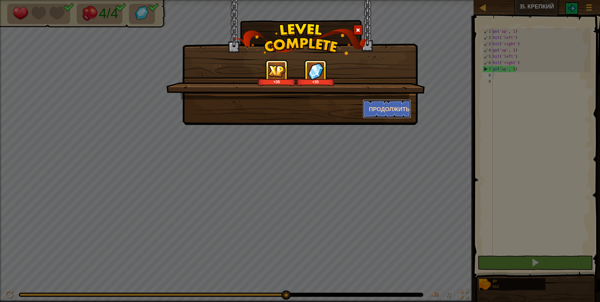
click at [387, 104] on button "Продолжить" at bounding box center [387, 108] width 49 height 19
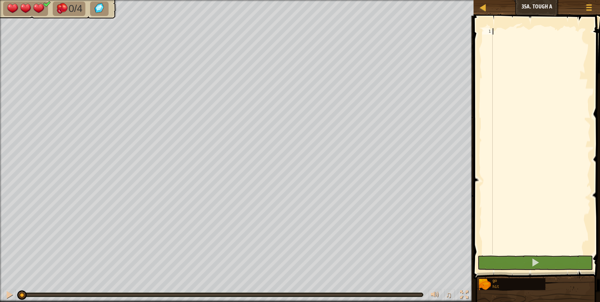
type textarea "h"
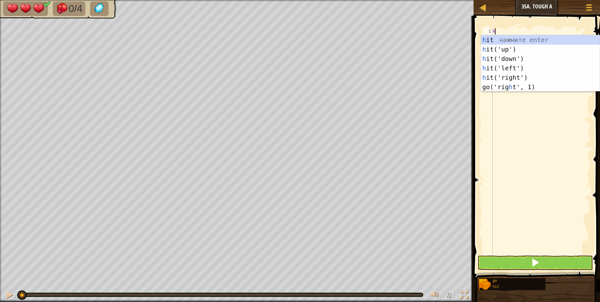
scroll to position [3, 0]
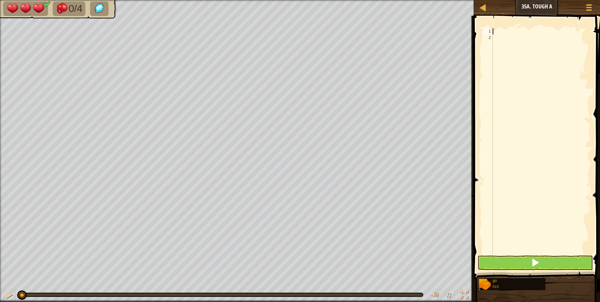
type textarea "g"
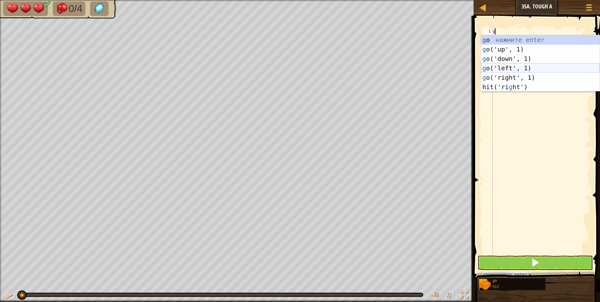
click at [509, 66] on div "g o нажмите enter g o('up', 1) нажмите enter g o('down', 1) нажмите enter g o('…" at bounding box center [540, 72] width 119 height 75
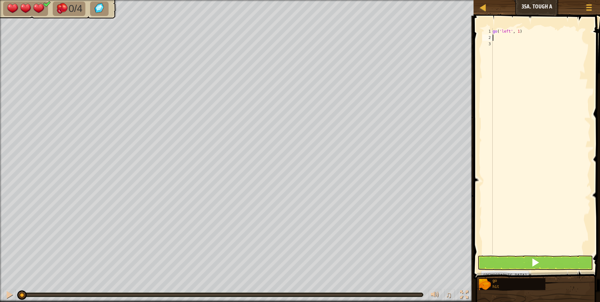
type textarea "h"
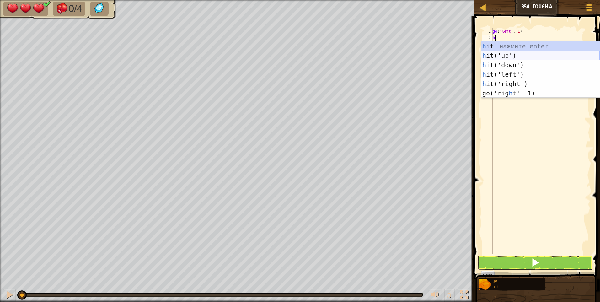
click at [504, 57] on div "h it нажмите enter h it('up') нажмите enter h it('down') нажмите enter h it('le…" at bounding box center [540, 78] width 119 height 75
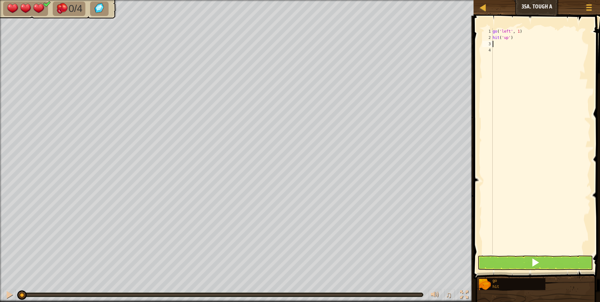
type textarea "h"
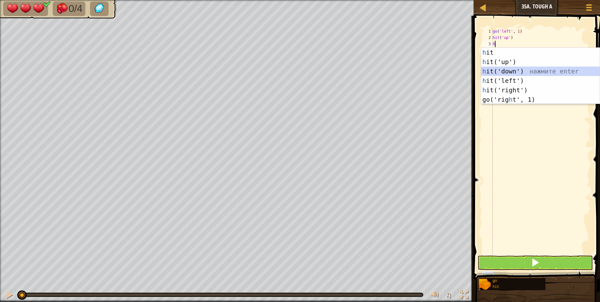
click at [507, 72] on div "h it нажмите enter h it('up') нажмите enter h it('down') нажмите enter h it('le…" at bounding box center [540, 85] width 119 height 75
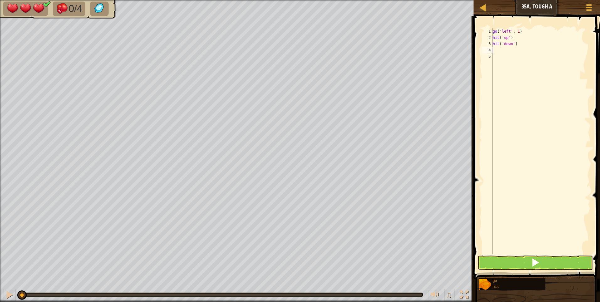
type textarea "g"
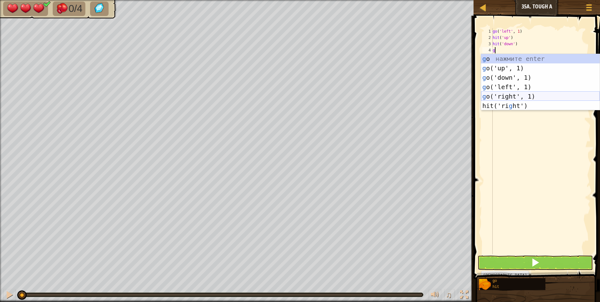
click at [506, 98] on div "g o нажмите enter g o('up', 1) нажмите enter g o('down', 1) нажмите enter g o('…" at bounding box center [540, 91] width 119 height 75
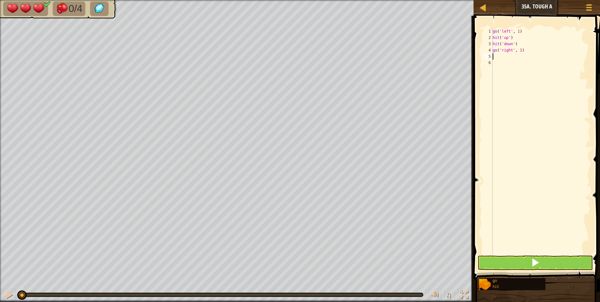
type textarea "h"
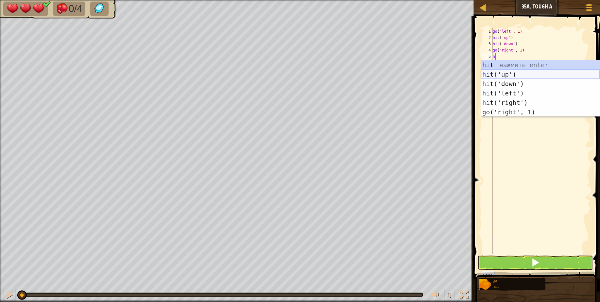
click at [503, 72] on div "h it нажмите enter h it('up') нажмите enter h it('down') нажмите enter h it('le…" at bounding box center [540, 97] width 119 height 75
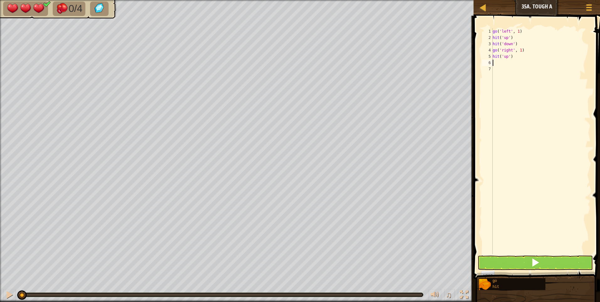
type textarea "h"
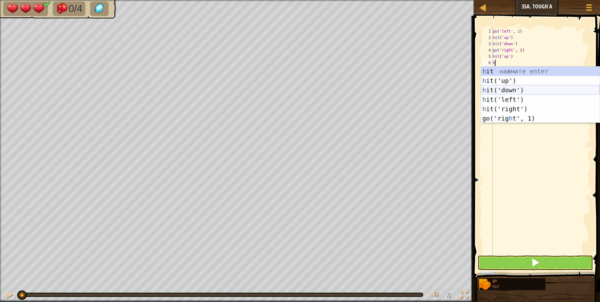
click at [505, 86] on div "h it нажмите enter h it('up') нажмите enter h it('down') нажмите enter h it('le…" at bounding box center [540, 103] width 119 height 75
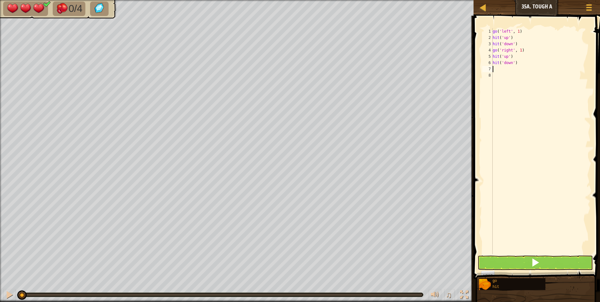
type textarea "g"
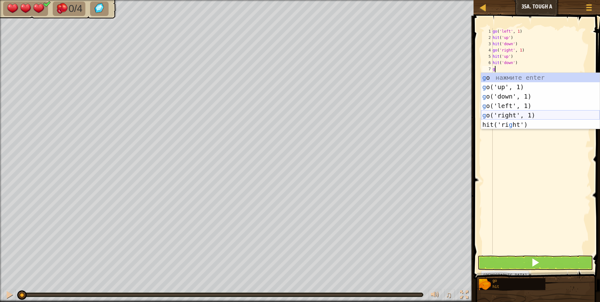
click at [501, 115] on div "g o нажмите enter g o('up', 1) нажмите enter g o('down', 1) нажмите enter g o('…" at bounding box center [540, 110] width 119 height 75
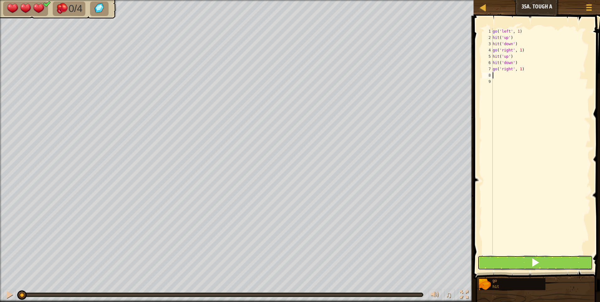
click at [521, 262] on button at bounding box center [534, 262] width 115 height 14
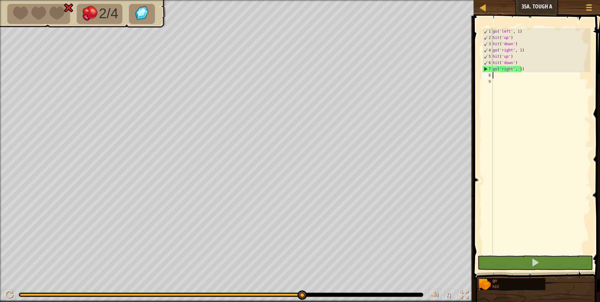
click at [525, 51] on div "go ( 'left' , 1 ) hit ( 'up' ) hit ( 'down' ) go ( 'right' , 1 ) hit ( 'up' ) h…" at bounding box center [540, 147] width 99 height 238
type textarea "g"
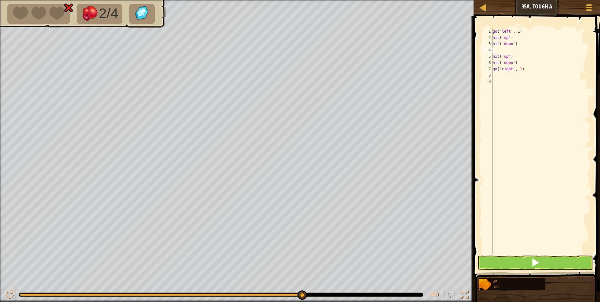
type textarea "g"
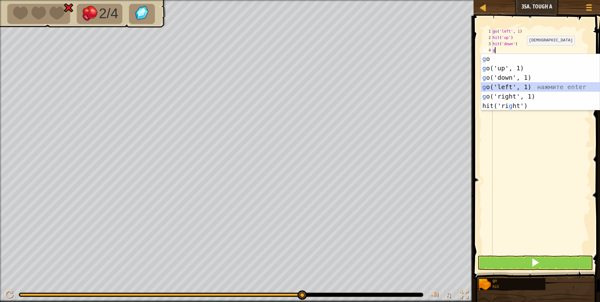
click at [513, 86] on div "g o нажмите enter g o('up', 1) нажмите enter g o('down', 1) нажмите enter g o('…" at bounding box center [540, 91] width 119 height 75
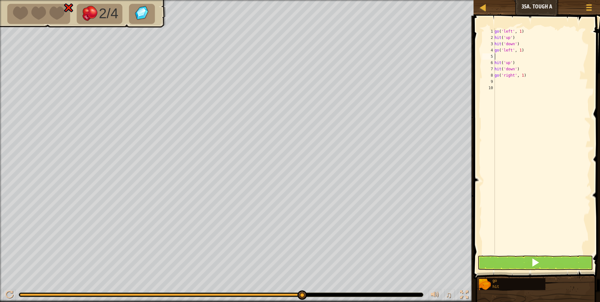
click at [526, 73] on div "go ( 'left' , 1 ) hit ( 'up' ) hit ( 'down' ) go ( 'left' , 1 ) hit ( 'up' ) hi…" at bounding box center [541, 147] width 97 height 238
type textarea "g"
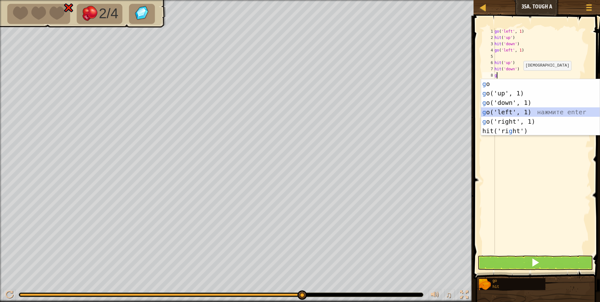
click at [512, 111] on div "g o нажмите enter g o('up', 1) нажмите enter g o('down', 1) нажмите enter g o('…" at bounding box center [540, 116] width 119 height 75
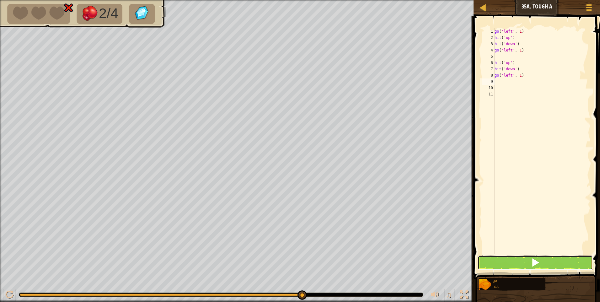
click at [531, 262] on span at bounding box center [535, 262] width 9 height 9
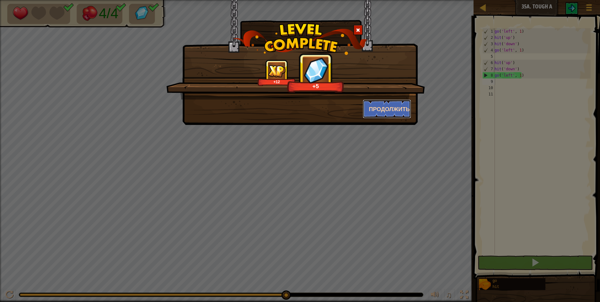
click at [386, 113] on button "Продолжить" at bounding box center [387, 108] width 49 height 19
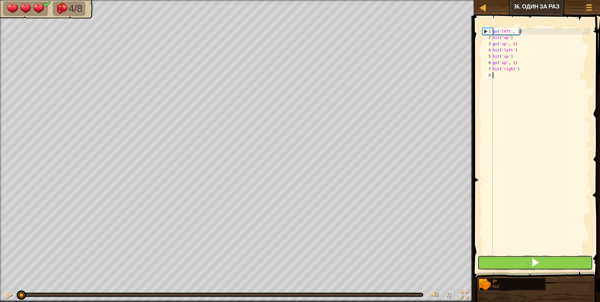
click at [521, 263] on button at bounding box center [534, 262] width 115 height 14
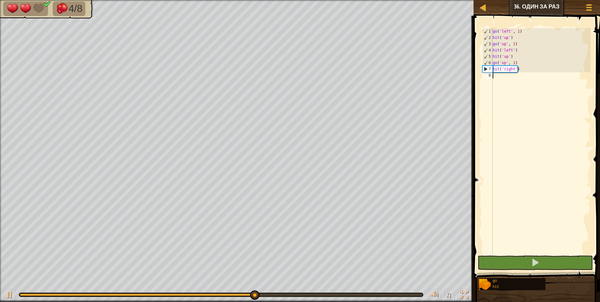
type textarea "g"
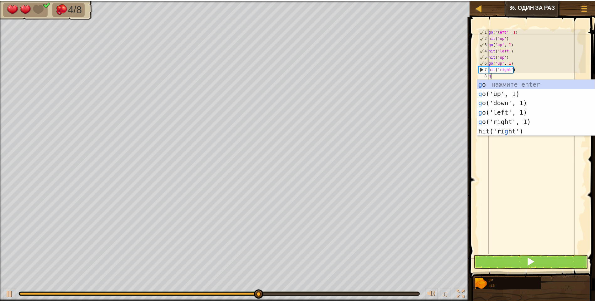
scroll to position [3, 0]
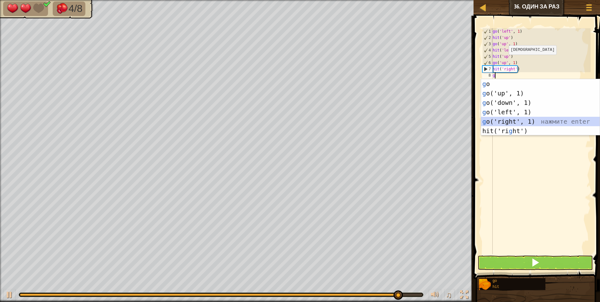
click at [506, 120] on div "g o нажмите enter g o('up', 1) нажмите enter g o('down', 1) нажмите enter g o('…" at bounding box center [540, 116] width 119 height 75
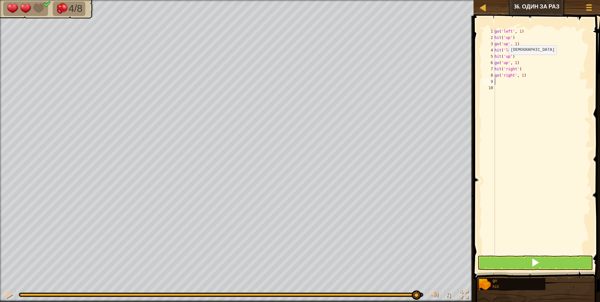
type textarea "h"
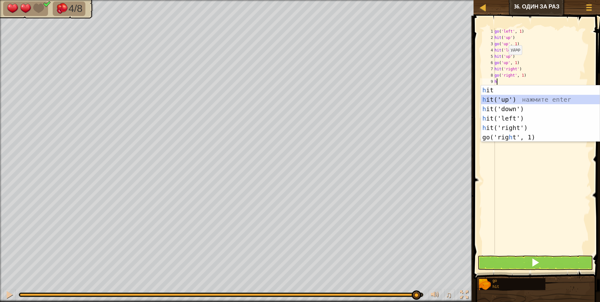
click at [511, 100] on div "h it нажмите enter h it('up') нажмите enter h it('down') нажмите enter h it('le…" at bounding box center [540, 122] width 119 height 75
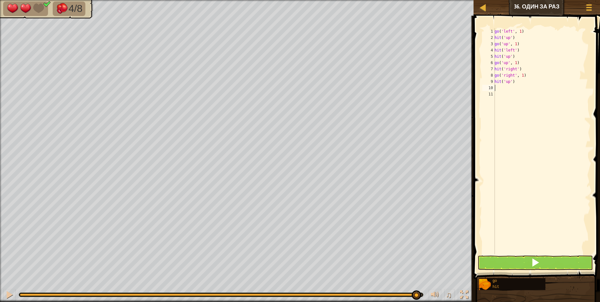
type textarea "h"
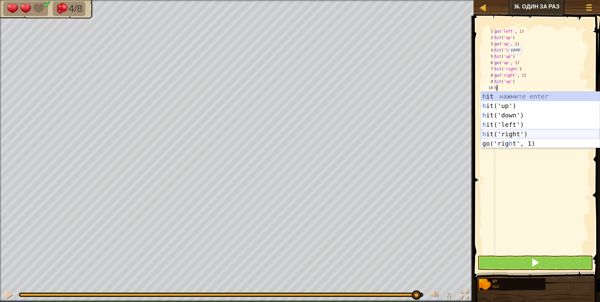
click at [507, 136] on div "h it нажмите enter h it('up') нажмите enter h it('down') нажмите enter h it('le…" at bounding box center [540, 129] width 119 height 75
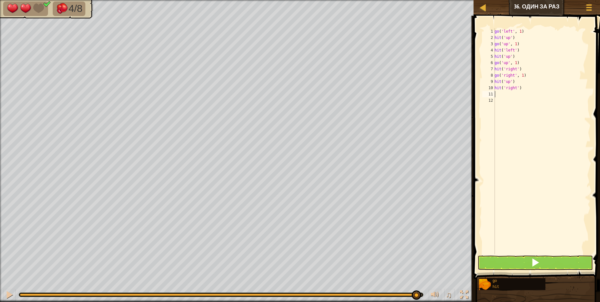
type textarea "g"
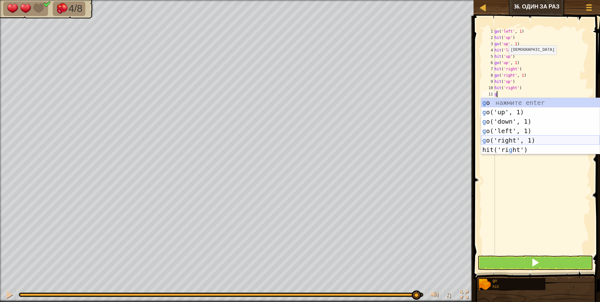
click at [506, 138] on div "g o нажмите enter g o('up', 1) нажмите enter g o('down', 1) нажмите enter g o('…" at bounding box center [540, 135] width 119 height 75
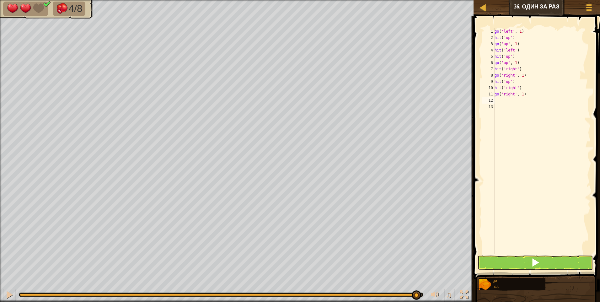
type textarea "h"
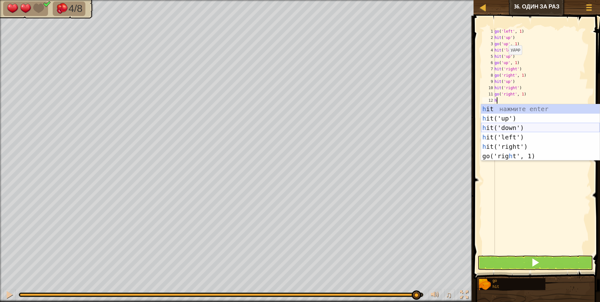
click at [506, 127] on div "h it нажмите enter h it('up') нажмите enter h it('down') нажмите enter h it('le…" at bounding box center [540, 141] width 119 height 75
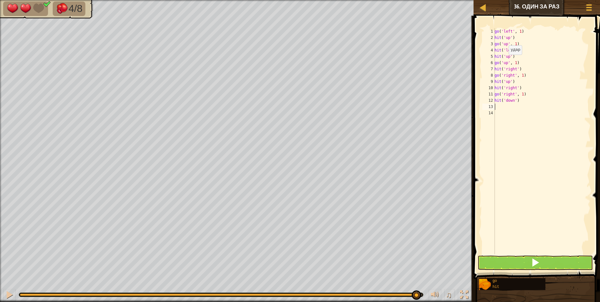
type textarea "g"
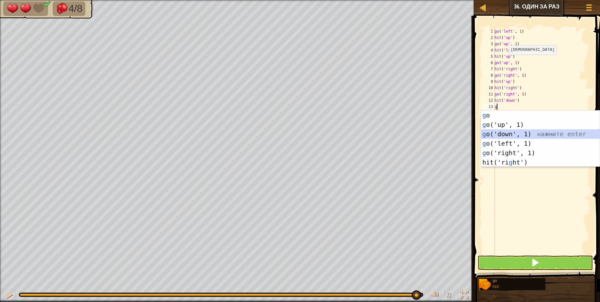
click at [506, 134] on div "g o нажмите enter g o('up', 1) нажмите enter g o('down', 1) нажмите enter g o('…" at bounding box center [540, 147] width 119 height 75
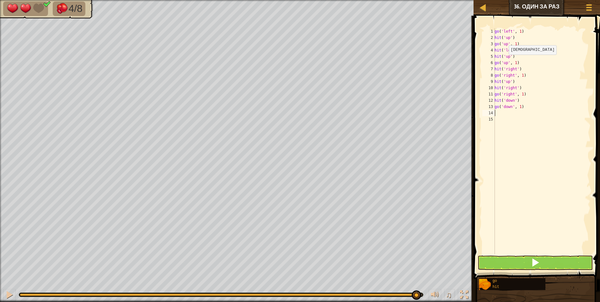
type textarea "g"
type textarea "h"
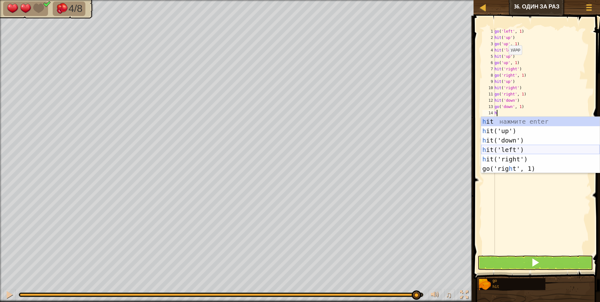
click at [508, 149] on div "h it нажмите enter h it('up') нажмите enter h it('down') нажмите enter h it('le…" at bounding box center [540, 154] width 119 height 75
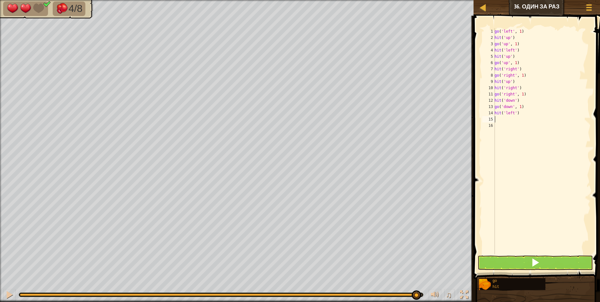
click at [517, 112] on div "go ( 'left' , 1 ) hit ( 'up' ) go ( 'up' , 1 ) hit ( 'left' ) hit ( 'up' ) go (…" at bounding box center [541, 147] width 97 height 238
type textarea "hi"
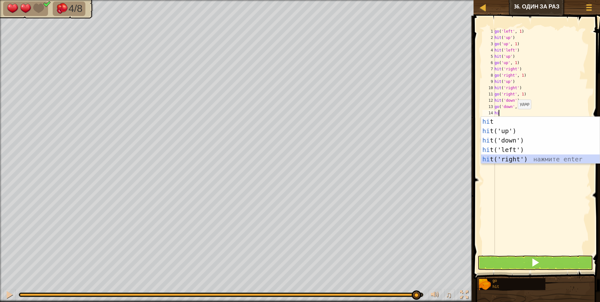
click at [510, 156] on div "hi t нажмите enter hi t('up') нажмите enter hi t('down') нажмите enter hi t('le…" at bounding box center [540, 150] width 119 height 66
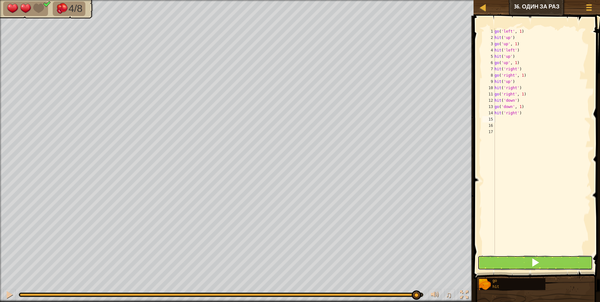
click at [516, 258] on button at bounding box center [534, 262] width 115 height 14
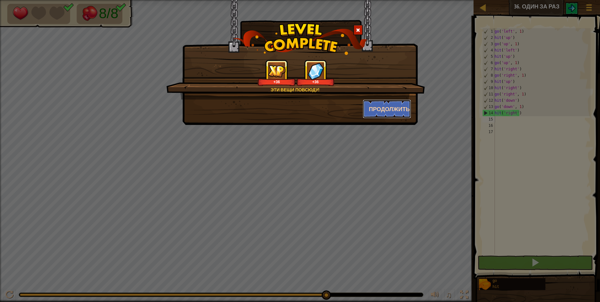
click at [392, 109] on button "Продолжить" at bounding box center [387, 108] width 49 height 19
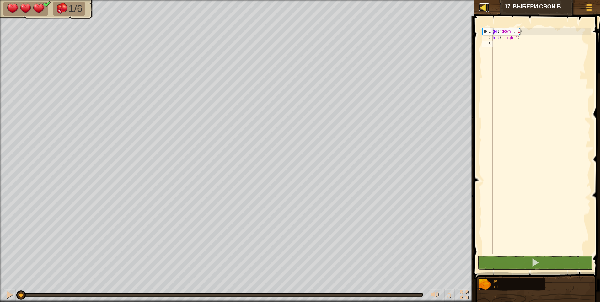
click at [484, 4] on div at bounding box center [483, 7] width 8 height 8
select select "ru"
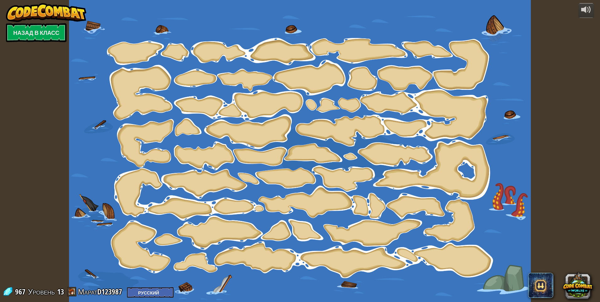
select select "ru"
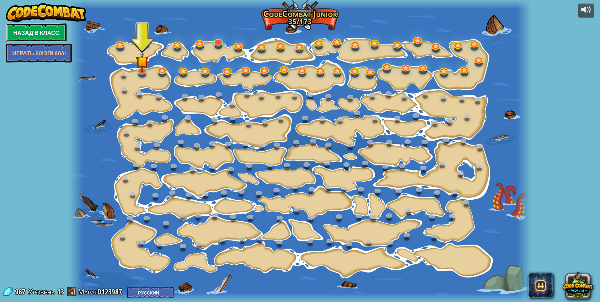
click at [37, 32] on link "Назад в класс" at bounding box center [36, 32] width 61 height 19
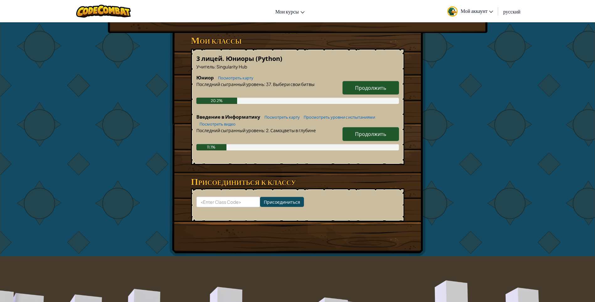
scroll to position [94, 0]
click at [379, 137] on link "Продолжить" at bounding box center [371, 133] width 56 height 13
select select "ru"
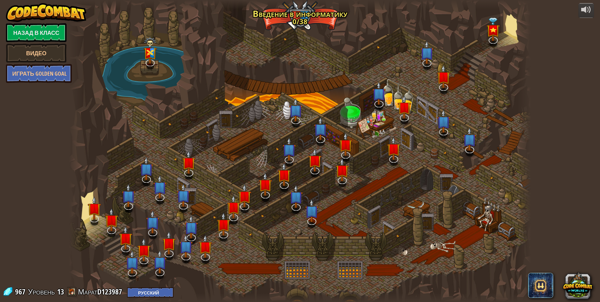
select select "ru"
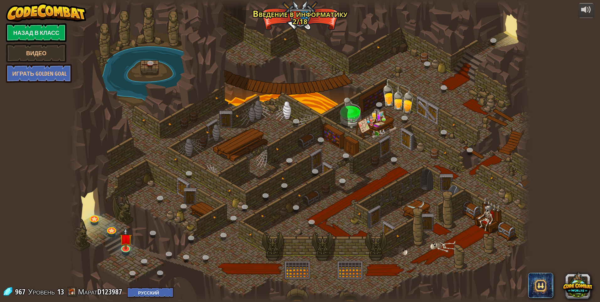
select select "ru"
click at [128, 245] on img at bounding box center [126, 233] width 13 height 29
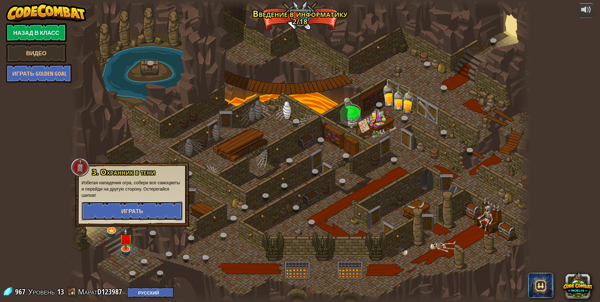
click at [123, 209] on span "Играть" at bounding box center [132, 211] width 22 height 8
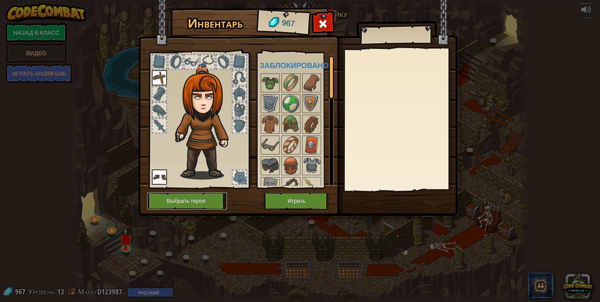
click at [202, 201] on button "Выбрать героя" at bounding box center [187, 200] width 80 height 17
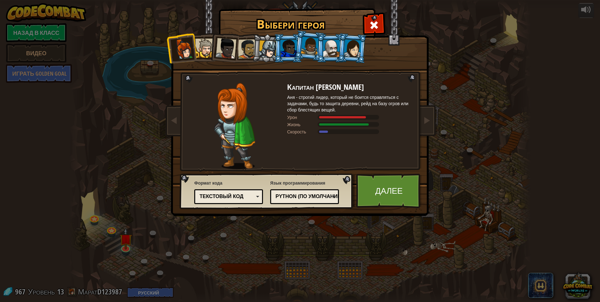
click at [249, 50] on div at bounding box center [247, 48] width 19 height 19
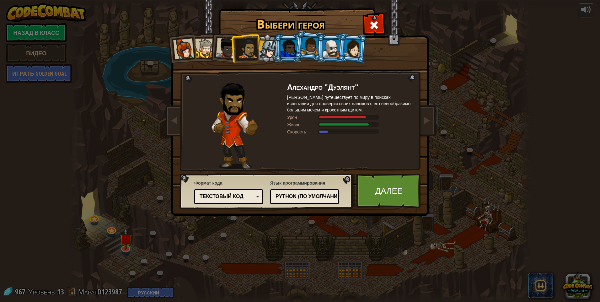
drag, startPoint x: 270, startPoint y: 46, endPoint x: 278, endPoint y: 44, distance: 8.7
click at [270, 46] on div at bounding box center [268, 49] width 18 height 18
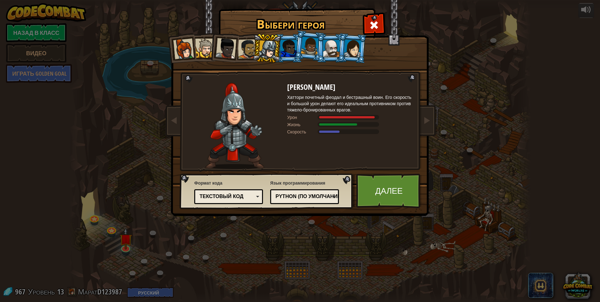
click at [295, 44] on li at bounding box center [309, 45] width 31 height 31
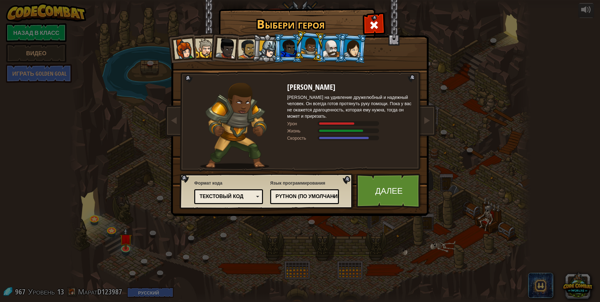
click at [337, 50] on div at bounding box center [331, 48] width 16 height 17
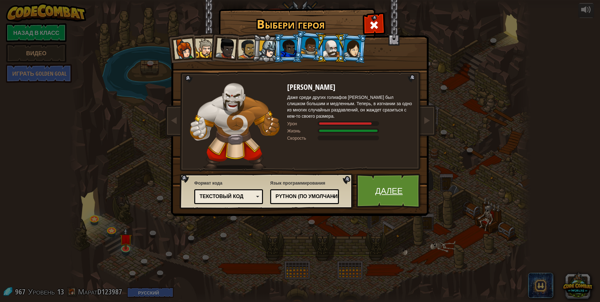
click at [383, 187] on link "Далее" at bounding box center [389, 190] width 66 height 35
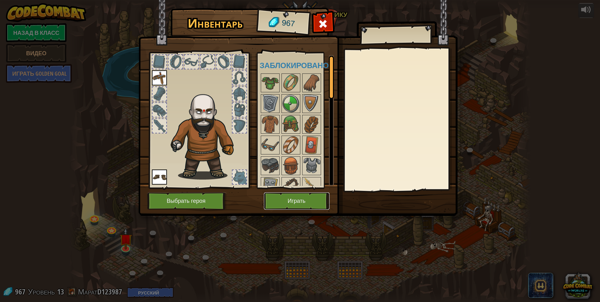
click at [300, 197] on button "Играть" at bounding box center [297, 200] width 66 height 17
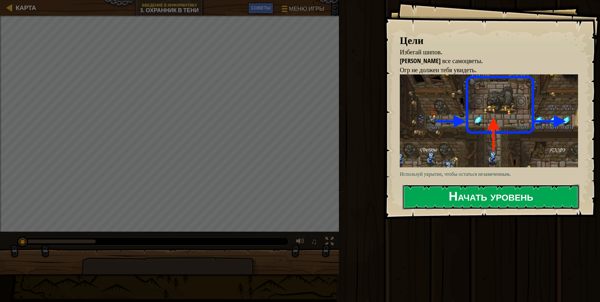
click at [462, 195] on button "Начать уровень" at bounding box center [490, 196] width 177 height 25
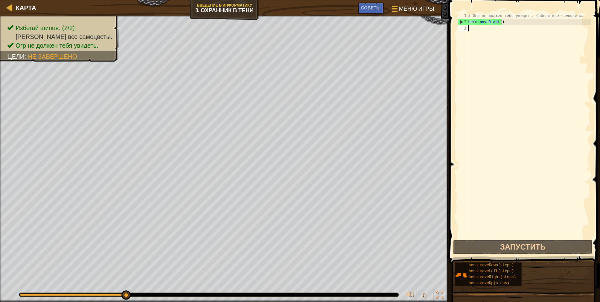
type textarea "h"
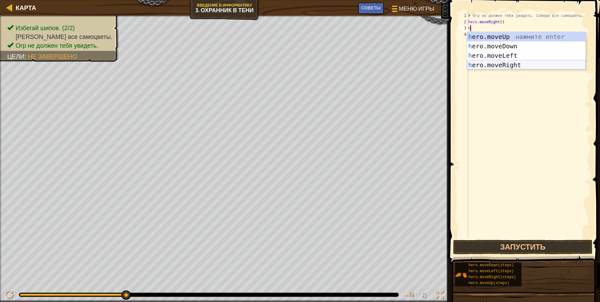
click at [506, 63] on div "h ero.moveUp нажмите enter h ero.moveDown нажмите enter h ero.moveLeft нажмите …" at bounding box center [526, 60] width 119 height 56
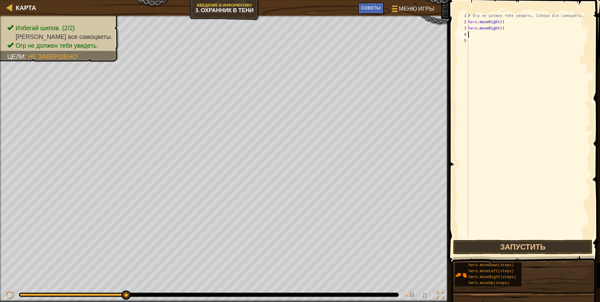
type textarea "g"
click at [507, 45] on div "hero.moveRi g ht нажмите enter" at bounding box center [526, 52] width 119 height 28
click at [498, 247] on button "Запустить" at bounding box center [522, 247] width 139 height 14
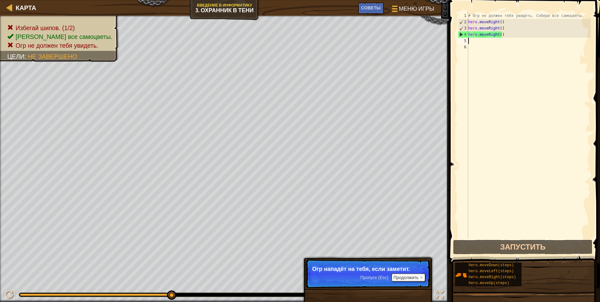
click at [508, 36] on div "# Огр не должен тебя увидеть. Собери все самоцветы. hero . moveRight ( ) hero .…" at bounding box center [529, 132] width 124 height 238
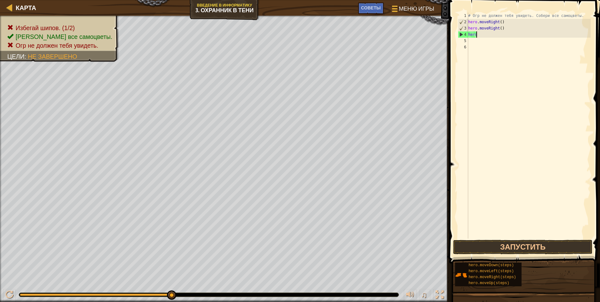
type textarea "h"
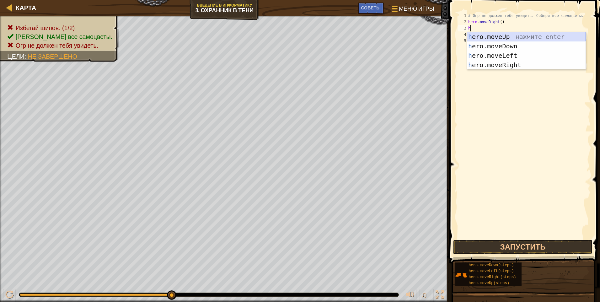
click at [506, 35] on div "h ero.moveUp нажмите enter h ero.moveDown нажмите enter h ero.moveLeft нажмите …" at bounding box center [526, 60] width 119 height 56
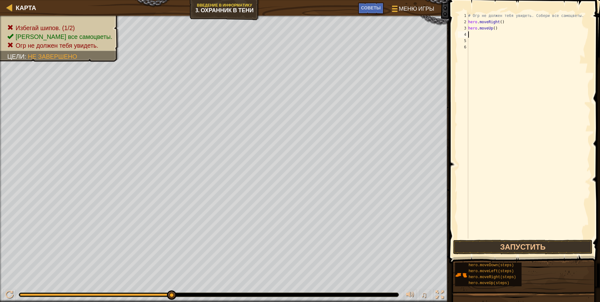
type textarea "h"
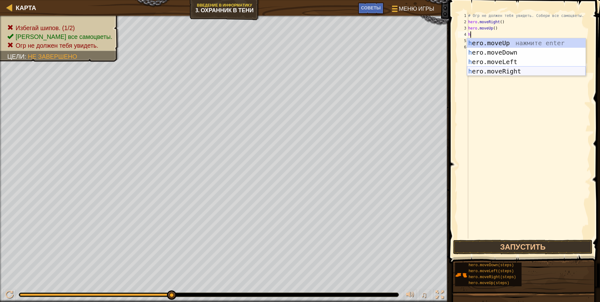
click at [508, 70] on div "h ero.moveUp нажмите enter h ero.moveDown нажмите enter h ero.moveLeft нажмите …" at bounding box center [526, 66] width 119 height 56
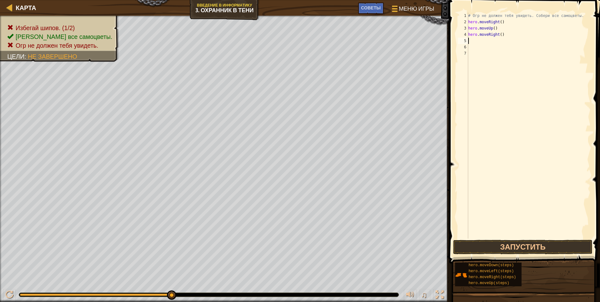
type textarea "h"
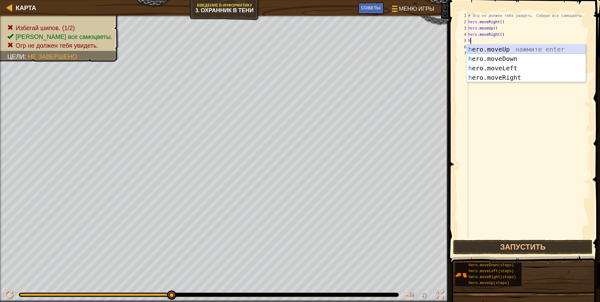
click at [506, 49] on div "h ero.moveUp нажмите enter h ero.moveDown нажмите enter h ero.moveLeft нажмите …" at bounding box center [526, 73] width 119 height 56
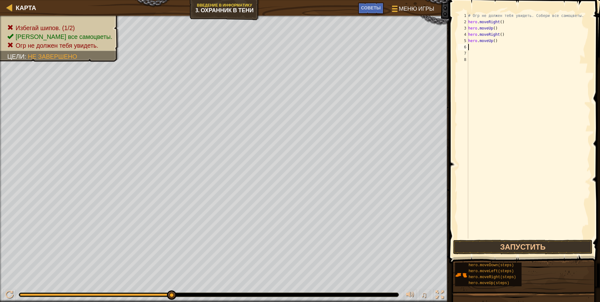
click at [502, 41] on div "# Огр не должен тебя увидеть. Собери все самоцветы. hero . moveRight ( ) hero .…" at bounding box center [529, 132] width 124 height 238
type textarea "h"
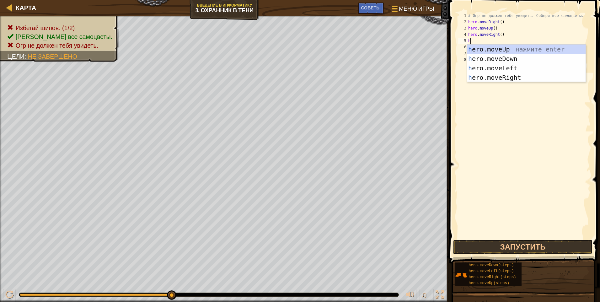
type textarea "h"
click at [506, 58] on div "h ero.moveUp нажмите enter h ero.moveDown нажмите enter h ero.moveLeft нажмите …" at bounding box center [526, 73] width 119 height 56
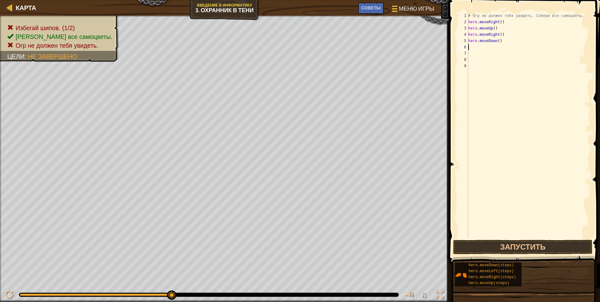
type textarea "h"
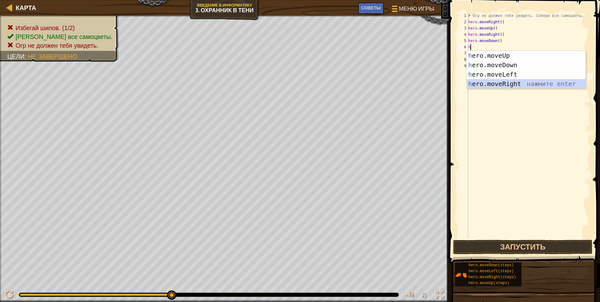
click at [507, 83] on div "h ero.moveUp нажмите enter h ero.moveDown нажмите enter h ero.moveLeft нажмите …" at bounding box center [526, 79] width 119 height 56
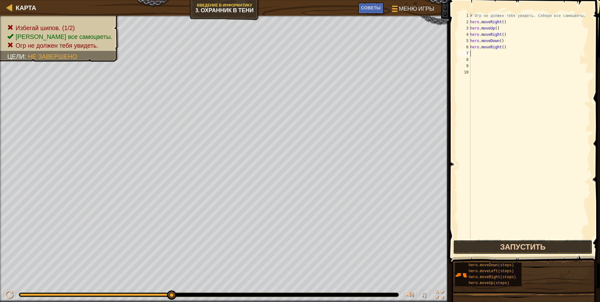
click at [490, 248] on button "Запустить" at bounding box center [522, 247] width 139 height 14
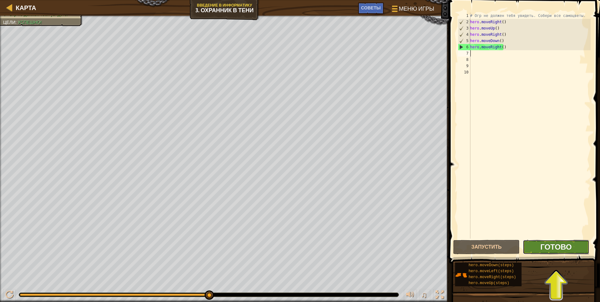
click at [557, 250] on span "Готово" at bounding box center [555, 247] width 31 height 10
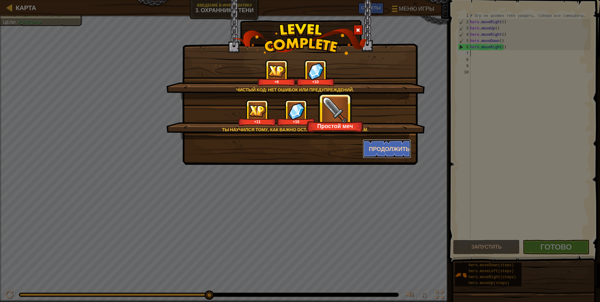
click at [381, 148] on button "Продолжить" at bounding box center [387, 148] width 49 height 19
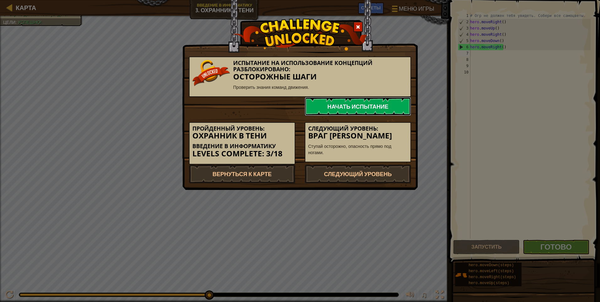
click at [356, 103] on link "Начать испытание" at bounding box center [358, 106] width 106 height 19
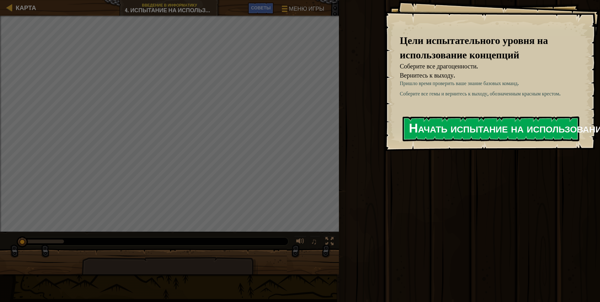
click at [446, 128] on button "Начать испытание на использование концепций" at bounding box center [490, 128] width 177 height 25
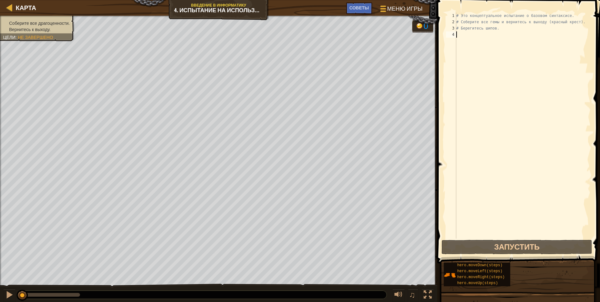
type textarea "h"
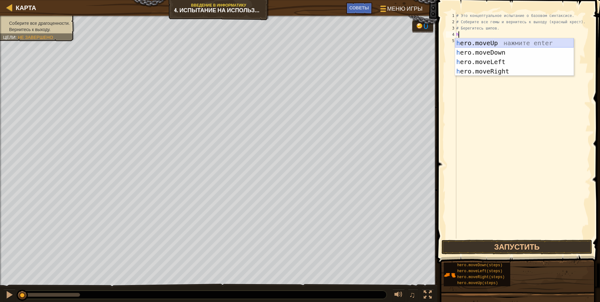
click at [489, 40] on div "h ero.moveUp нажмите enter h ero.moveDown нажмите enter h ero.moveLeft нажмите …" at bounding box center [514, 66] width 119 height 56
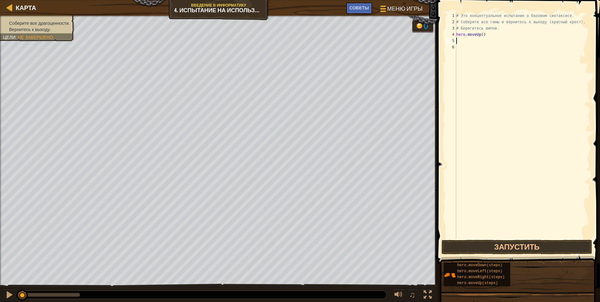
type textarea "h"
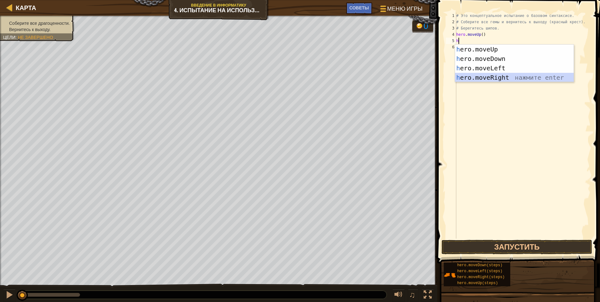
click at [491, 78] on div "h ero.moveUp нажмите enter h ero.moveDown нажмите enter h ero.moveLeft нажмите …" at bounding box center [514, 73] width 119 height 56
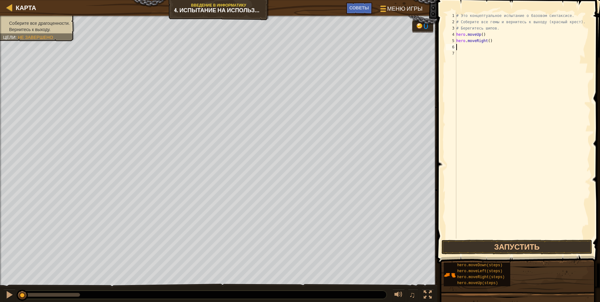
type textarea "h"
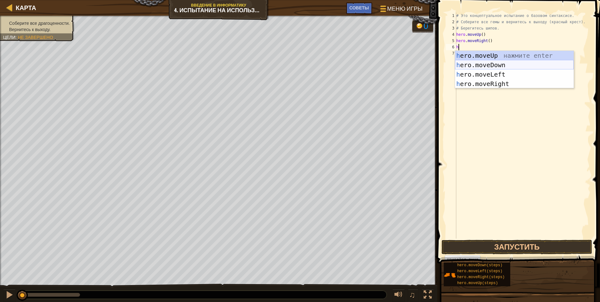
click at [493, 66] on div "h ero.moveUp нажмите enter h ero.moveDown нажмите enter h ero.moveLeft нажмите …" at bounding box center [514, 79] width 119 height 56
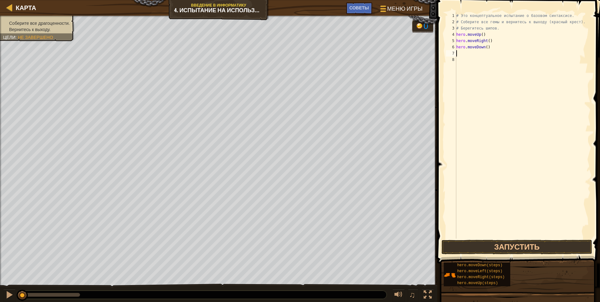
type textarea "h"
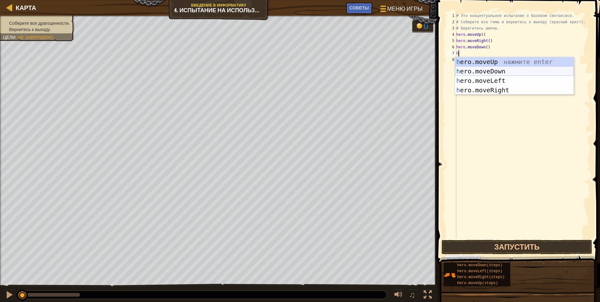
click at [482, 71] on div "h ero.moveUp нажмите enter h ero.moveDown нажмите enter h ero.moveLeft нажмите …" at bounding box center [514, 85] width 119 height 56
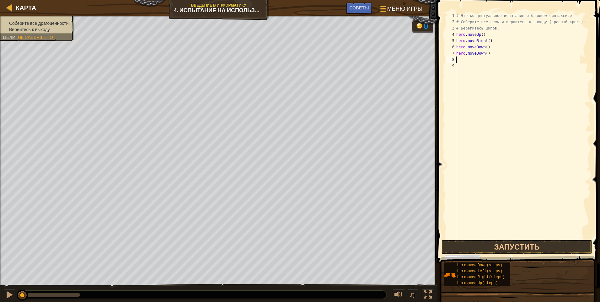
type textarea "h"
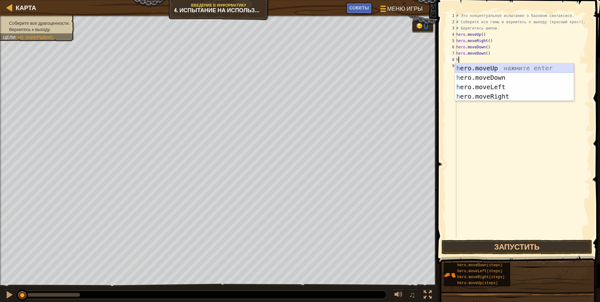
click at [484, 69] on div "h ero.moveUp нажмите enter h ero.moveDown нажмите enter h ero.moveLeft нажмите …" at bounding box center [514, 91] width 119 height 56
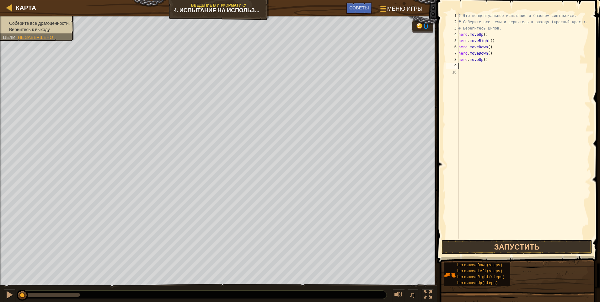
type textarea "h"
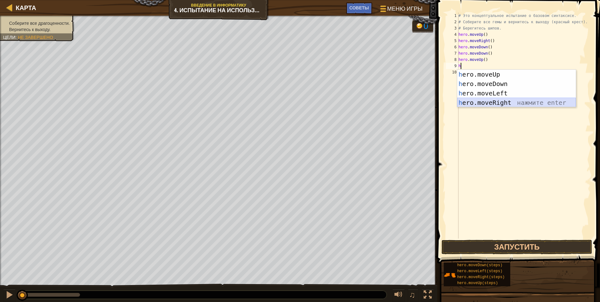
click at [488, 103] on div "h ero.moveUp нажмите enter h ero.moveDown нажмите enter h ero.moveLeft нажмите …" at bounding box center [516, 98] width 119 height 56
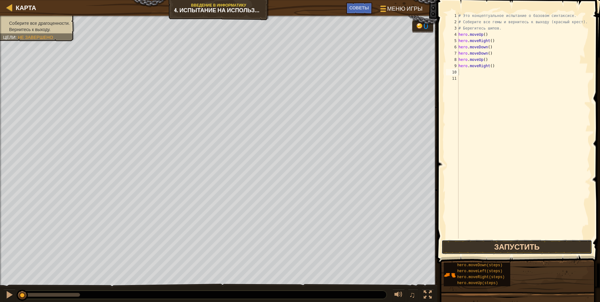
click at [498, 247] on button "Запустить" at bounding box center [516, 247] width 151 height 14
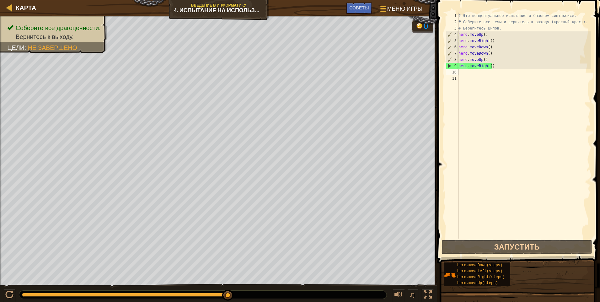
click at [491, 254] on span at bounding box center [519, 123] width 168 height 282
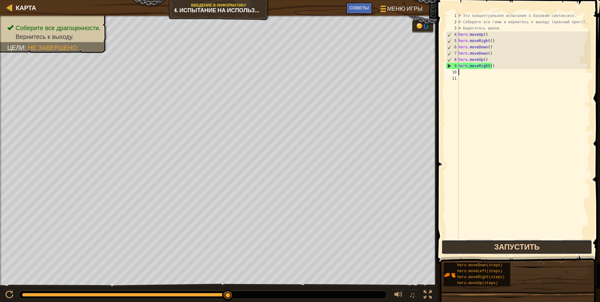
click at [490, 248] on button "Запустить" at bounding box center [516, 247] width 151 height 14
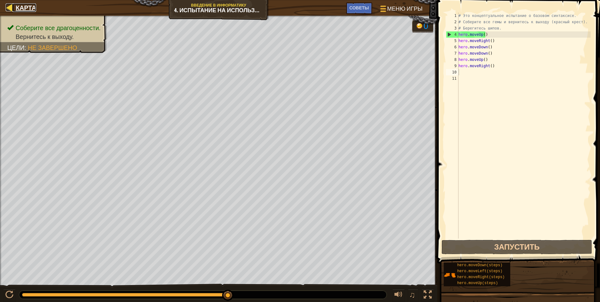
click at [13, 8] on div at bounding box center [10, 7] width 8 height 8
select select "ru"
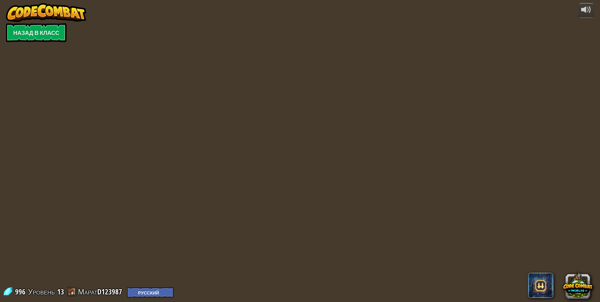
select select "ru"
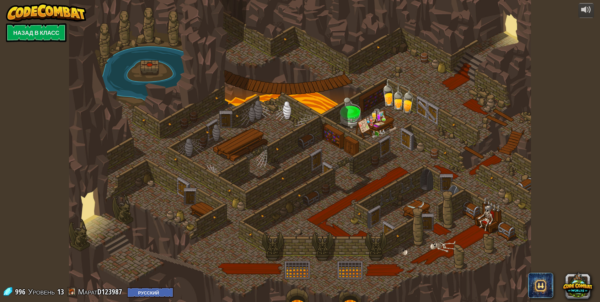
select select "ru"
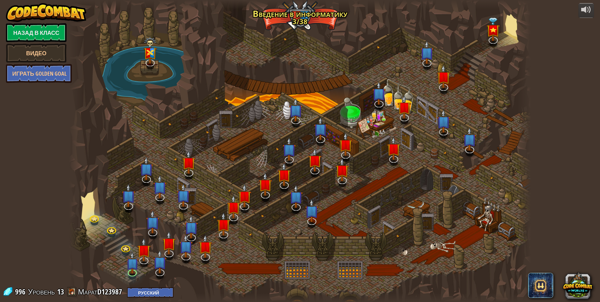
select select "ru"
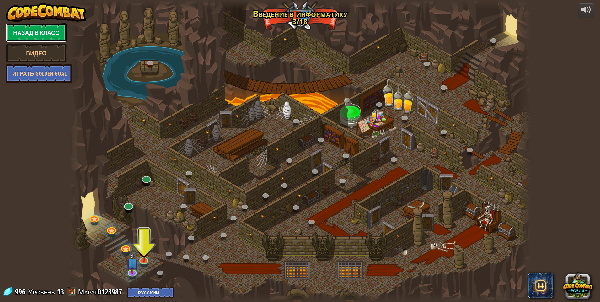
click at [41, 31] on link "Назад в класс" at bounding box center [36, 32] width 61 height 19
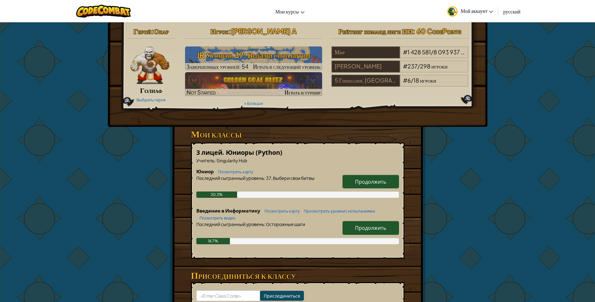
click at [358, 180] on span "Продолжить" at bounding box center [370, 181] width 31 height 7
select select "ru"
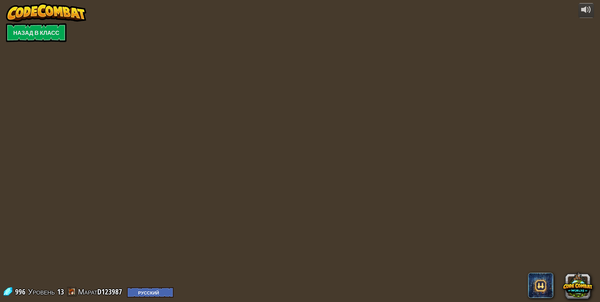
select select "ru"
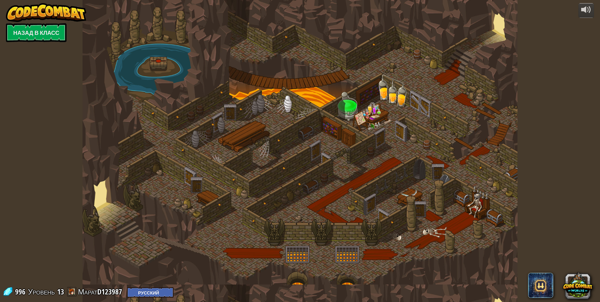
select select "ru"
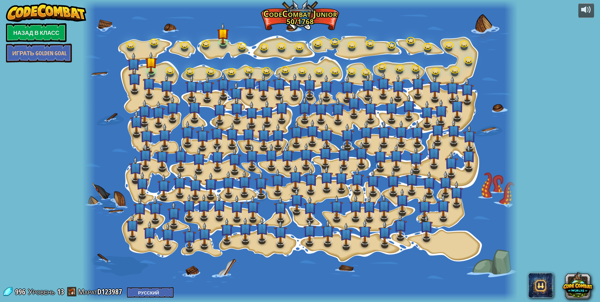
select select "ru"
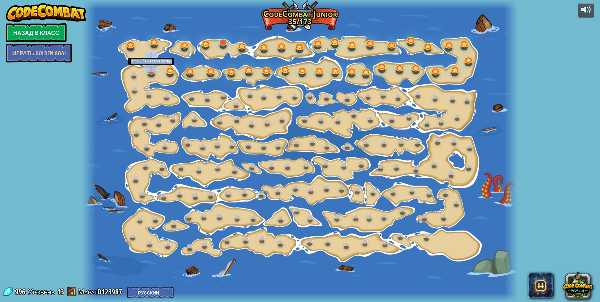
click at [152, 74] on div "15. Изменение шага Измените аргументы шага. 15a. Step Change A (практика) 11. Д…" at bounding box center [299, 151] width 435 height 302
click at [153, 72] on link at bounding box center [151, 68] width 13 height 13
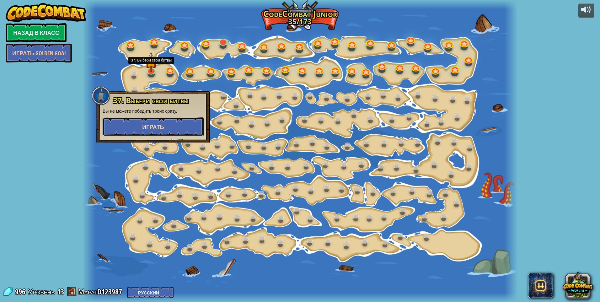
click at [157, 129] on span "Играть" at bounding box center [153, 127] width 22 height 8
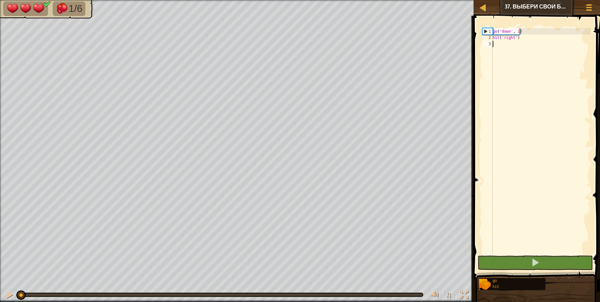
type textarea "g"
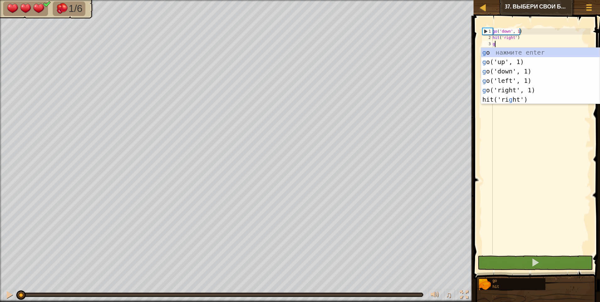
scroll to position [3, 0]
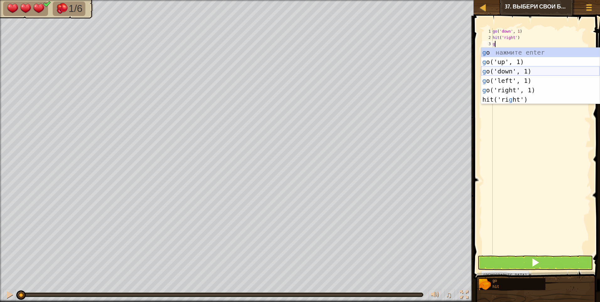
click at [508, 71] on div "g o нажмите enter g o('up', 1) нажмите enter g o('down', 1) нажмите enter g o('…" at bounding box center [540, 85] width 119 height 75
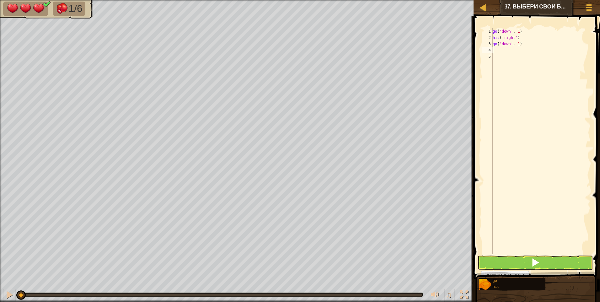
type textarea "h"
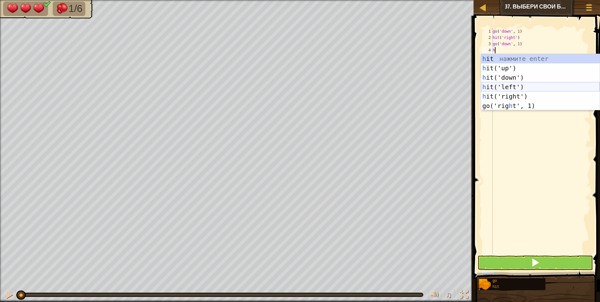
click at [508, 87] on div "h it нажмите enter h it('up') нажмите enter h it('down') нажмите enter h it('le…" at bounding box center [540, 91] width 119 height 75
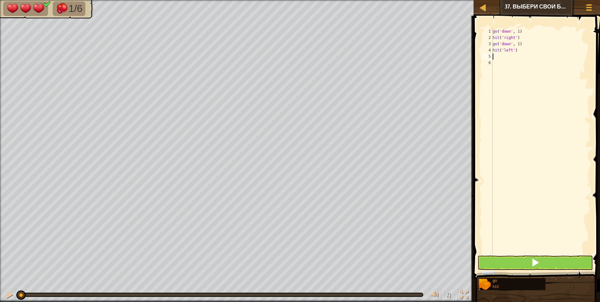
type textarea "h"
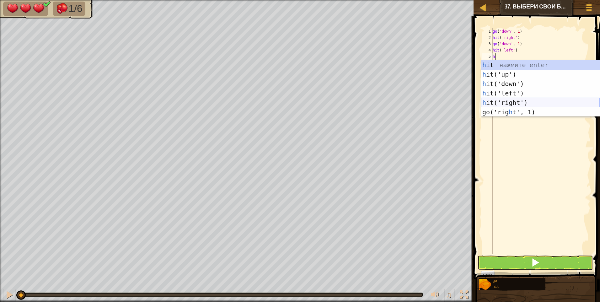
click at [507, 101] on div "h it нажмите enter h it('up') нажмите enter h it('down') нажмите enter h it('le…" at bounding box center [540, 97] width 119 height 75
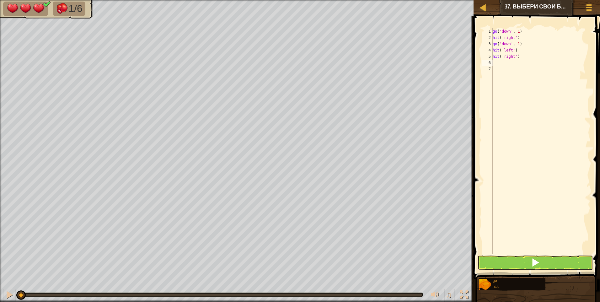
type textarea "h"
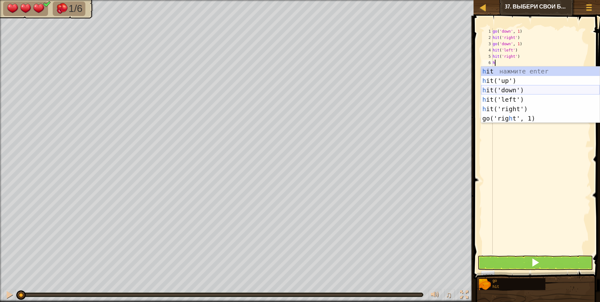
click at [505, 90] on div "h it нажмите enter h it('up') нажмите enter h it('down') нажмите enter h it('le…" at bounding box center [540, 103] width 119 height 75
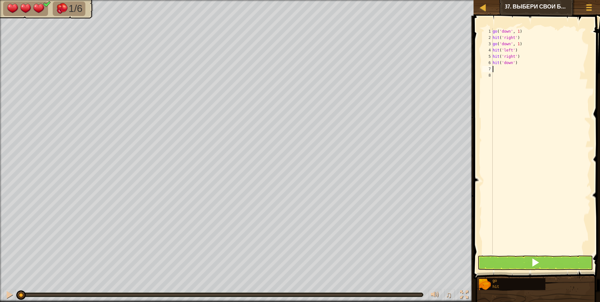
type textarea "g"
click at [508, 181] on div "go ( 'down' , 1 ) hit ( 'right' ) go ( 'down' , 1 ) hit ( 'left' ) hit ( 'right…" at bounding box center [540, 147] width 99 height 238
click at [517, 262] on button at bounding box center [534, 262] width 115 height 14
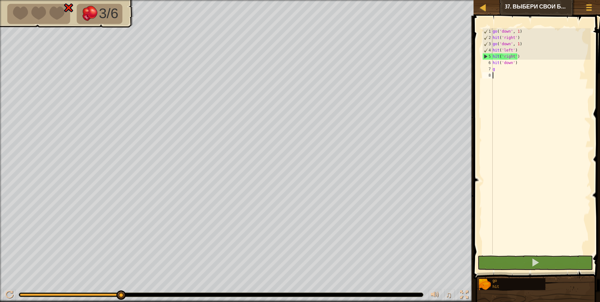
click at [511, 76] on div "go ( 'down' , 1 ) hit ( 'right' ) go ( 'down' , 1 ) hit ( 'left' ) hit ( 'right…" at bounding box center [540, 147] width 99 height 238
click at [510, 70] on div "go ( 'down' , 1 ) hit ( 'right' ) go ( 'down' , 1 ) hit ( 'left' ) hit ( 'right…" at bounding box center [540, 147] width 99 height 238
type textarea "g"
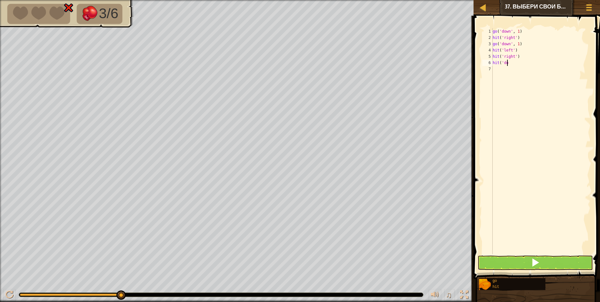
type textarea "h"
type textarea "g"
click at [519, 267] on button at bounding box center [534, 262] width 115 height 14
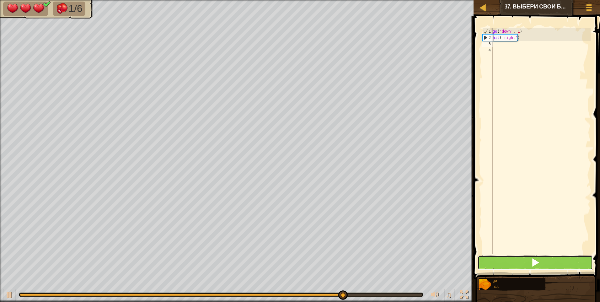
click at [518, 263] on button at bounding box center [534, 262] width 115 height 14
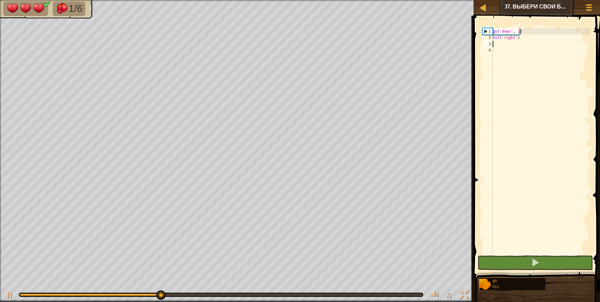
type textarea "g"
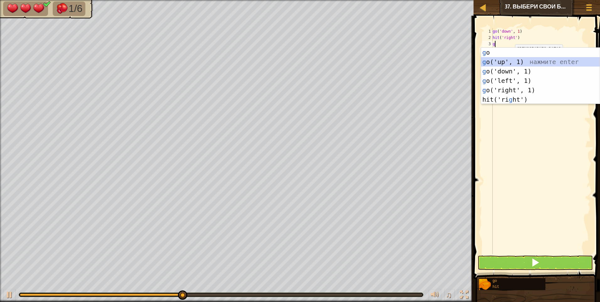
click at [506, 61] on div "g o нажмите enter g o('up', 1) нажмите enter g o('down', 1) нажмите enter g o('…" at bounding box center [540, 85] width 119 height 75
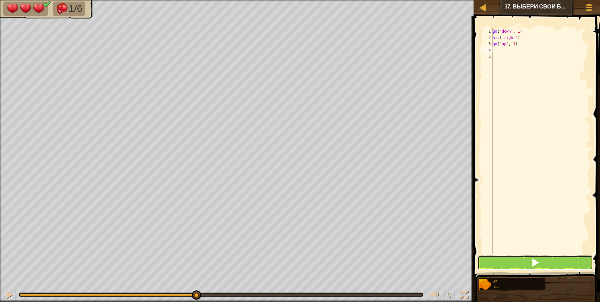
click at [489, 260] on button at bounding box center [534, 262] width 115 height 14
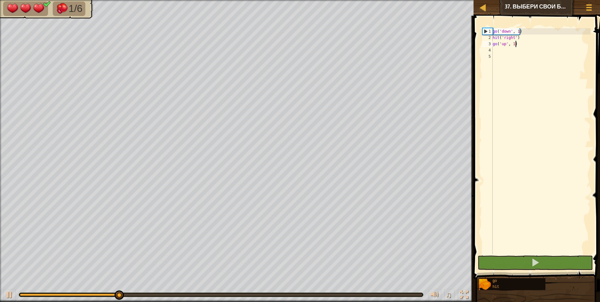
click at [523, 44] on div "go ( 'down' , 1 ) hit ( 'right' ) go ( 'up' , 1 )" at bounding box center [540, 147] width 99 height 238
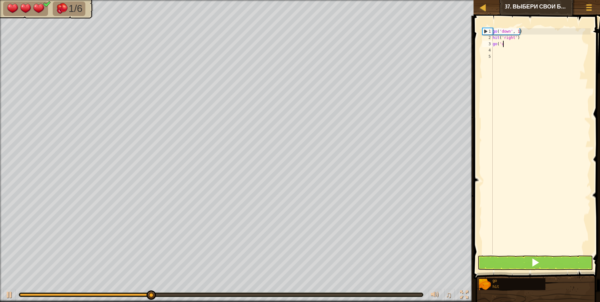
type textarea "g"
click at [485, 7] on div at bounding box center [483, 7] width 8 height 8
select select "ru"
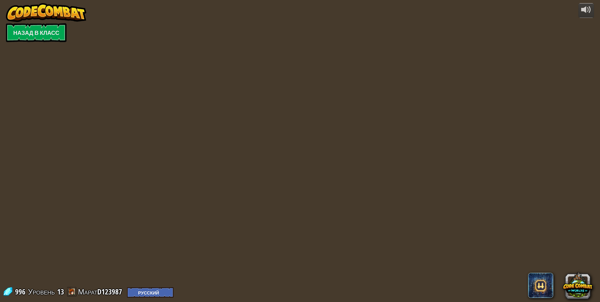
select select "ru"
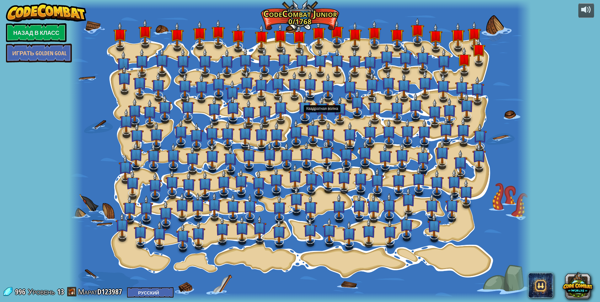
select select "ru"
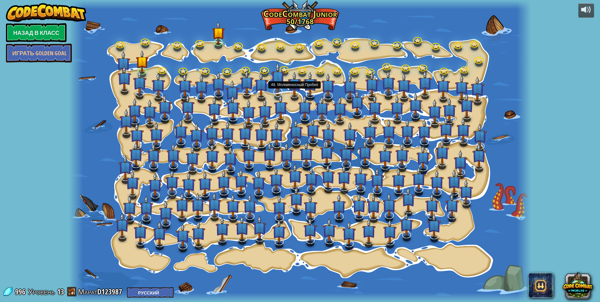
select select "ru"
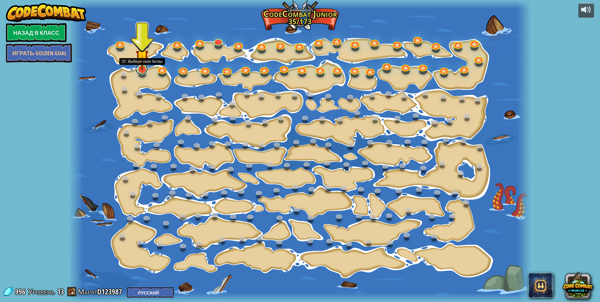
click at [140, 73] on link at bounding box center [141, 68] width 13 height 13
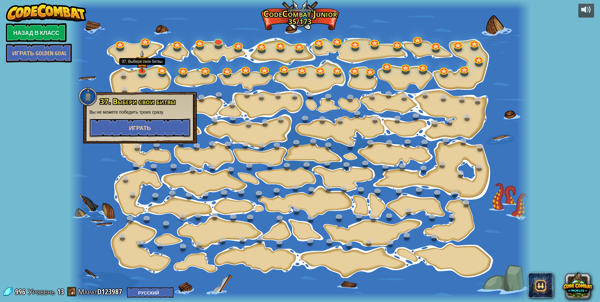
click at [156, 128] on button "Играть" at bounding box center [139, 127] width 101 height 19
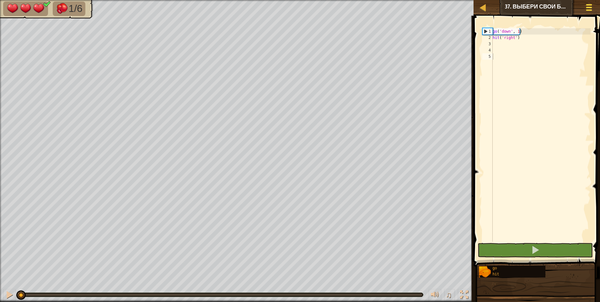
click at [588, 9] on div at bounding box center [588, 7] width 8 height 9
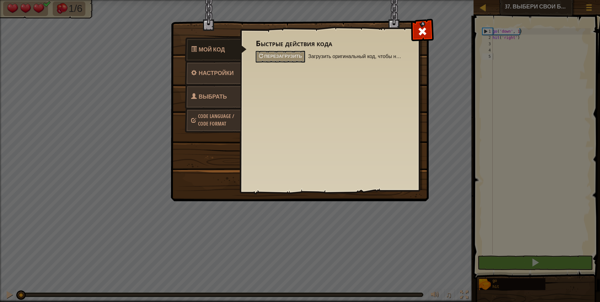
click at [208, 95] on span "Выбрать героя" at bounding box center [209, 105] width 36 height 24
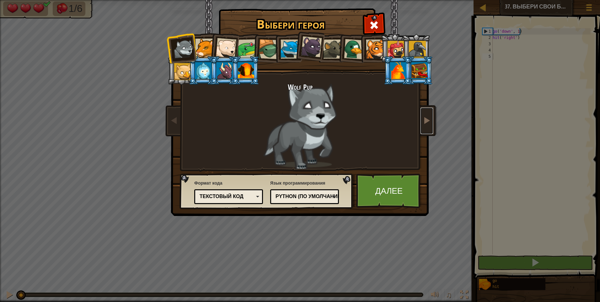
click at [425, 119] on span at bounding box center [427, 120] width 8 height 8
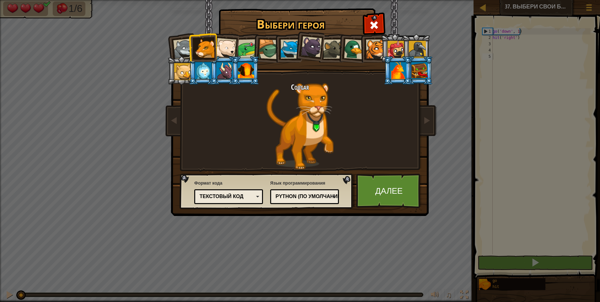
click at [245, 73] on div at bounding box center [246, 70] width 16 height 17
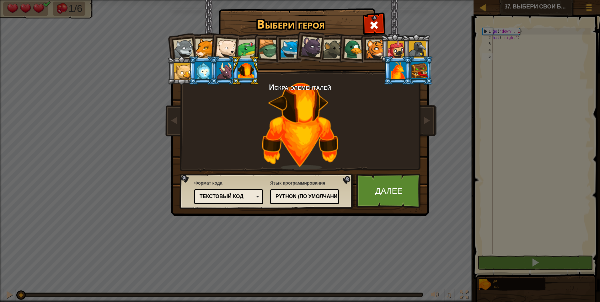
click at [230, 75] on div at bounding box center [224, 70] width 16 height 17
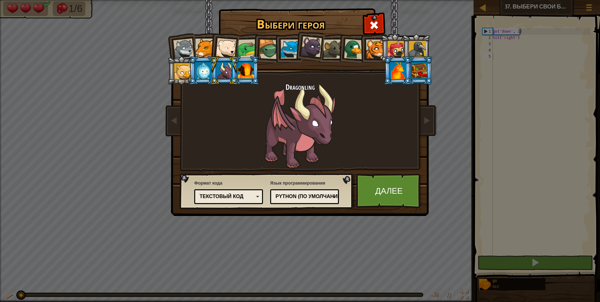
click at [206, 74] on div at bounding box center [203, 70] width 16 height 17
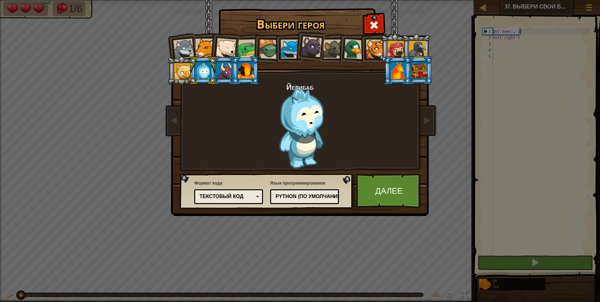
click at [246, 47] on div at bounding box center [247, 48] width 19 height 19
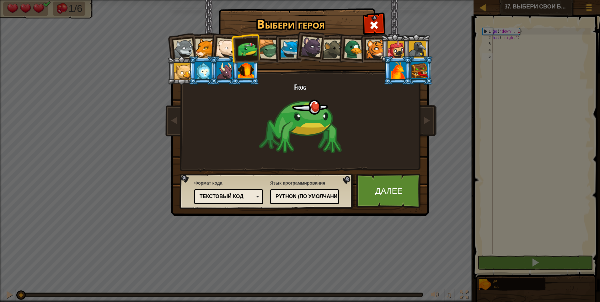
click at [185, 67] on div at bounding box center [182, 71] width 17 height 17
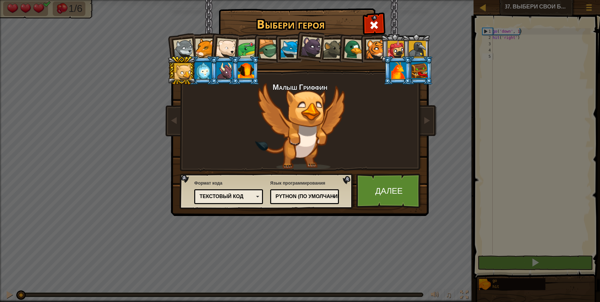
click at [314, 47] on div at bounding box center [311, 46] width 21 height 21
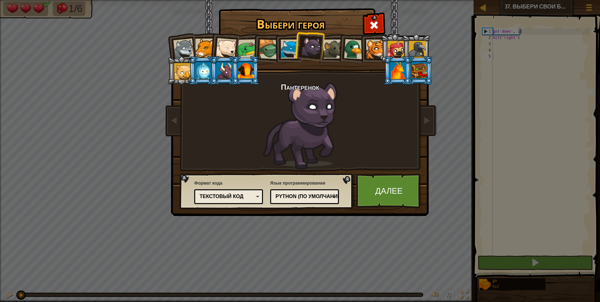
click at [422, 43] on div at bounding box center [417, 49] width 17 height 17
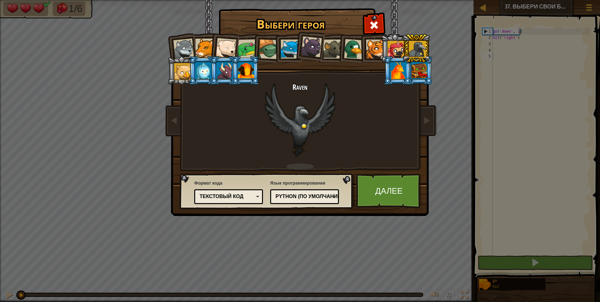
click at [396, 53] on div at bounding box center [395, 49] width 17 height 17
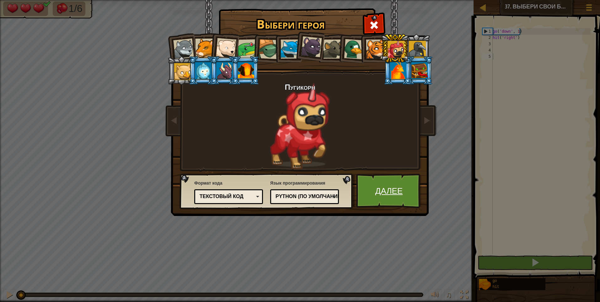
click at [383, 189] on link "Далее" at bounding box center [389, 190] width 66 height 35
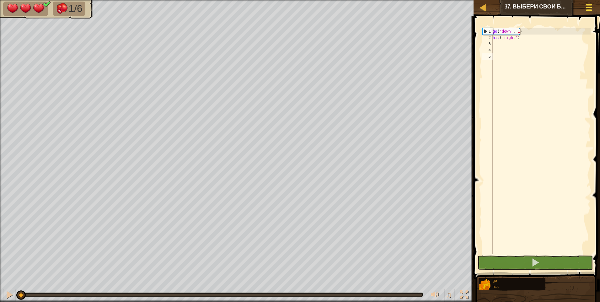
click at [586, 7] on span at bounding box center [589, 7] width 6 height 1
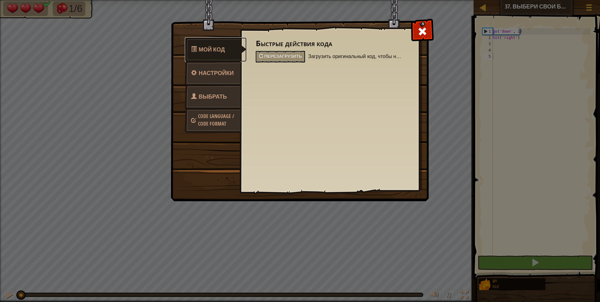
drag, startPoint x: 217, startPoint y: 49, endPoint x: 220, endPoint y: 47, distance: 3.7
click at [217, 49] on span "Мой код" at bounding box center [212, 49] width 26 height 8
click at [418, 29] on span at bounding box center [422, 31] width 10 height 10
